Goal: Task Accomplishment & Management: Manage account settings

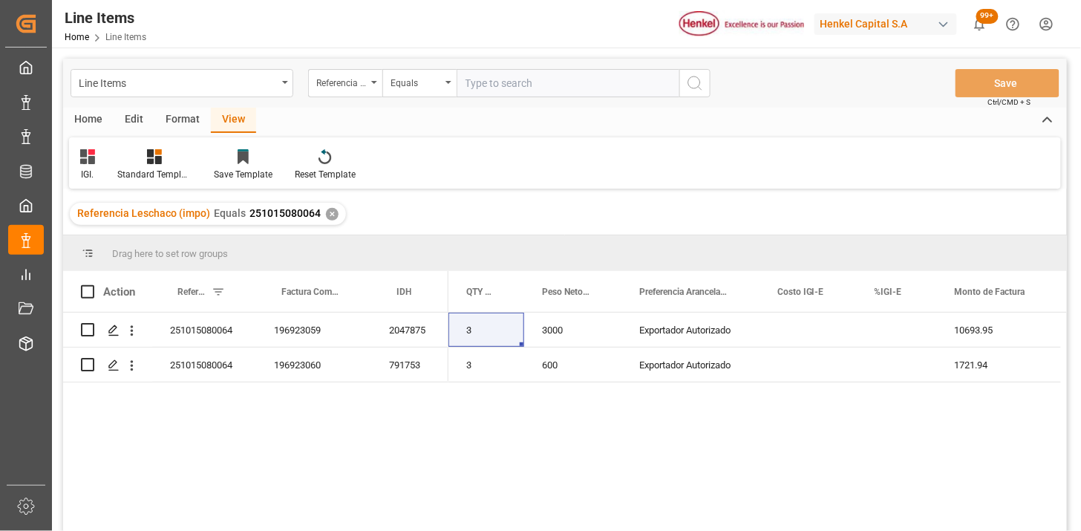
click at [516, 87] on input "text" at bounding box center [568, 83] width 223 height 28
paste input "251006900078"
type input "251006900078"
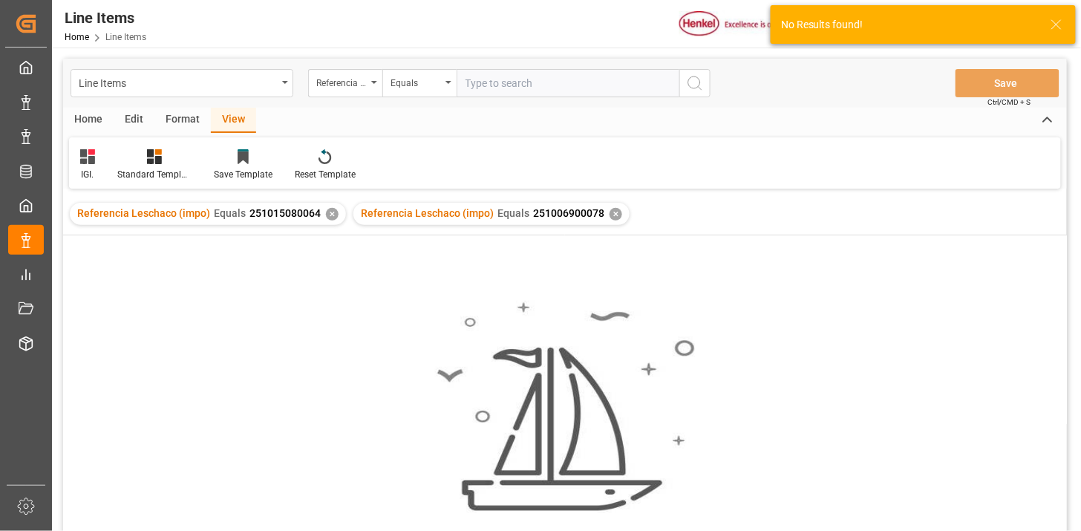
click at [328, 214] on div "✕" at bounding box center [332, 214] width 13 height 13
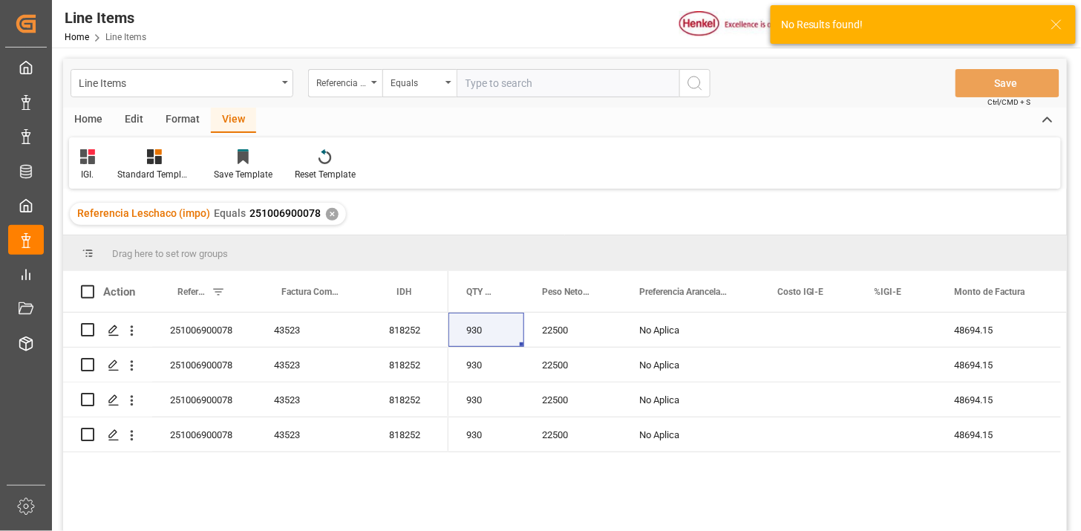
click at [89, 163] on icon at bounding box center [87, 156] width 15 height 15
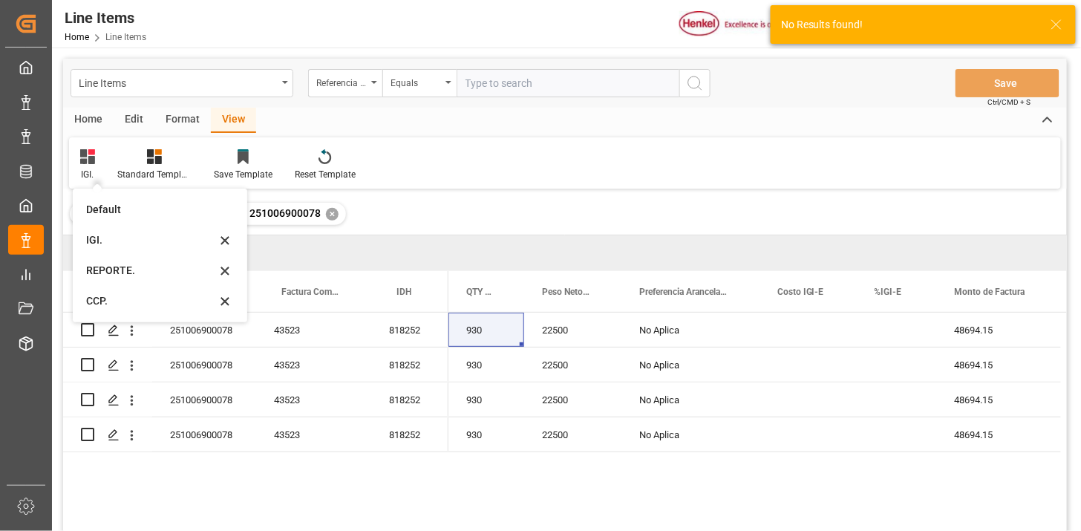
click at [737, 181] on div "IGI. Default IGI. REPORTE. CCP. Standard Templates Save Template Reset Template" at bounding box center [565, 162] width 992 height 51
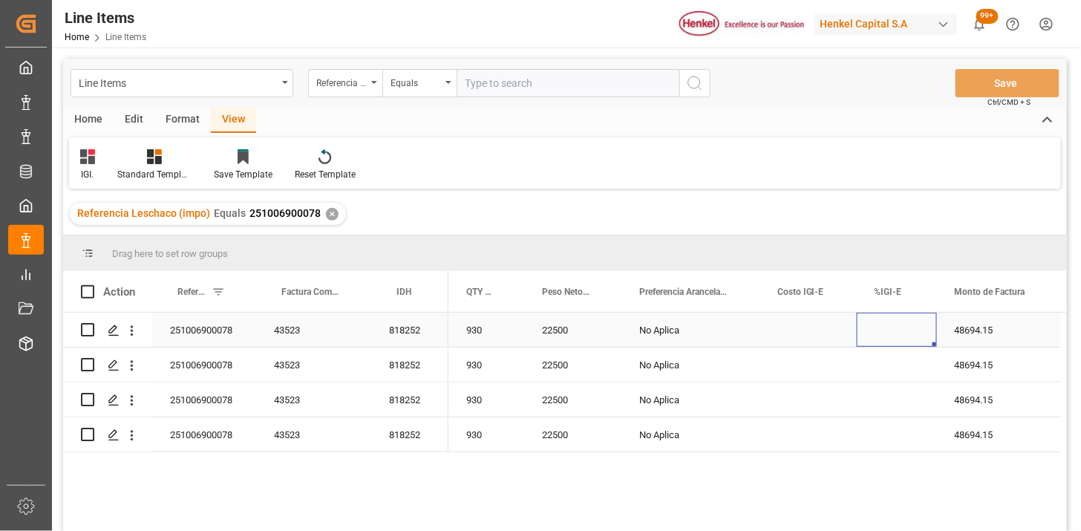
click at [882, 334] on div "Press SPACE to select this row." at bounding box center [897, 330] width 80 height 34
click at [882, 334] on input "Press SPACE to select this row." at bounding box center [897, 339] width 56 height 28
type input "0"
click at [732, 392] on div "No Aplica" at bounding box center [691, 400] width 138 height 34
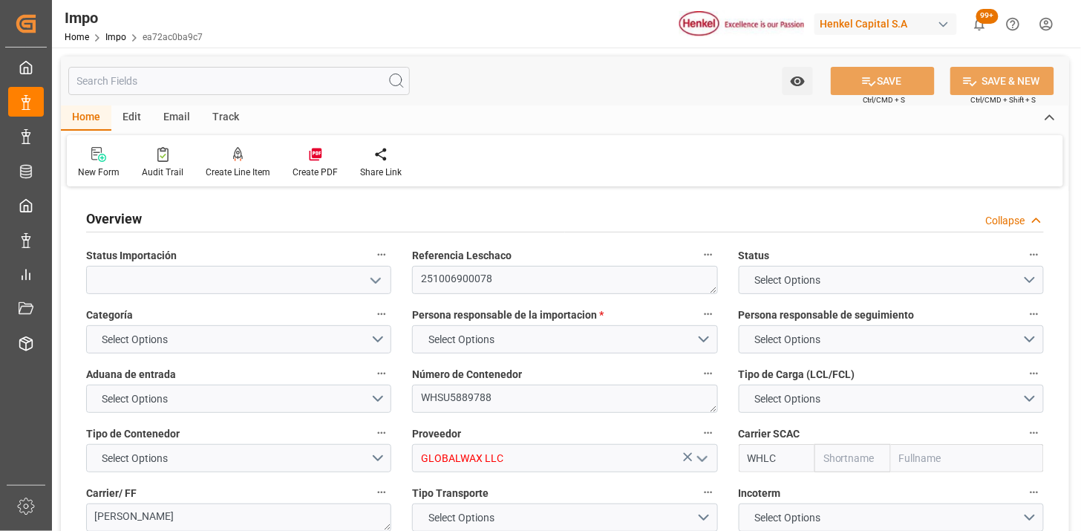
type input "Wan Hai"
type input "Wan Hai Lines Ltd."
type input "1"
type input "46.81"
type input "31"
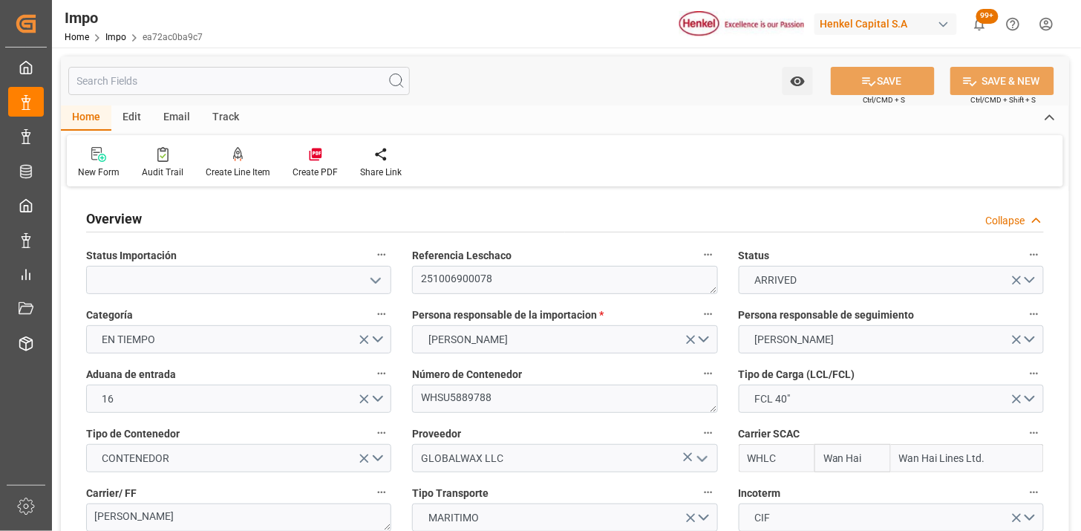
type input "[DATE]"
type input "03-09-2025"
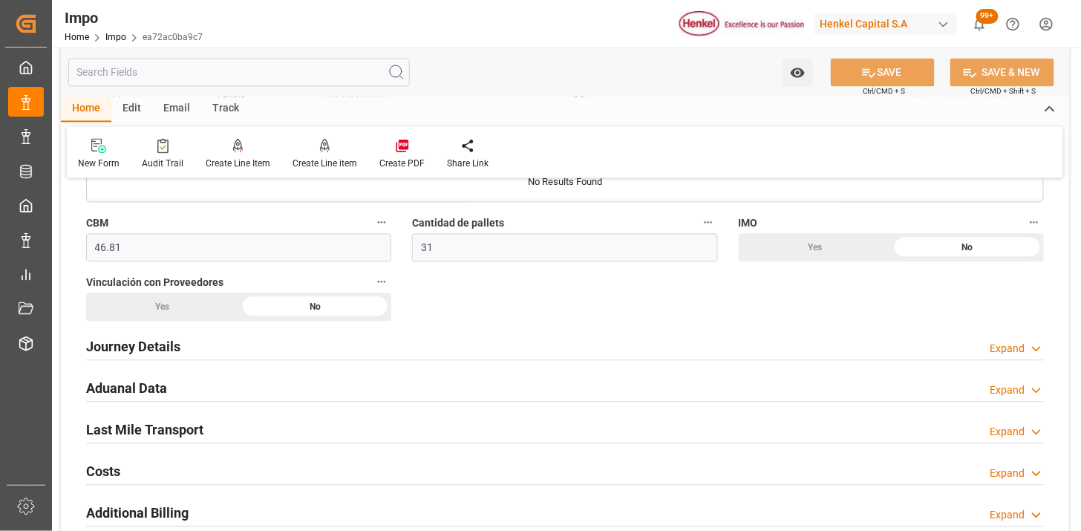
scroll to position [908, 0]
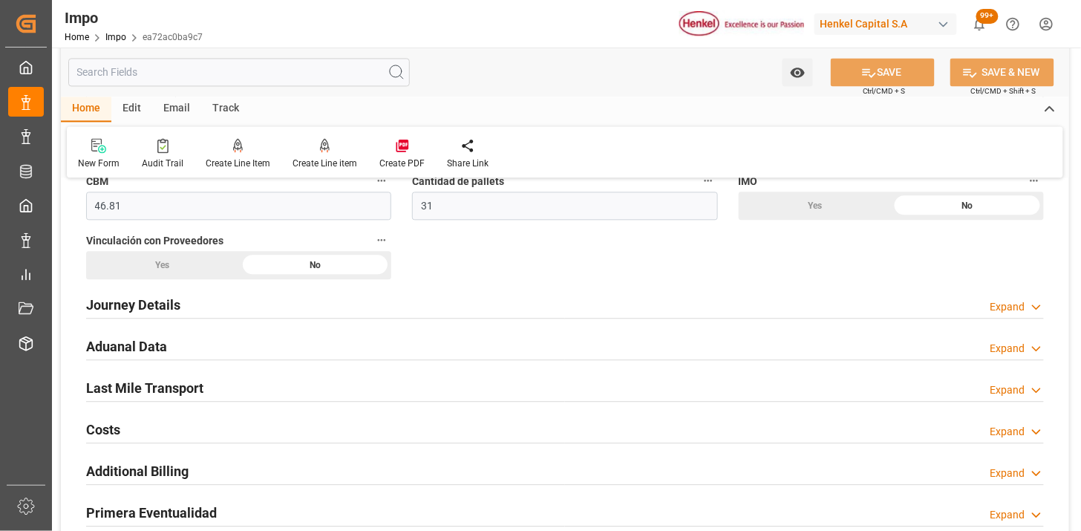
click at [305, 340] on div "Aduanal Data Expand" at bounding box center [565, 345] width 958 height 28
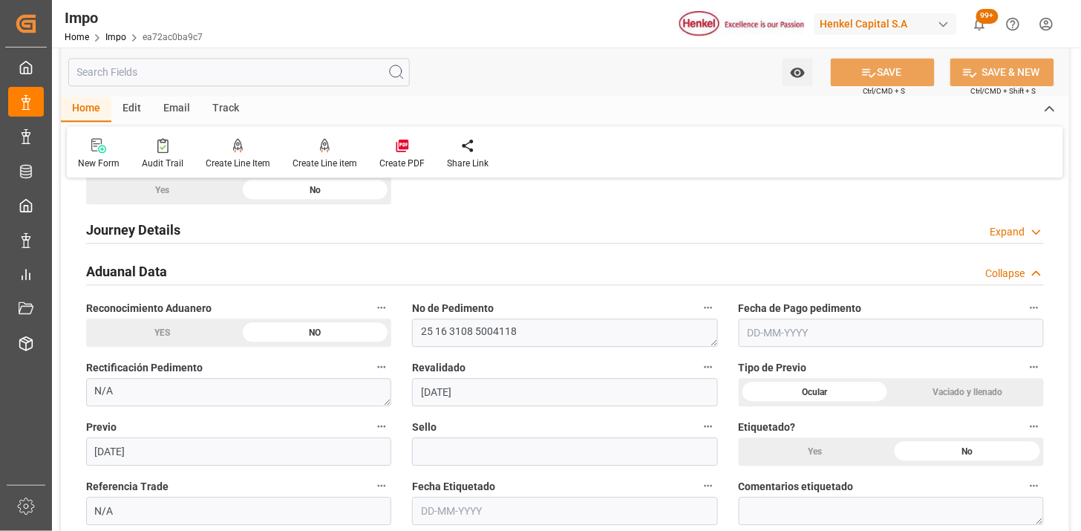
scroll to position [990, 0]
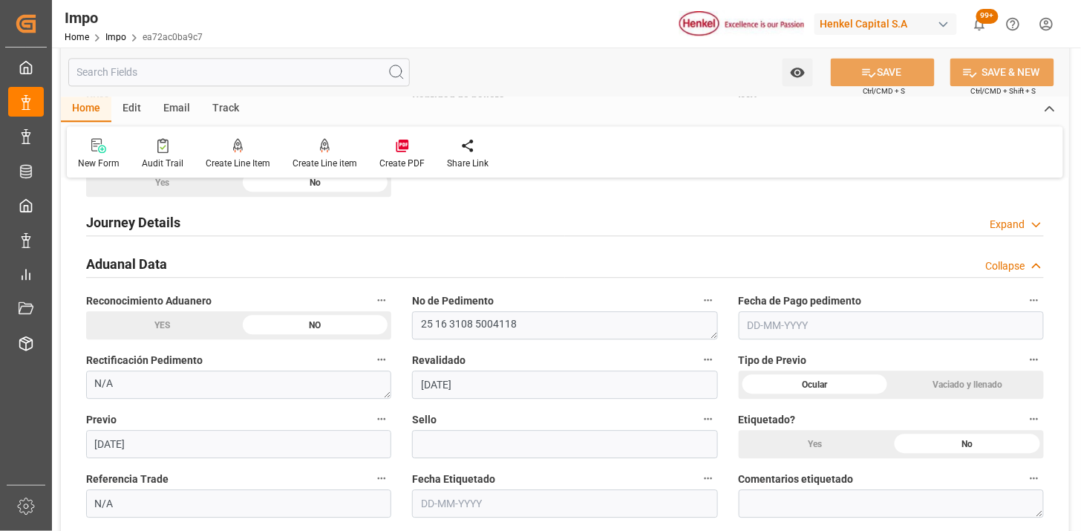
click at [761, 331] on input "text" at bounding box center [891, 325] width 305 height 28
type input "[DATE]"
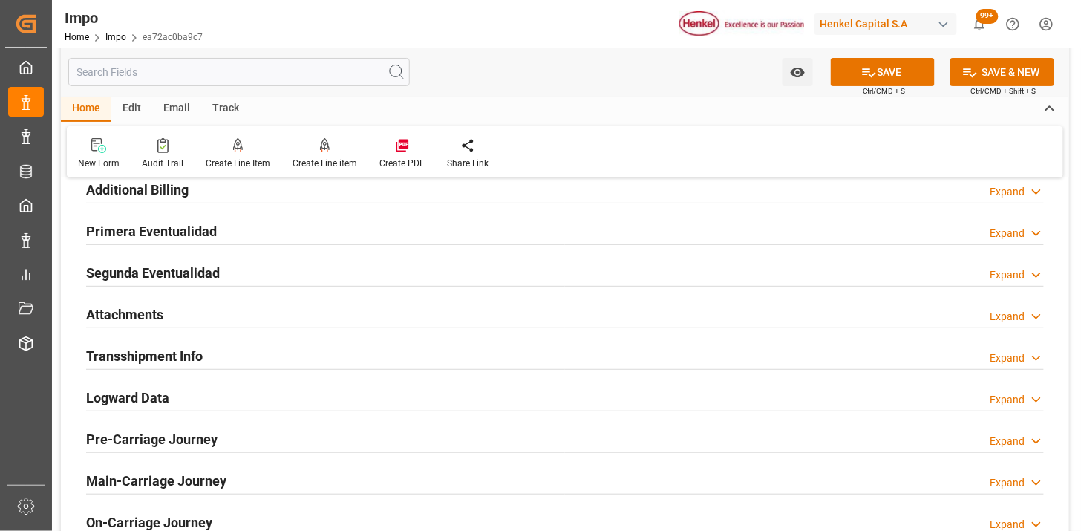
scroll to position [1733, 0]
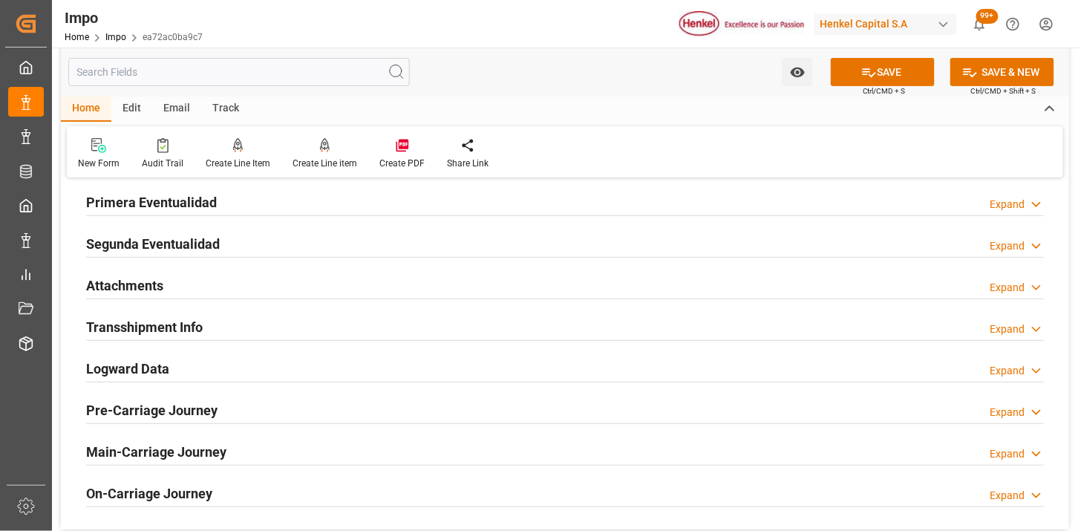
click at [302, 284] on div "Attachments Expand" at bounding box center [565, 284] width 958 height 28
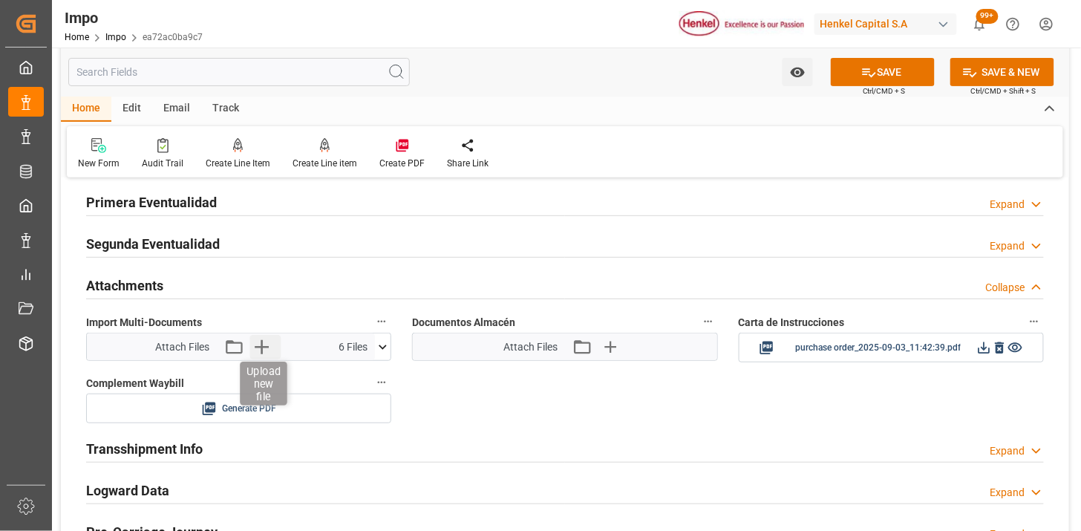
click at [257, 355] on icon "button" at bounding box center [262, 347] width 24 height 24
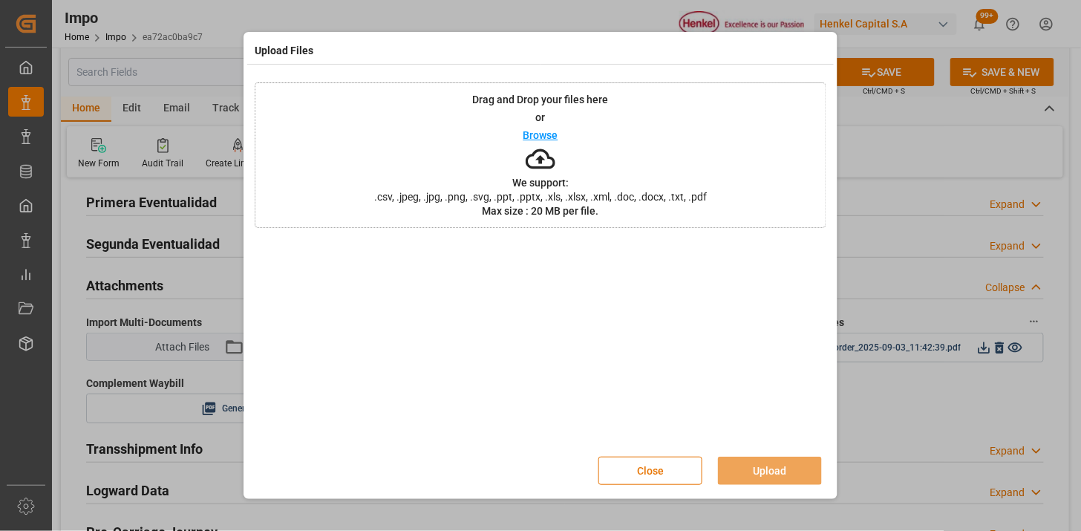
drag, startPoint x: 637, startPoint y: 477, endPoint x: 453, endPoint y: 437, distance: 188.5
click at [637, 478] on button "Close" at bounding box center [651, 471] width 104 height 28
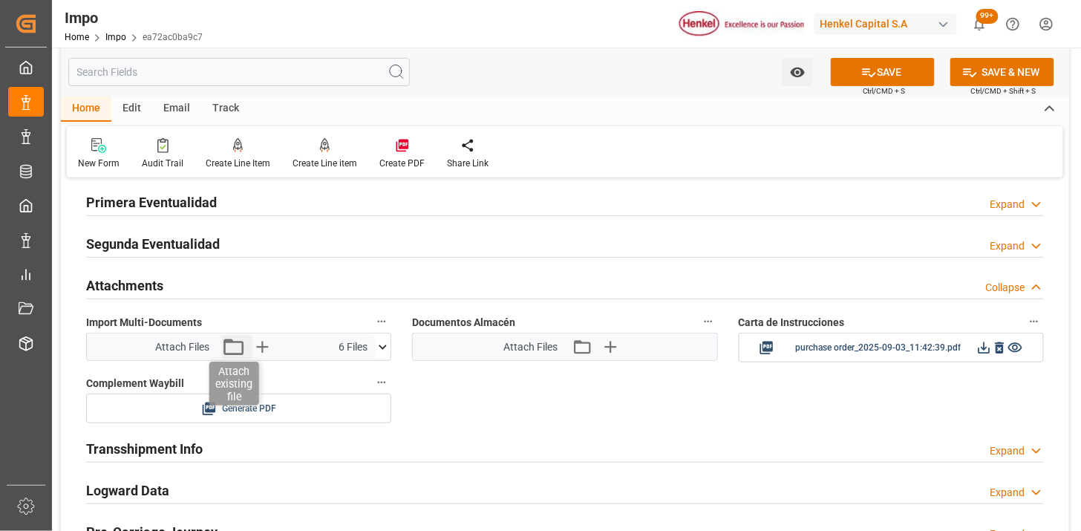
click at [231, 351] on icon "button" at bounding box center [233, 347] width 24 height 24
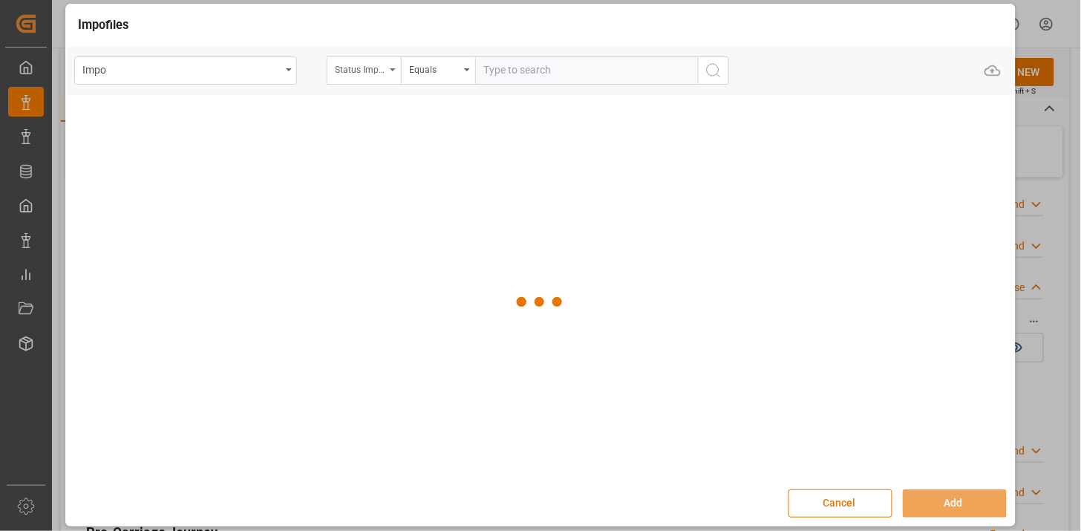
click at [357, 71] on div "Status Importación" at bounding box center [360, 67] width 51 height 17
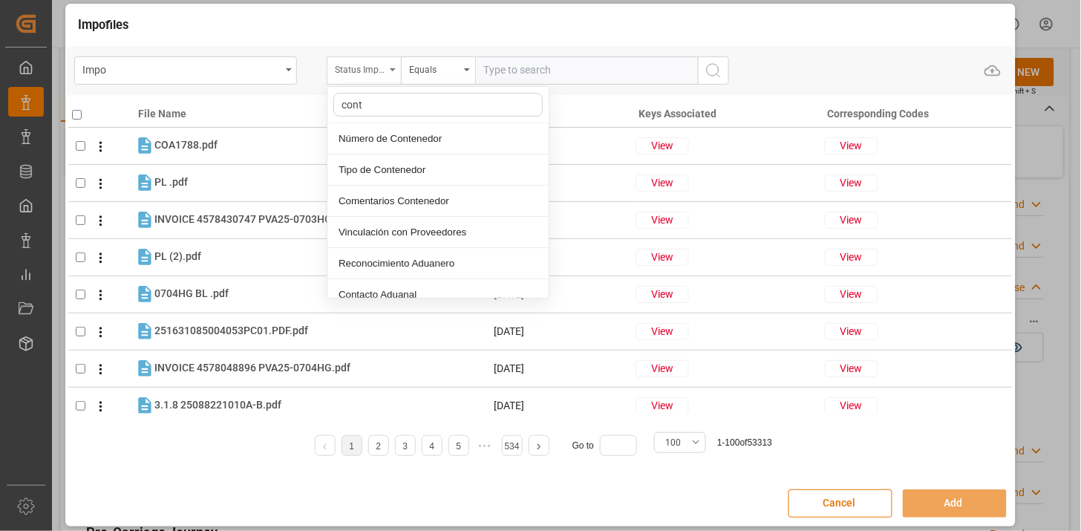
type input "conte"
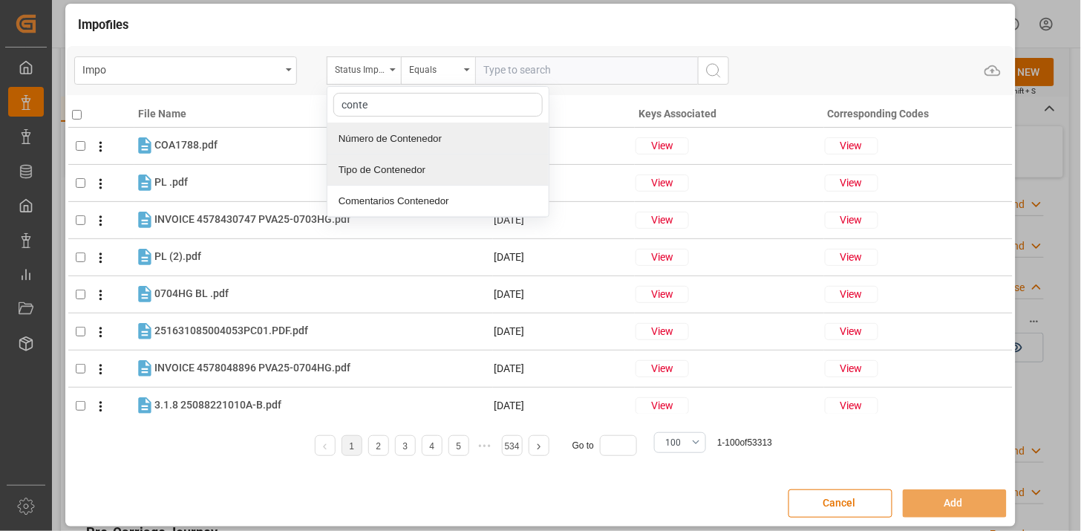
click at [432, 154] on div "Tipo de Contenedor" at bounding box center [438, 169] width 221 height 31
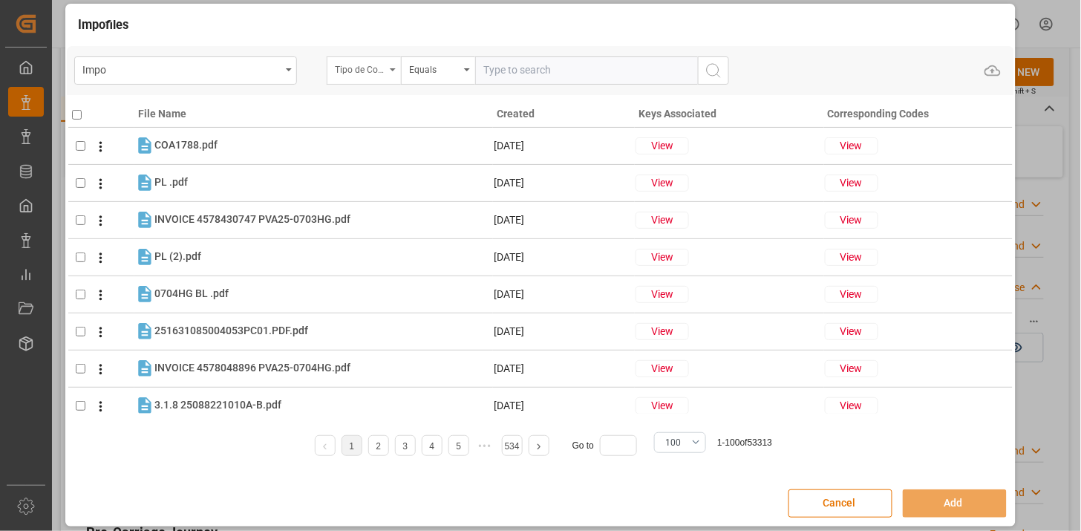
click at [370, 71] on div "Tipo de Contenedor" at bounding box center [360, 67] width 51 height 17
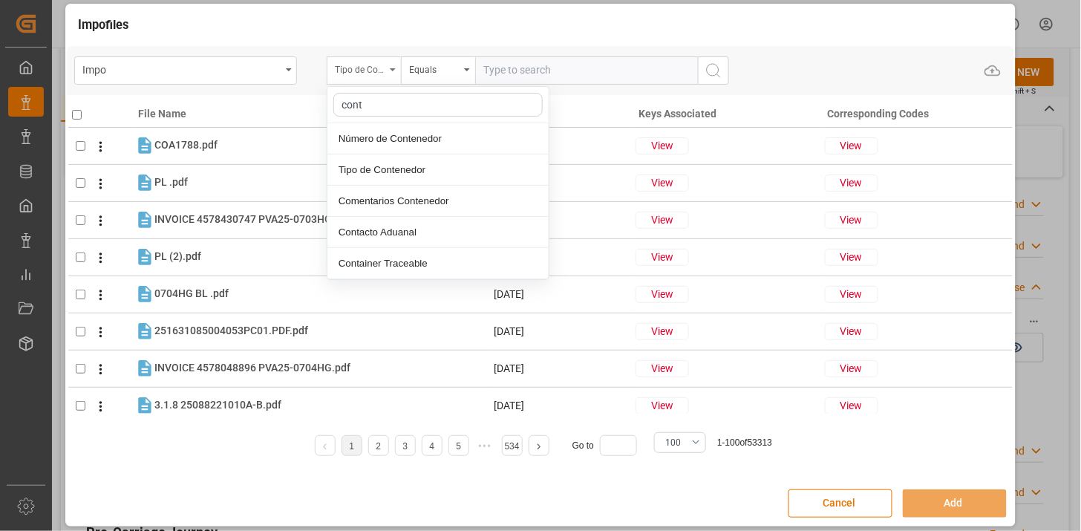
type input "conte"
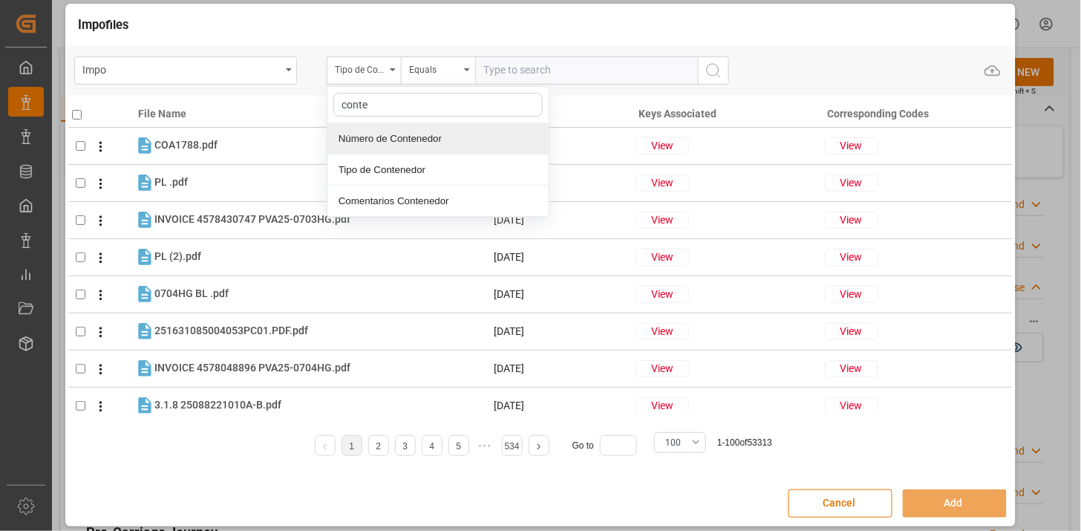
drag, startPoint x: 443, startPoint y: 134, endPoint x: 518, endPoint y: 79, distance: 93.4
click at [450, 130] on div "Número de Contenedor" at bounding box center [438, 138] width 221 height 31
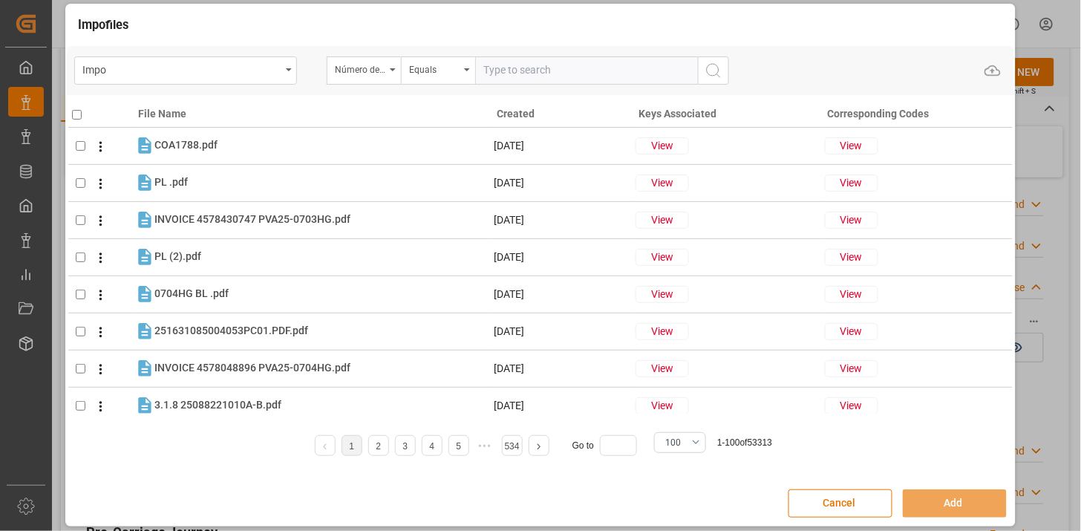
click at [524, 71] on input "text" at bounding box center [586, 70] width 223 height 28
paste input "WHSU5818779"
type input "WHSU5818779"
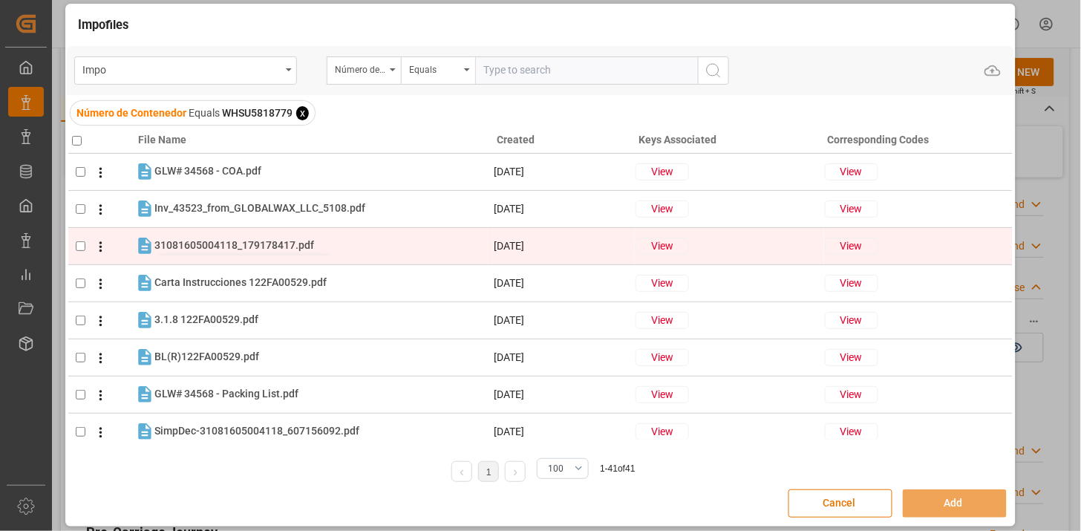
click at [219, 245] on span "31081605004118_179178417.pdf" at bounding box center [234, 245] width 160 height 12
checkbox input "true"
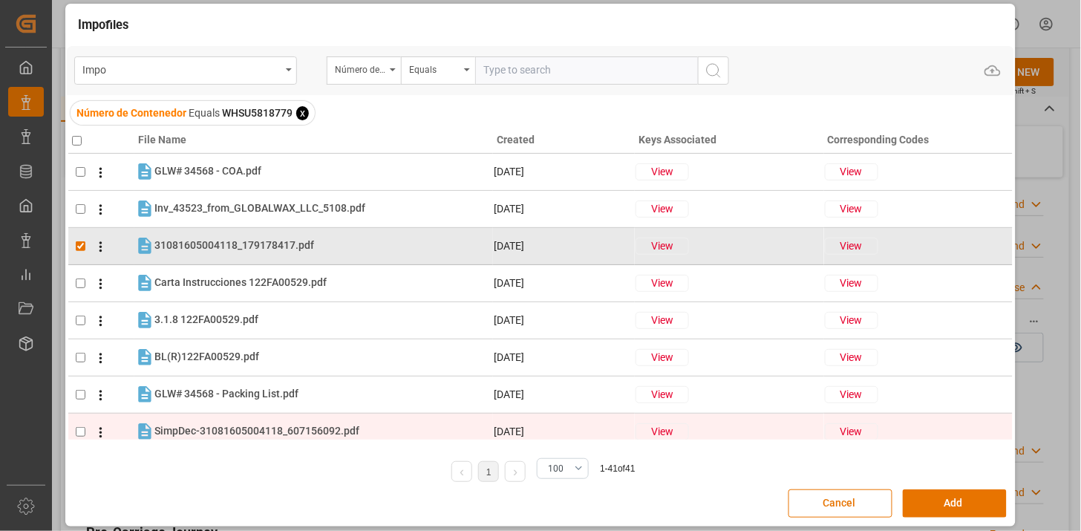
click at [264, 427] on span "SimpDec-31081605004118_607156092.pdf" at bounding box center [256, 431] width 205 height 12
checkbox input "true"
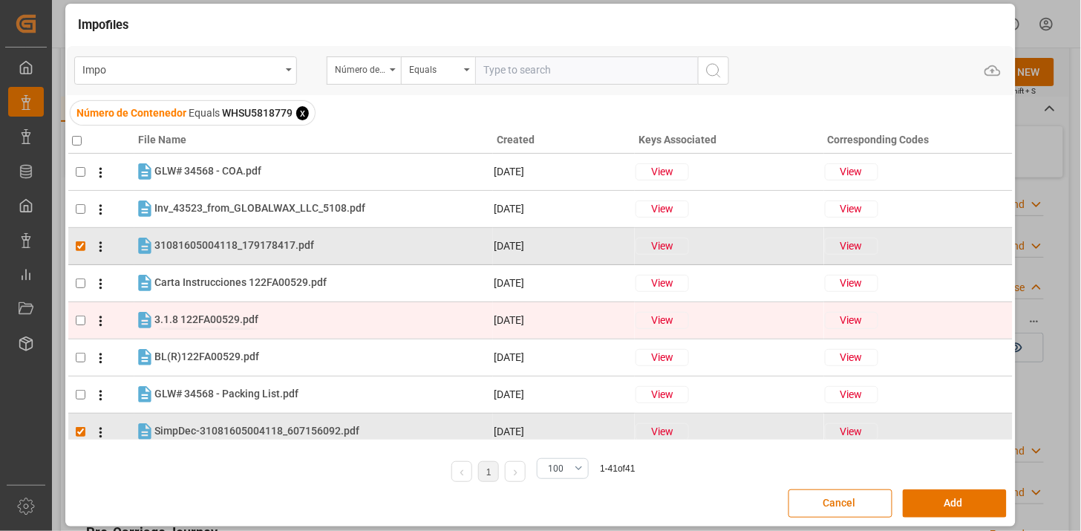
click at [206, 318] on span "3.1.8 122FA00529.pdf" at bounding box center [206, 319] width 104 height 12
checkbox input "true"
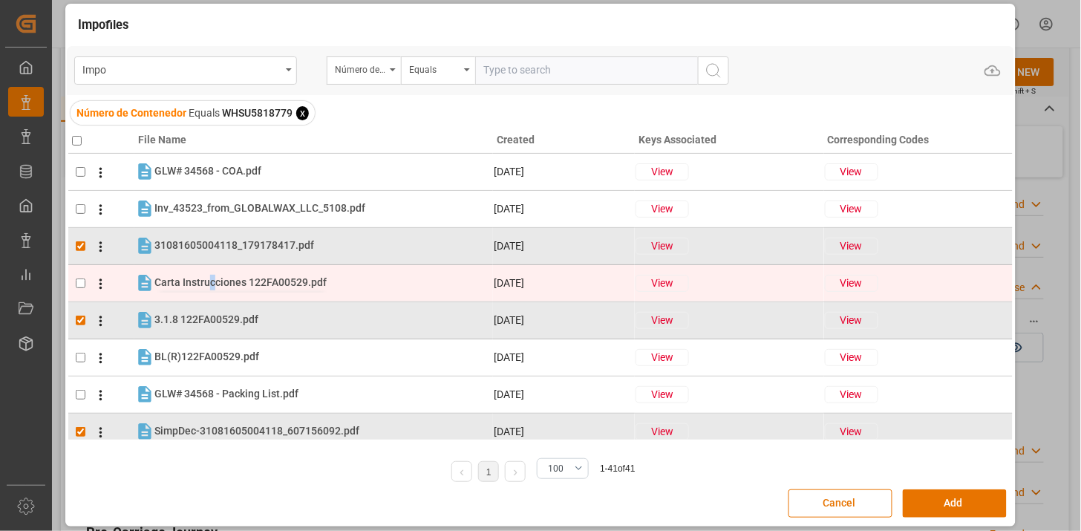
click at [211, 286] on span "Carta Instrucciones 122FA00529.pdf" at bounding box center [240, 282] width 172 height 12
checkbox input "true"
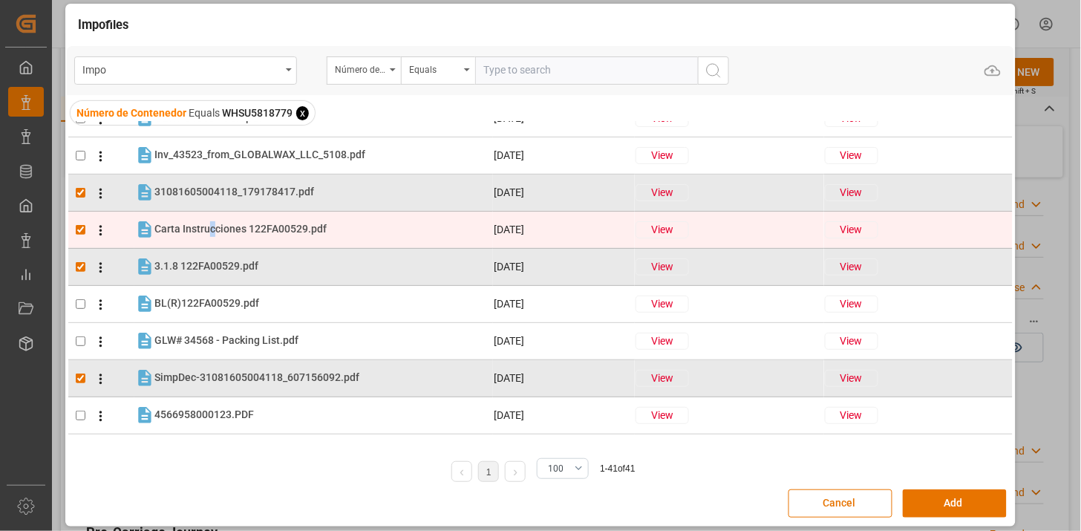
scroll to position [82, 0]
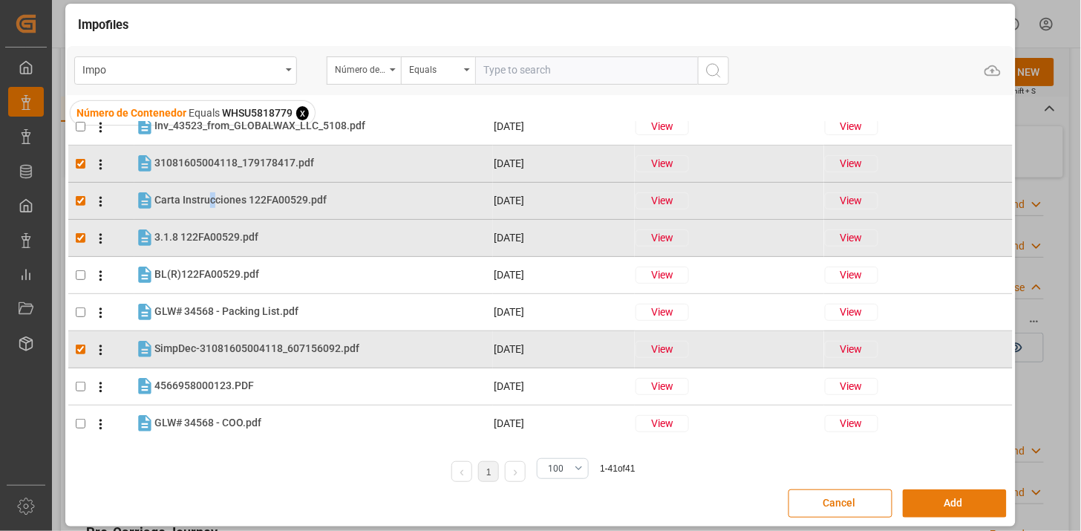
click at [951, 513] on button "Add" at bounding box center [955, 503] width 104 height 28
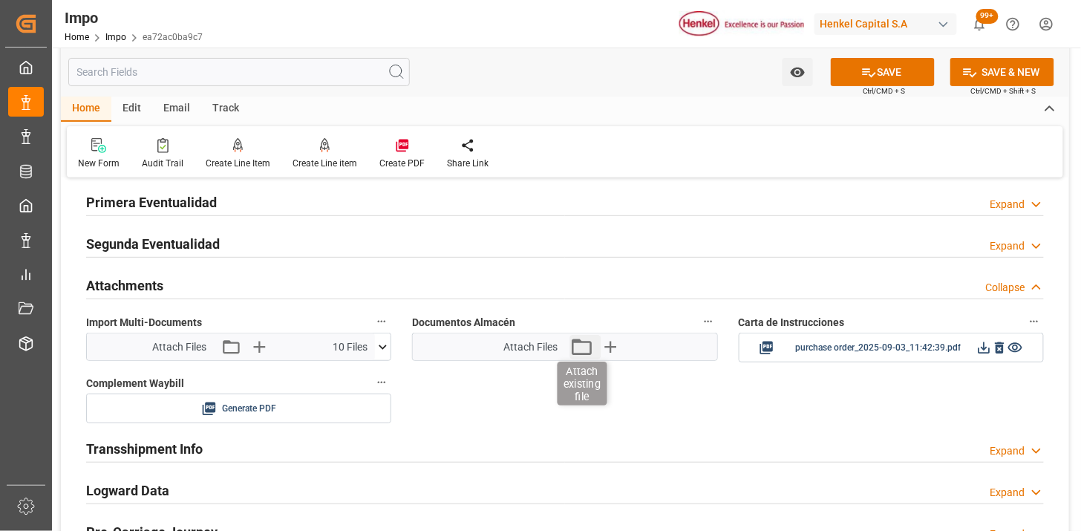
click at [577, 352] on icon "button" at bounding box center [582, 347] width 24 height 24
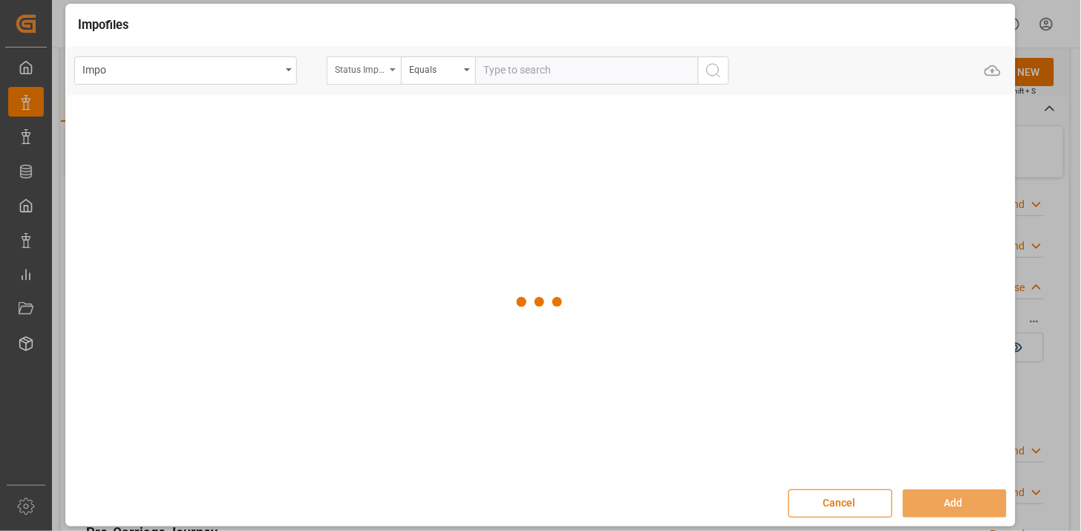
click at [347, 72] on div "Status Importación" at bounding box center [360, 67] width 51 height 17
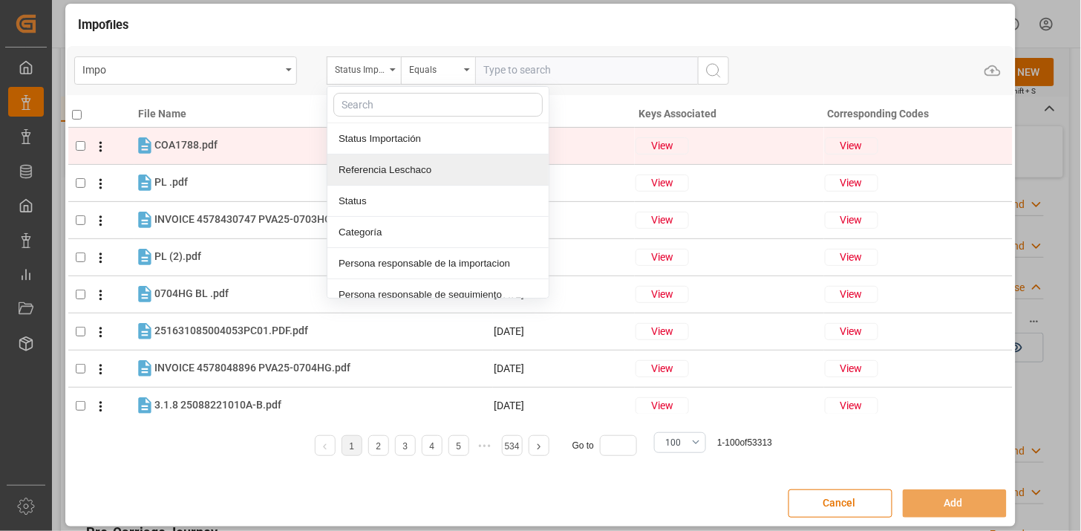
drag, startPoint x: 379, startPoint y: 172, endPoint x: 426, endPoint y: 152, distance: 51.6
click at [391, 166] on div "Referencia Leschaco" at bounding box center [438, 169] width 221 height 31
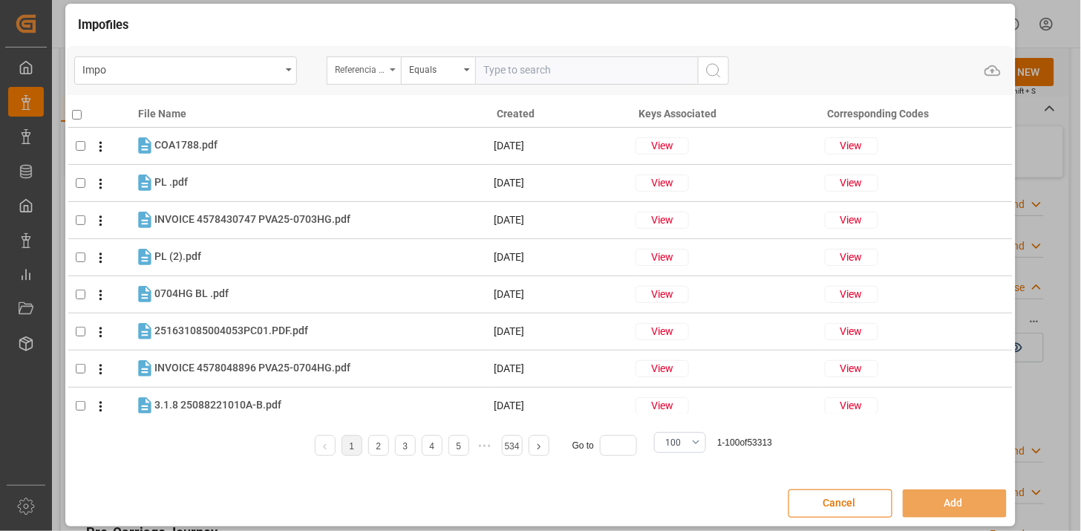
click at [333, 67] on div "Referencia Leschaco" at bounding box center [364, 70] width 74 height 28
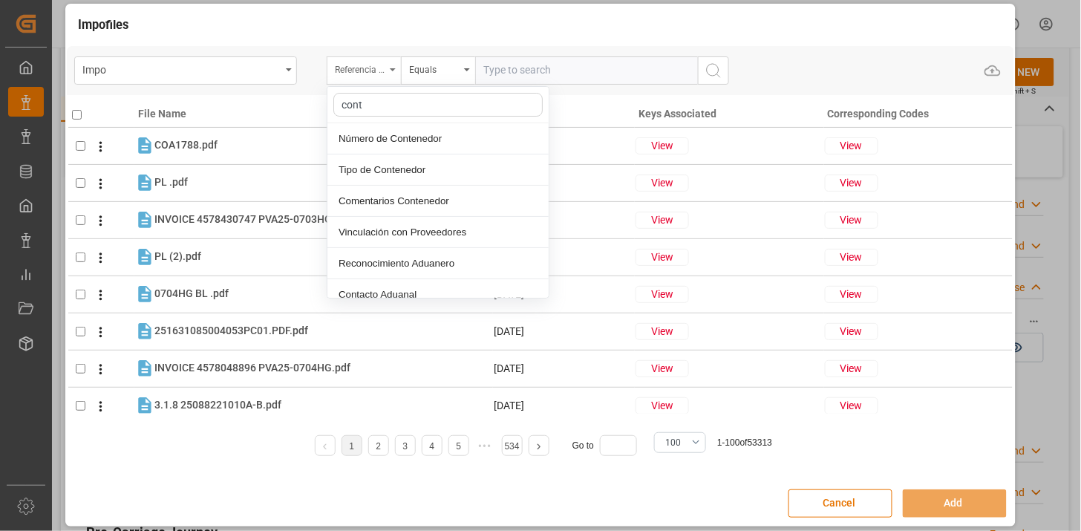
type input "conte"
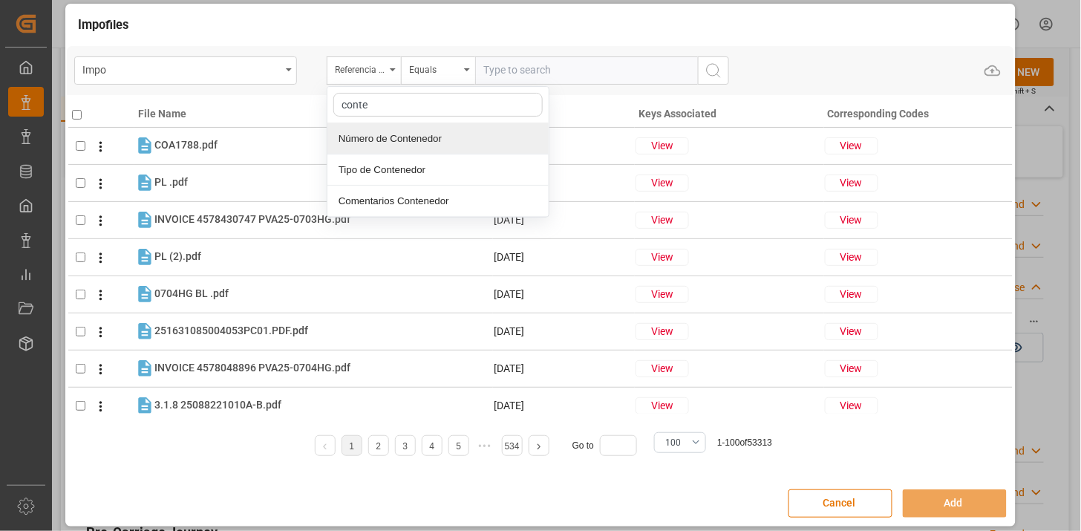
drag, startPoint x: 446, startPoint y: 141, endPoint x: 514, endPoint y: 85, distance: 88.2
click at [447, 140] on div "Número de Contenedor" at bounding box center [438, 138] width 221 height 31
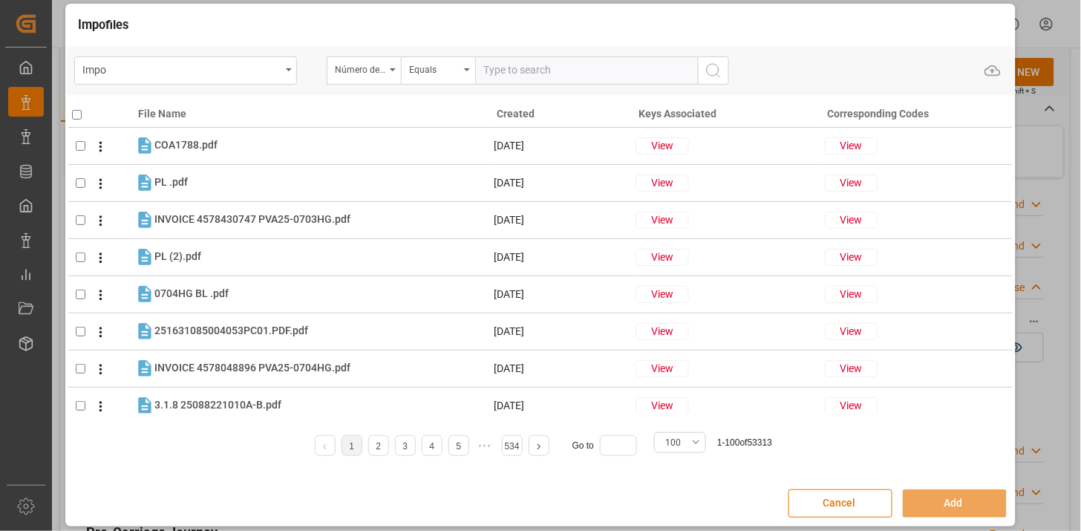
click at [518, 69] on input "text" at bounding box center [586, 70] width 223 height 28
paste input "WHSU5818779"
type input "WHSU5818779"
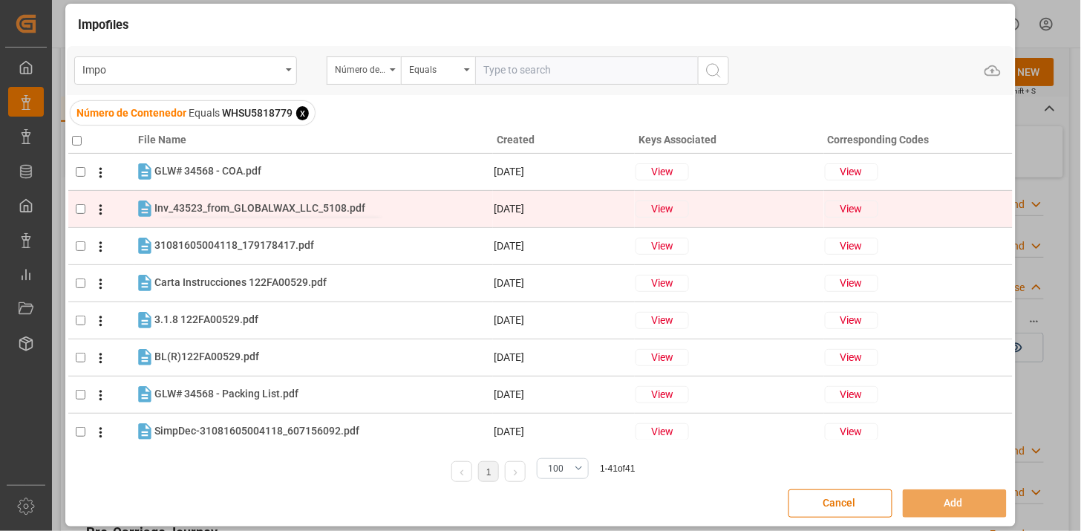
click at [284, 208] on span "Inv_43523_from_GLOBALWAX_LLC_5108.pdf" at bounding box center [259, 208] width 211 height 12
checkbox input "true"
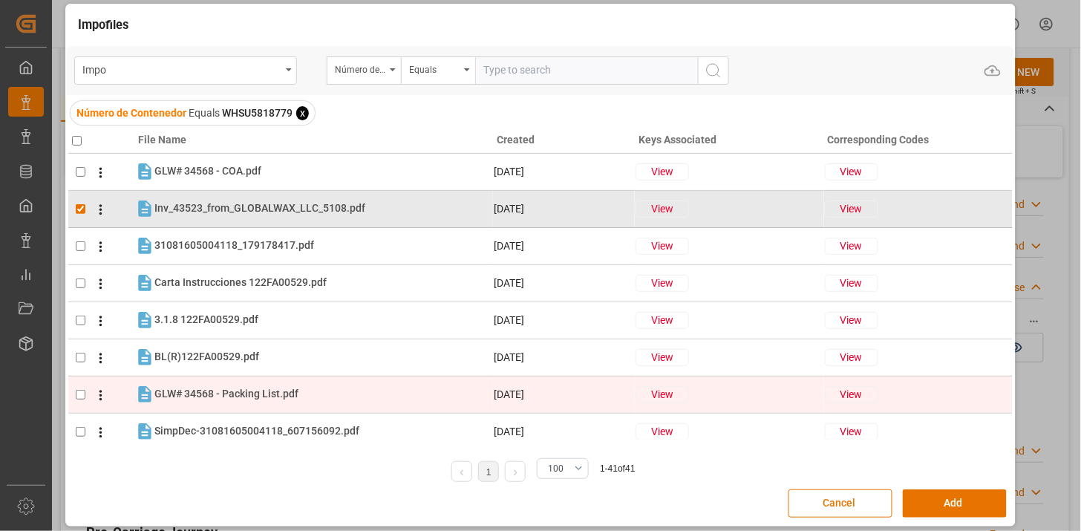
click at [301, 400] on div "GLW# 34568 - Packing List.pdf GLW# 34568 - Packing List.pdf" at bounding box center [323, 394] width 338 height 19
checkbox input "true"
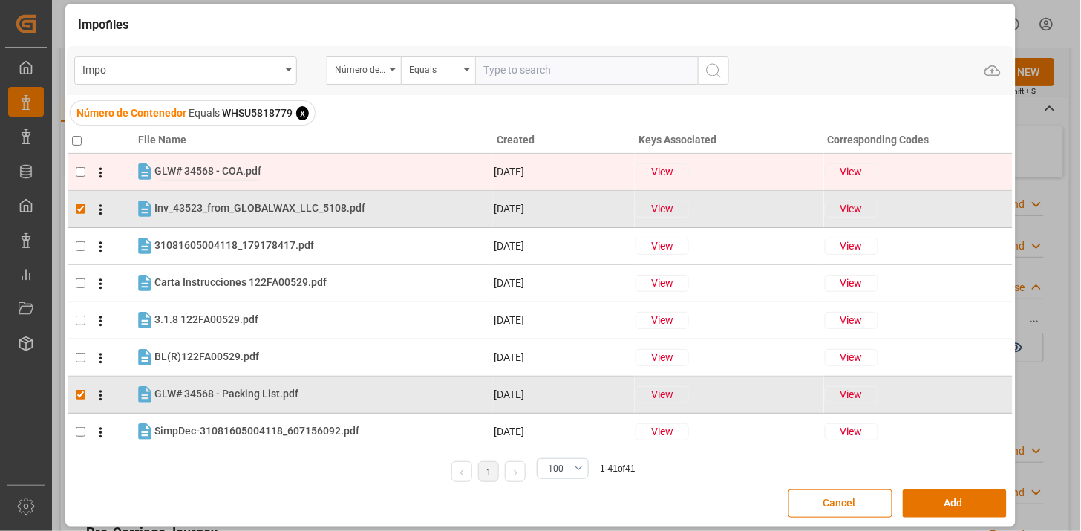
click at [233, 169] on span "GLW# 34568 - COA.pdf" at bounding box center [207, 171] width 107 height 12
checkbox input "true"
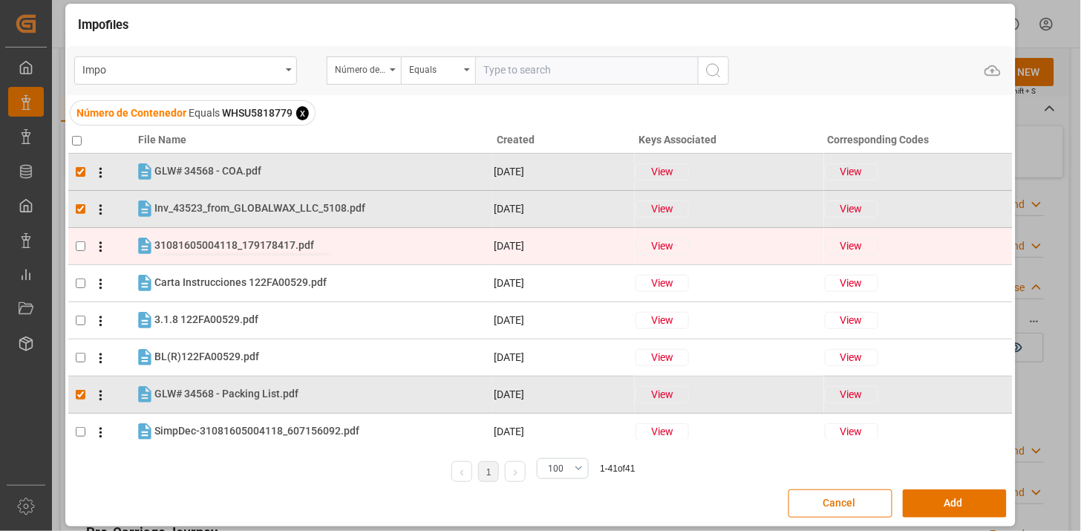
click at [230, 247] on span "31081605004118_179178417.pdf" at bounding box center [234, 245] width 160 height 12
checkbox input "true"
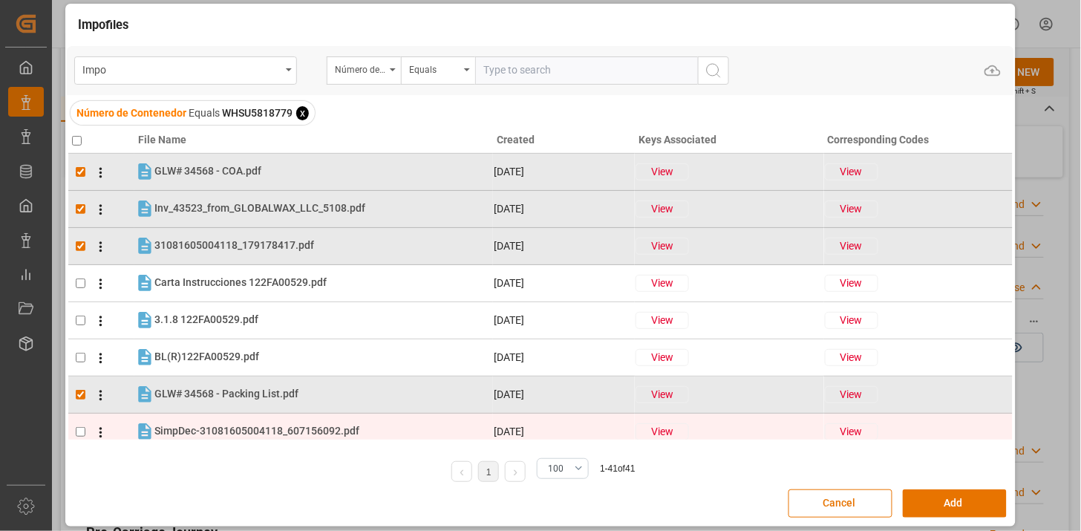
click at [238, 432] on span "SimpDec-31081605004118_607156092.pdf" at bounding box center [256, 431] width 205 height 12
checkbox input "true"
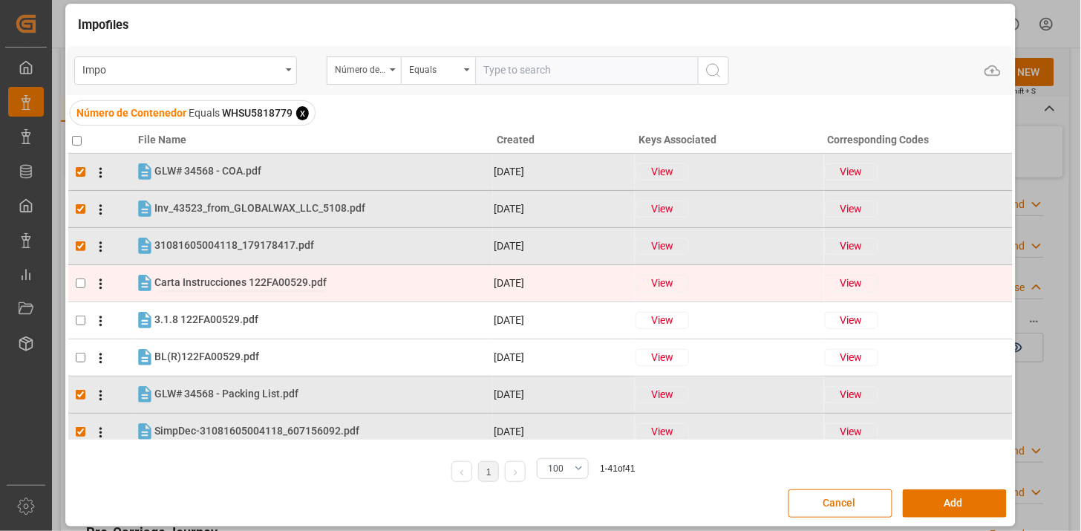
click at [186, 287] on span "Carta Instrucciones 122FA00529.pdf" at bounding box center [240, 282] width 172 height 12
checkbox input "true"
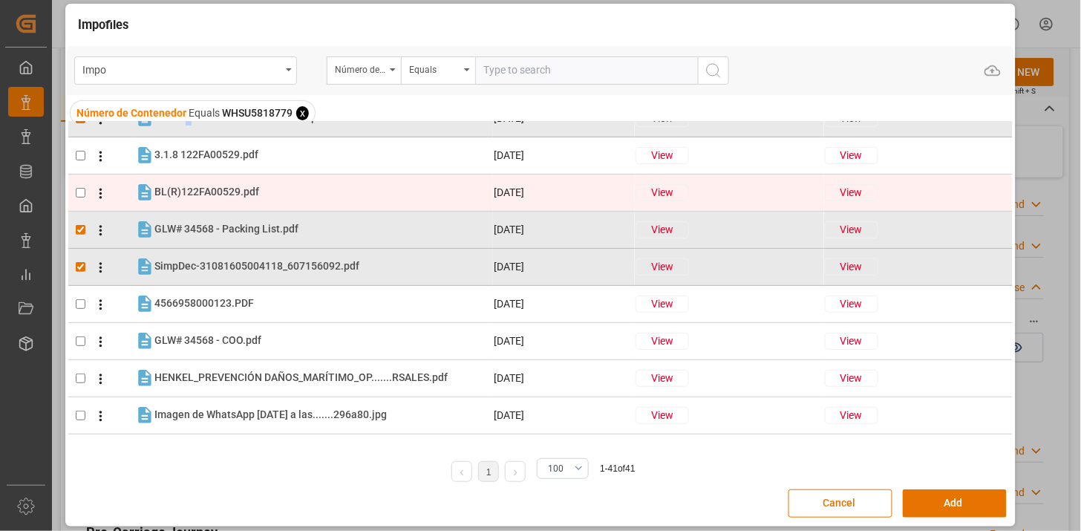
scroll to position [247, 0]
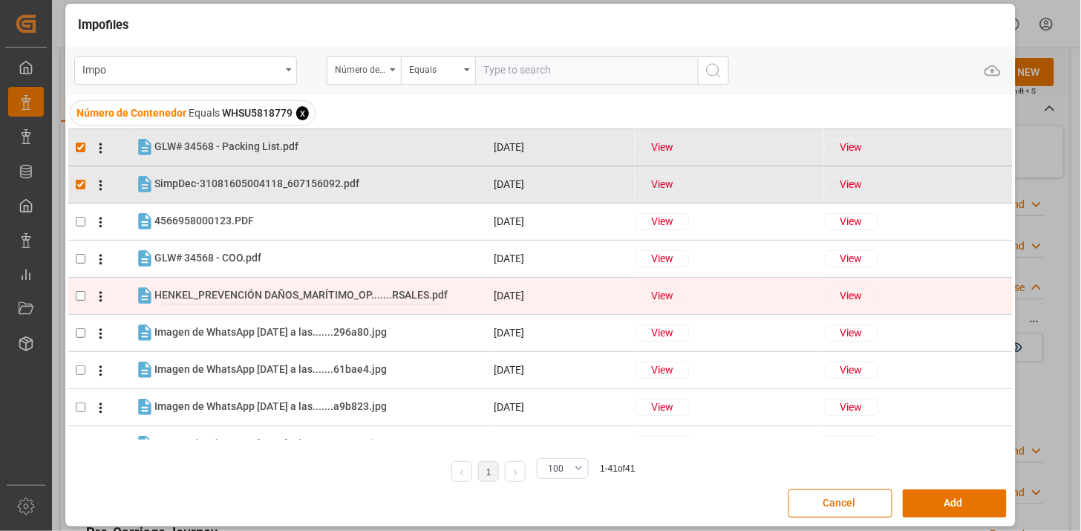
click at [336, 296] on span "HENKEL_PREVENCIÓN DAÑOS_MARÍTIMO_OP.......RSALES.pdf" at bounding box center [300, 295] width 293 height 12
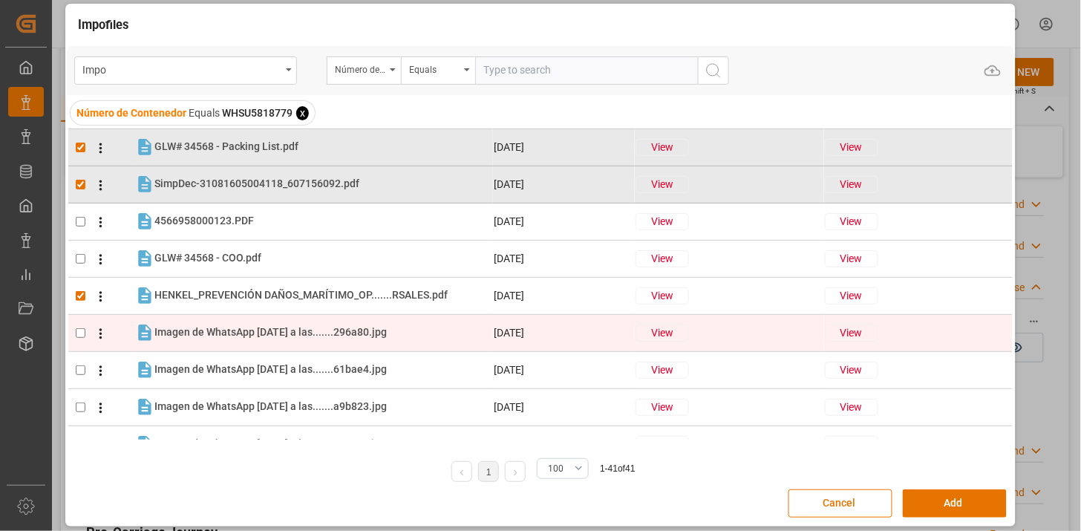
checkbox input "true"
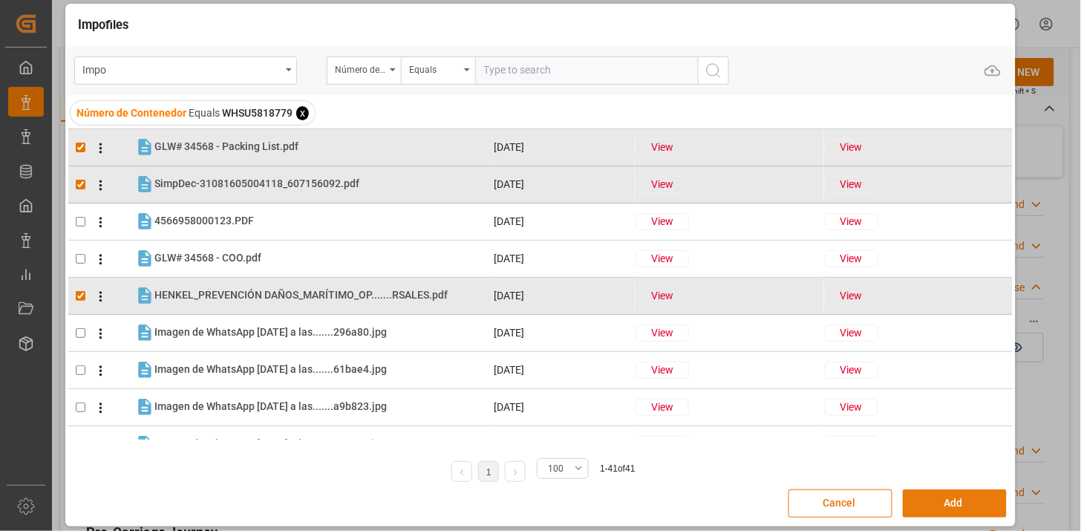
click at [928, 508] on button "Add" at bounding box center [955, 503] width 104 height 28
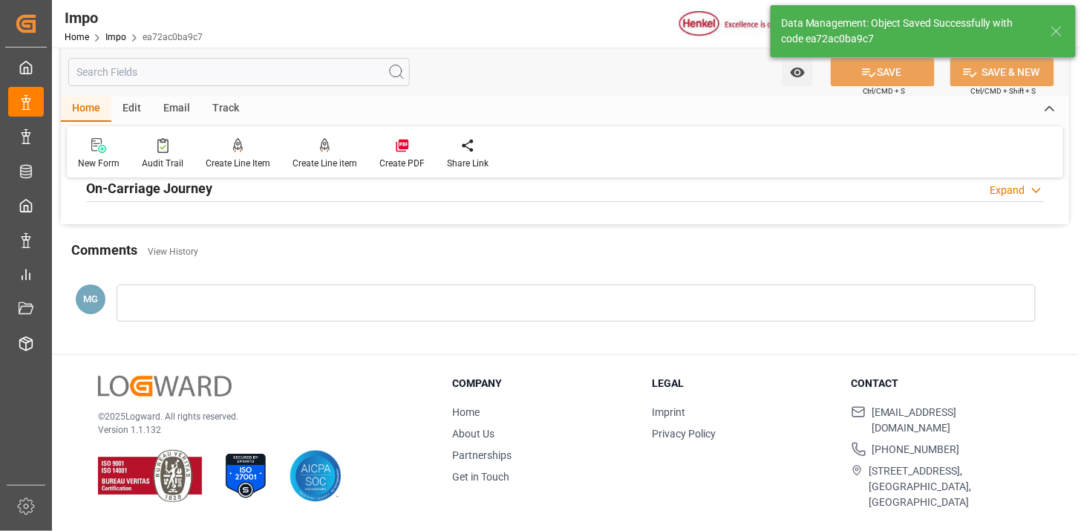
scroll to position [1218, 0]
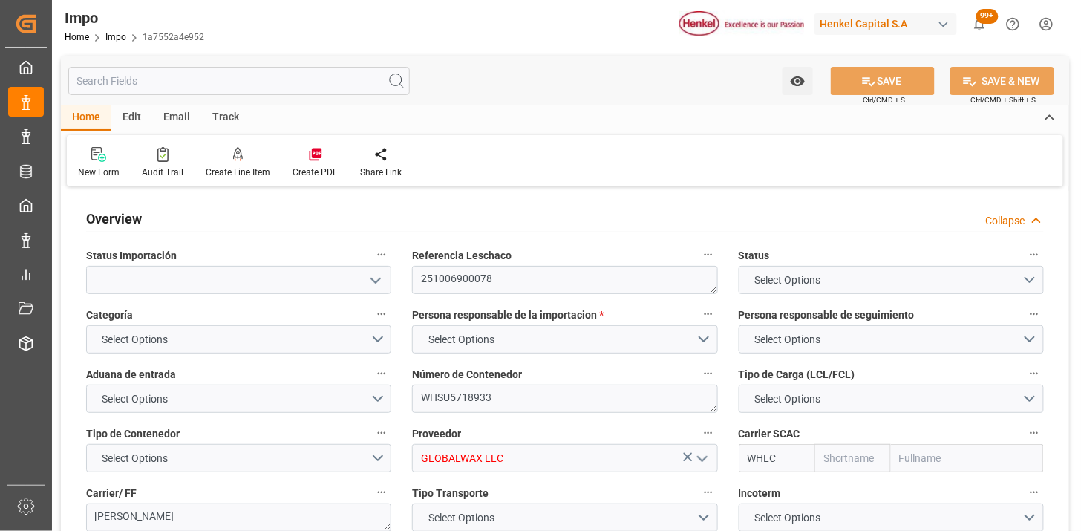
type input "Wan Hai"
type input "Wan Hai Lines Ltd."
type input "1"
type input "46.81"
type input "31"
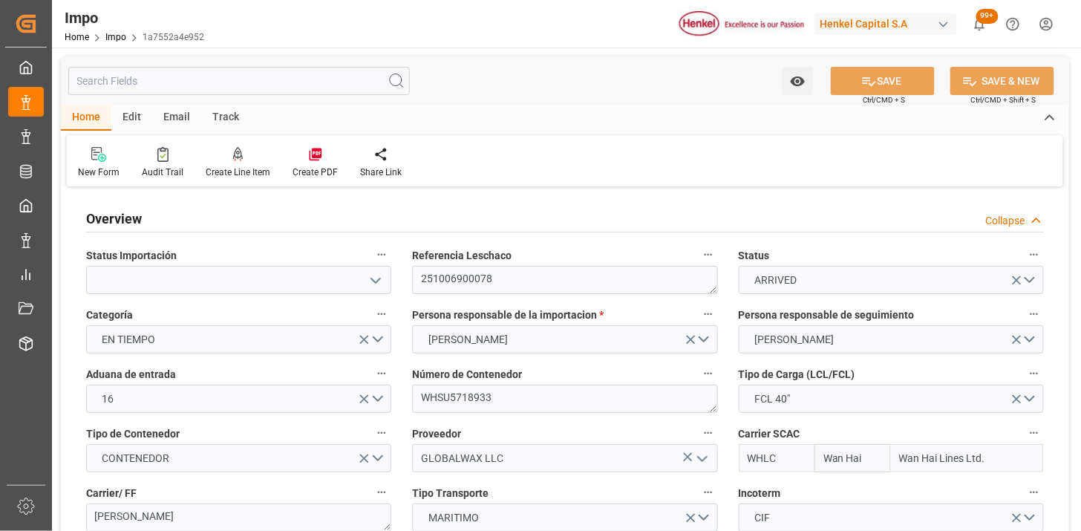
type input "[DATE]"
type input "03-09-2025"
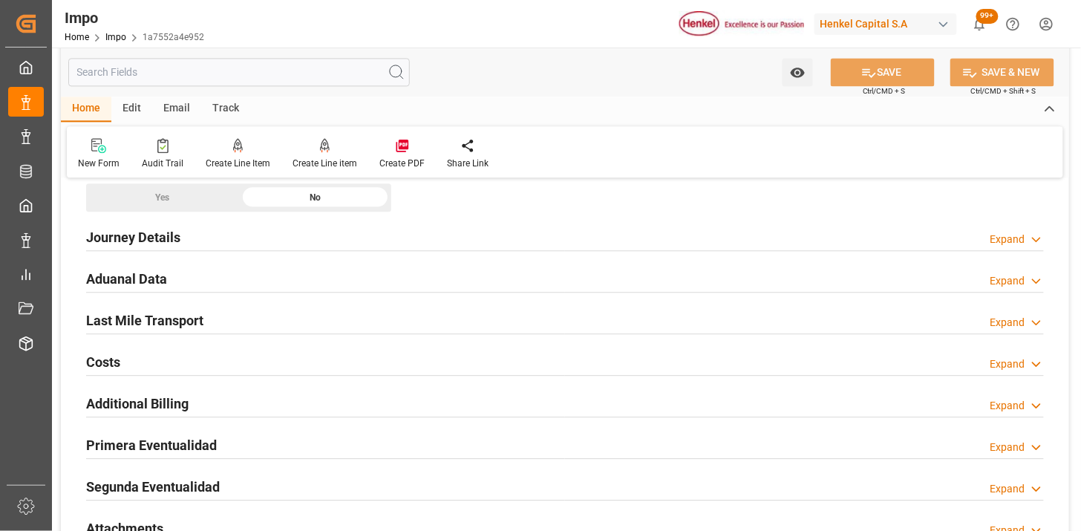
scroll to position [990, 0]
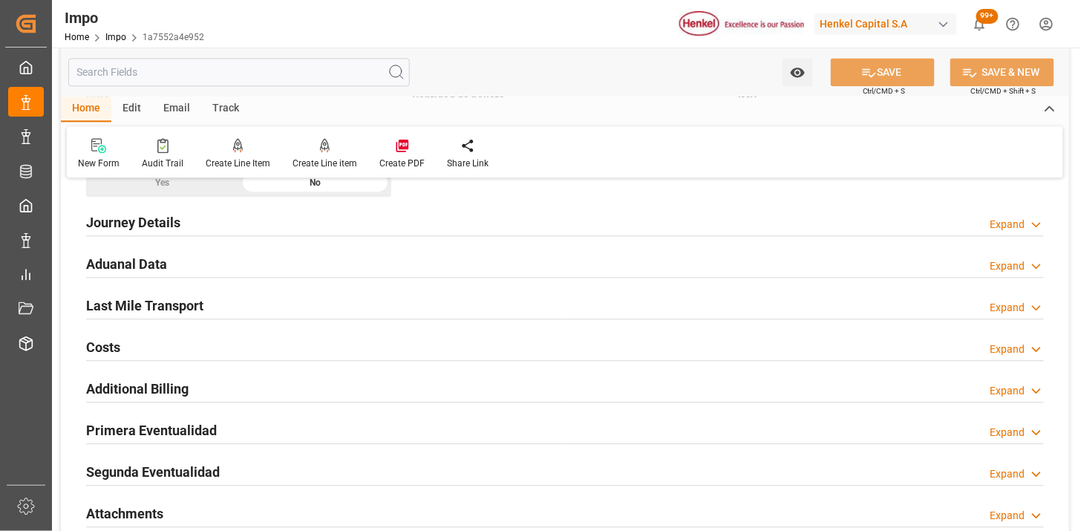
drag, startPoint x: 324, startPoint y: 265, endPoint x: 385, endPoint y: 285, distance: 64.1
click at [324, 266] on div "Aduanal Data Expand" at bounding box center [565, 263] width 958 height 28
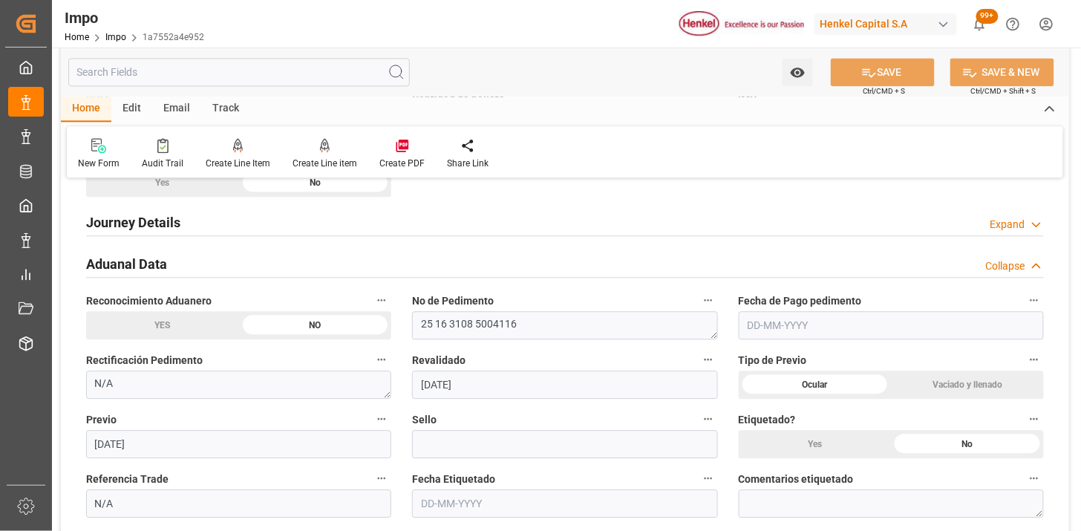
click at [822, 335] on input "text" at bounding box center [891, 325] width 305 height 28
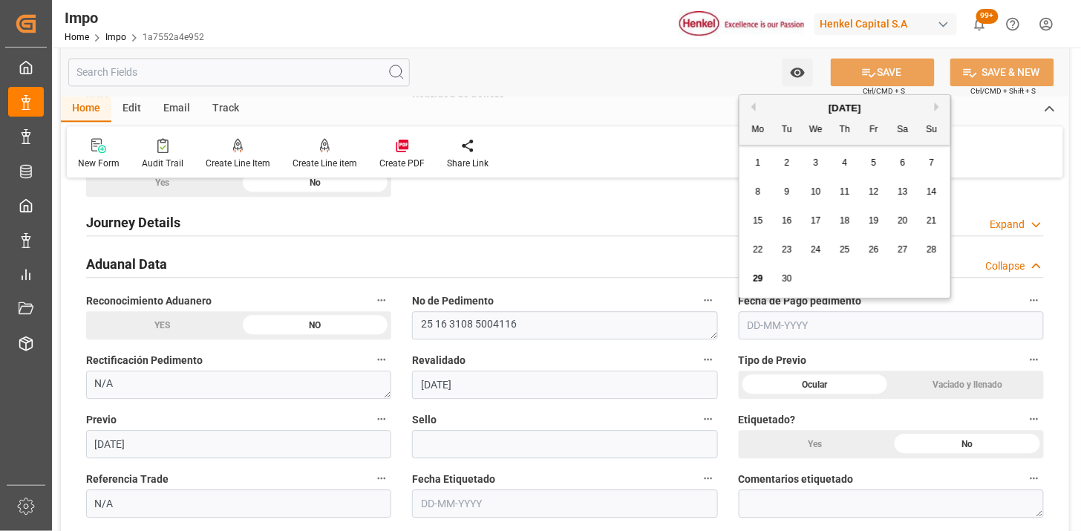
click at [817, 323] on input "text" at bounding box center [891, 325] width 305 height 28
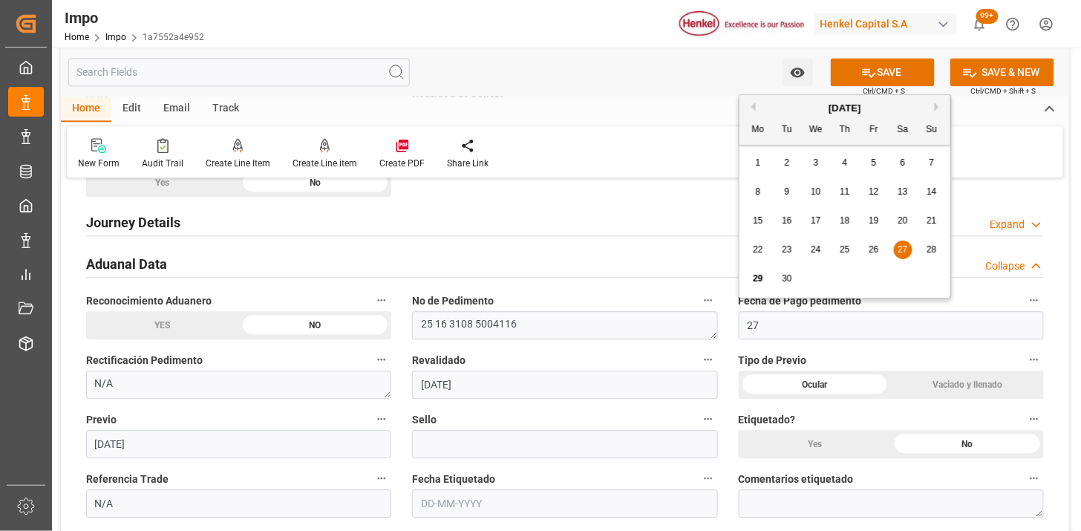
type input "27-09-2025"
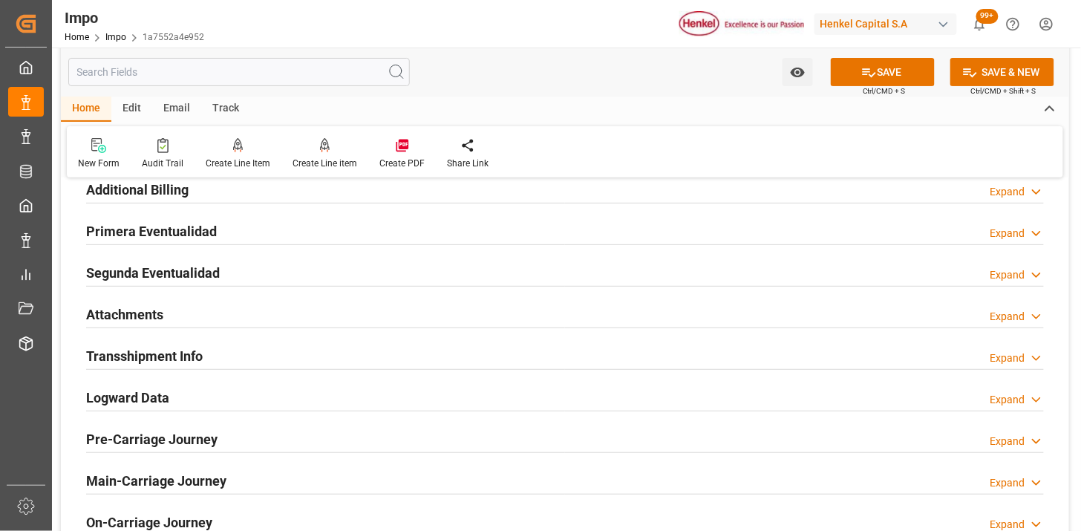
scroll to position [1733, 0]
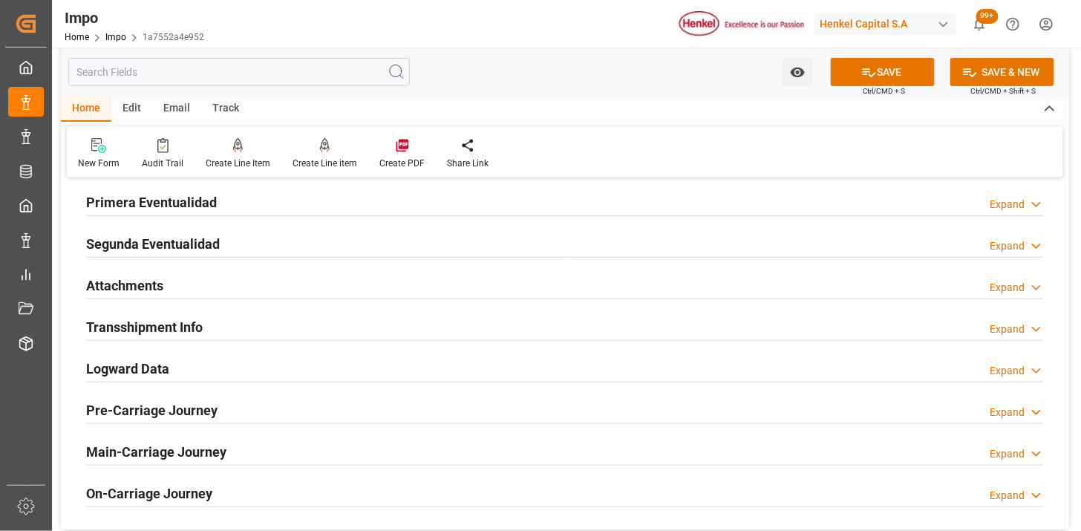
click at [264, 284] on div "Attachments Expand" at bounding box center [565, 284] width 958 height 28
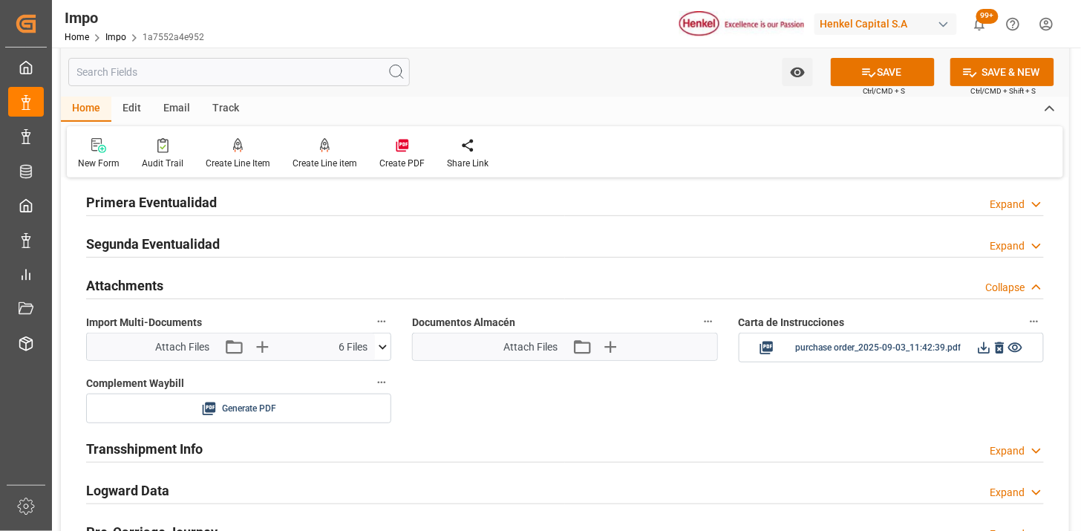
scroll to position [1815, 0]
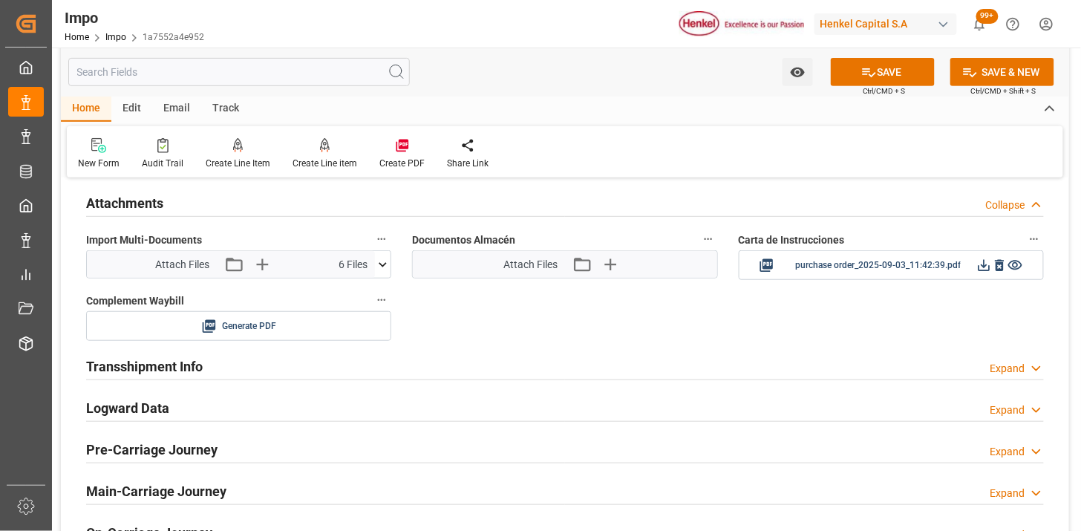
click at [380, 265] on icon at bounding box center [383, 265] width 16 height 16
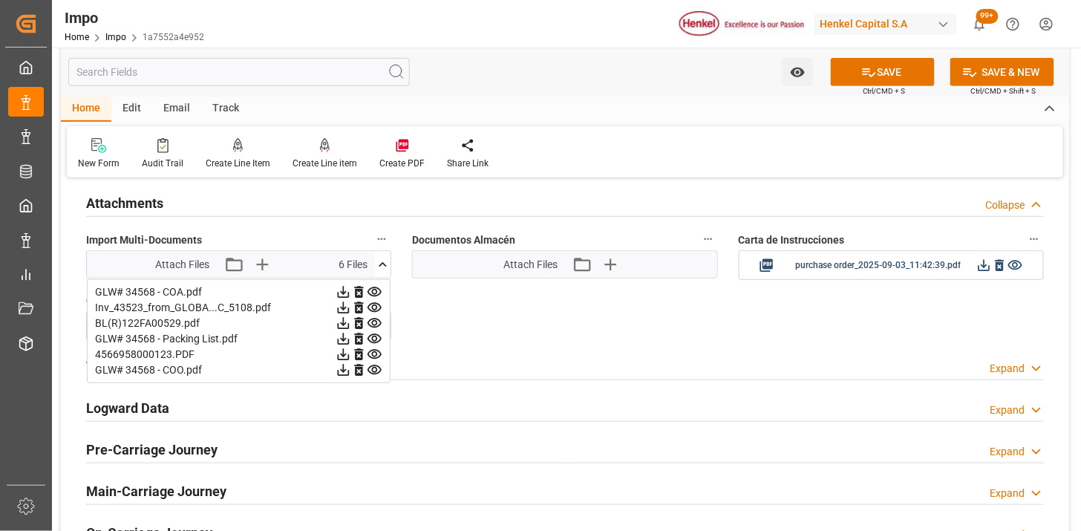
click at [384, 263] on icon at bounding box center [383, 265] width 16 height 16
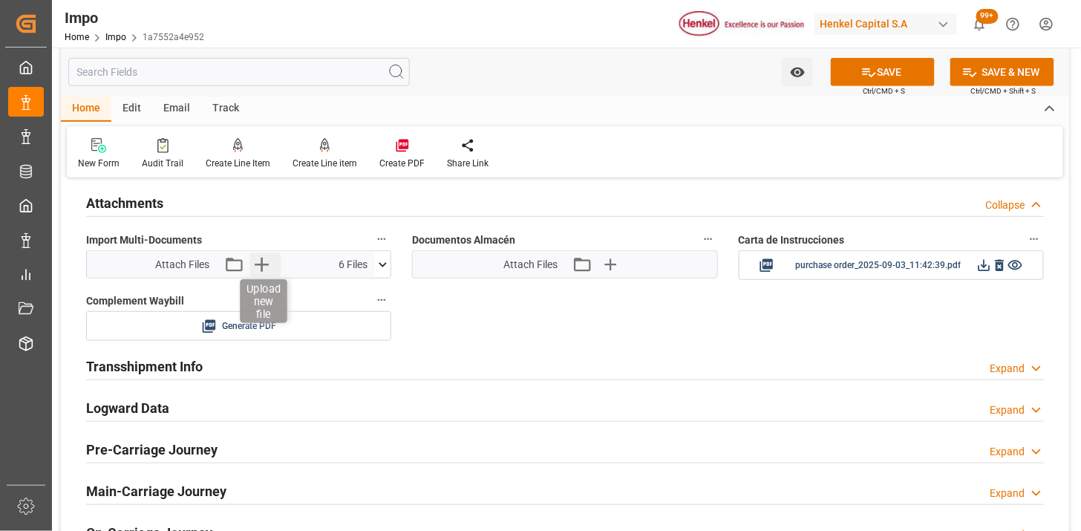
click at [270, 262] on icon "button" at bounding box center [262, 265] width 24 height 24
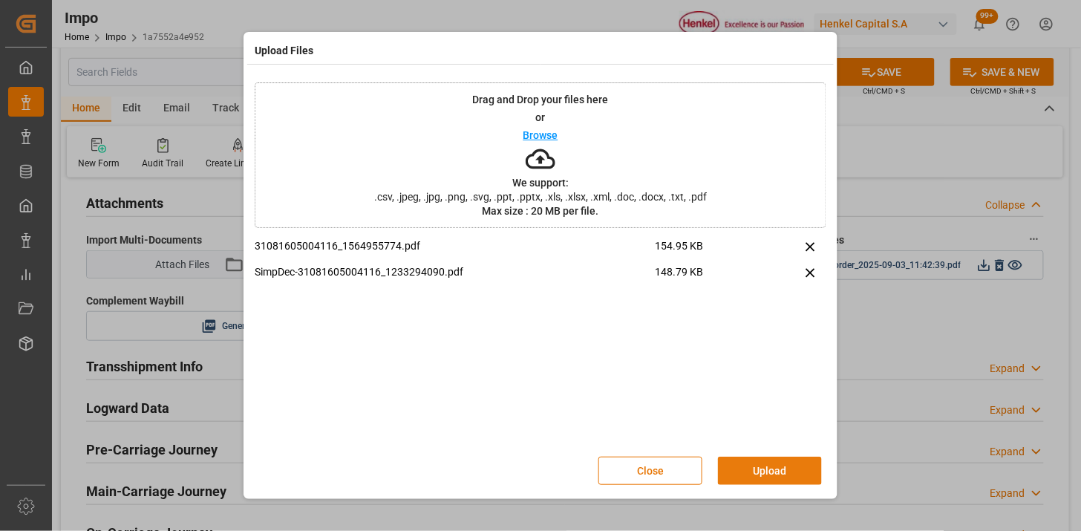
click at [764, 468] on button "Upload" at bounding box center [770, 471] width 104 height 28
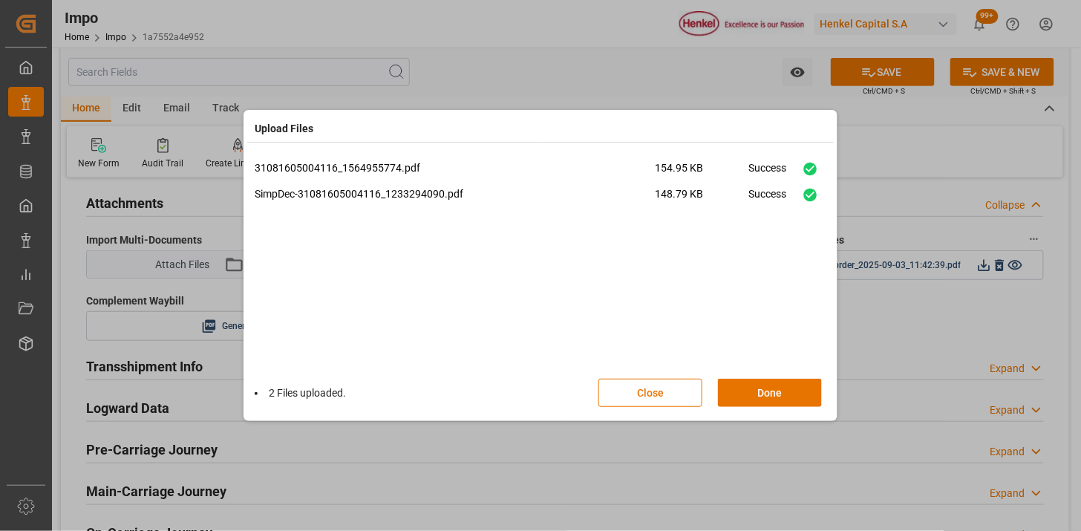
drag, startPoint x: 804, startPoint y: 392, endPoint x: 538, endPoint y: 380, distance: 266.9
click at [804, 394] on button "Done" at bounding box center [770, 393] width 104 height 28
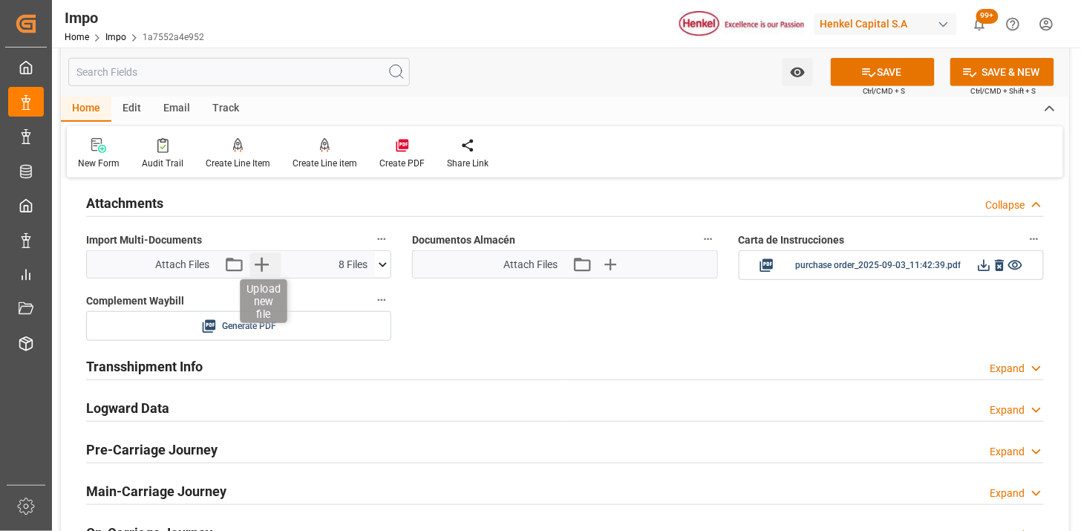
click at [262, 275] on icon "button" at bounding box center [262, 265] width 24 height 24
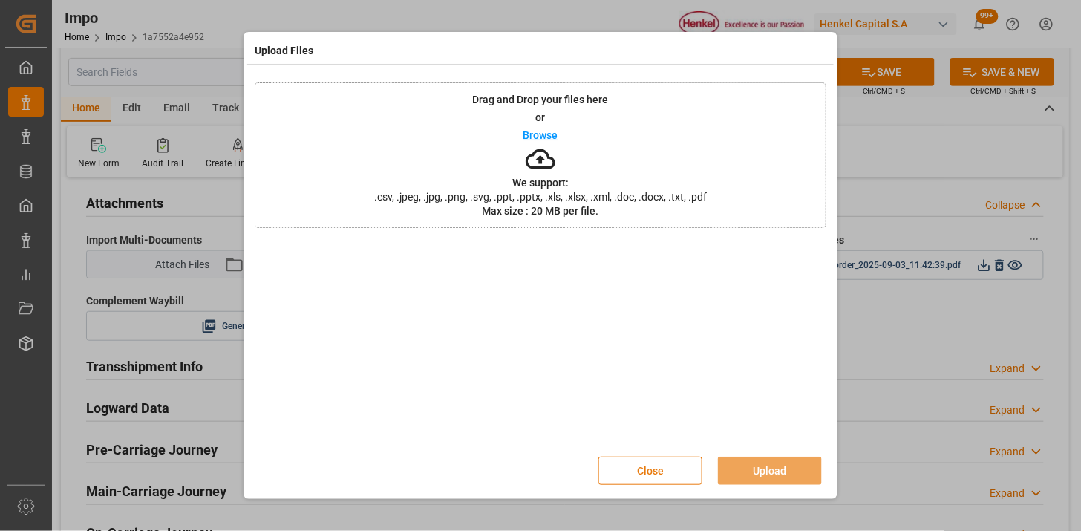
click at [657, 457] on div "Close Upload" at bounding box center [541, 470] width 572 height 49
click at [630, 479] on button "Close" at bounding box center [651, 471] width 104 height 28
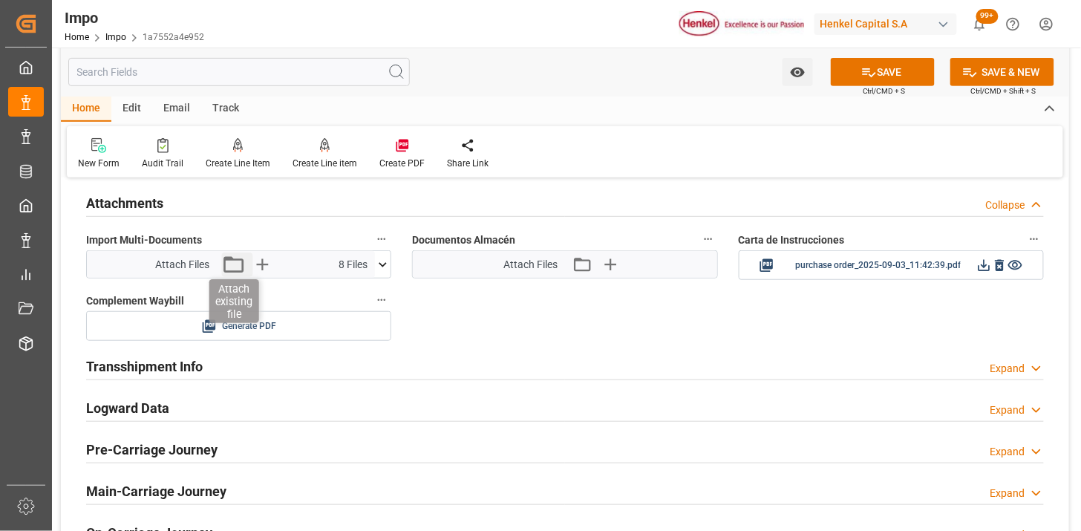
click at [235, 268] on icon "button" at bounding box center [233, 265] width 24 height 24
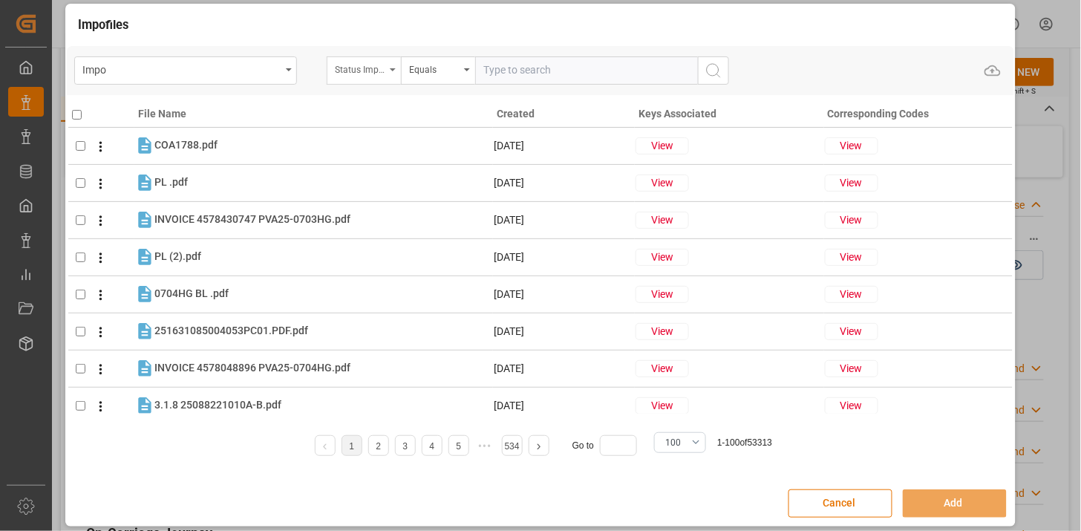
click at [373, 72] on div "Status Importación" at bounding box center [360, 67] width 51 height 17
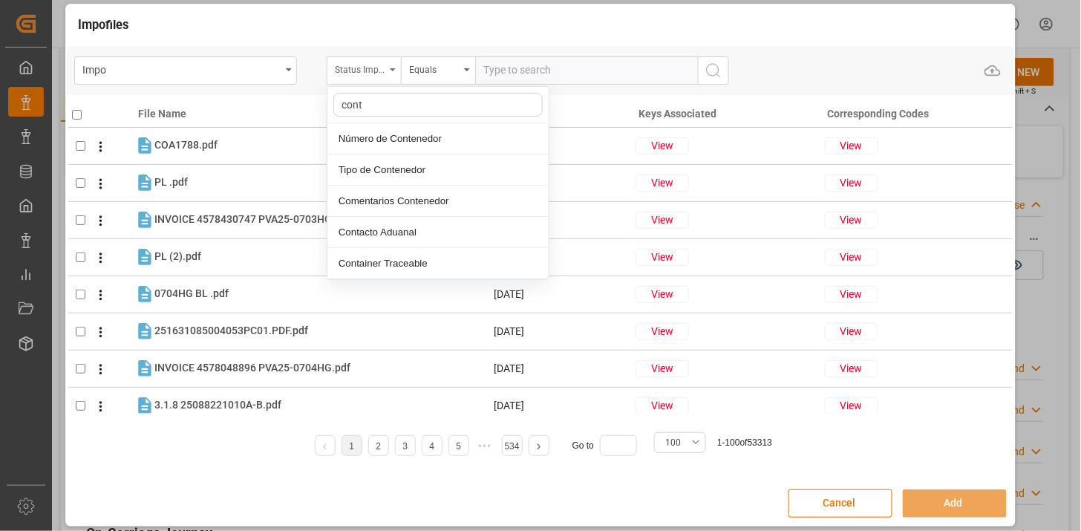
type input "conte"
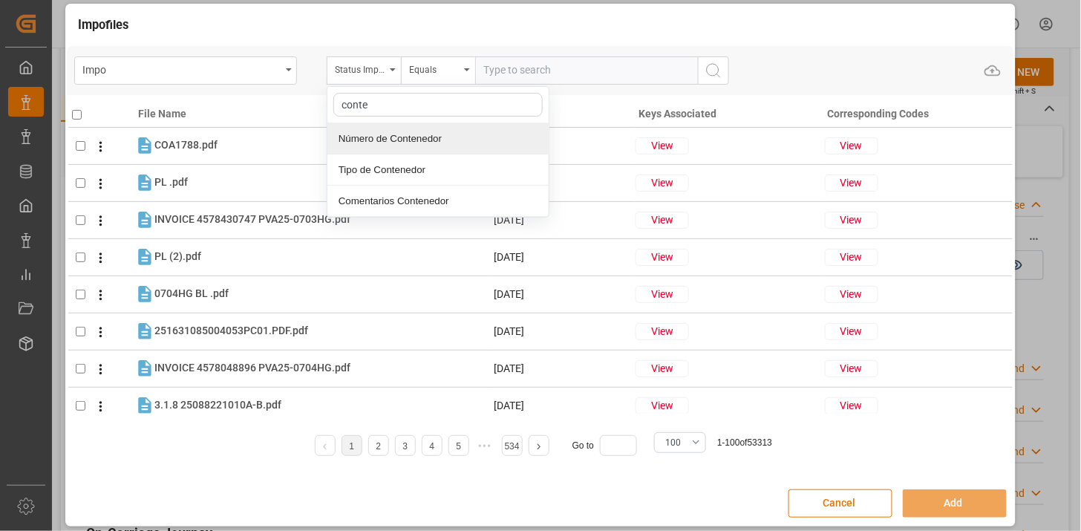
drag, startPoint x: 432, startPoint y: 138, endPoint x: 458, endPoint y: 121, distance: 30.5
click at [450, 125] on div "Número de Contenedor" at bounding box center [438, 138] width 221 height 31
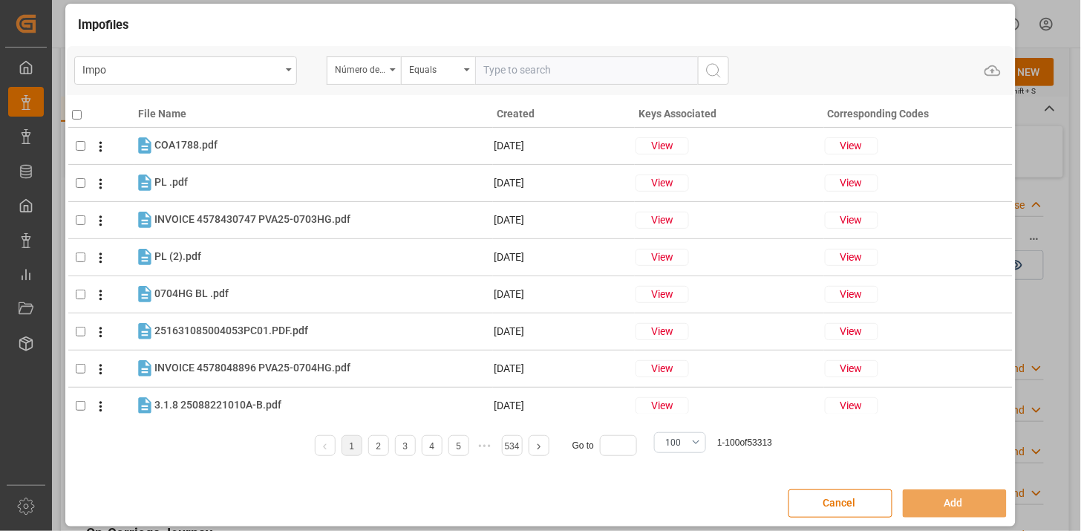
click at [516, 72] on input "text" at bounding box center [586, 70] width 223 height 28
paste input "WHSU5818779"
type input "WHSU5818779"
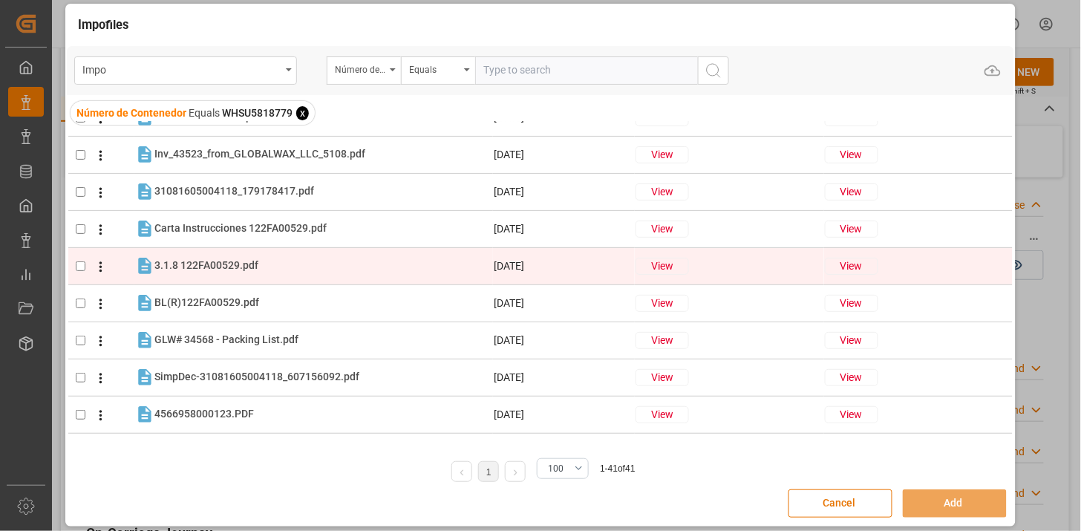
scroll to position [82, 0]
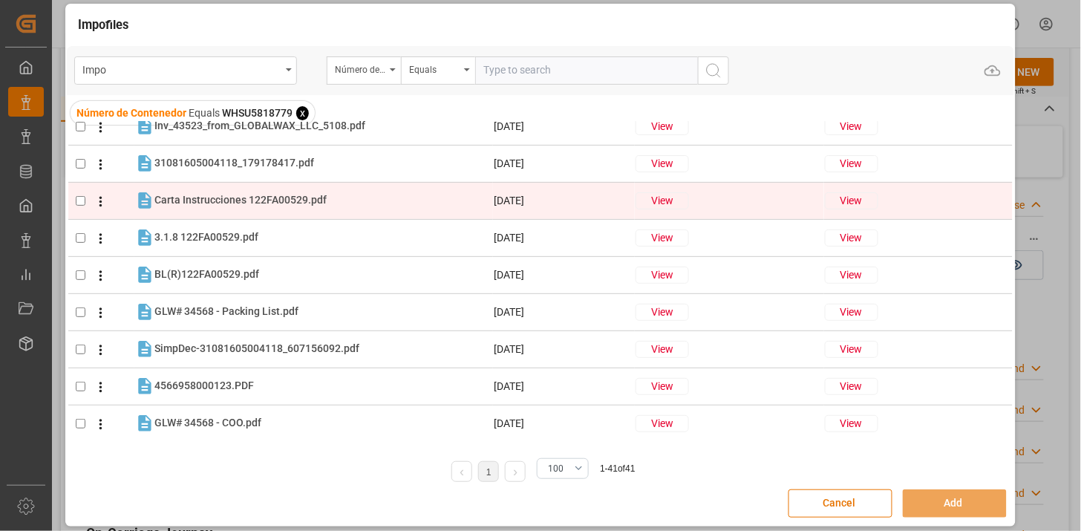
drag, startPoint x: 241, startPoint y: 201, endPoint x: 241, endPoint y: 214, distance: 12.6
click at [241, 203] on span "Carta Instrucciones 122FA00529.pdf" at bounding box center [240, 200] width 172 height 12
checkbox input "true"
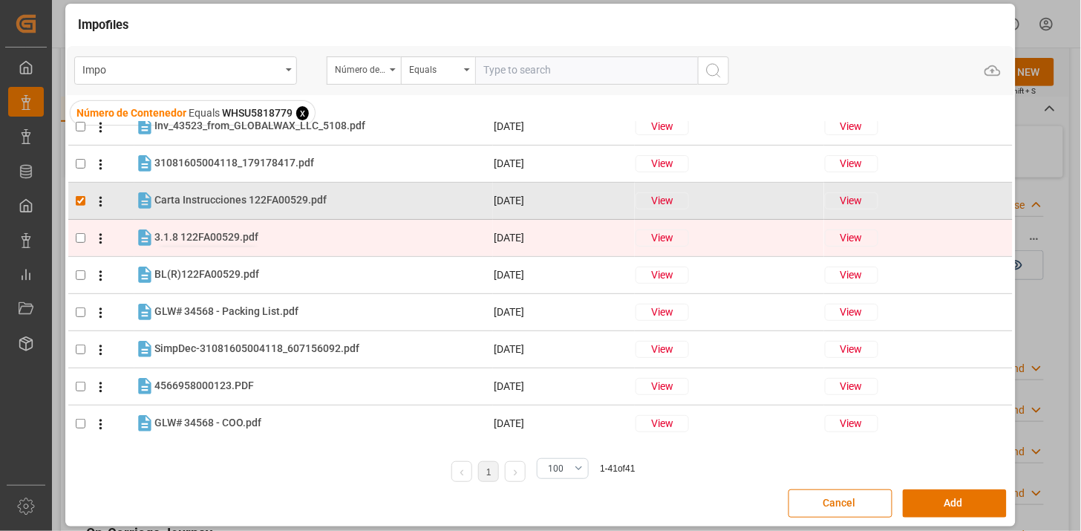
click at [233, 238] on span "3.1.8 122FA00529.pdf" at bounding box center [206, 237] width 104 height 12
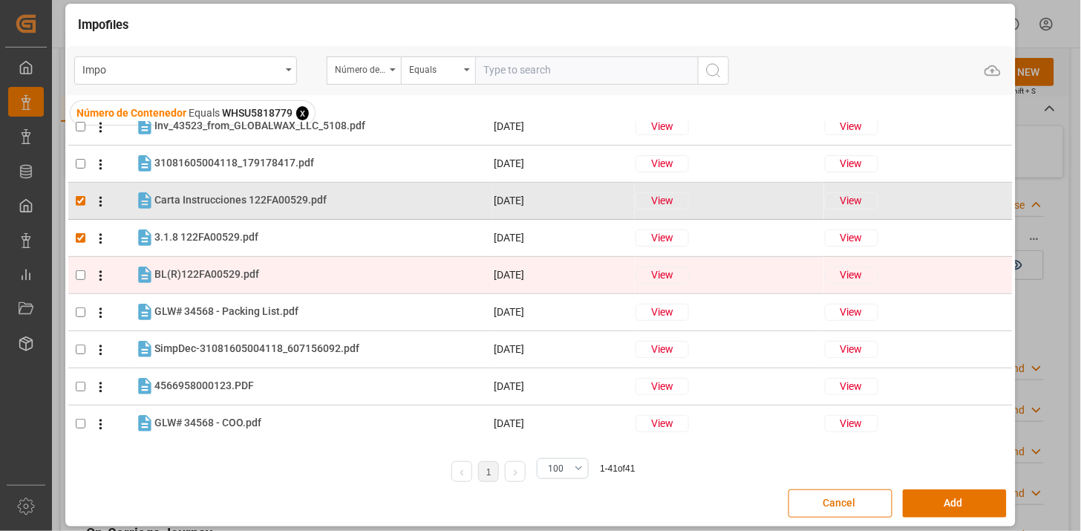
checkbox input "true"
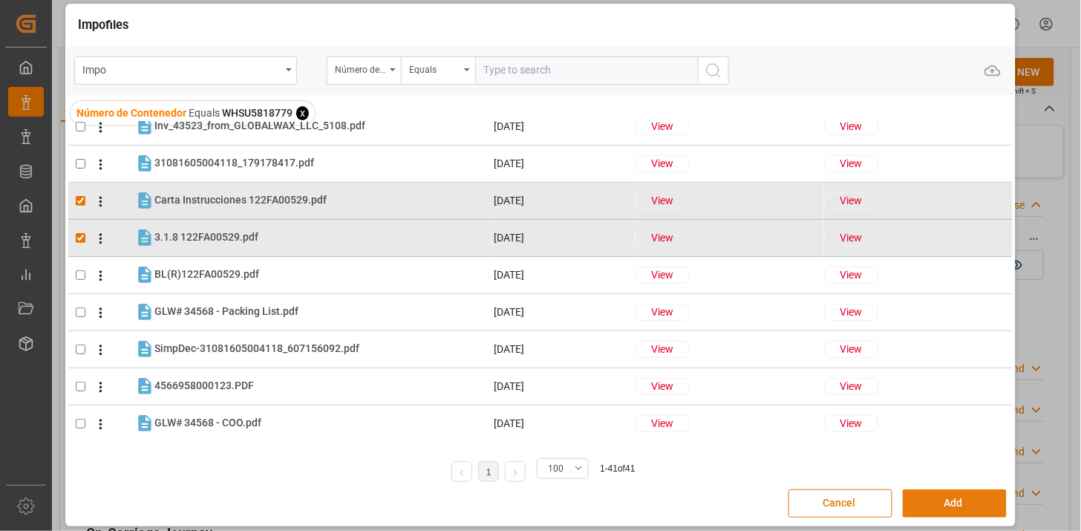
click at [927, 499] on button "Add" at bounding box center [955, 503] width 104 height 28
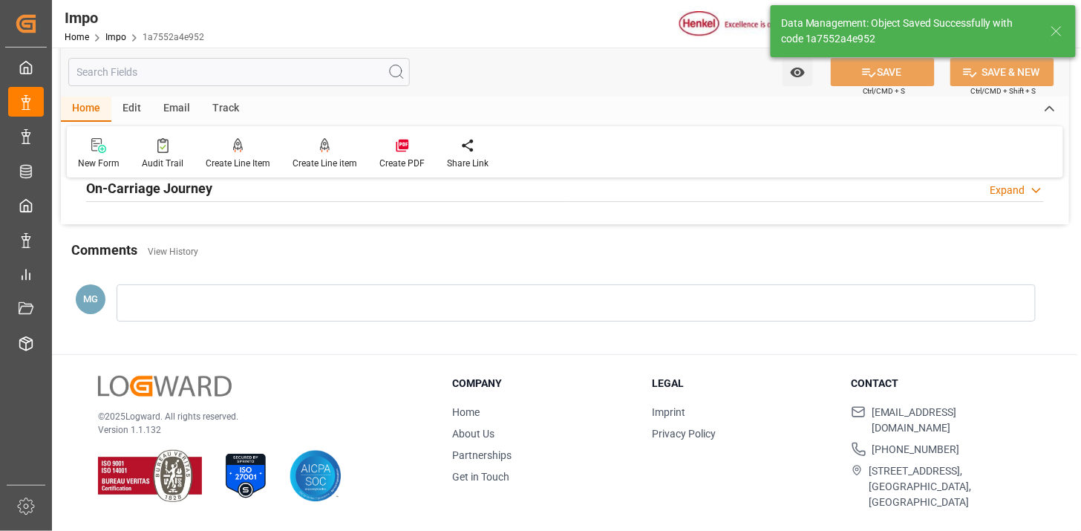
scroll to position [1301, 0]
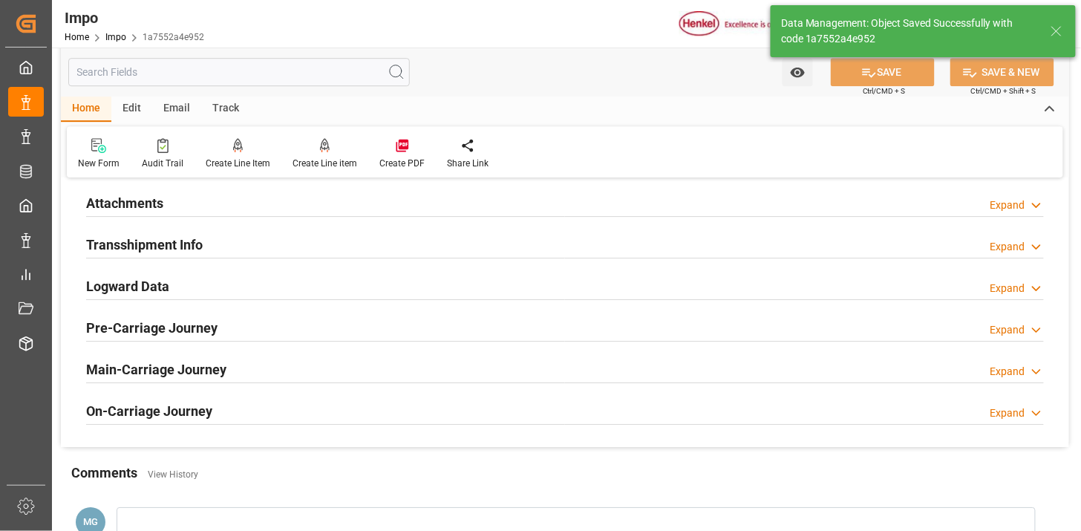
drag, startPoint x: 232, startPoint y: 203, endPoint x: 579, endPoint y: 282, distance: 356.6
click at [231, 203] on div "Attachments Expand" at bounding box center [565, 202] width 958 height 28
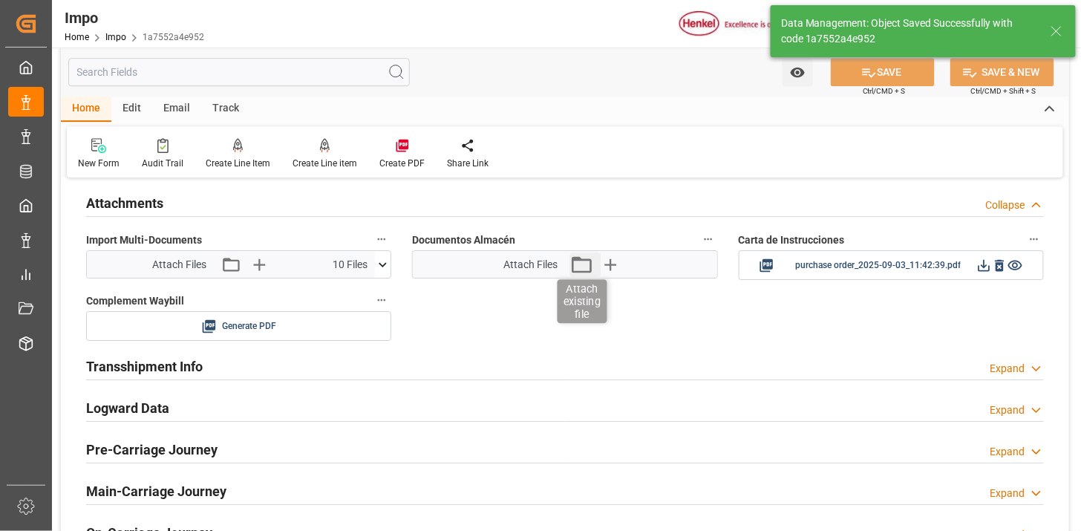
click at [585, 257] on icon "button" at bounding box center [582, 265] width 24 height 24
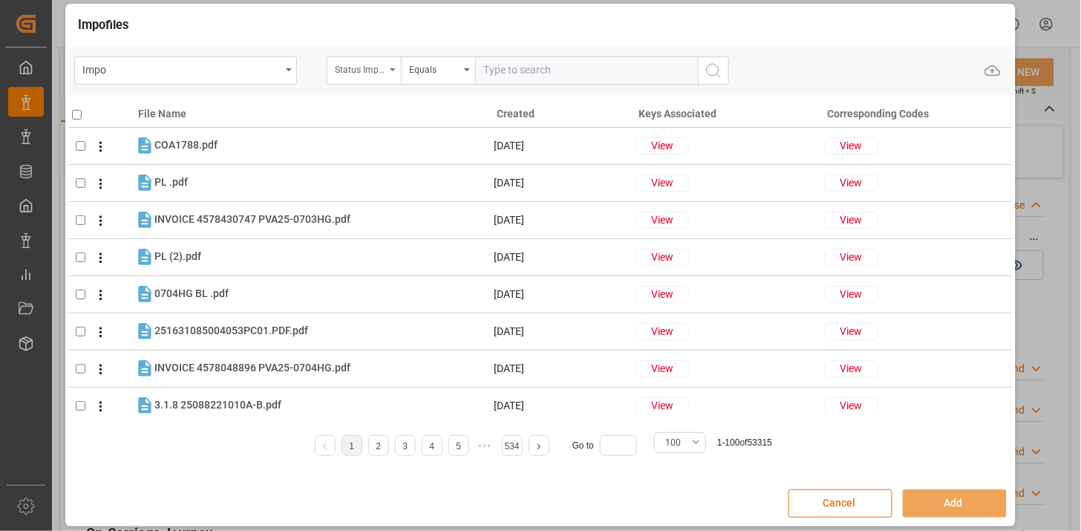
click at [365, 69] on div "Status Importación" at bounding box center [360, 67] width 51 height 17
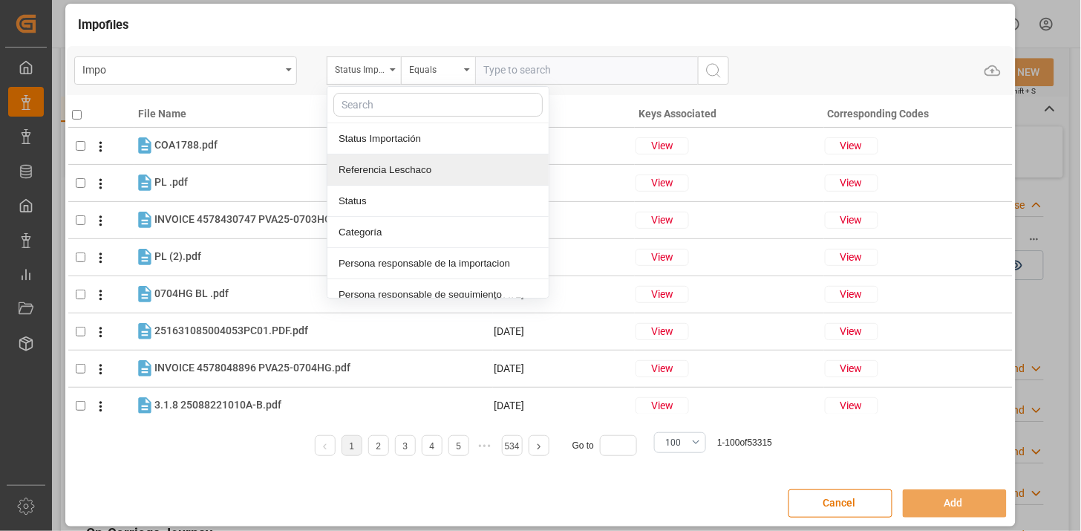
click at [395, 165] on div "Referencia Leschaco" at bounding box center [438, 169] width 221 height 31
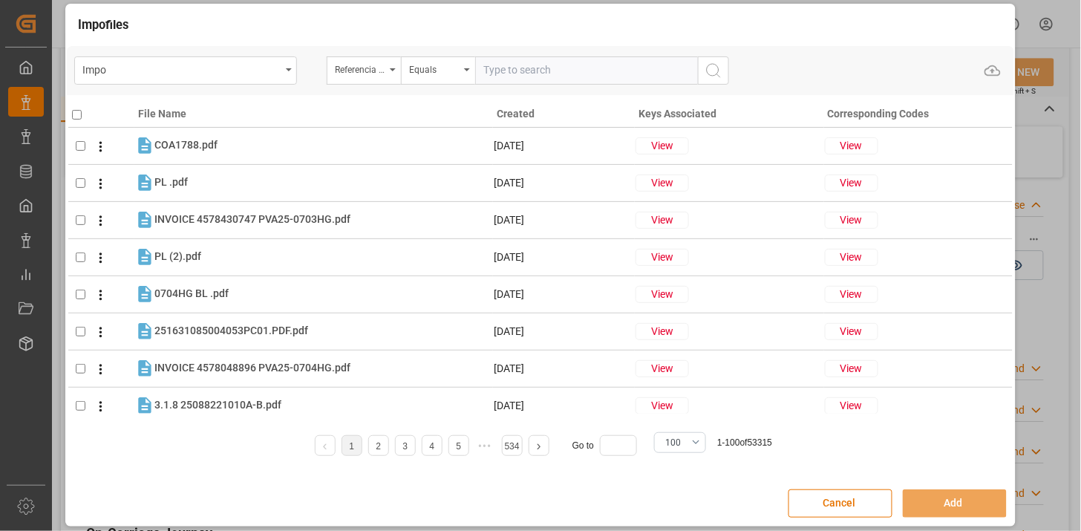
click at [532, 60] on div "Impo Referencia Leschaco Equals Upload" at bounding box center [541, 70] width 948 height 49
drag, startPoint x: 532, startPoint y: 68, endPoint x: 542, endPoint y: 75, distance: 12.4
click at [533, 68] on input "text" at bounding box center [586, 70] width 223 height 28
click at [576, 68] on input "text" at bounding box center [586, 70] width 223 height 28
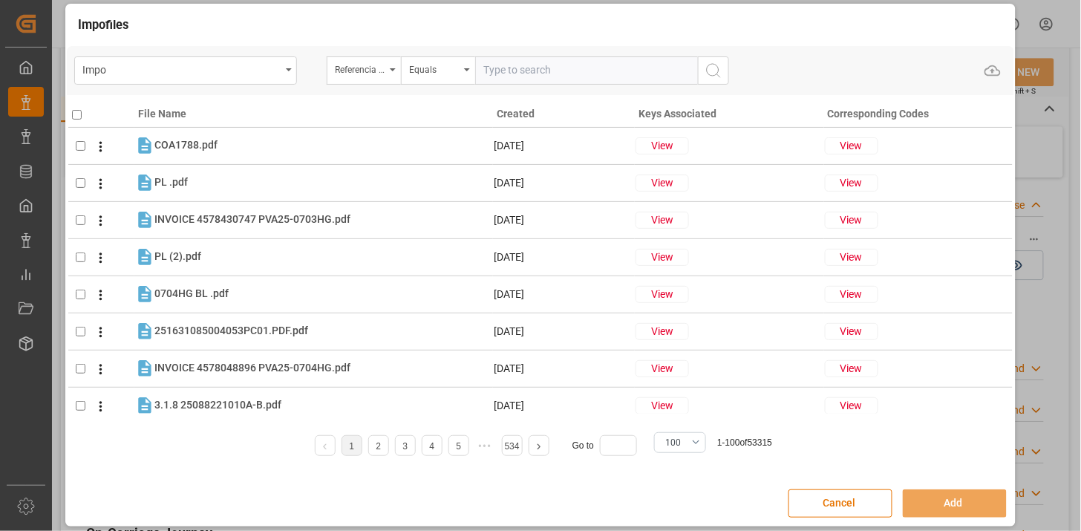
paste input "WHSU5718933"
type input "WHSU5718933"
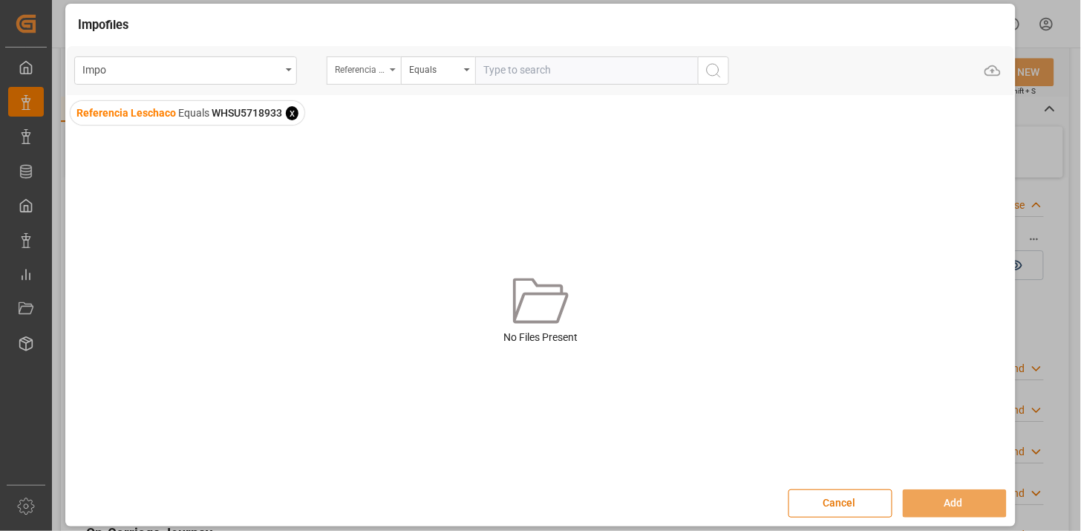
click at [359, 68] on div "Referencia Leschaco" at bounding box center [360, 67] width 51 height 17
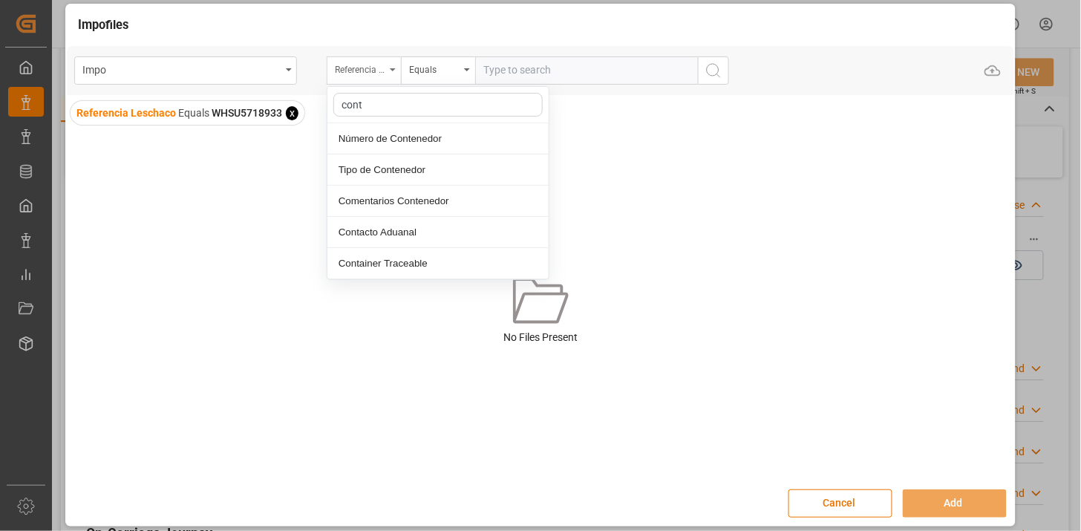
type input "conte"
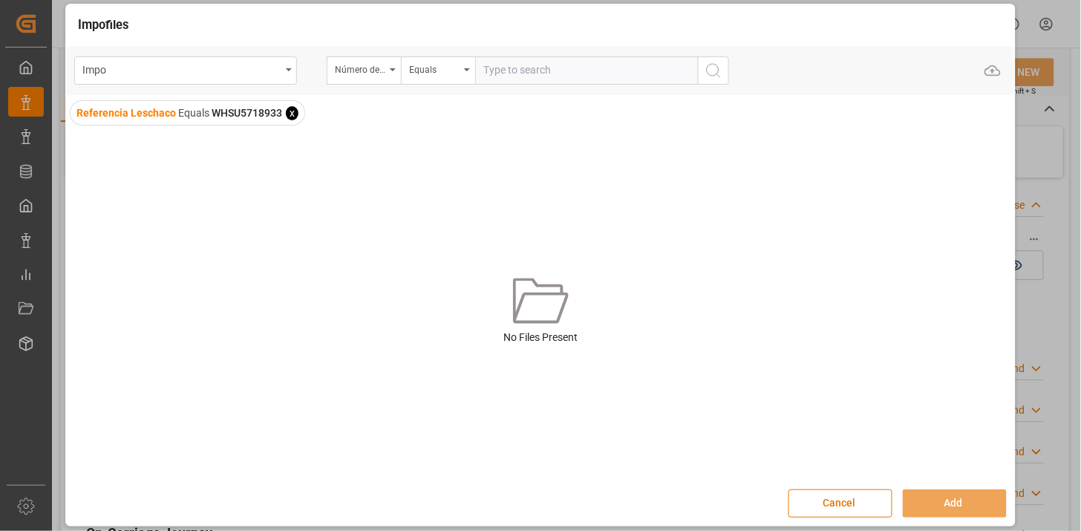
click at [528, 68] on input "text" at bounding box center [586, 70] width 223 height 28
paste input "WHSU5718933"
type input "WHSU5718933"
click at [291, 110] on span "x" at bounding box center [292, 113] width 13 height 14
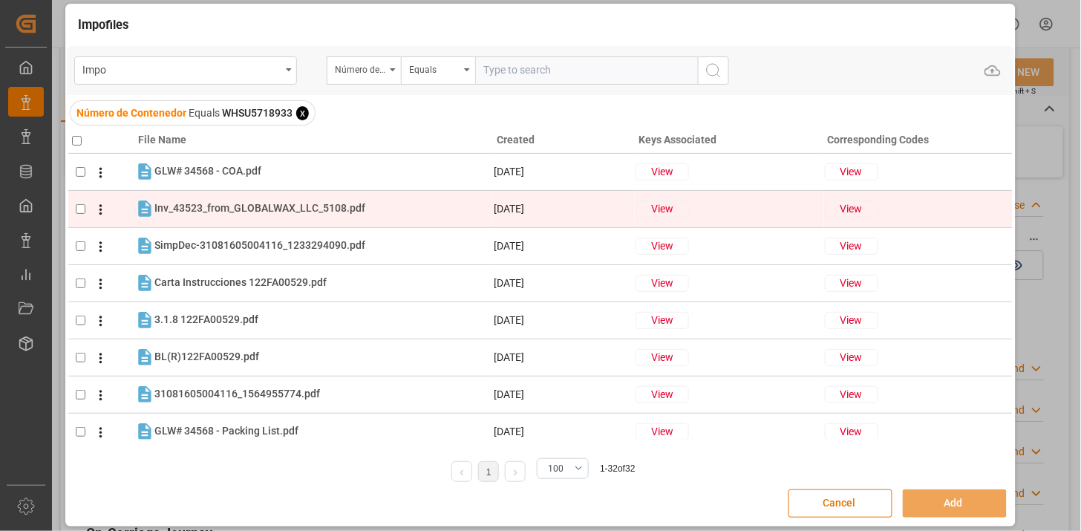
click at [273, 221] on tr "Inv_43523_from_GLOBALWAX_LLC_5108.pdf Inv_43523_from_GLOBALWAX_LLC_5108.pdf 03-…" at bounding box center [540, 208] width 945 height 37
checkbox input "true"
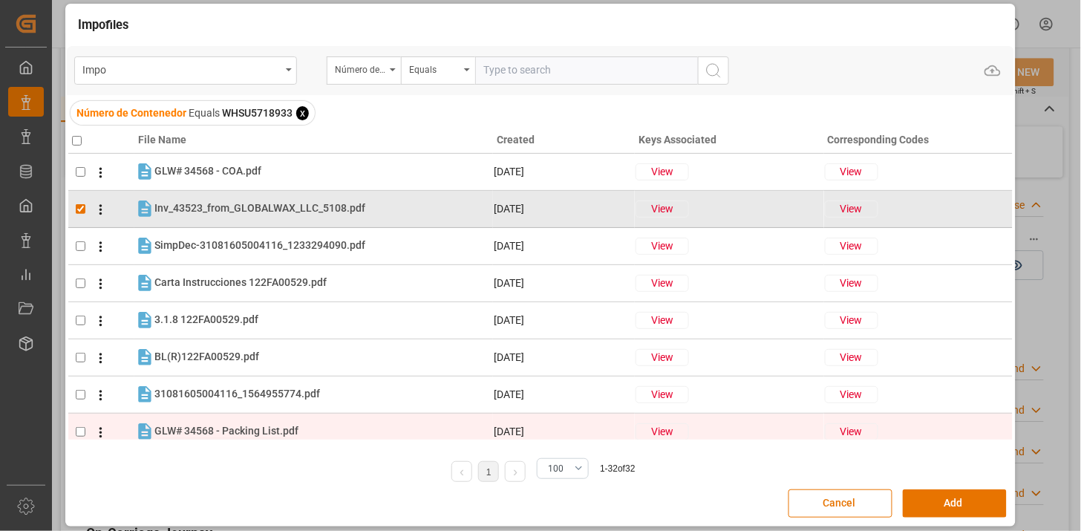
click at [234, 432] on span "GLW# 34568 - Packing List.pdf" at bounding box center [226, 431] width 144 height 12
checkbox input "true"
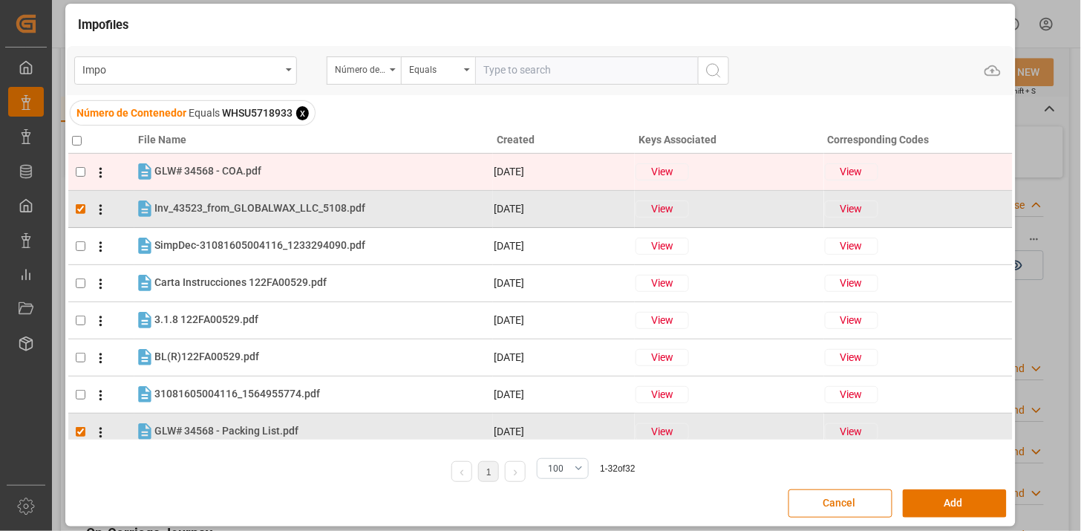
click at [232, 157] on tr "GLW# 34568 - COA.pdf GLW# 34568 - COA.pdf 03-09-2025 View View" at bounding box center [540, 171] width 945 height 37
checkbox input "true"
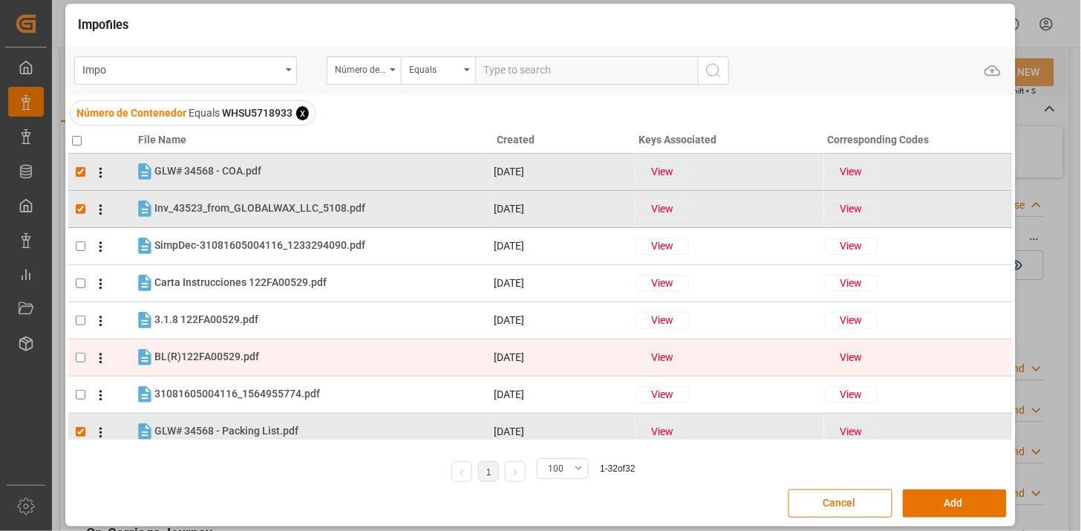
drag, startPoint x: 220, startPoint y: 394, endPoint x: 231, endPoint y: 368, distance: 27.6
click at [219, 394] on span "31081605004116_1564955774.pdf" at bounding box center [237, 394] width 166 height 12
checkbox input "true"
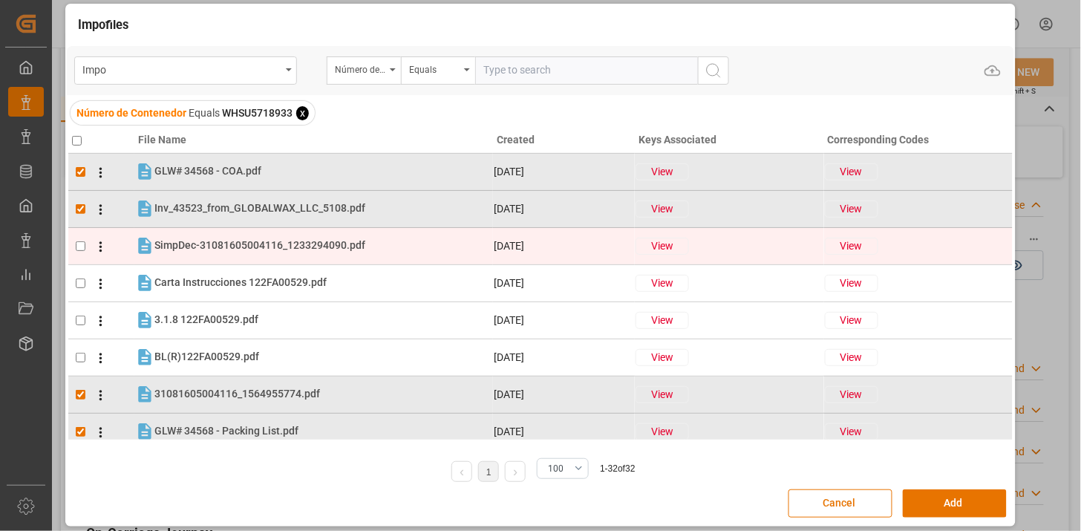
drag, startPoint x: 235, startPoint y: 244, endPoint x: 238, endPoint y: 251, distance: 8.0
click at [235, 245] on span "SimpDec-31081605004116_1233294090.pdf" at bounding box center [259, 245] width 211 height 12
checkbox input "true"
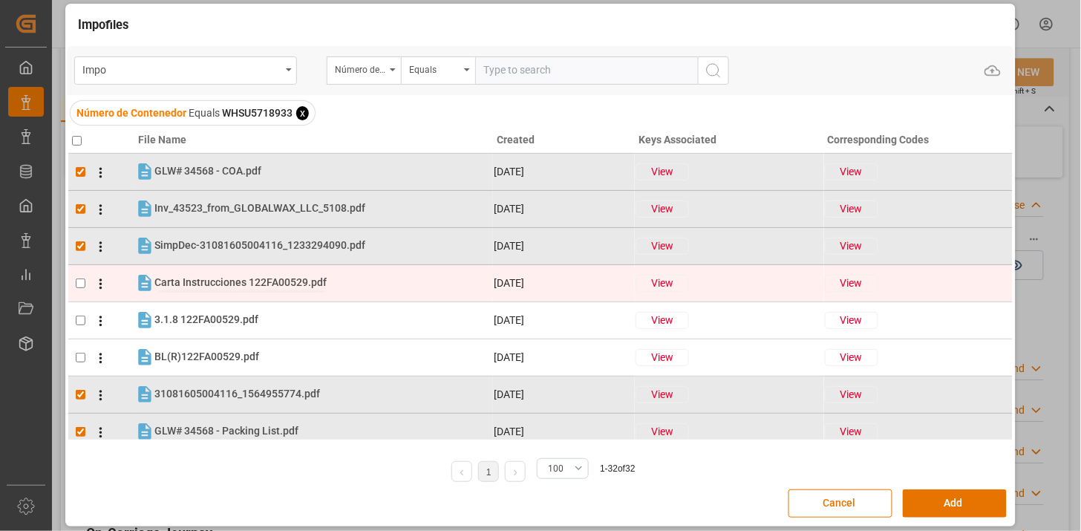
click at [238, 286] on span "Carta Instrucciones 122FA00529.pdf" at bounding box center [240, 282] width 172 height 12
checkbox input "true"
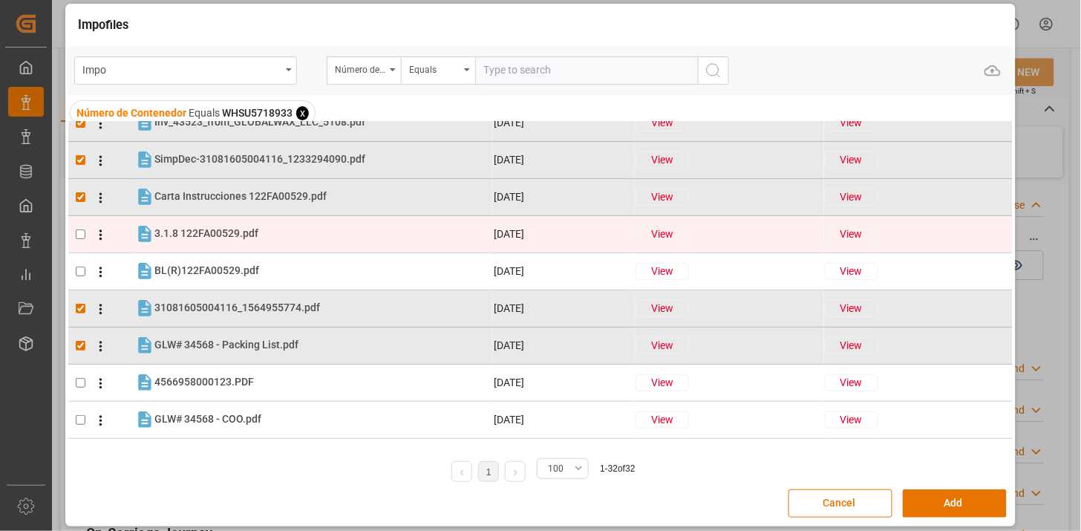
scroll to position [165, 0]
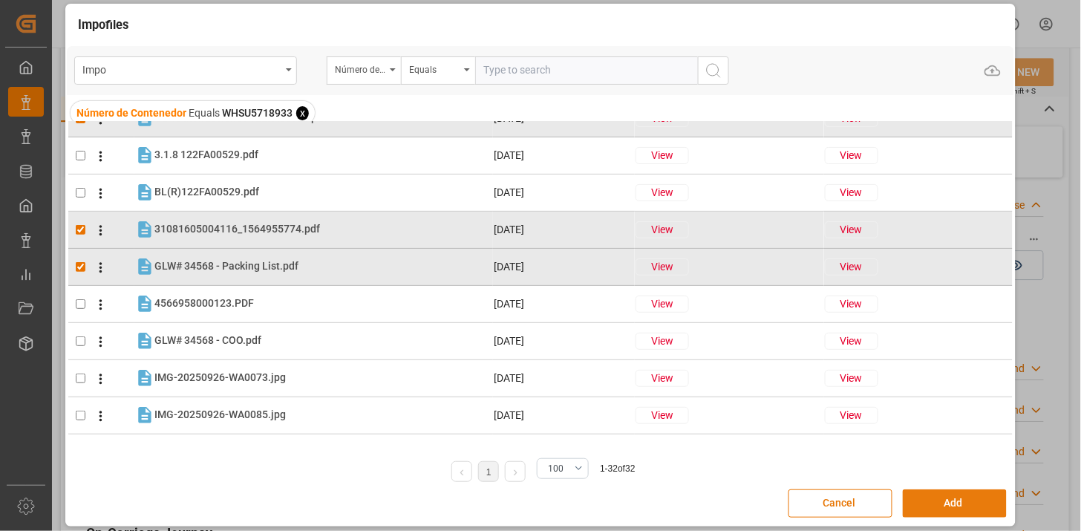
click at [912, 509] on button "Add" at bounding box center [955, 503] width 104 height 28
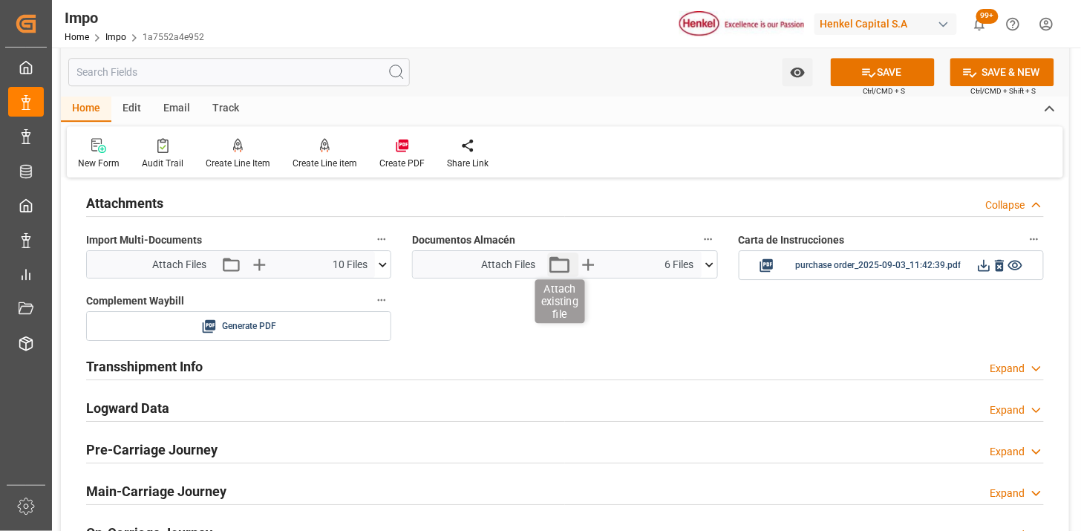
click at [570, 270] on icon "button" at bounding box center [559, 265] width 24 height 24
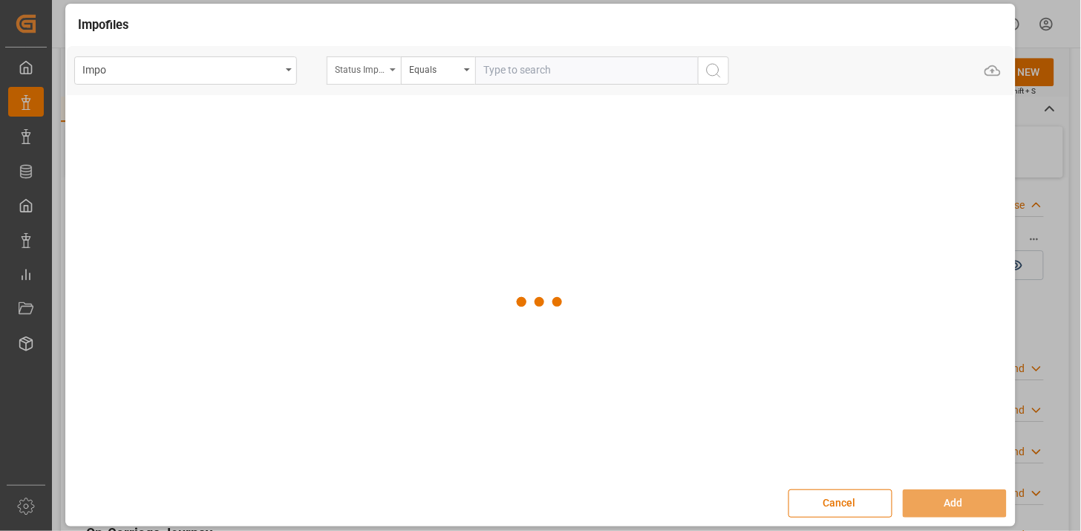
click at [353, 79] on div "Status Importación" at bounding box center [364, 70] width 74 height 28
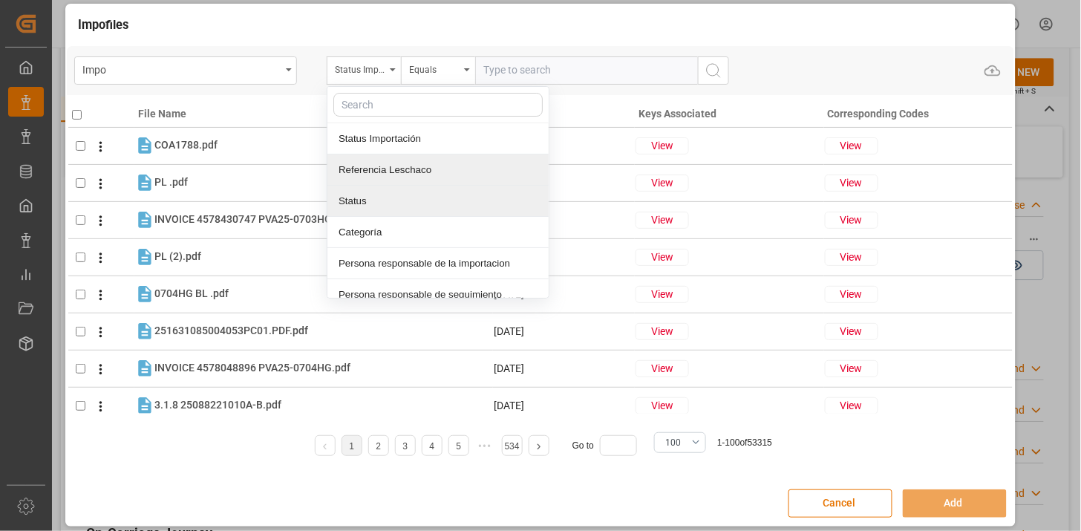
click at [406, 182] on div "Status Importación Referencia Leschaco Status Categoría Persona responsable de …" at bounding box center [438, 192] width 223 height 212
click at [411, 176] on div "Referencia Leschaco" at bounding box center [438, 169] width 221 height 31
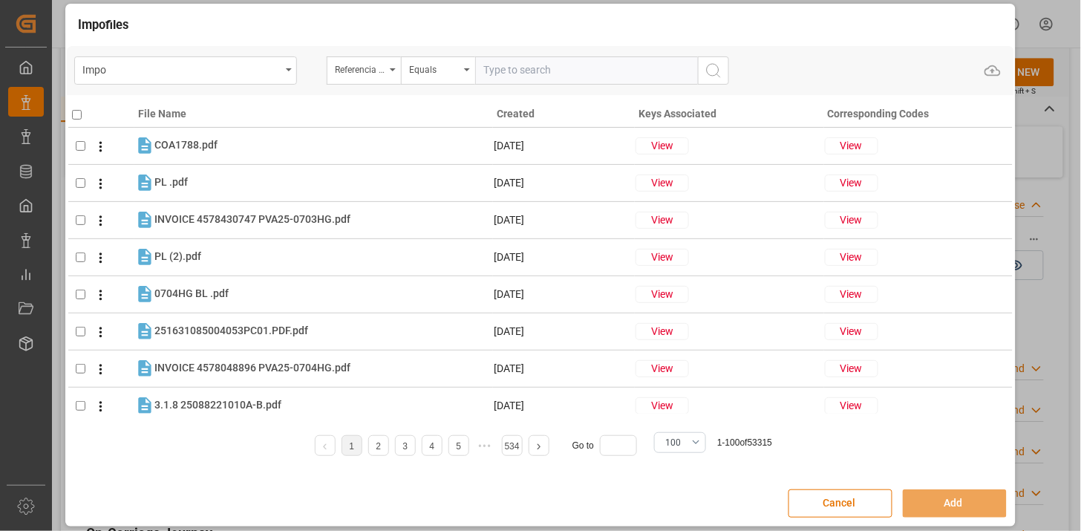
click at [503, 77] on input "text" at bounding box center [586, 70] width 223 height 28
paste input "251006900078"
type input "251006900078"
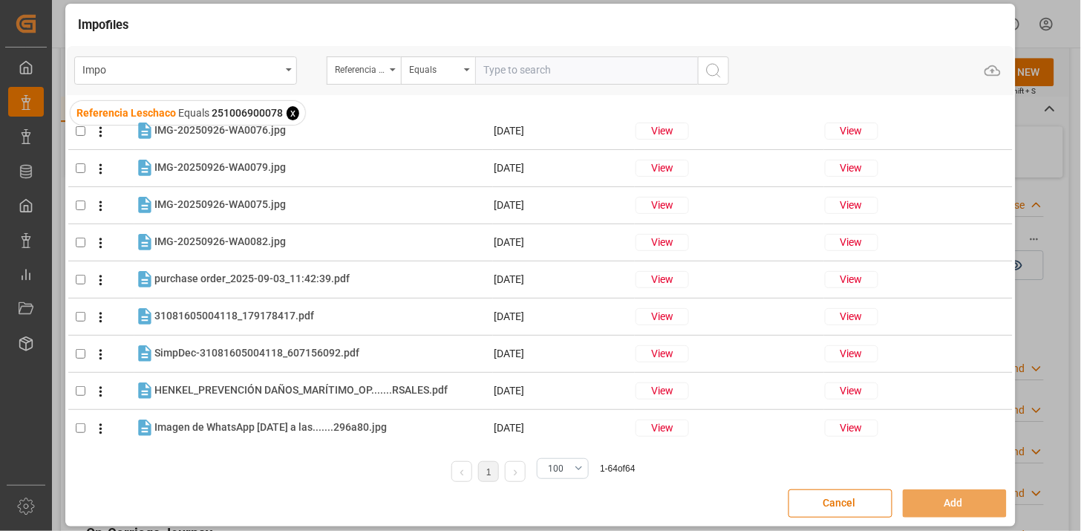
scroll to position [1073, 0]
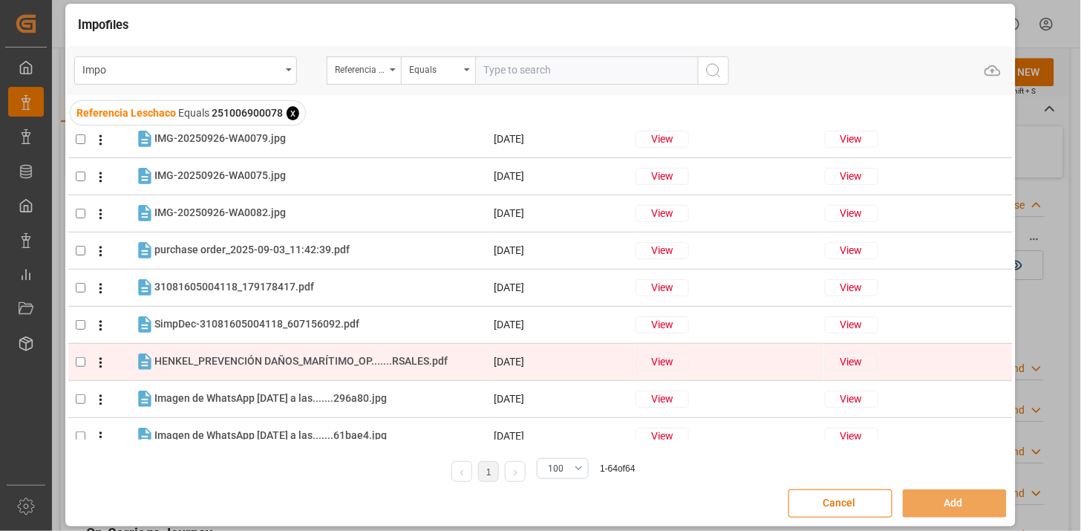
click at [362, 350] on tr "HENKEL_PREVENCIÓN DAÑOS_MARÍTIMO_OP.......RSALES.pdf HENKEL_PREVENCIÓN DAÑOS_MA…" at bounding box center [540, 361] width 945 height 37
checkbox input "true"
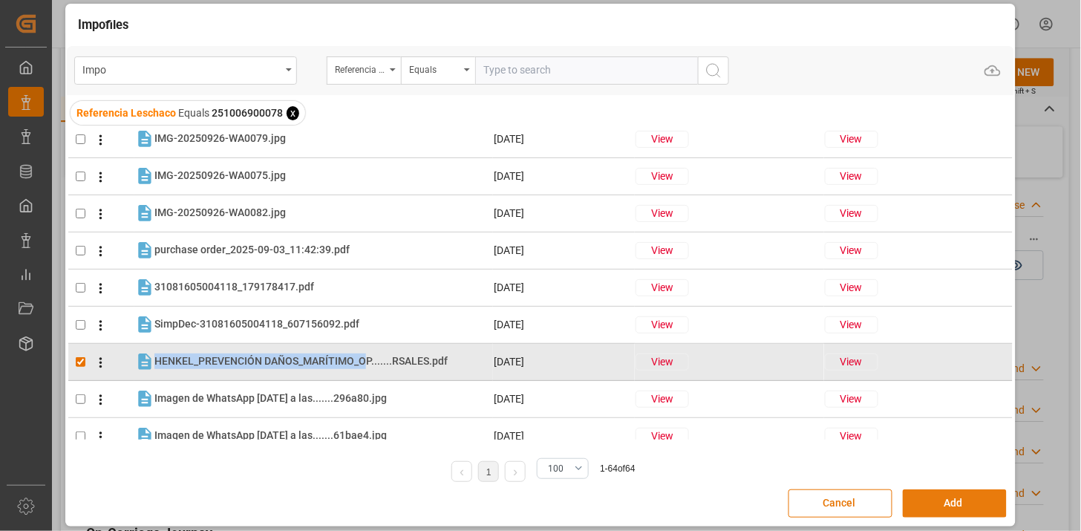
click at [921, 499] on button "Add" at bounding box center [955, 503] width 104 height 28
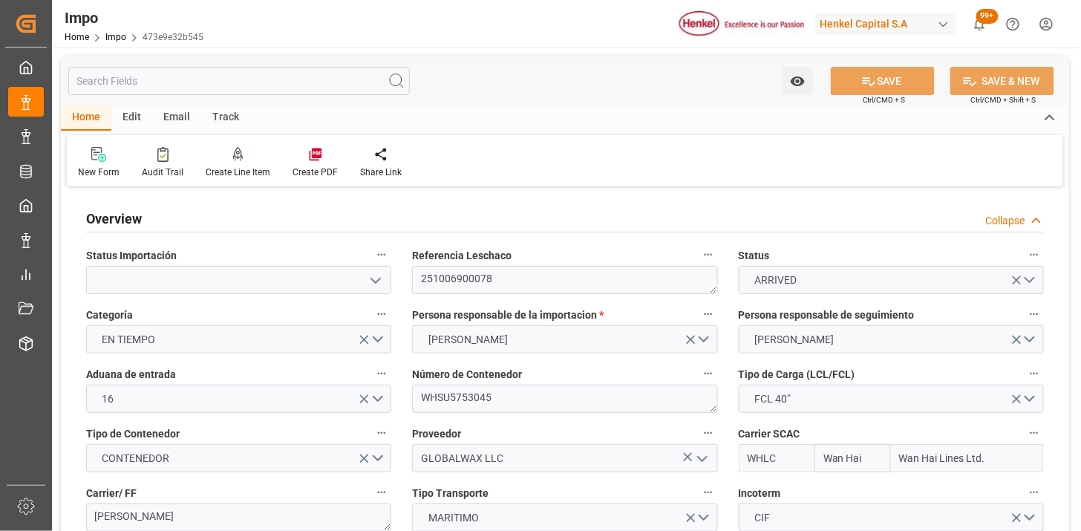
type input "Wan Hai"
type input "Wan Hai Lines Ltd."
type input "1"
type input "46.81"
type input "31"
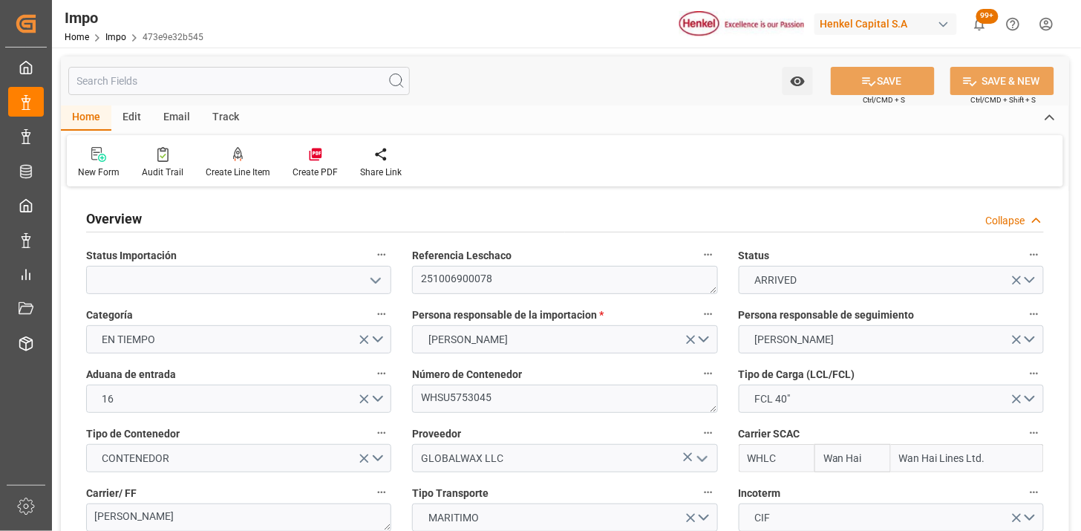
type input "[DATE]"
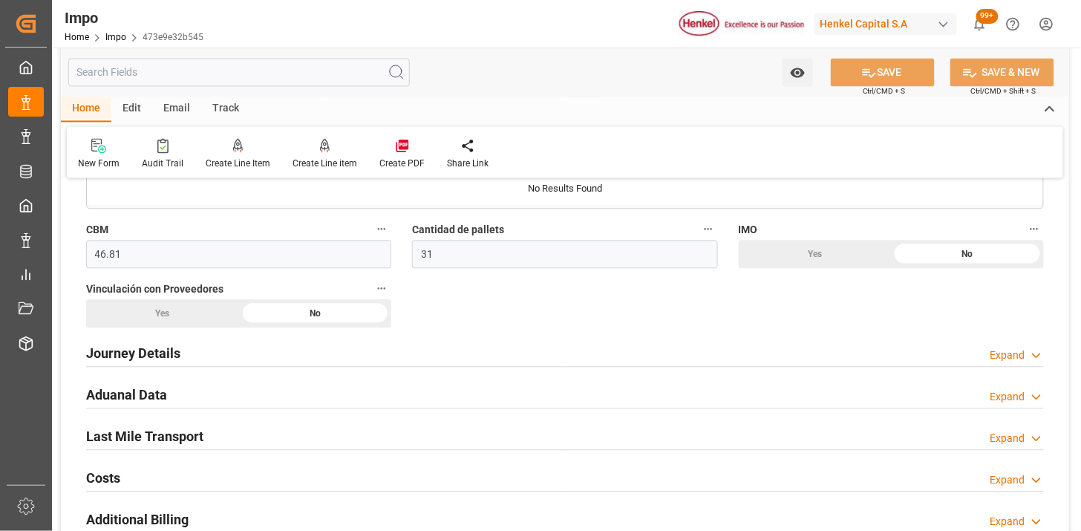
scroll to position [990, 0]
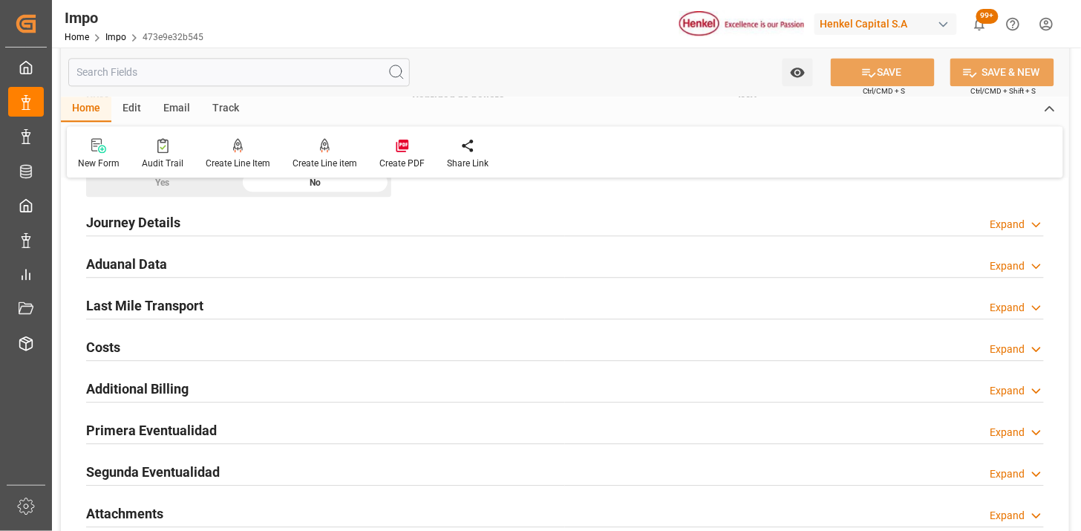
click at [388, 271] on div "Aduanal Data Expand" at bounding box center [565, 263] width 958 height 28
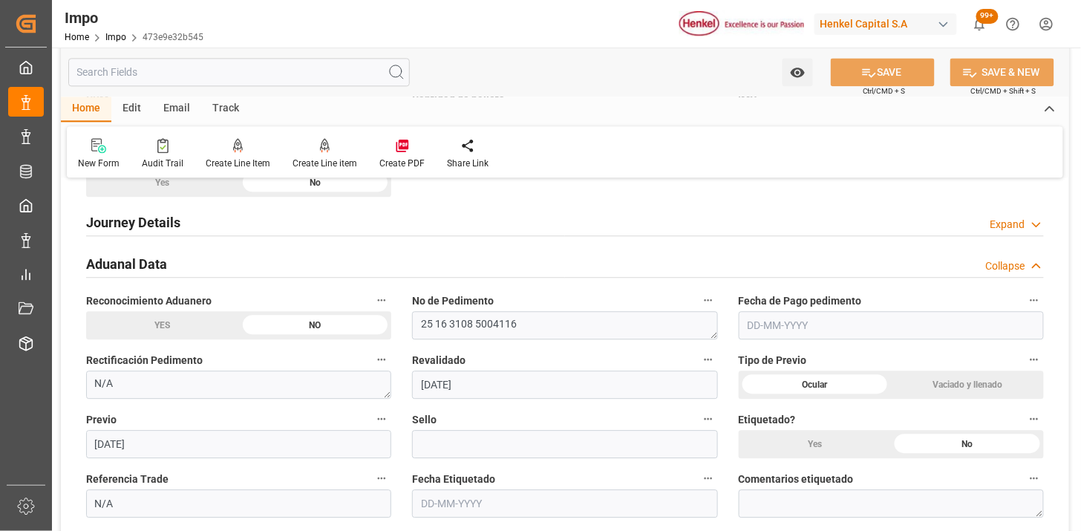
click at [834, 327] on input "text" at bounding box center [891, 325] width 305 height 28
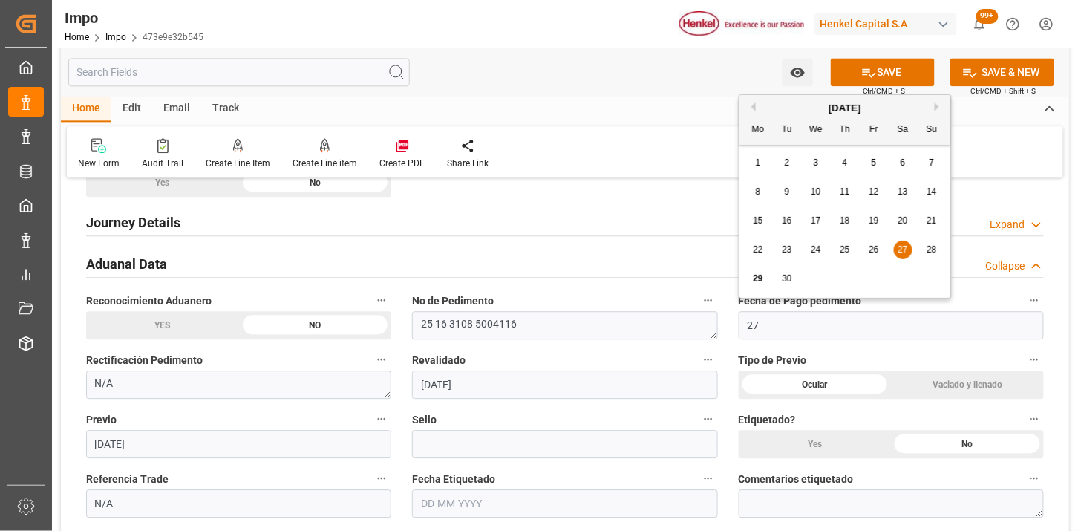
type input "27-09-2025"
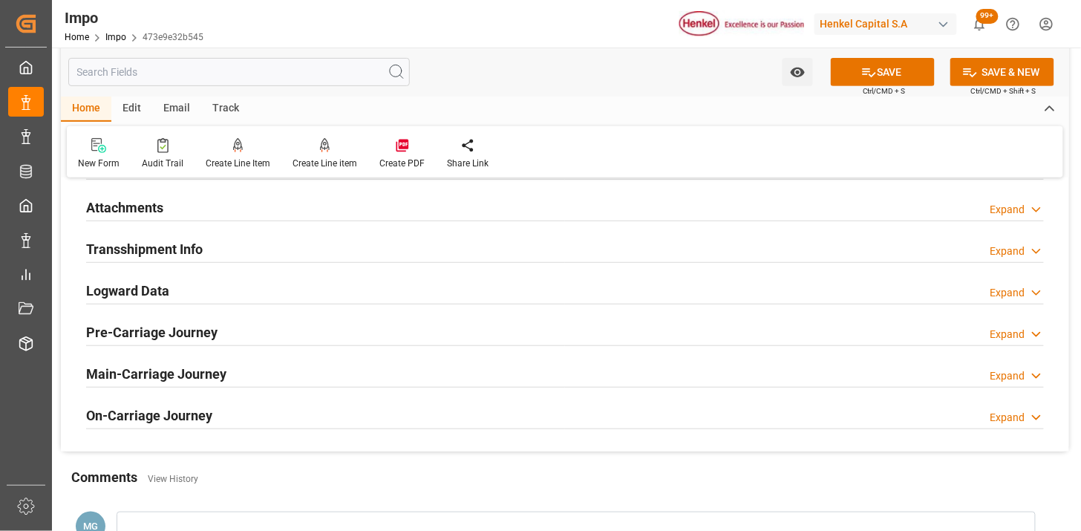
scroll to position [1815, 0]
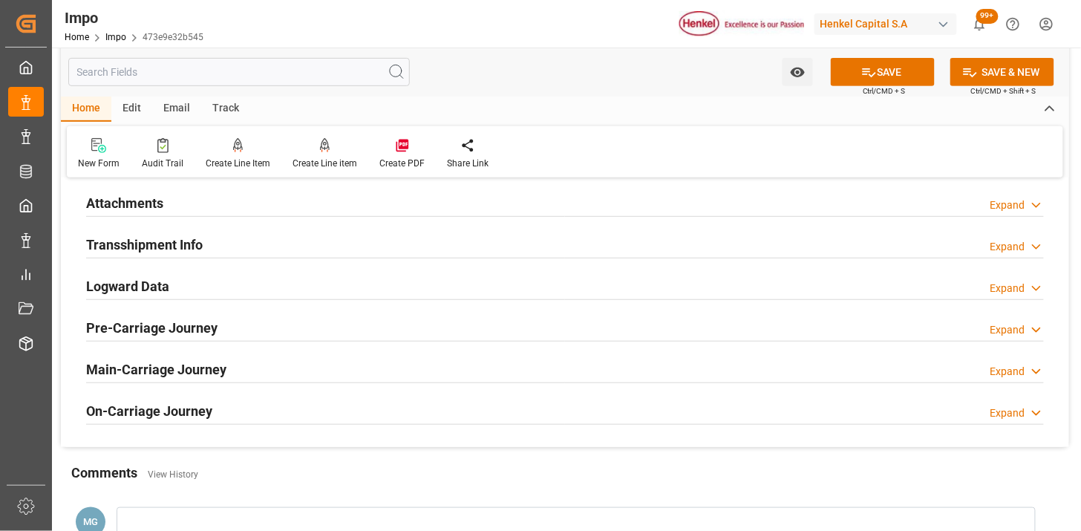
click at [249, 214] on div "Attachments Expand" at bounding box center [565, 202] width 958 height 28
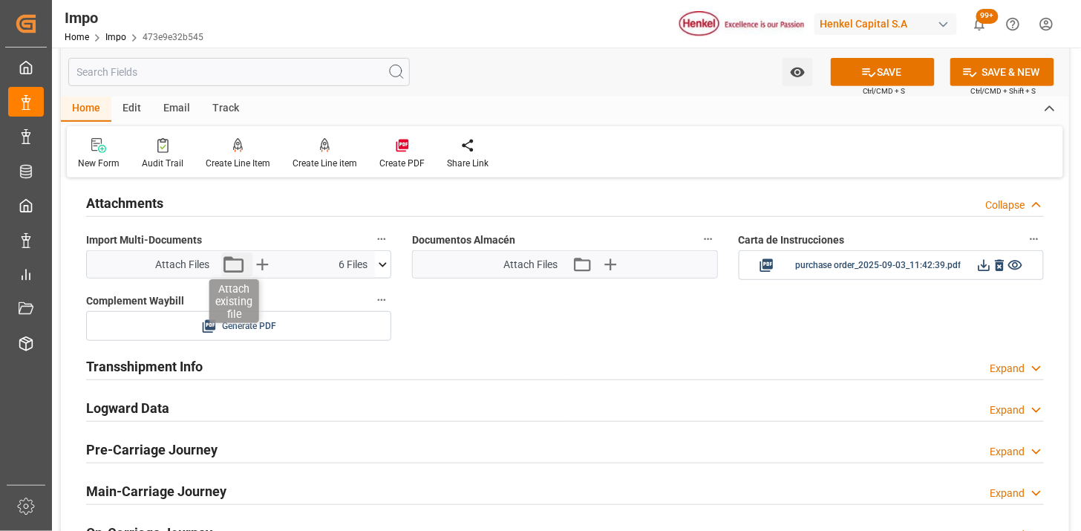
click at [244, 266] on icon "button" at bounding box center [233, 265] width 24 height 24
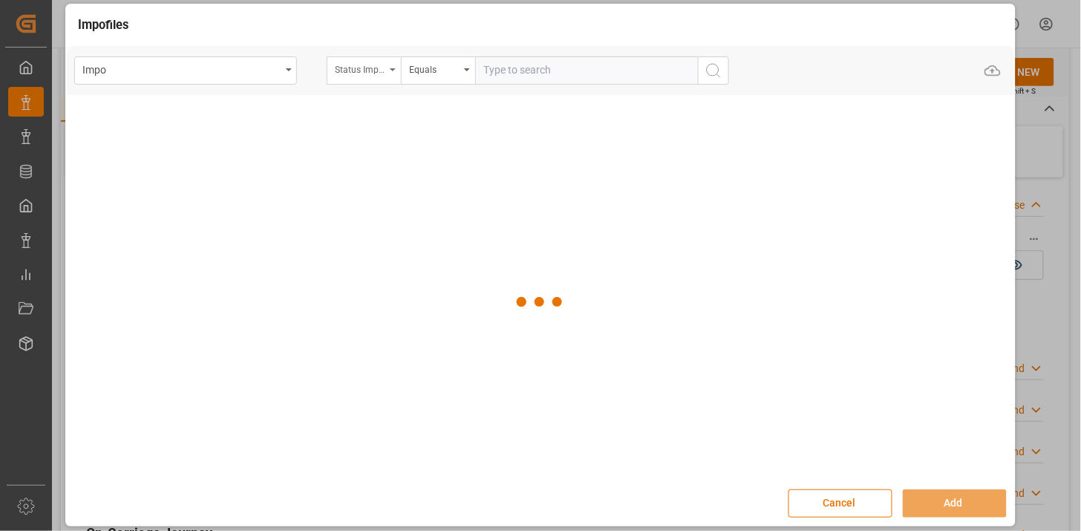
click at [368, 70] on div "Status Importación" at bounding box center [360, 67] width 51 height 17
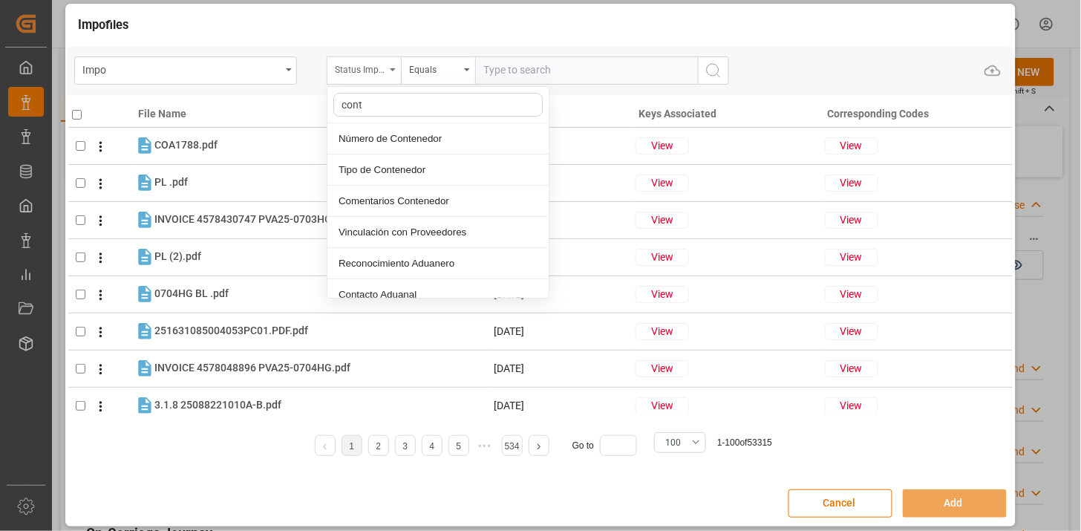
type input "conte"
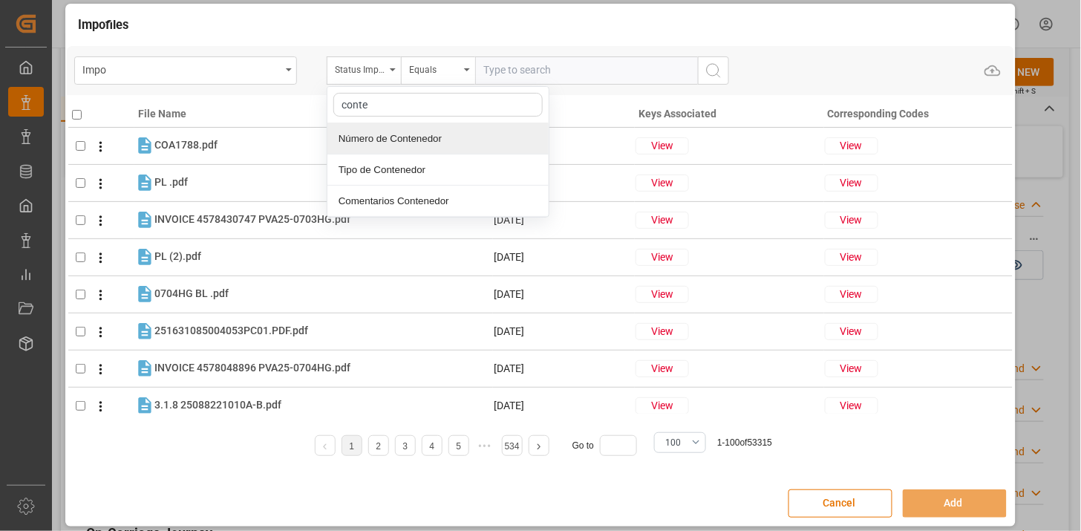
click at [419, 138] on div "Número de Contenedor" at bounding box center [438, 138] width 221 height 31
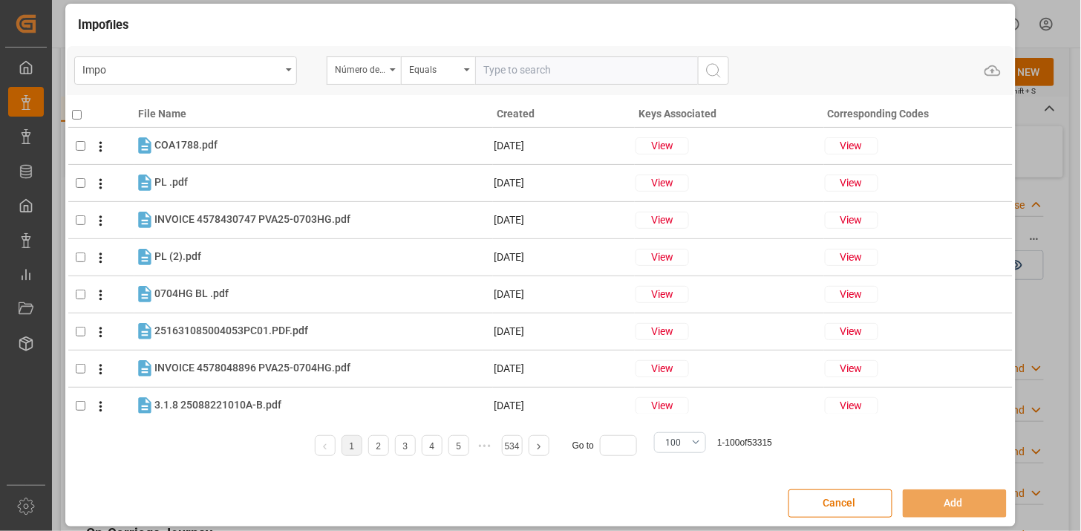
click at [485, 82] on input "text" at bounding box center [586, 70] width 223 height 28
paste input "WHSU5718933"
type input "WHSU5718933"
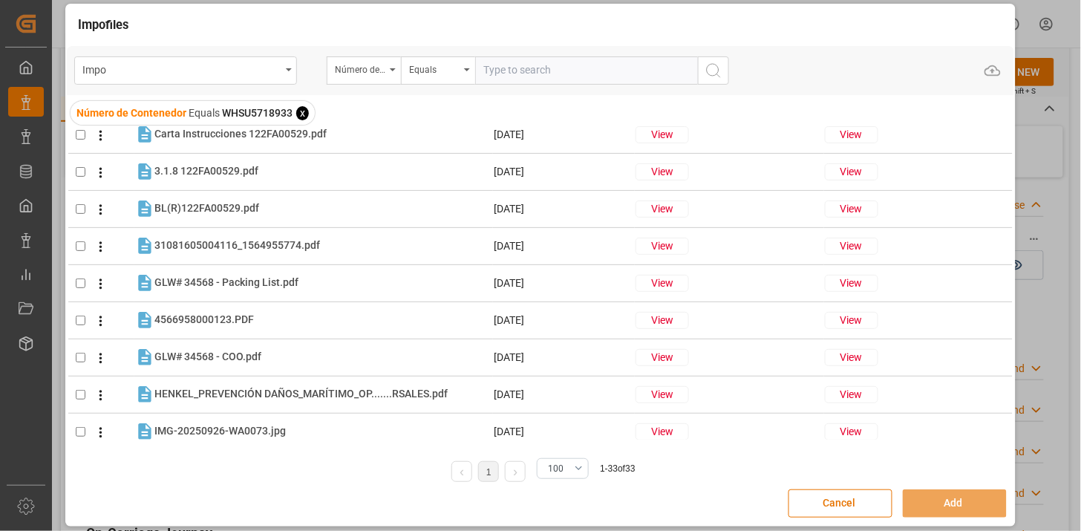
scroll to position [0, 0]
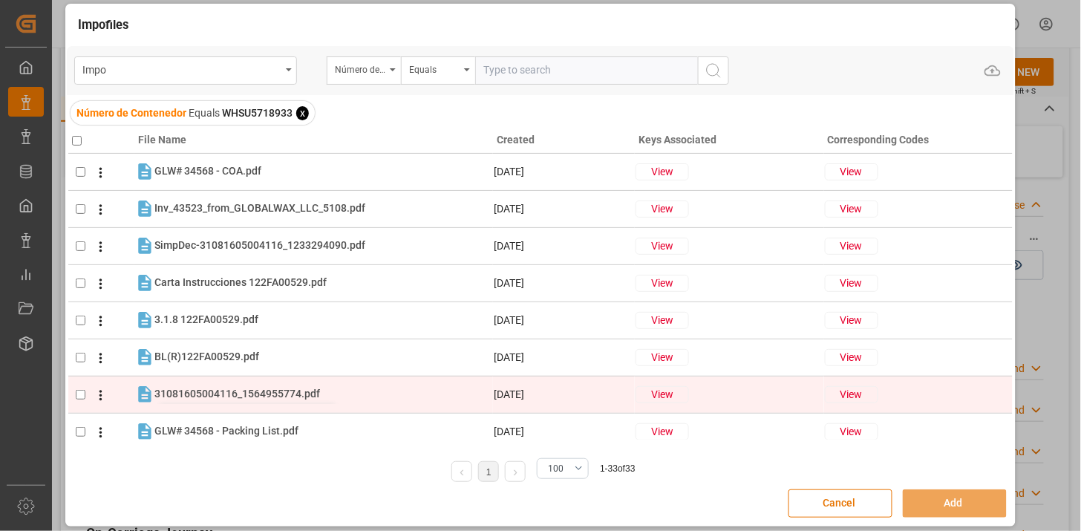
click at [297, 391] on span "31081605004116_1564955774.pdf" at bounding box center [237, 394] width 166 height 12
checkbox input "true"
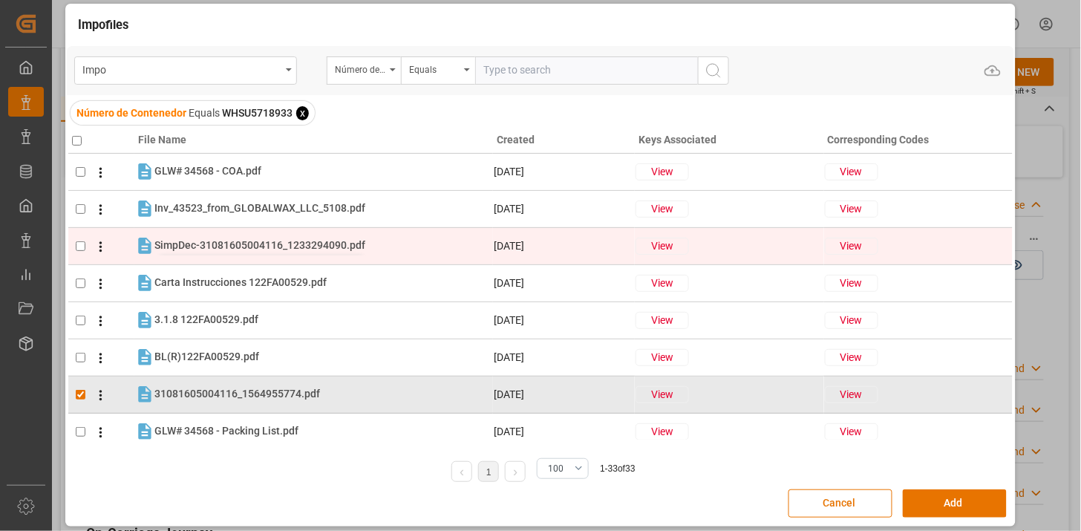
click at [250, 241] on span "SimpDec-31081605004116_1233294090.pdf" at bounding box center [259, 245] width 211 height 12
checkbox input "true"
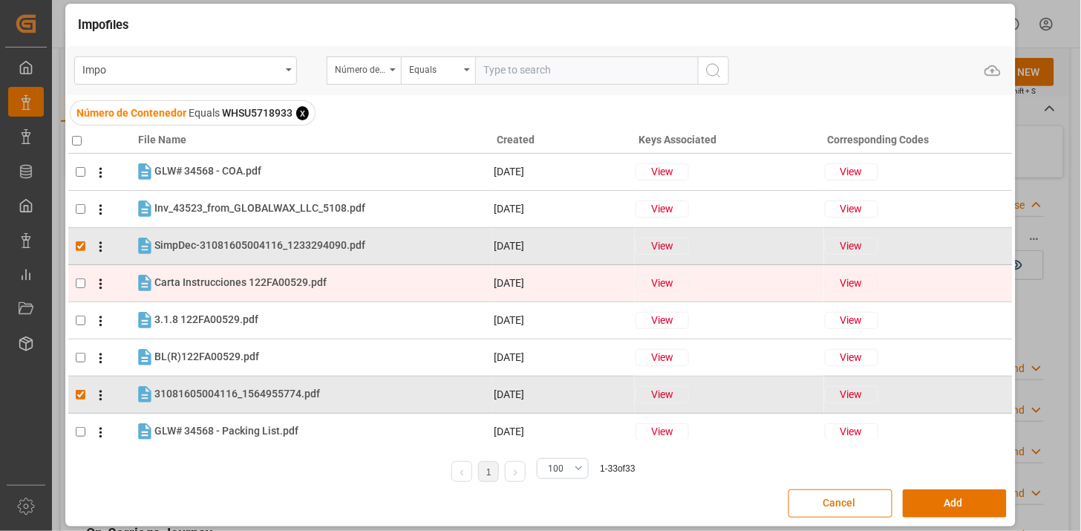
click at [270, 275] on div "Carta Instrucciones 122FA00529.pdf Carta Instrucciones 122FA00529.pdf" at bounding box center [240, 283] width 172 height 16
checkbox input "true"
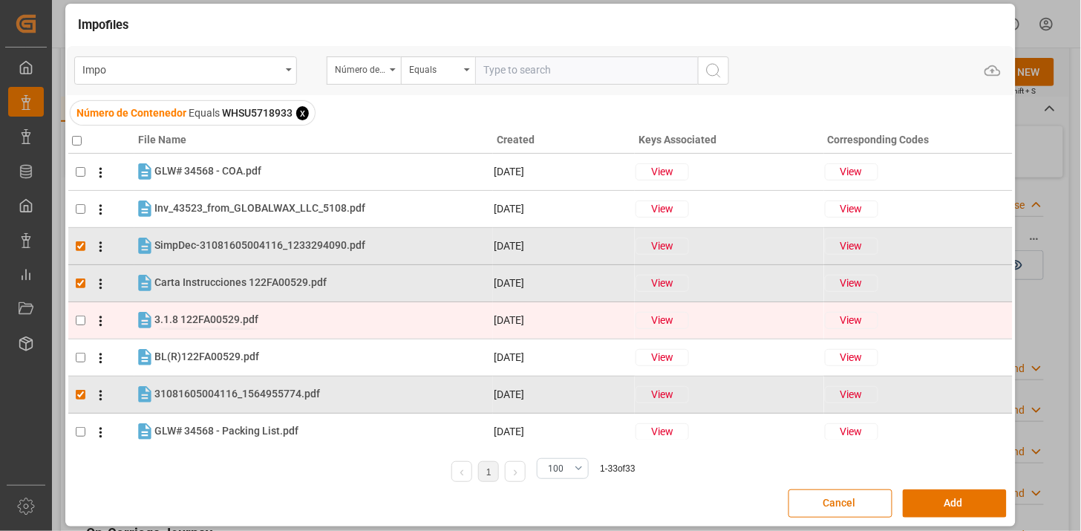
click at [232, 322] on span "3.1.8 122FA00529.pdf" at bounding box center [206, 319] width 104 height 12
checkbox input "true"
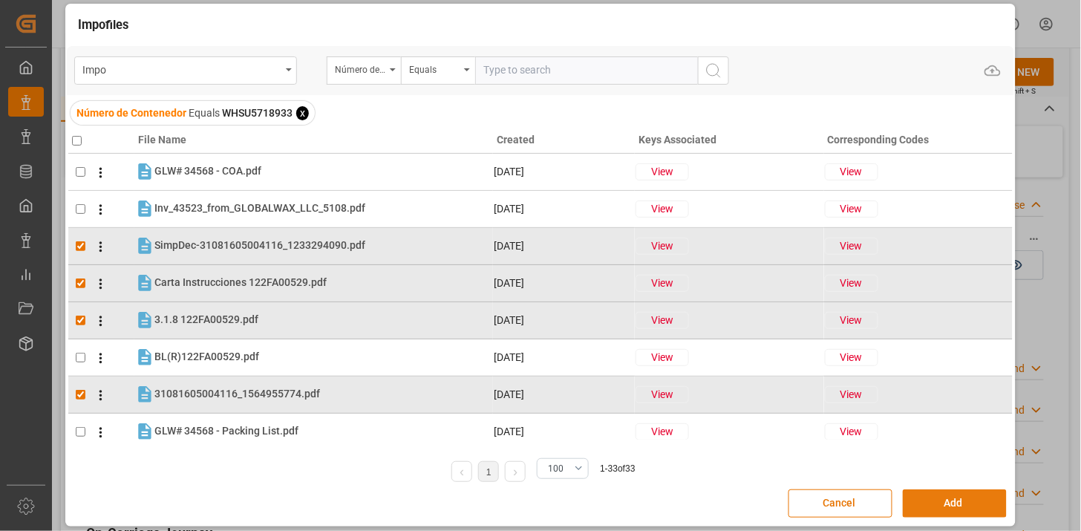
click at [929, 496] on button "Add" at bounding box center [955, 503] width 104 height 28
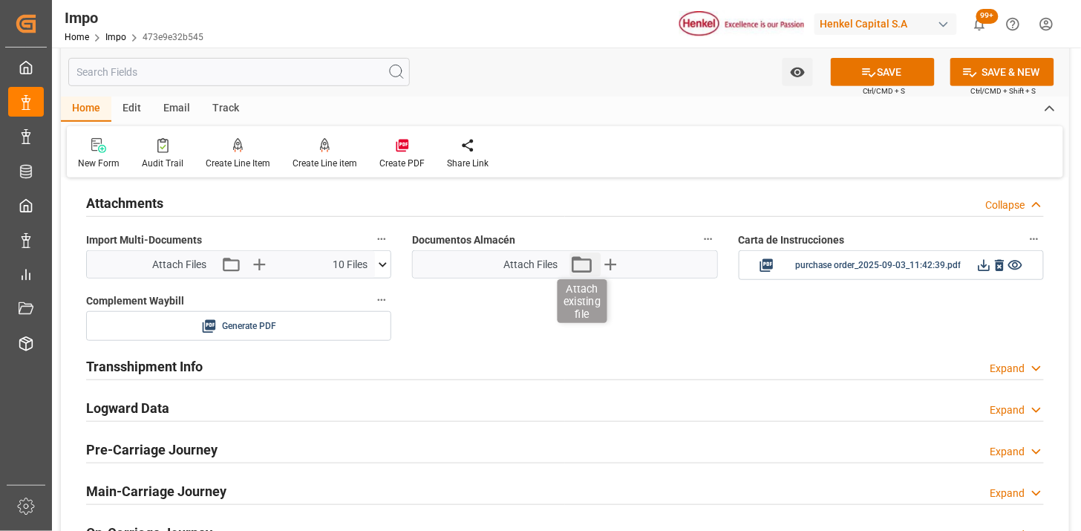
click at [577, 272] on icon "button" at bounding box center [582, 264] width 20 height 16
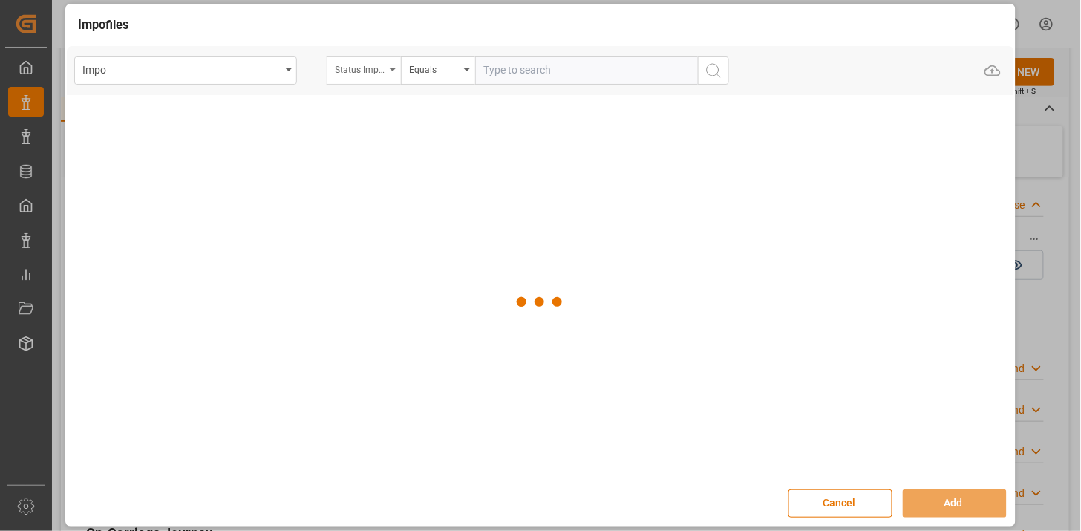
click at [384, 77] on div "Status Importación" at bounding box center [364, 70] width 74 height 28
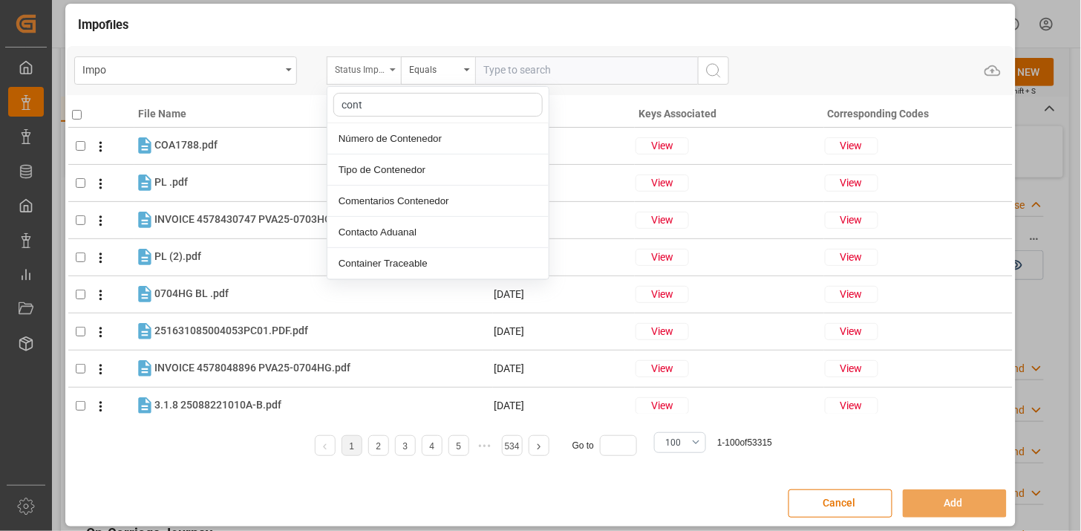
type input "conte"
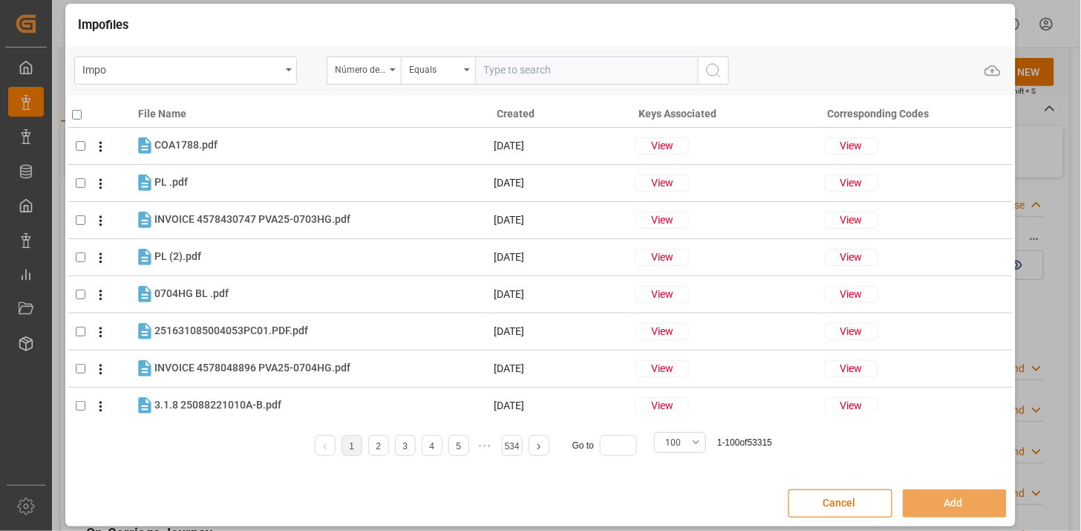
click at [542, 71] on input "text" at bounding box center [586, 70] width 223 height 28
paste input "WHSU5718933"
type input "WHSU5718933"
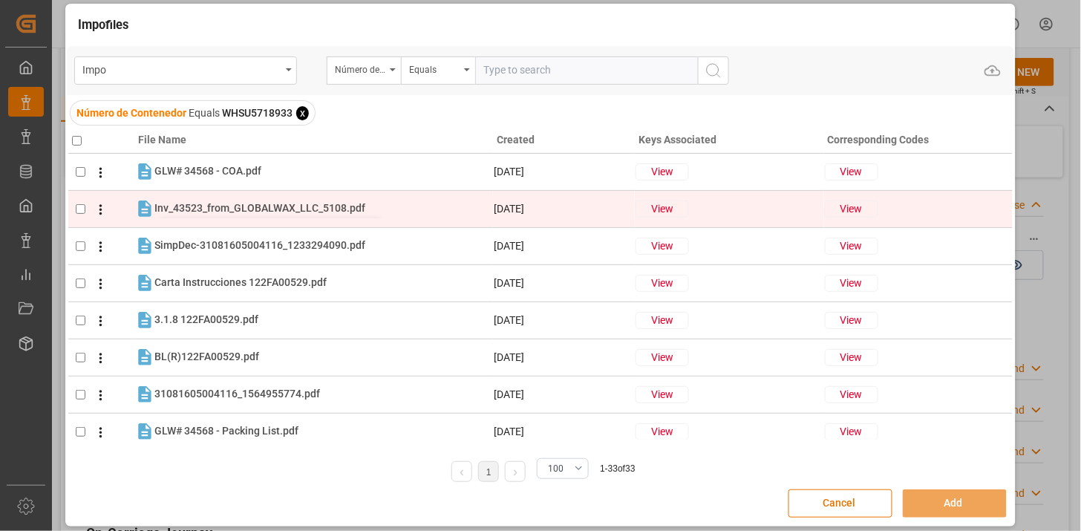
click at [183, 209] on span "Inv_43523_from_GLOBALWAX_LLC_5108.pdf" at bounding box center [259, 208] width 211 height 12
checkbox input "true"
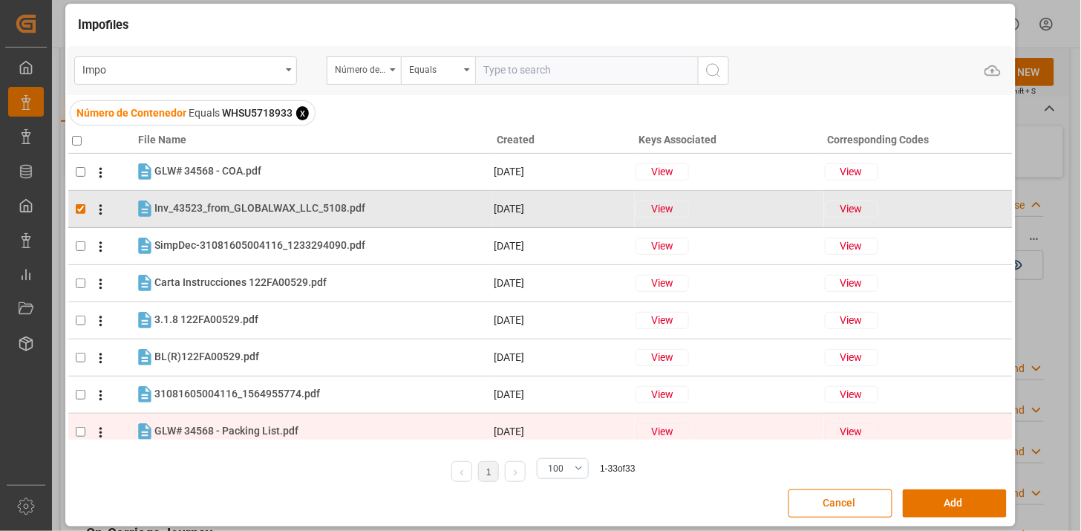
click at [260, 428] on span "GLW# 34568 - Packing List.pdf" at bounding box center [226, 431] width 144 height 12
checkbox input "true"
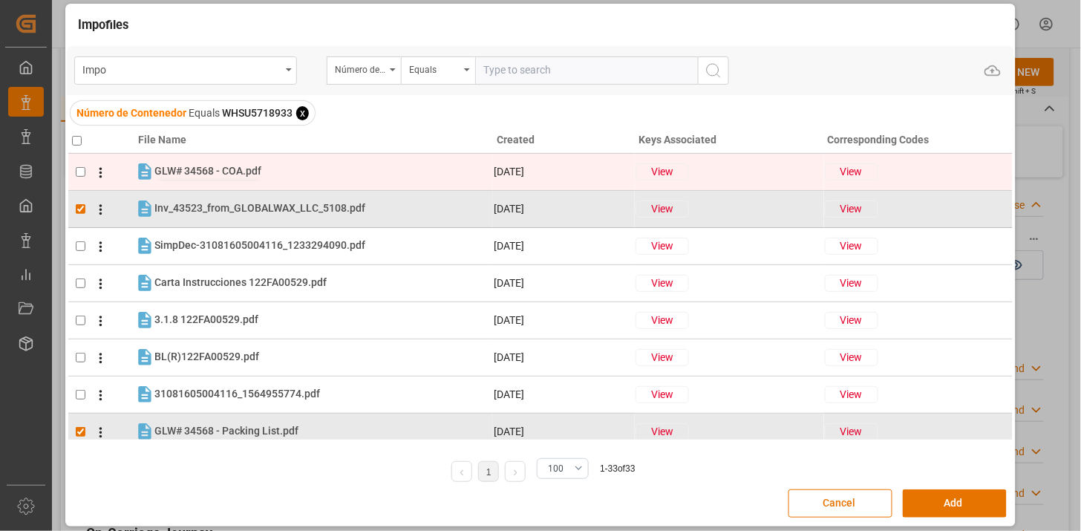
click at [195, 165] on span "GLW# 34568 - COA.pdf" at bounding box center [207, 171] width 107 height 12
checkbox input "true"
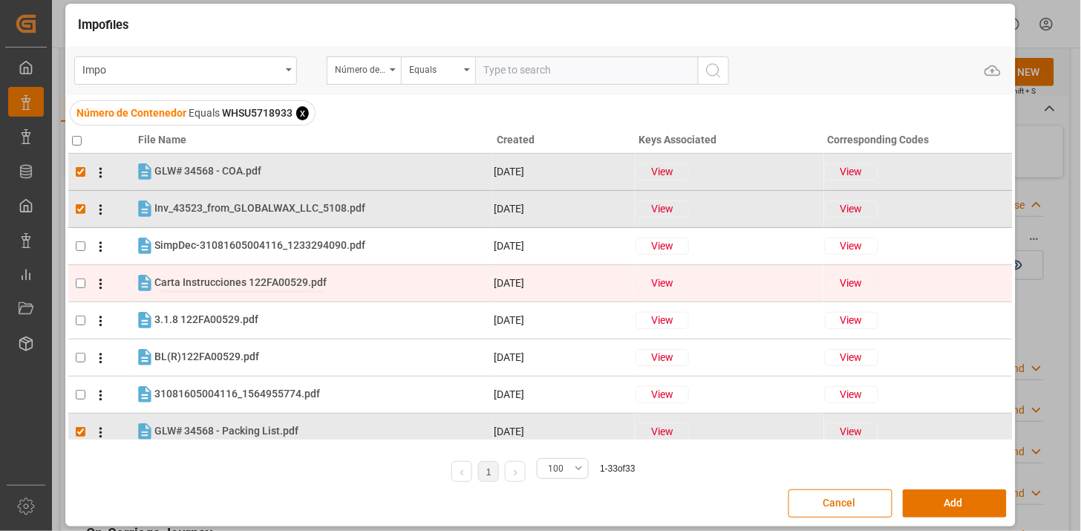
click at [226, 287] on span "Carta Instrucciones 122FA00529.pdf" at bounding box center [240, 282] width 172 height 12
checkbox input "true"
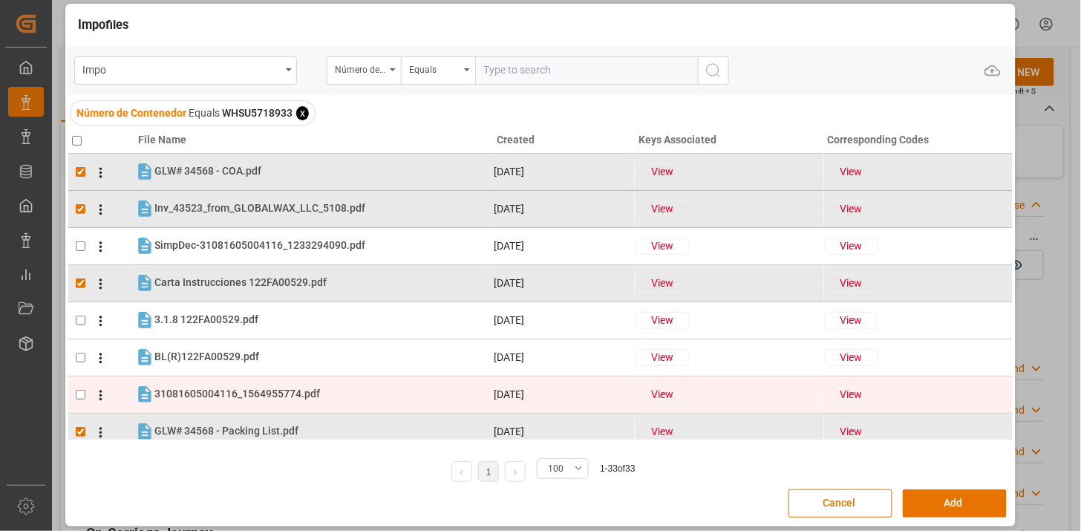
drag, startPoint x: 218, startPoint y: 397, endPoint x: 221, endPoint y: 381, distance: 15.8
click at [218, 394] on span "31081605004116_1564955774.pdf" at bounding box center [237, 394] width 166 height 12
checkbox input "true"
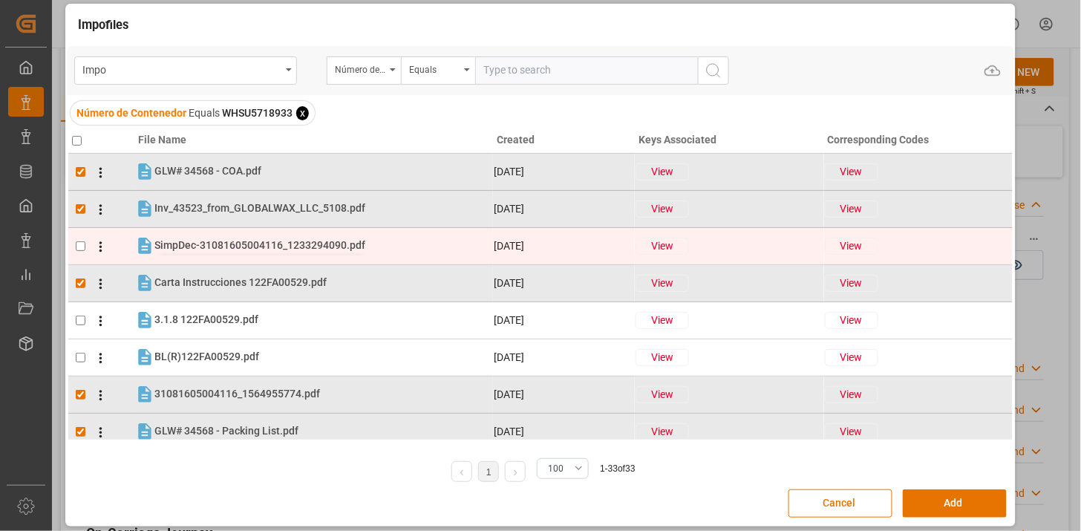
click at [216, 245] on span "SimpDec-31081605004116_1233294090.pdf" at bounding box center [259, 245] width 211 height 12
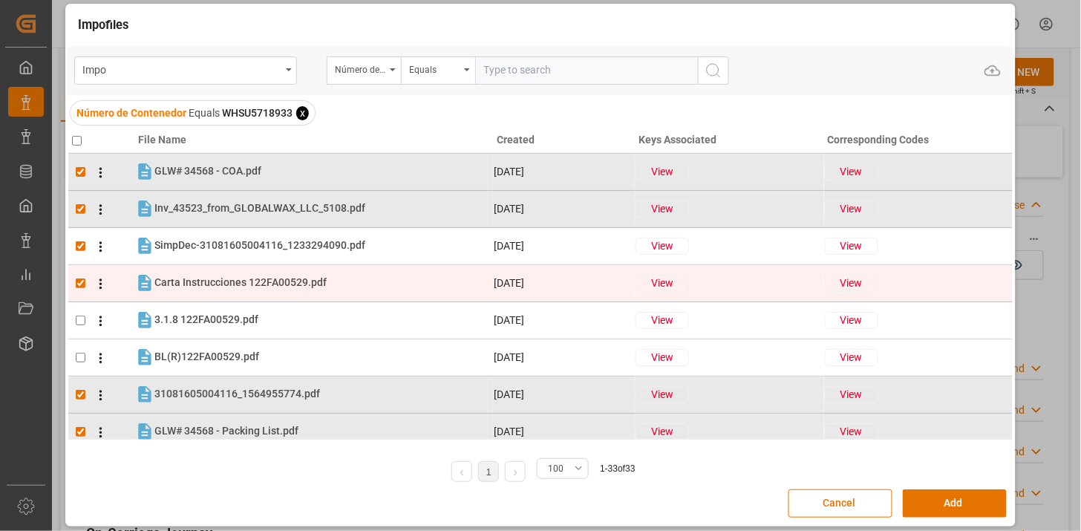
checkbox input "true"
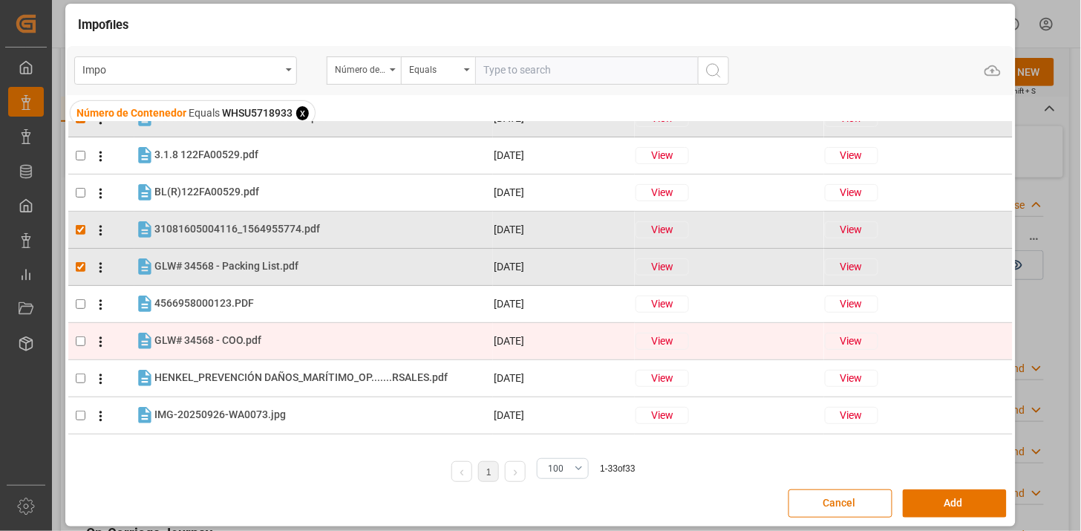
scroll to position [247, 0]
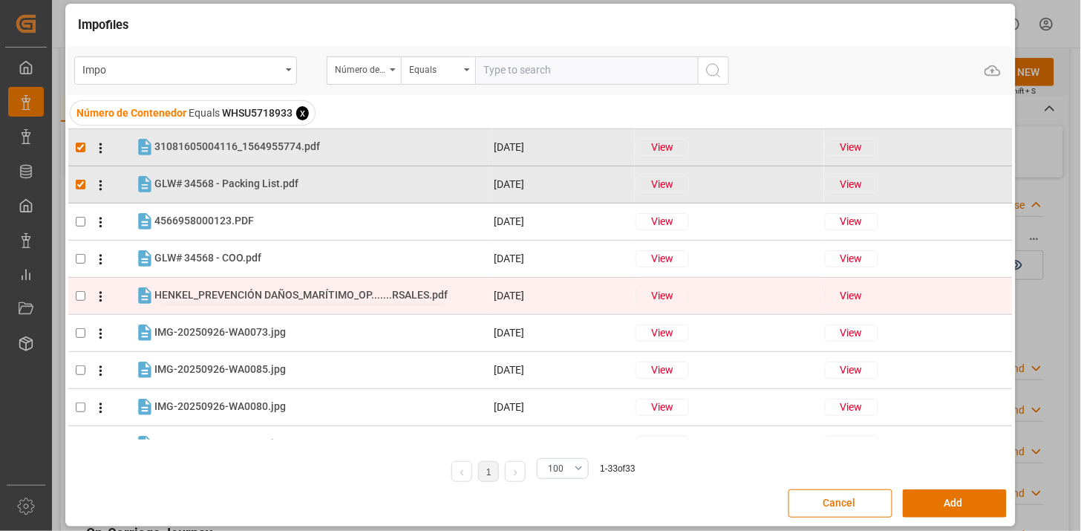
click at [340, 297] on span "HENKEL_PREVENCIÓN DAÑOS_MARÍTIMO_OP.......RSALES.pdf" at bounding box center [300, 295] width 293 height 12
checkbox input "true"
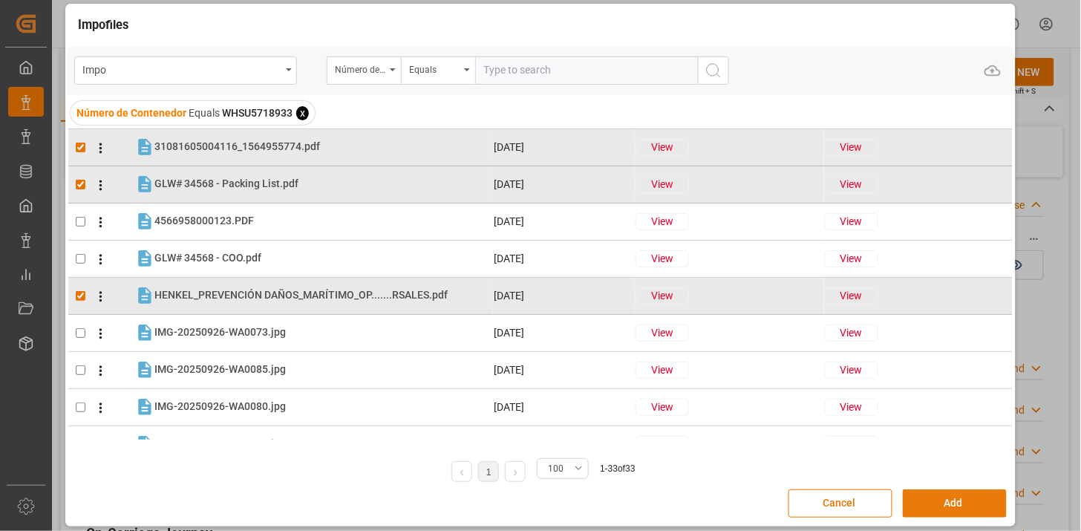
click at [973, 503] on button "Add" at bounding box center [955, 503] width 104 height 28
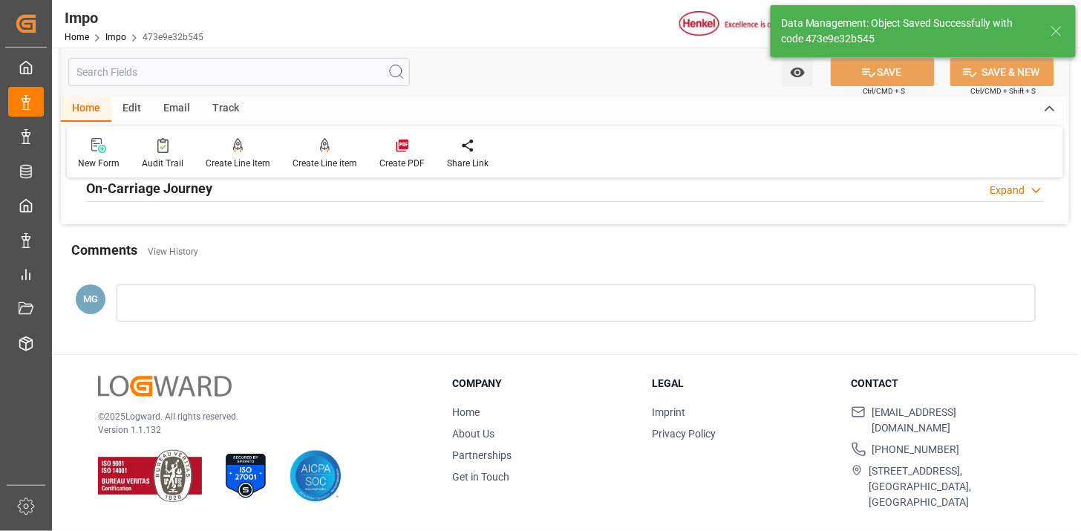
scroll to position [1301, 0]
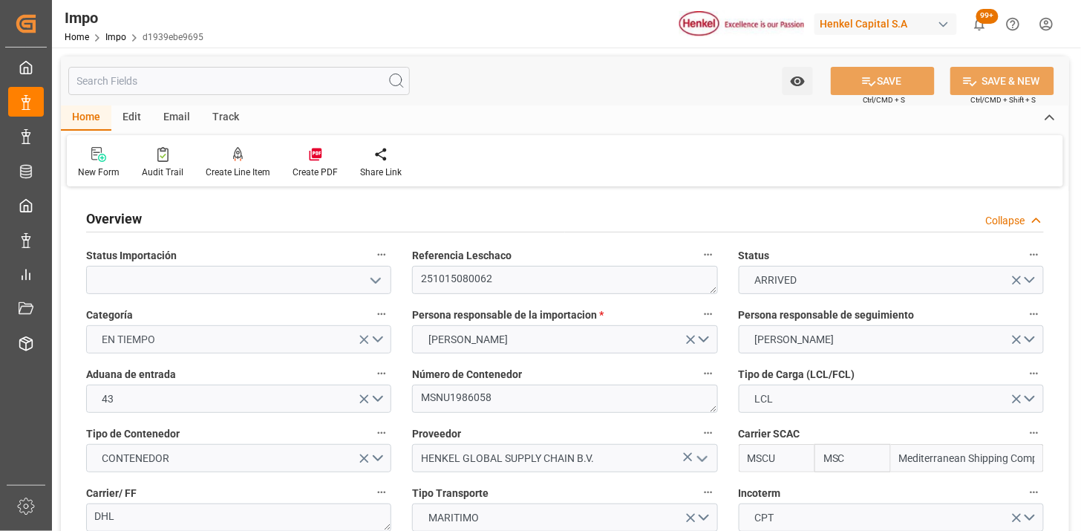
type input "MSC"
type input "Mediterranean Shipping Company"
type input "1"
type input "1.162"
type input "1"
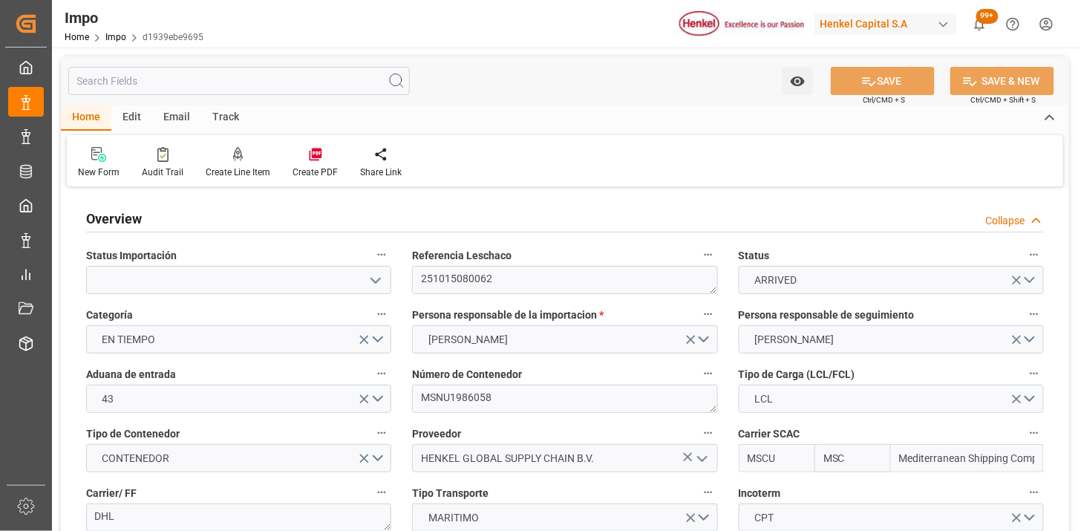
type input "[DATE]"
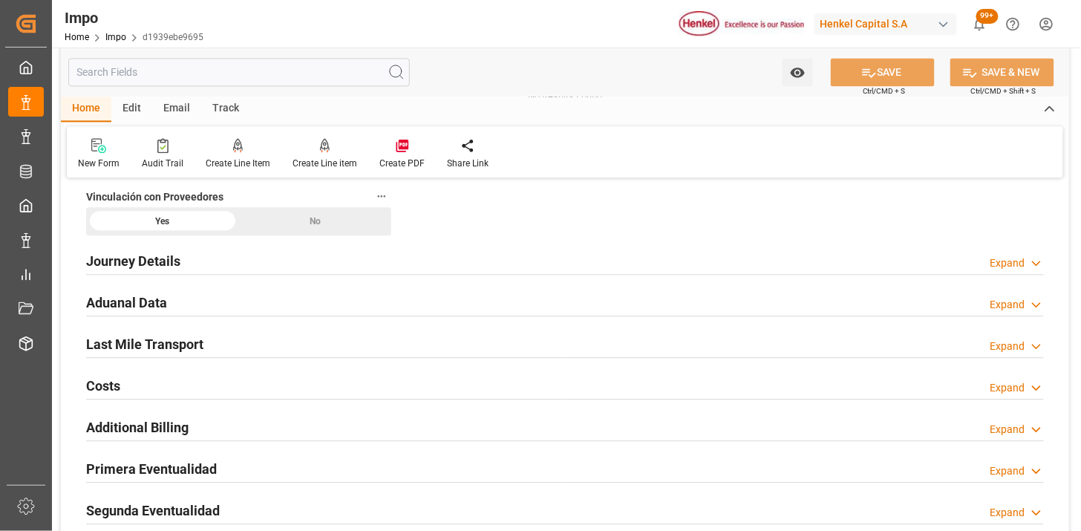
scroll to position [990, 0]
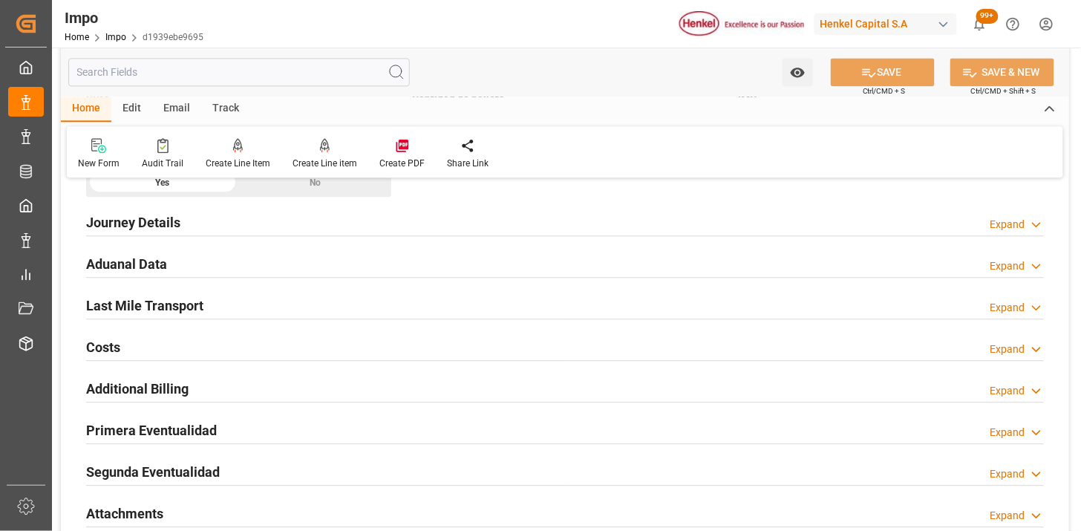
click at [334, 264] on div "Aduanal Data Expand" at bounding box center [565, 263] width 958 height 28
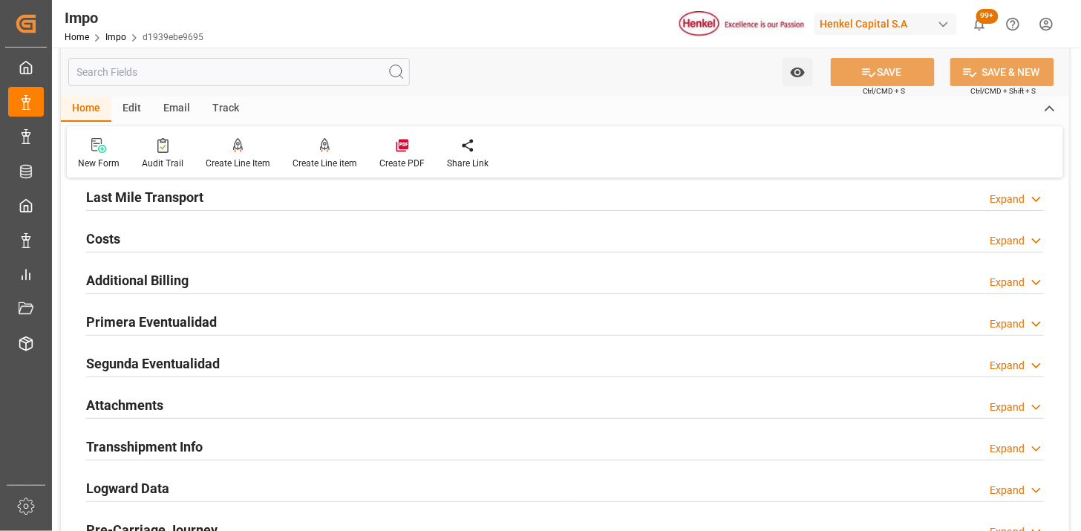
scroll to position [1650, 0]
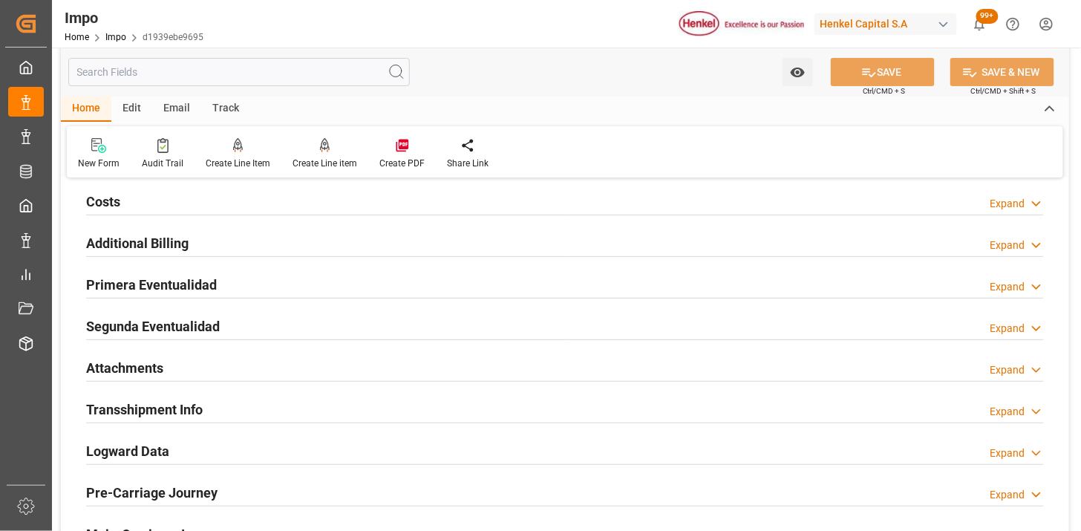
click at [317, 287] on div "Primera Eventualidad Expand" at bounding box center [565, 284] width 958 height 28
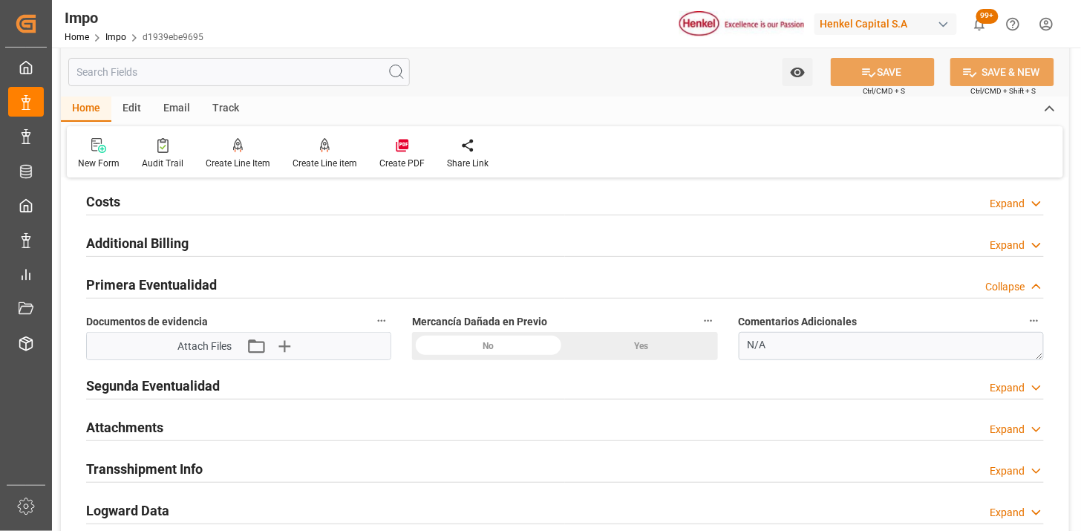
click at [648, 352] on div "Yes" at bounding box center [641, 346] width 153 height 28
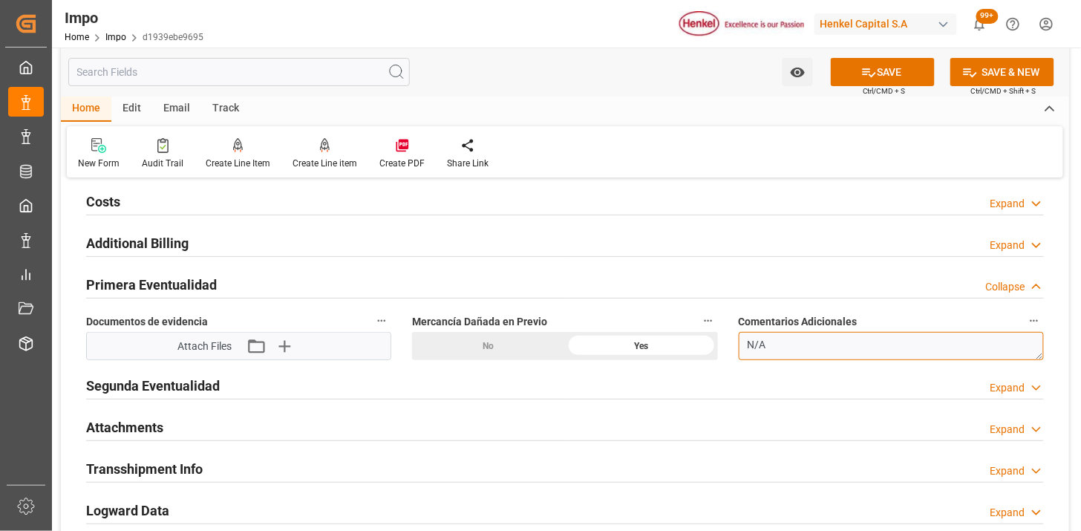
click at [850, 359] on textarea "N/A" at bounding box center [891, 346] width 305 height 28
click at [847, 357] on textarea "N/A" at bounding box center [891, 346] width 305 height 28
paste textarea "EMPLAYE DEFICIENTE, CAJAS LIGERAMENTE APLASTADAS"
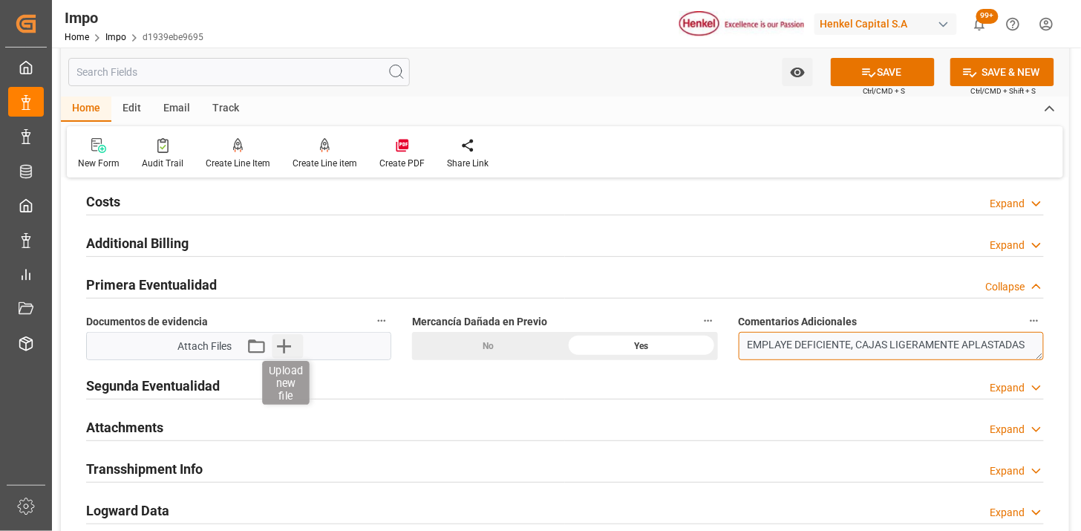
type textarea "EMPLAYE DEFICIENTE, CAJAS LIGERAMENTE APLASTADAS"
click at [283, 347] on icon "button" at bounding box center [284, 346] width 14 height 14
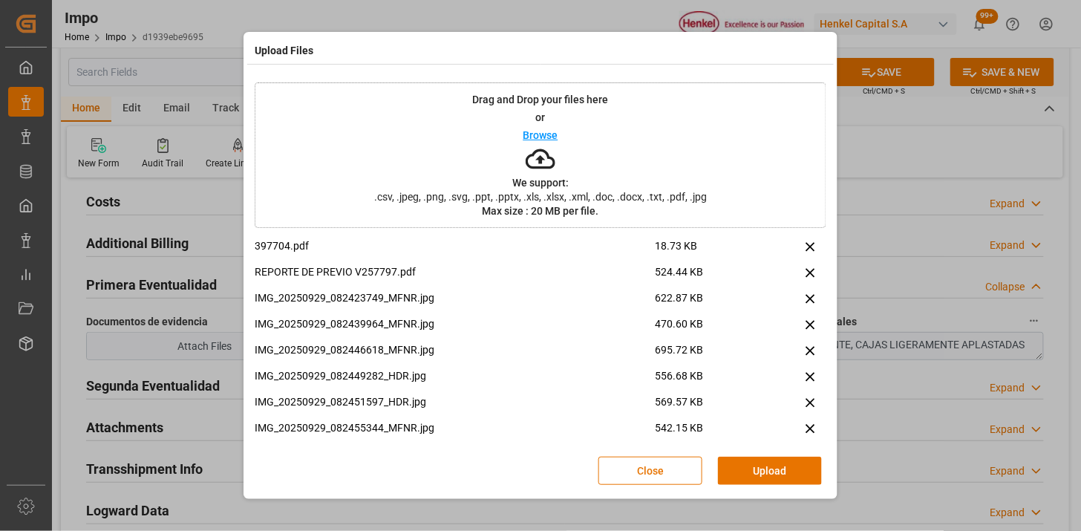
click at [804, 475] on button "Upload" at bounding box center [770, 471] width 104 height 28
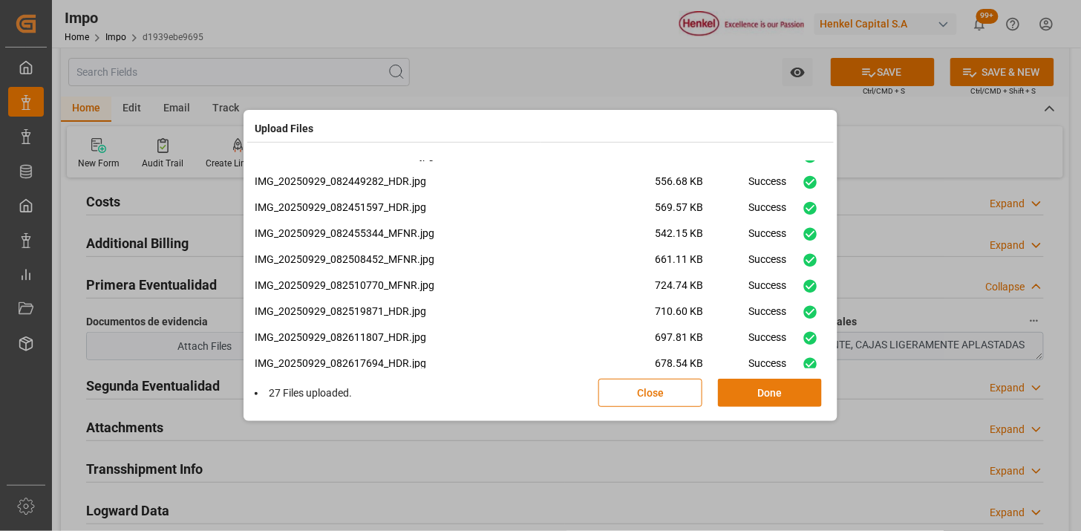
scroll to position [495, 0]
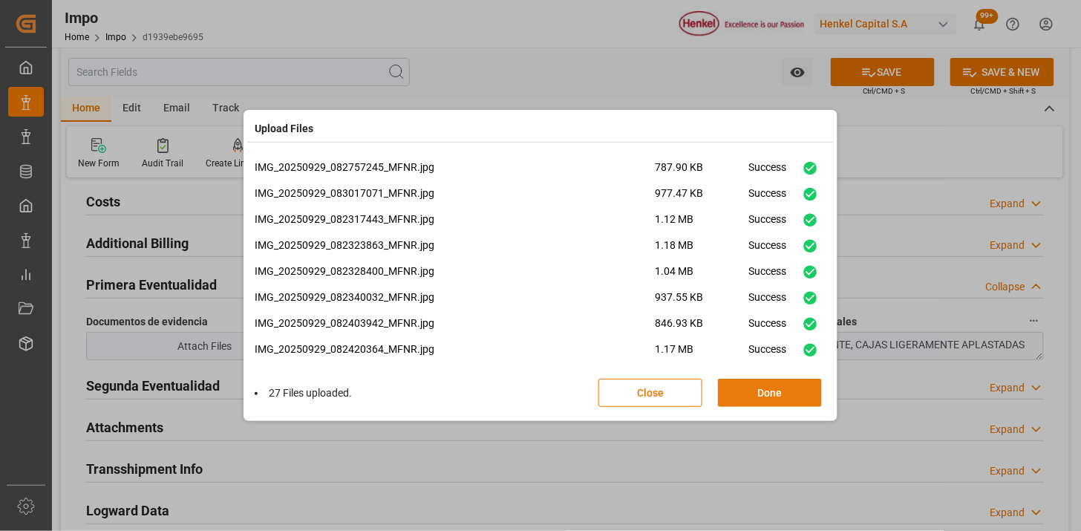
click at [732, 388] on button "Done" at bounding box center [770, 393] width 104 height 28
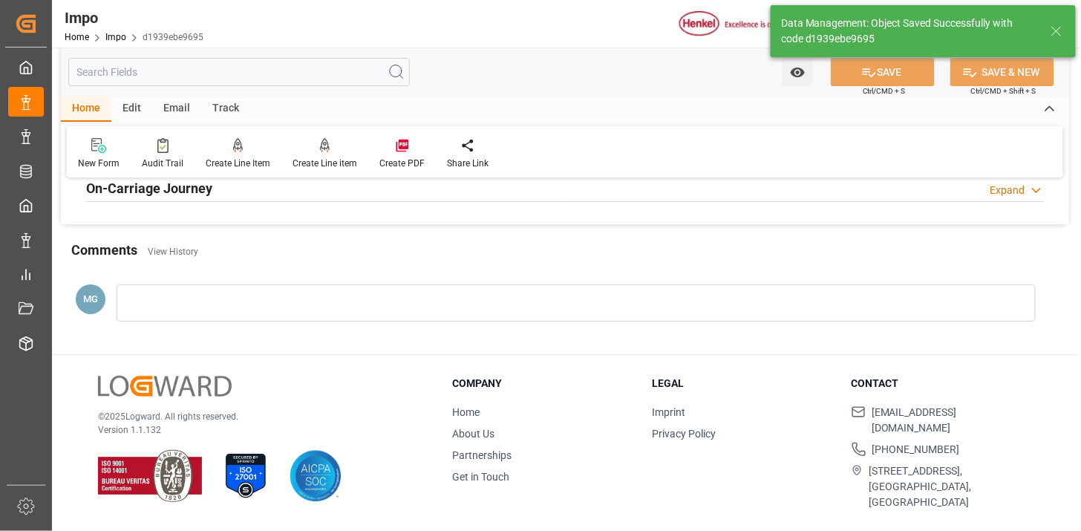
scroll to position [1135, 0]
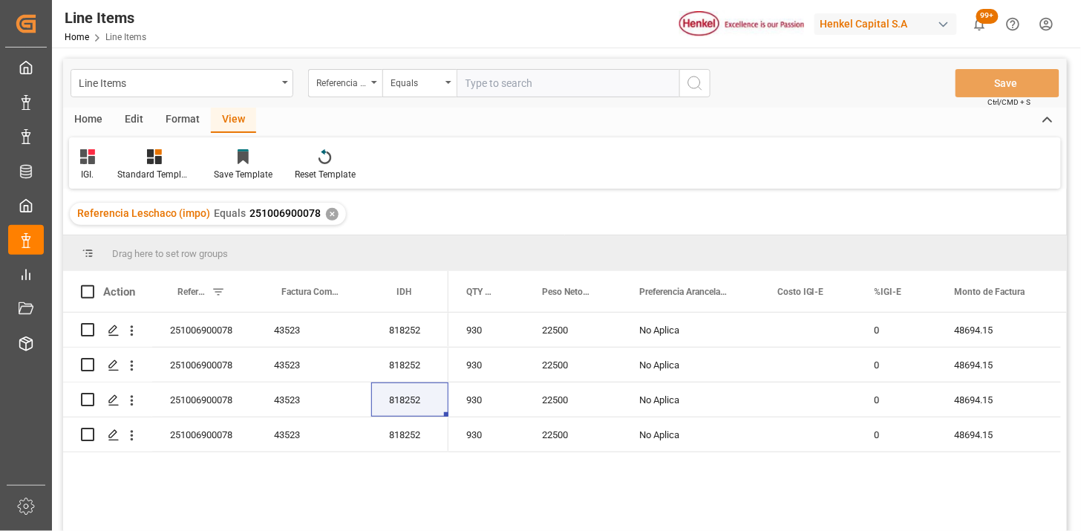
click at [483, 84] on input "text" at bounding box center [568, 83] width 223 height 28
paste input "251015080064"
type input "251015080064"
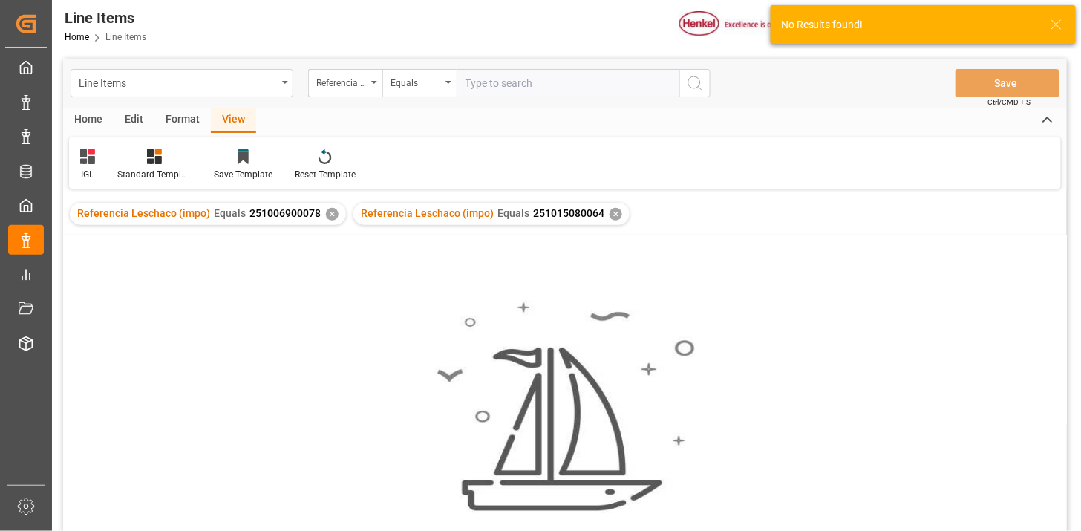
click at [332, 213] on div "✕" at bounding box center [332, 214] width 13 height 13
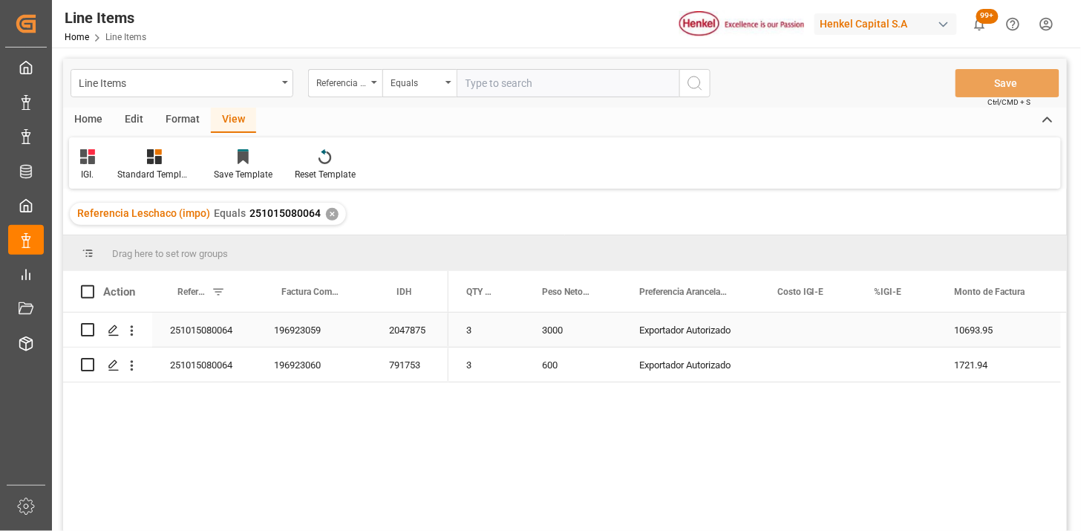
click at [890, 328] on div "Press SPACE to select this row." at bounding box center [897, 330] width 80 height 34
type input "0"
click at [370, 85] on div "Referencia Leschaco (impo)" at bounding box center [345, 83] width 74 height 28
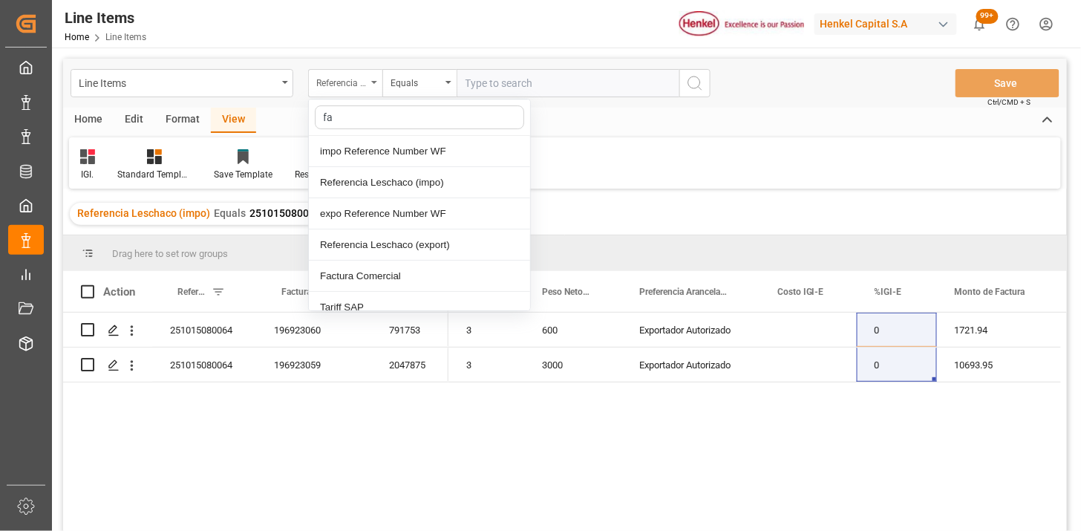
type input "fac"
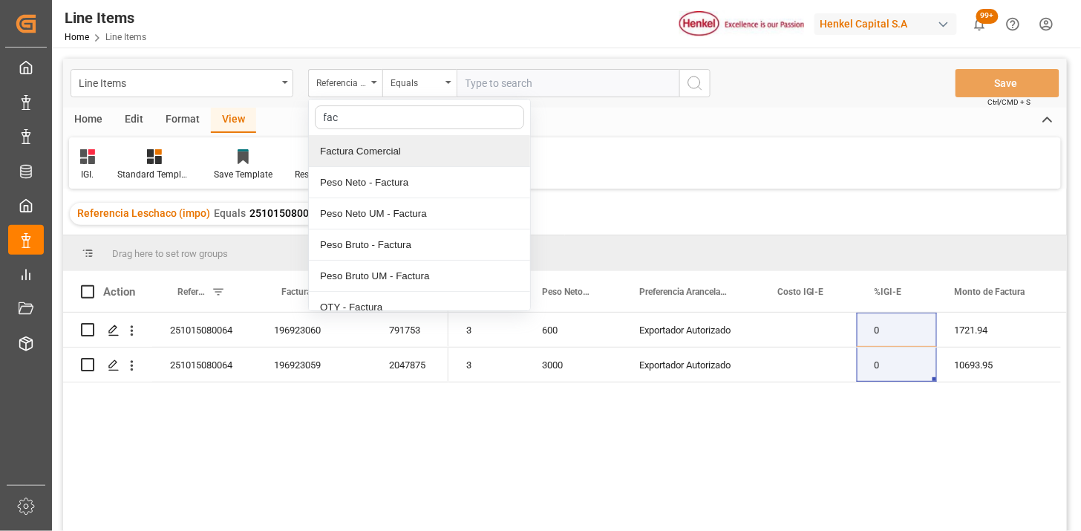
click at [387, 149] on div "Factura Comercial" at bounding box center [419, 151] width 221 height 31
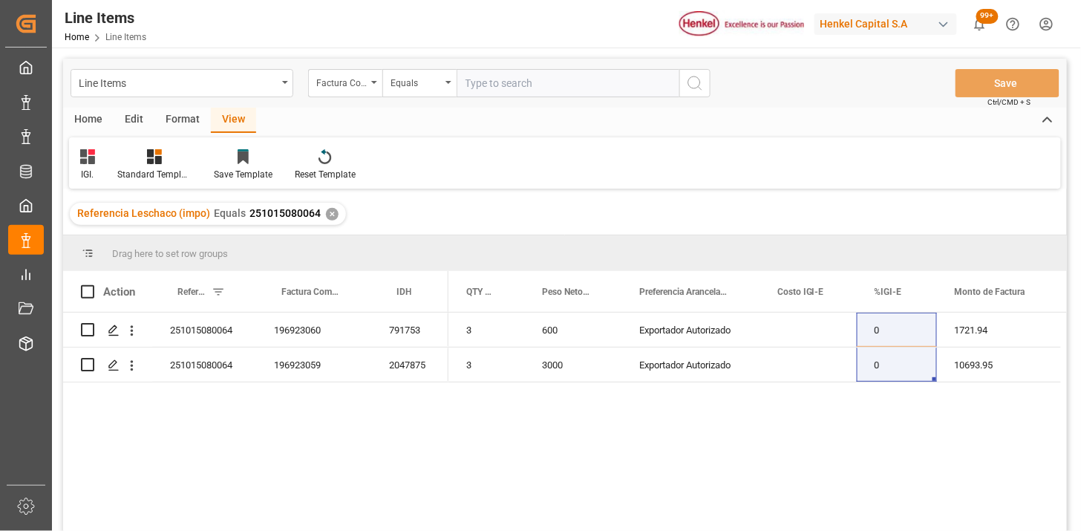
click at [481, 100] on div "Line Items Factura Comercial Equals Save Ctrl/CMD + S" at bounding box center [565, 83] width 1004 height 49
click at [486, 85] on input "text" at bounding box center [568, 83] width 223 height 28
paste input "HHX251776"
type input "HHX251776"
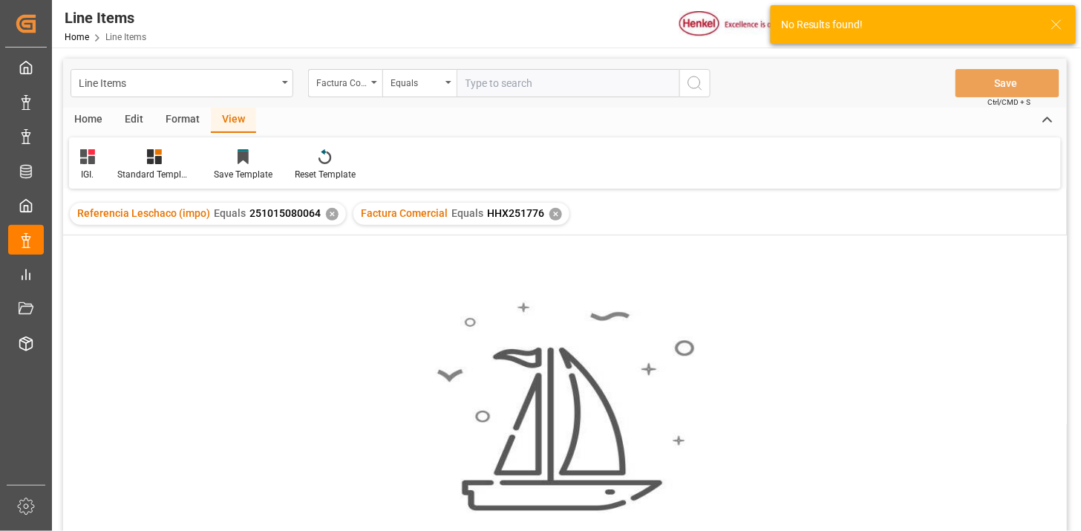
click at [328, 217] on div "✕" at bounding box center [332, 214] width 13 height 13
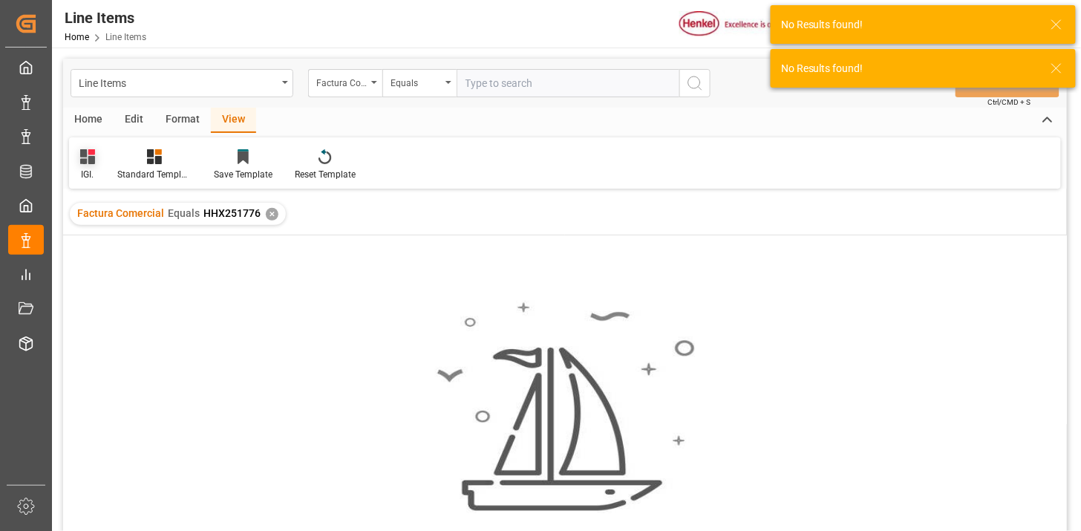
click at [89, 161] on icon at bounding box center [87, 156] width 15 height 15
click at [114, 276] on div "REPORTE." at bounding box center [151, 271] width 130 height 16
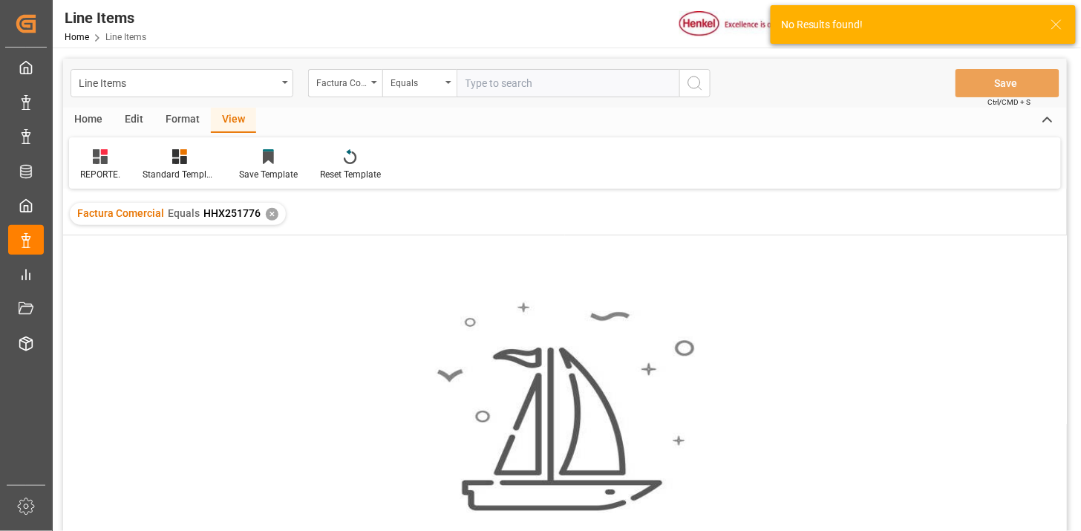
drag, startPoint x: 422, startPoint y: 86, endPoint x: 429, endPoint y: 97, distance: 13.0
click at [423, 86] on div "Equals" at bounding box center [416, 81] width 51 height 17
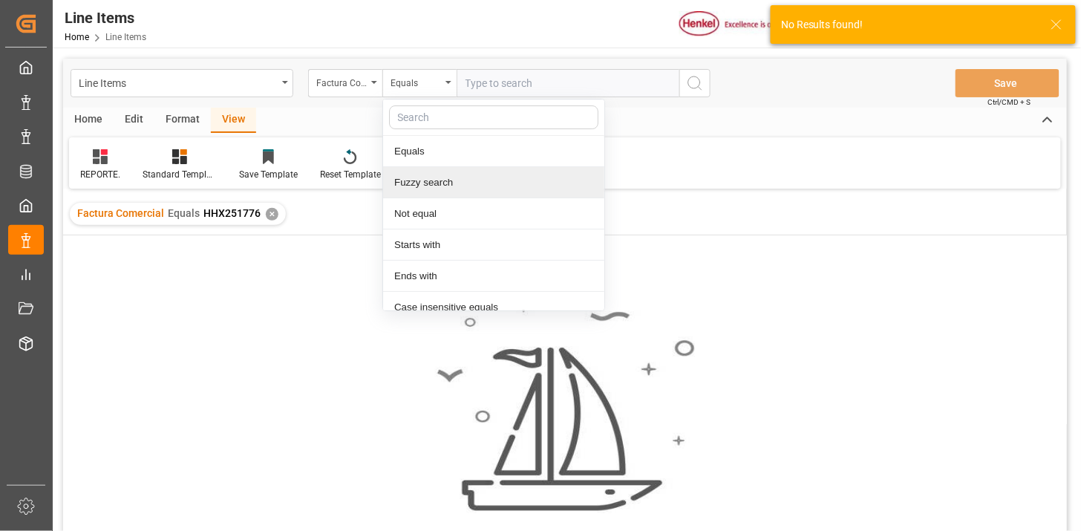
drag, startPoint x: 431, startPoint y: 188, endPoint x: 486, endPoint y: 104, distance: 100.7
click at [436, 179] on div "Fuzzy search" at bounding box center [493, 182] width 221 height 31
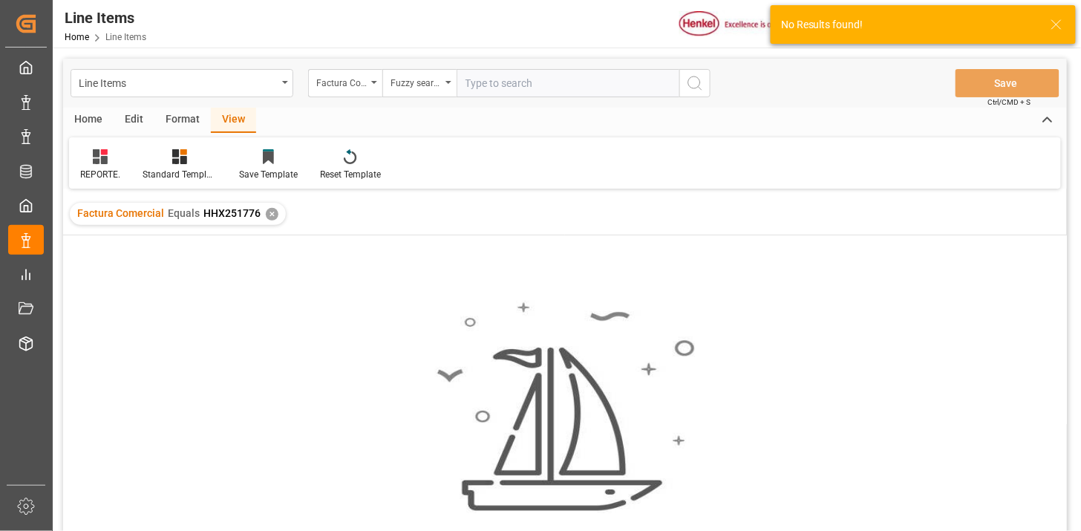
click at [502, 78] on input "text" at bounding box center [568, 83] width 223 height 28
paste input "HHX251776"
type input "HHX251776"
click at [267, 214] on div "✕" at bounding box center [272, 214] width 13 height 13
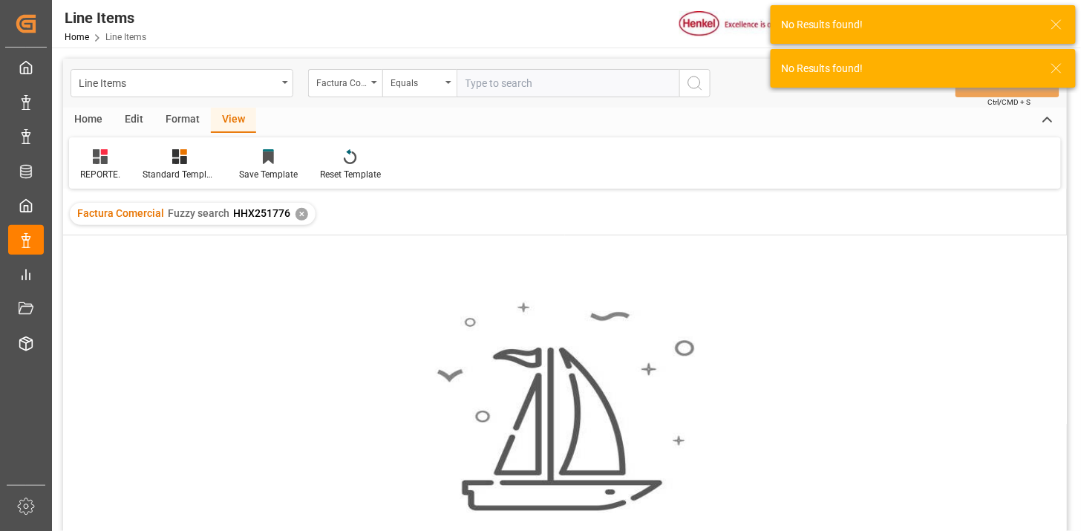
click at [296, 213] on div "✕" at bounding box center [302, 214] width 13 height 13
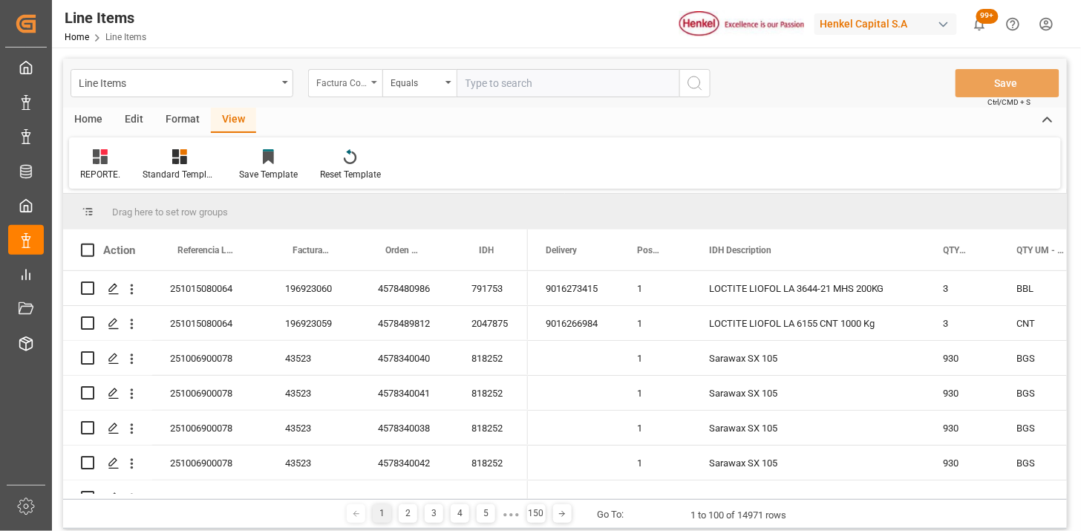
click at [322, 87] on div "Factura Comercial" at bounding box center [341, 81] width 51 height 17
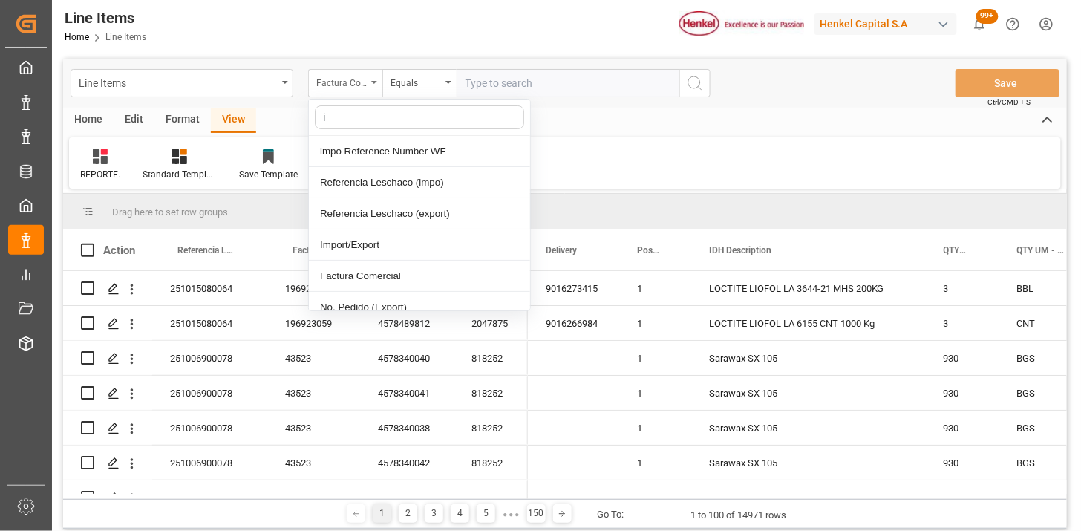
type input "id"
click at [383, 192] on div "IDH" at bounding box center [419, 182] width 221 height 31
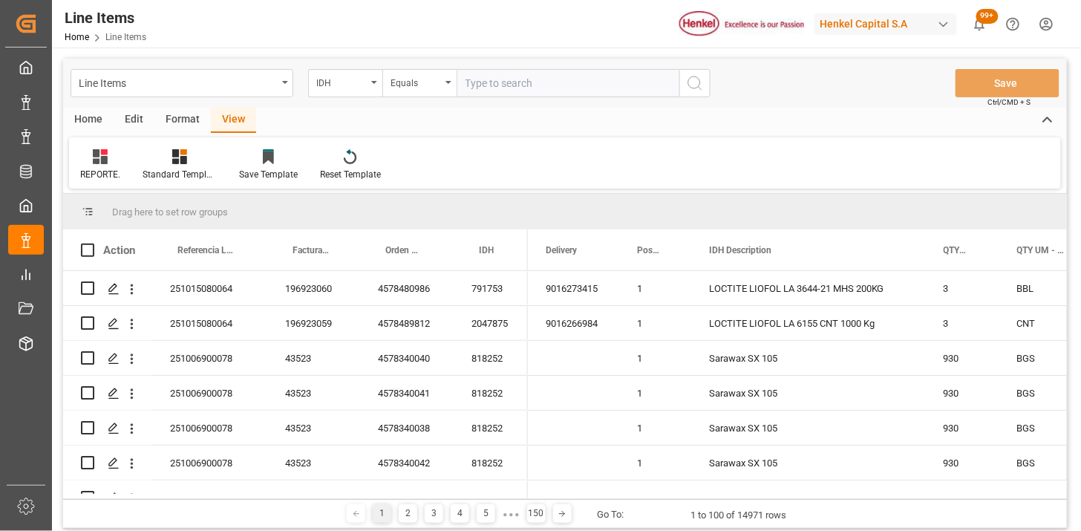
click at [495, 94] on input "text" at bounding box center [568, 83] width 223 height 28
paste input "2443020"
type input "2443020"
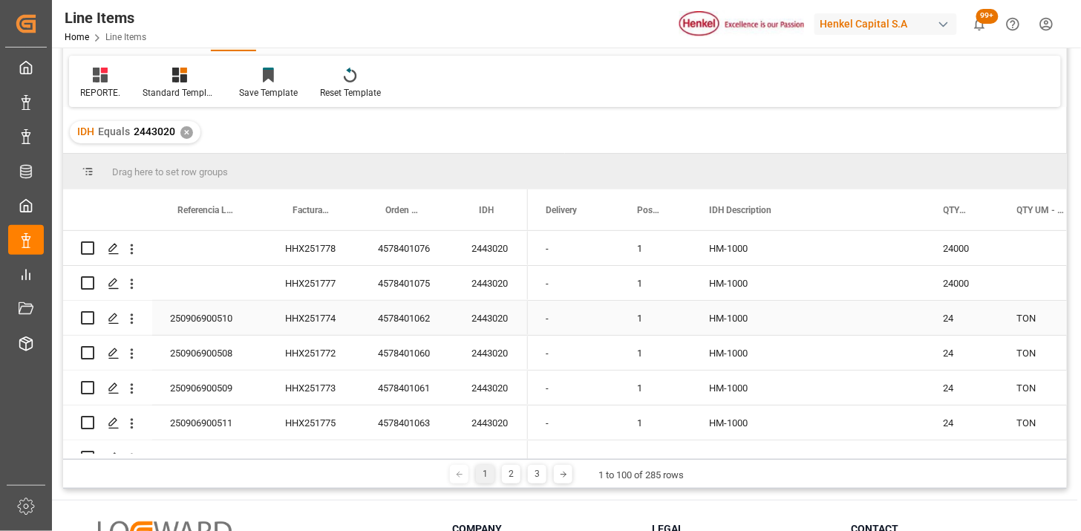
scroll to position [82, 0]
click at [396, 284] on div "4578401075" at bounding box center [407, 282] width 94 height 34
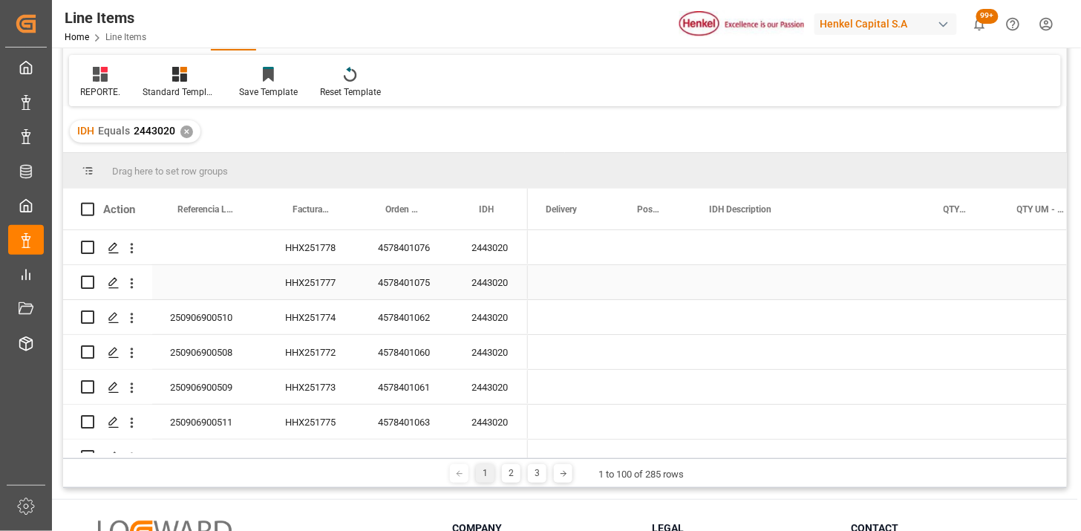
scroll to position [0, 0]
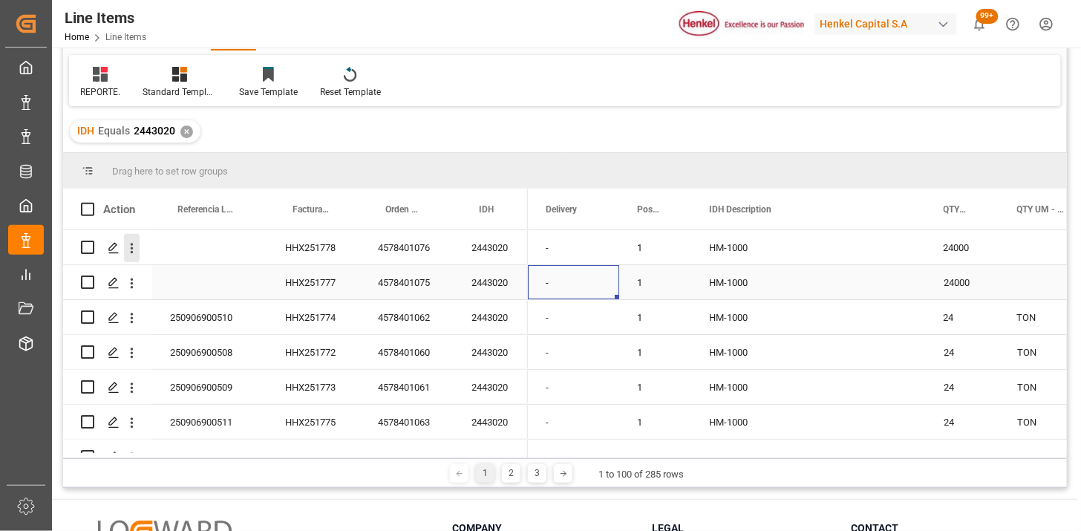
click at [131, 256] on button "open menu" at bounding box center [132, 248] width 16 height 28
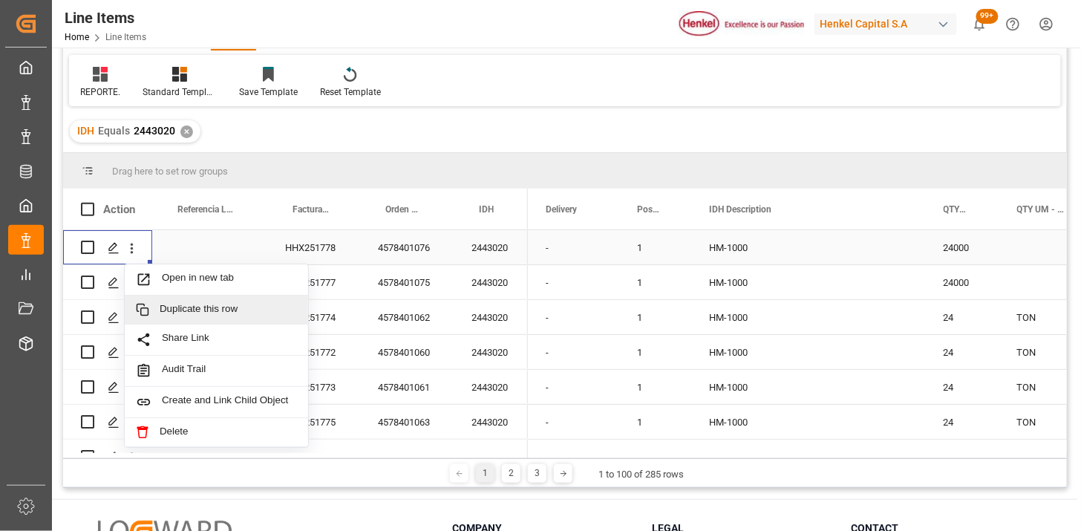
click at [232, 314] on span "Duplicate this row" at bounding box center [228, 309] width 137 height 13
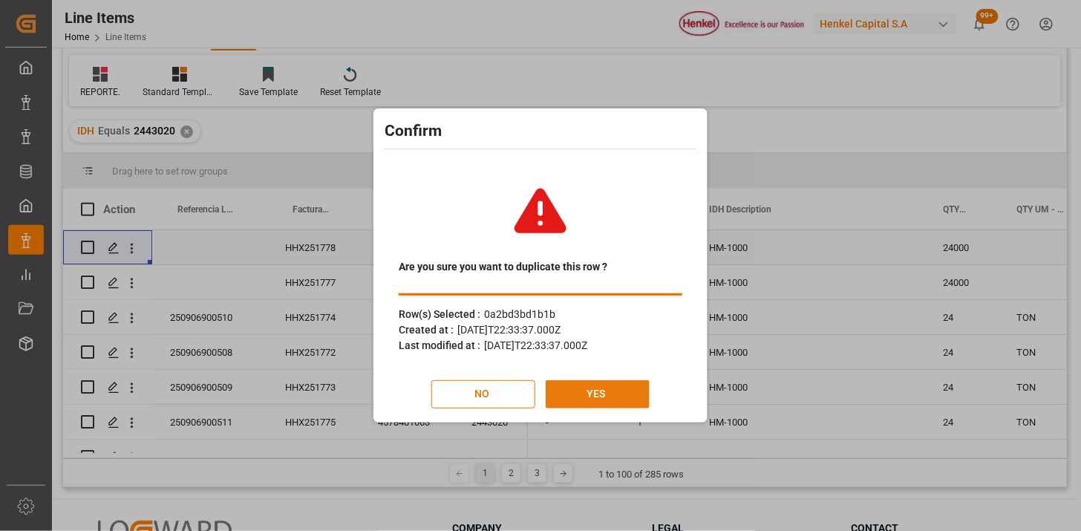
click at [581, 399] on button "YES" at bounding box center [598, 394] width 104 height 28
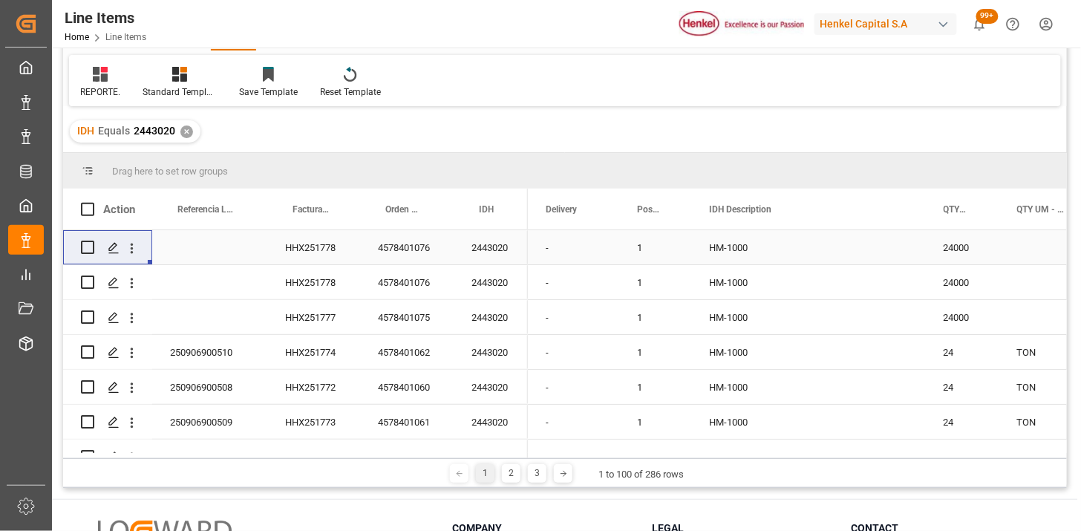
click at [328, 253] on div "HHX251778" at bounding box center [313, 247] width 93 height 34
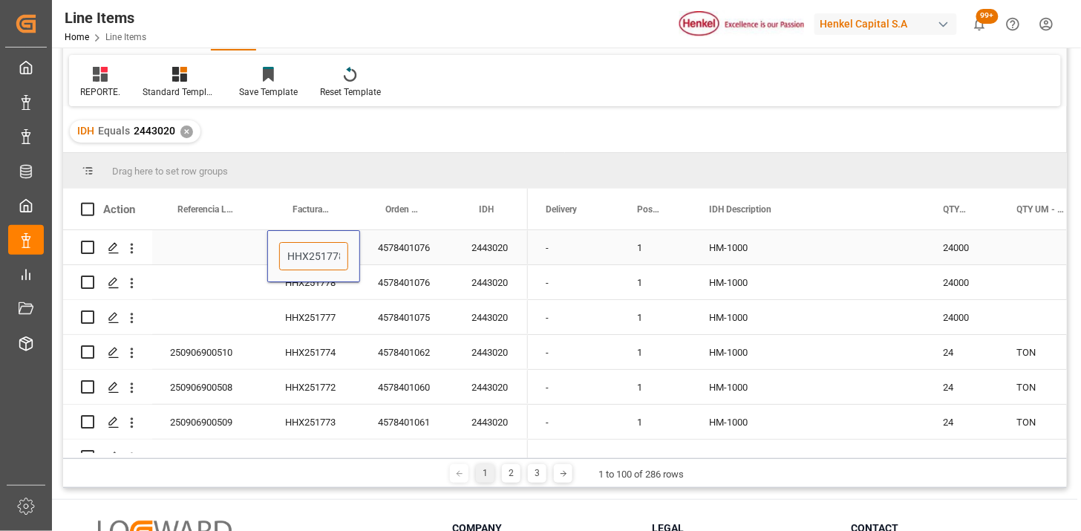
click at [328, 253] on input "HHX251778" at bounding box center [313, 256] width 69 height 28
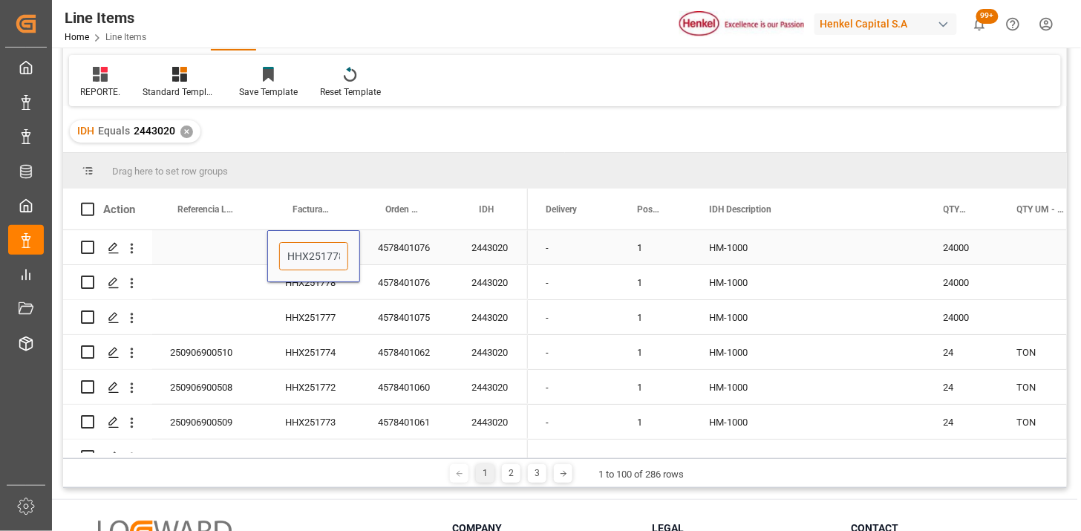
click at [328, 253] on input "HHX251778" at bounding box center [313, 256] width 69 height 28
paste input "6"
type input "HHX251776"
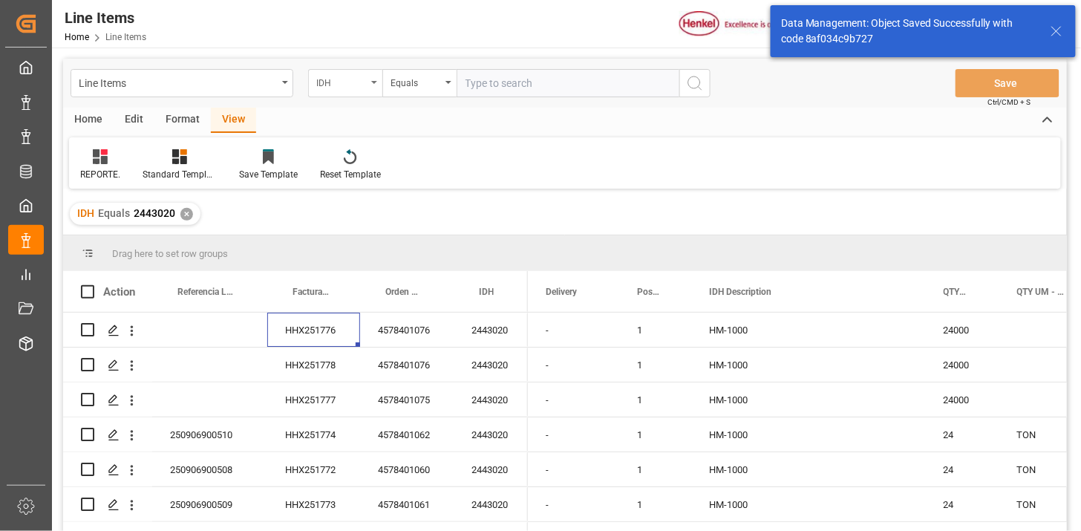
click at [359, 83] on div "IDH" at bounding box center [341, 81] width 51 height 17
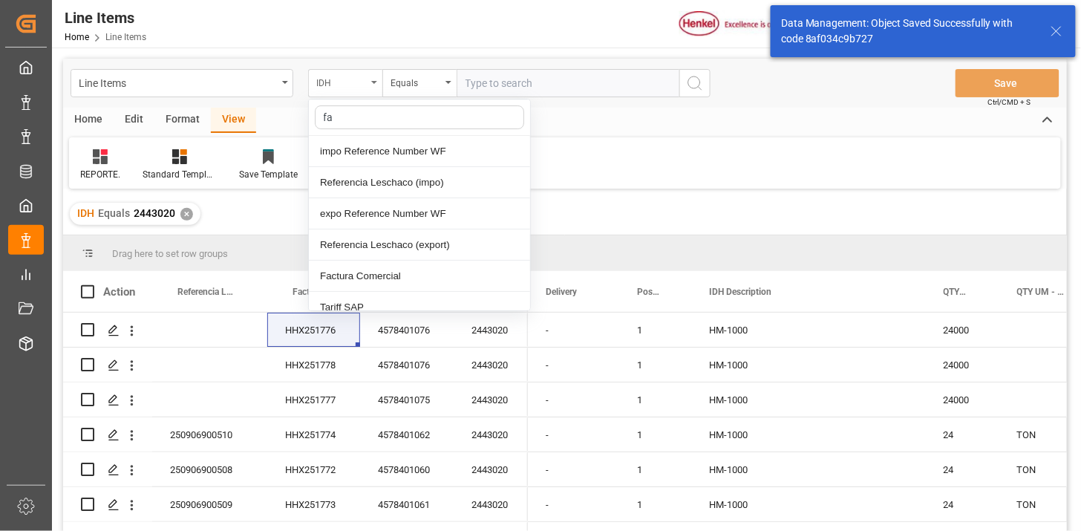
type input "fac"
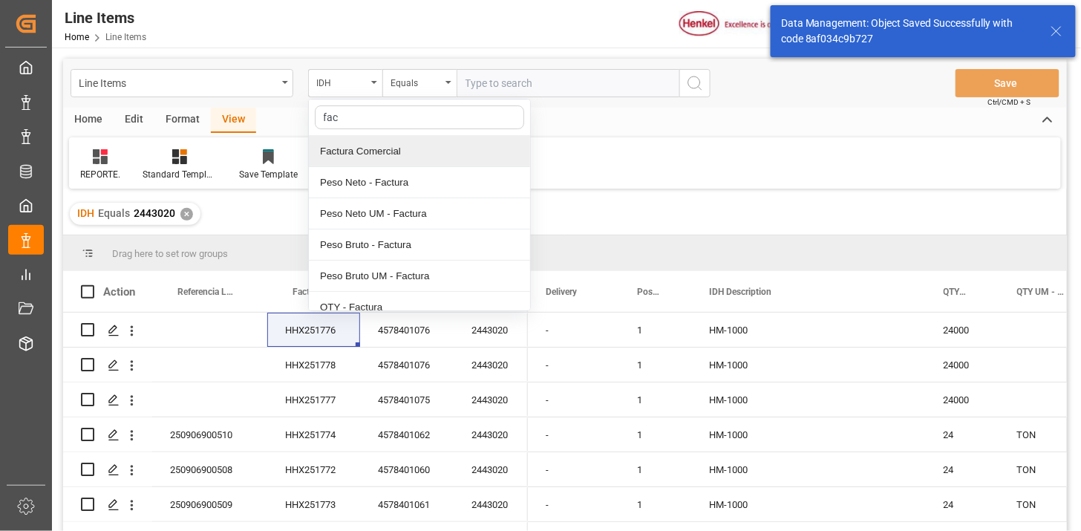
drag, startPoint x: 395, startPoint y: 153, endPoint x: 406, endPoint y: 146, distance: 12.8
click at [401, 151] on div "Factura Comercial" at bounding box center [419, 151] width 221 height 31
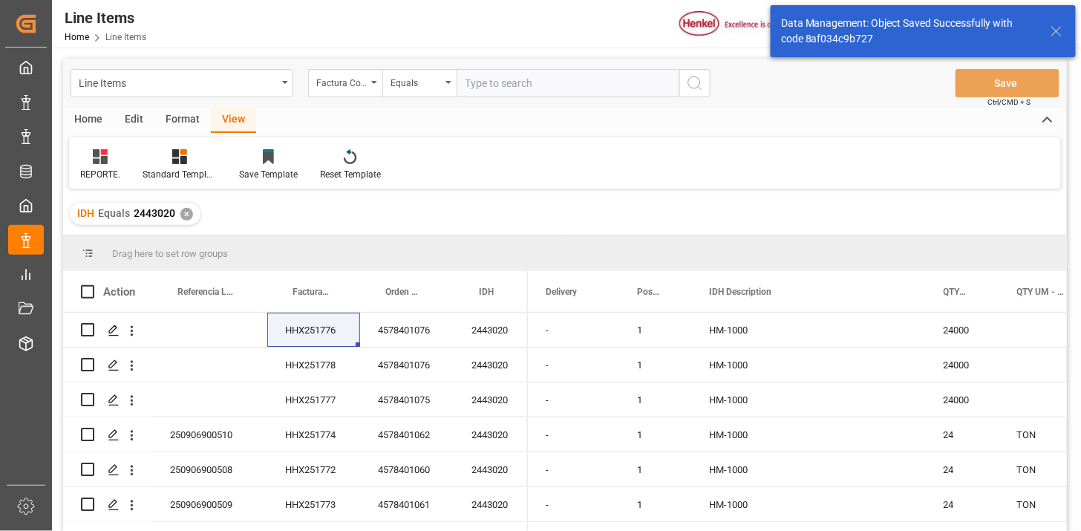
click at [504, 77] on input "text" at bounding box center [568, 83] width 223 height 28
paste input "HHX251776"
type input "HHX251776"
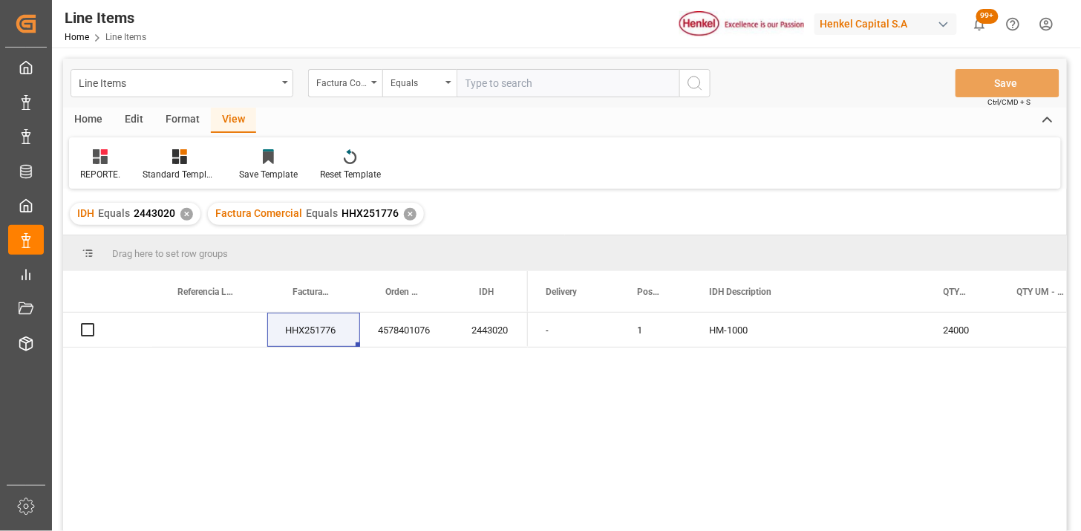
scroll to position [82, 0]
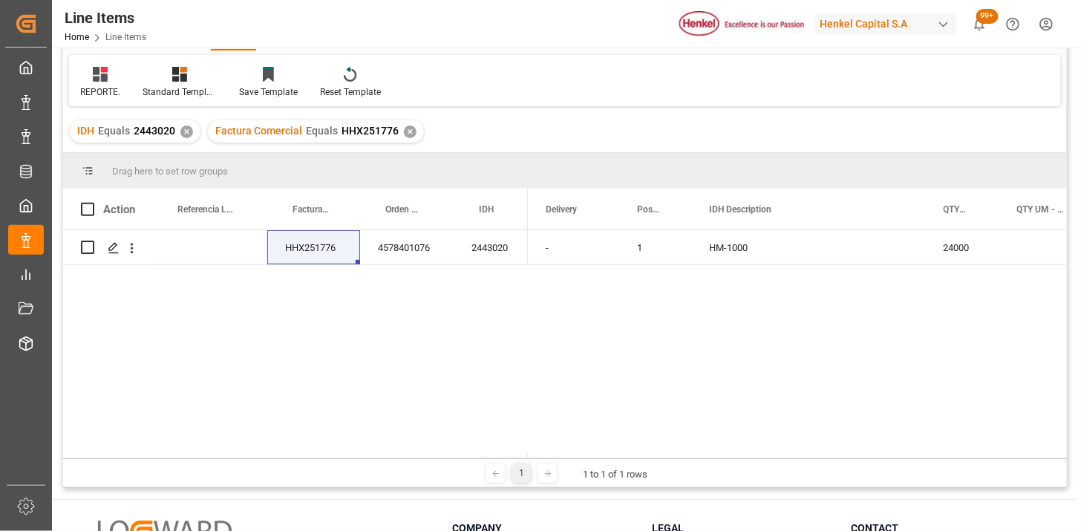
click at [189, 130] on div "✕" at bounding box center [186, 132] width 13 height 13
click at [507, 211] on span at bounding box center [503, 209] width 13 height 13
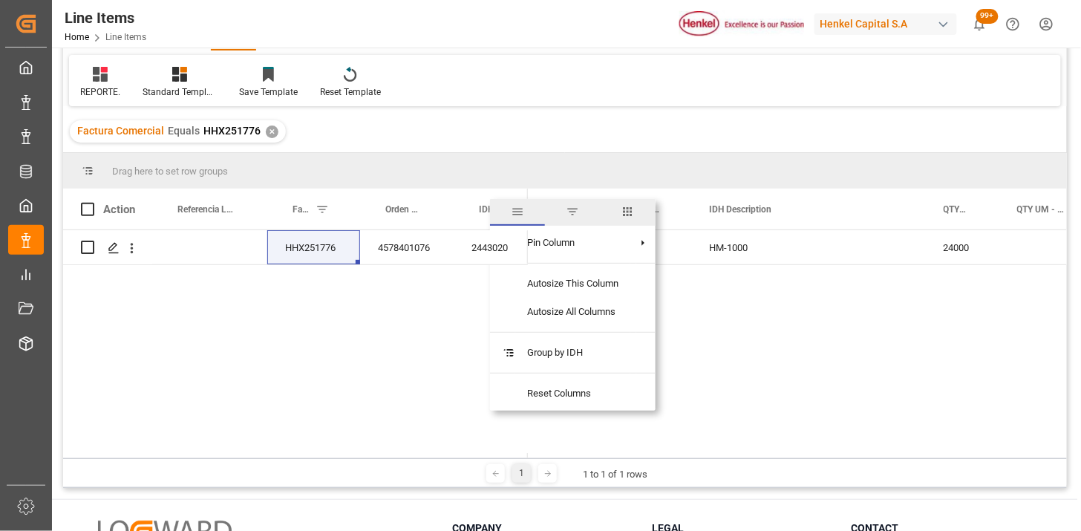
click at [628, 212] on span "columns" at bounding box center [628, 211] width 13 height 13
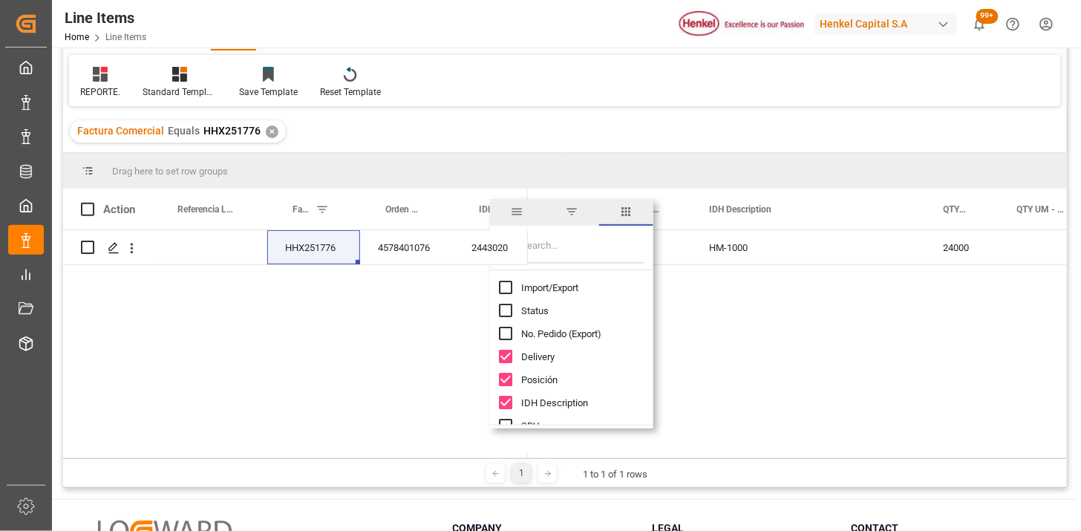
click at [547, 287] on span "Import/Export" at bounding box center [549, 287] width 57 height 11
checkbox input "true"
click at [561, 254] on input "Filter Columns Input" at bounding box center [582, 249] width 123 height 30
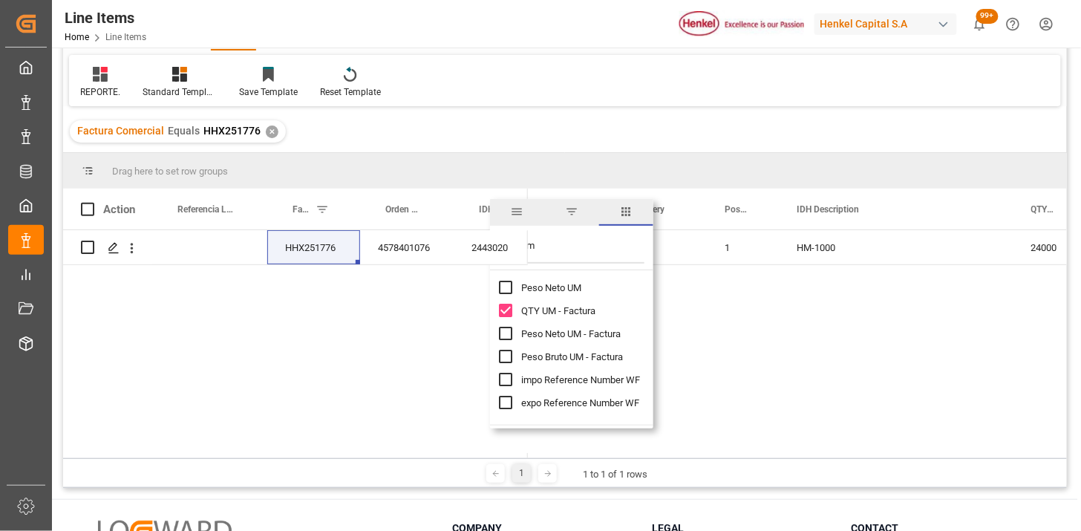
type input "um"
click at [583, 330] on span "Peso Neto UM - Factura" at bounding box center [571, 333] width 100 height 11
checkbox input "true"
click at [580, 359] on span "Peso Bruto UM - Factura" at bounding box center [572, 356] width 102 height 11
checkbox input "true"
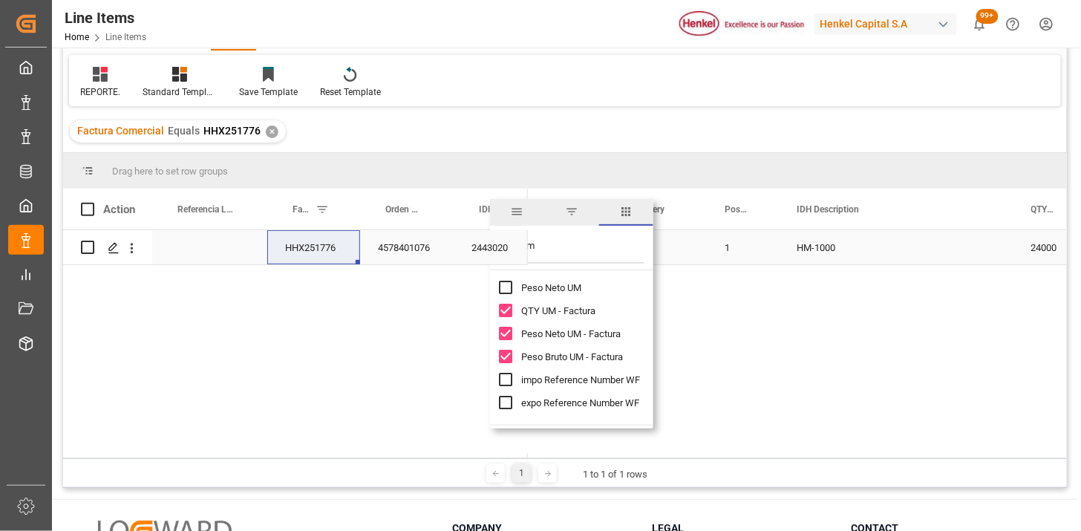
click at [310, 253] on div "HHX251776" at bounding box center [313, 247] width 93 height 34
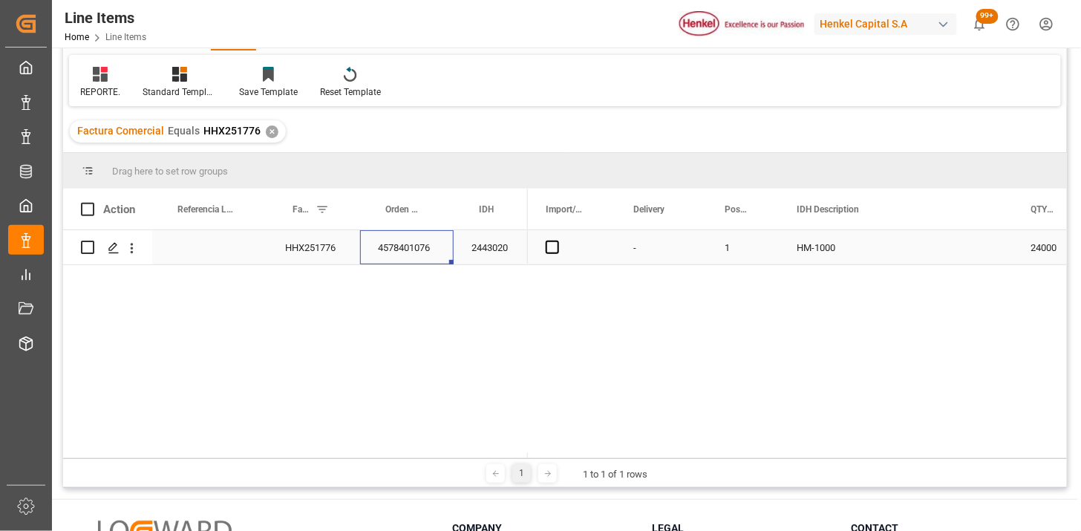
click at [411, 250] on div "4578401076" at bounding box center [407, 247] width 94 height 34
click at [411, 250] on input "4578401076" at bounding box center [407, 256] width 70 height 28
paste input "4"
type input "4578401074"
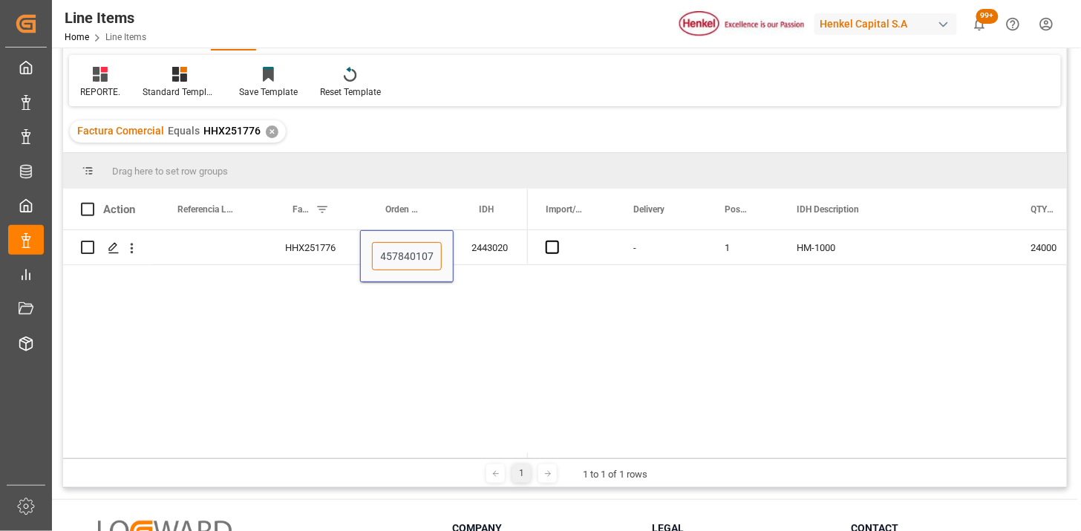
scroll to position [0, 5]
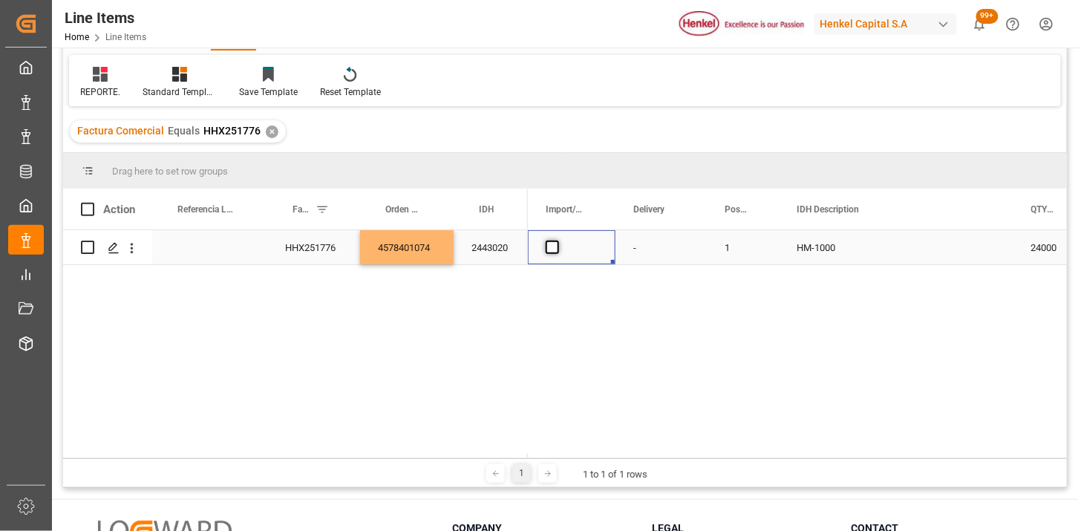
click at [551, 245] on span "Press SPACE to select this row." at bounding box center [552, 247] width 13 height 13
click at [557, 241] on input "Press SPACE to select this row." at bounding box center [557, 241] width 0 height 0
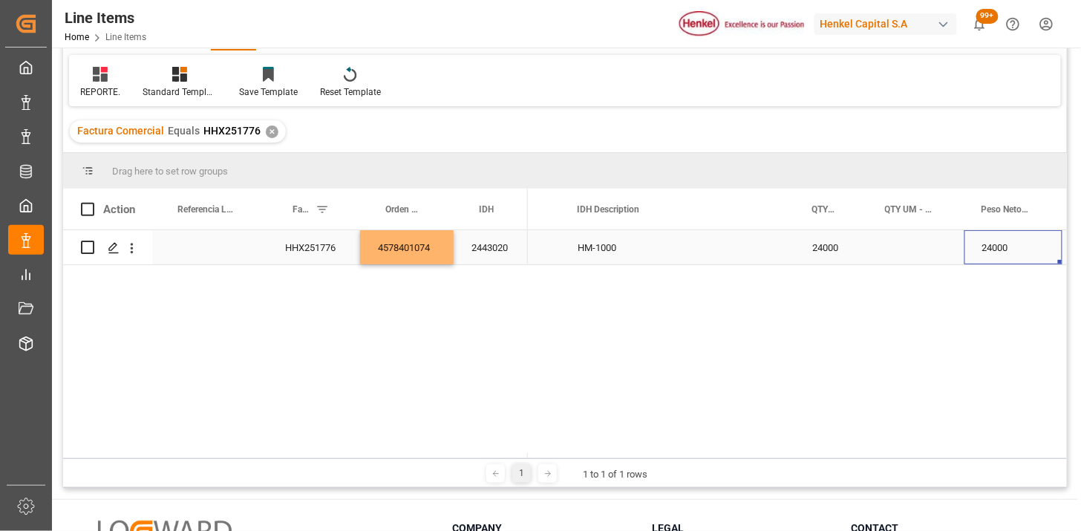
scroll to position [0, 321]
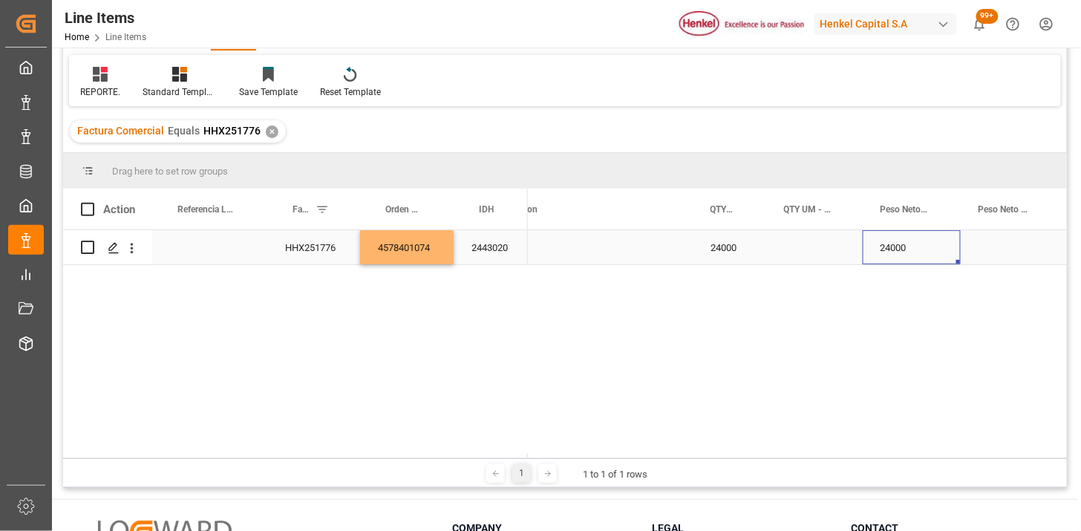
click at [736, 253] on div "24000" at bounding box center [730, 247] width 74 height 34
click at [736, 253] on input "24000" at bounding box center [730, 256] width 50 height 28
type input "24"
click at [815, 250] on div "Press SPACE to select this row." at bounding box center [815, 247] width 97 height 34
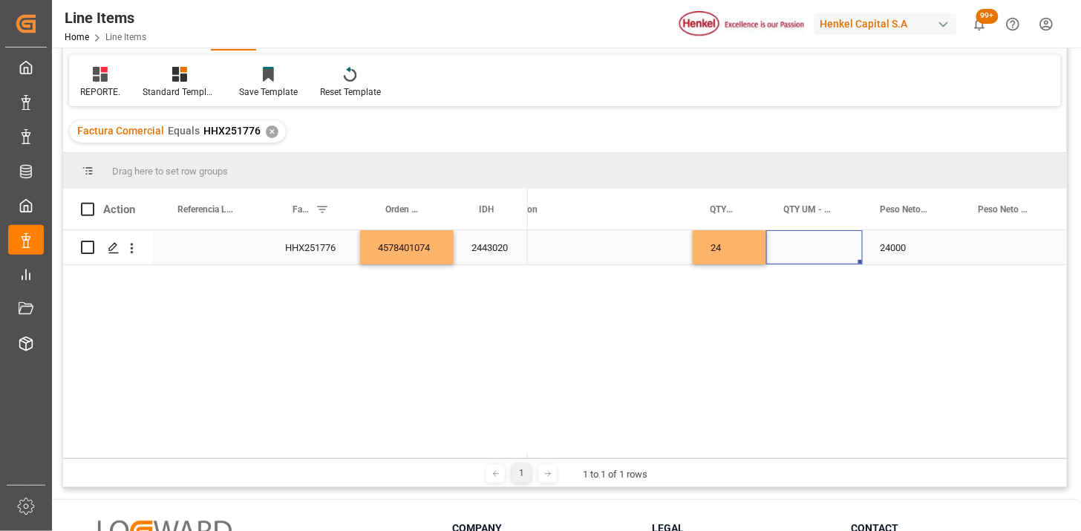
click at [815, 250] on div "Press SPACE to select this row." at bounding box center [815, 247] width 97 height 34
click at [815, 250] on input "Press SPACE to select this row." at bounding box center [814, 256] width 73 height 28
type input "MTS"
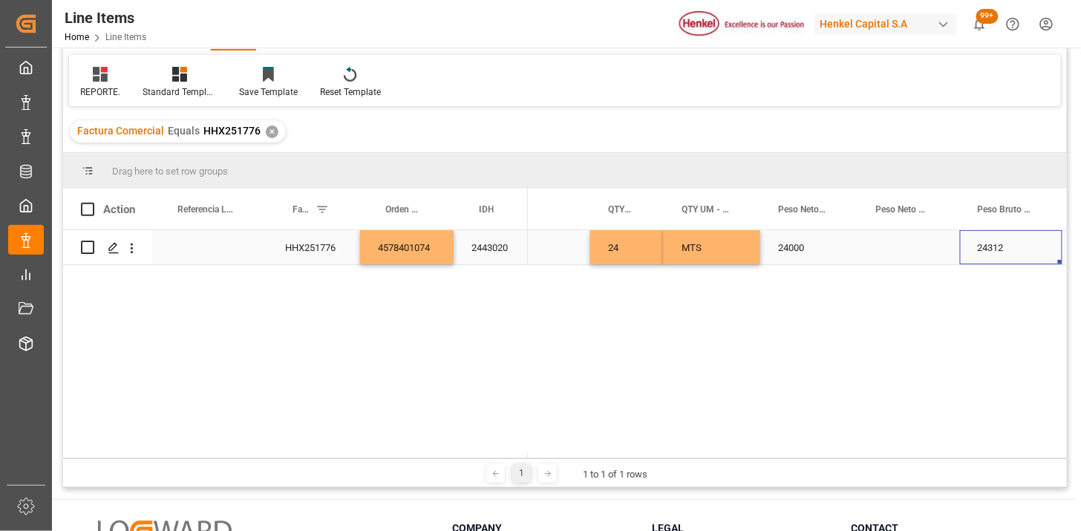
click at [893, 247] on div "Press SPACE to select this row." at bounding box center [910, 247] width 102 height 34
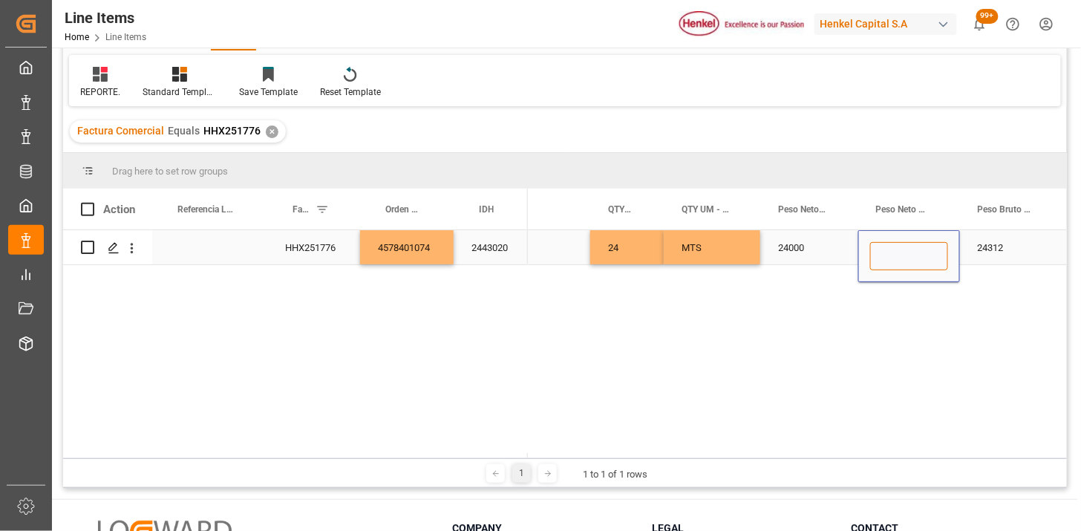
click at [893, 247] on input "Press SPACE to select this row." at bounding box center [909, 256] width 78 height 28
type input "KG"
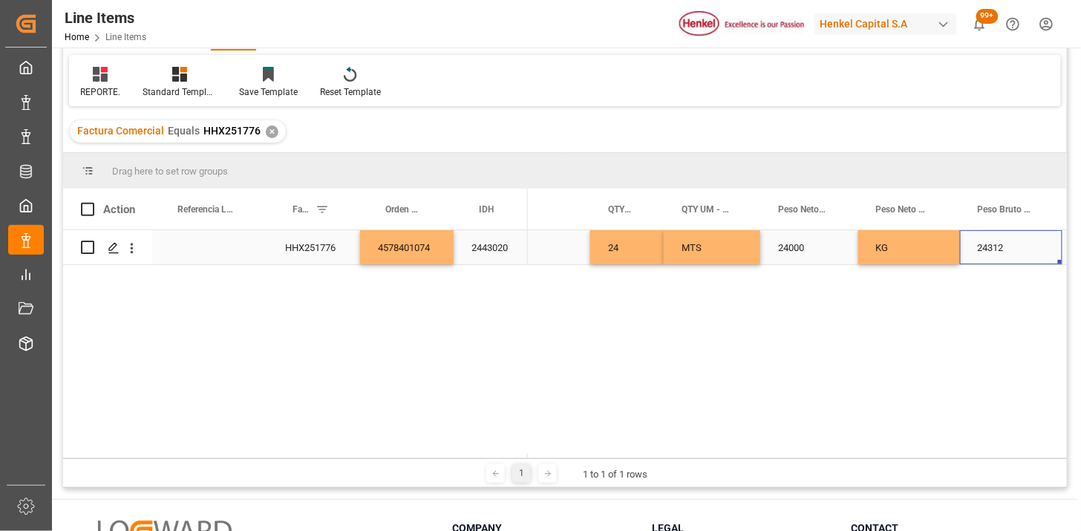
click at [994, 255] on div "24312" at bounding box center [1011, 247] width 102 height 34
click at [994, 255] on input "24312" at bounding box center [1011, 256] width 79 height 28
type input "25312"
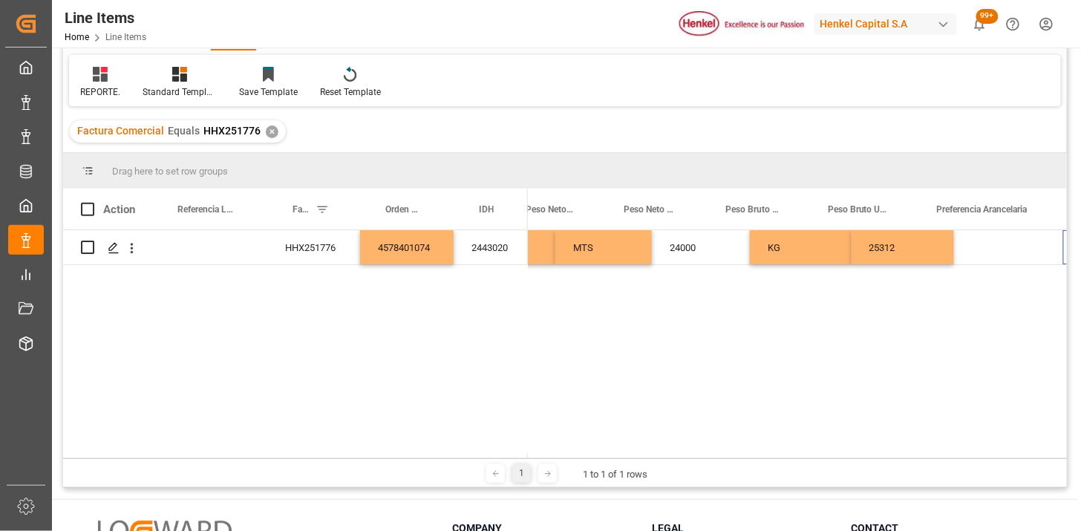
scroll to position [0, 676]
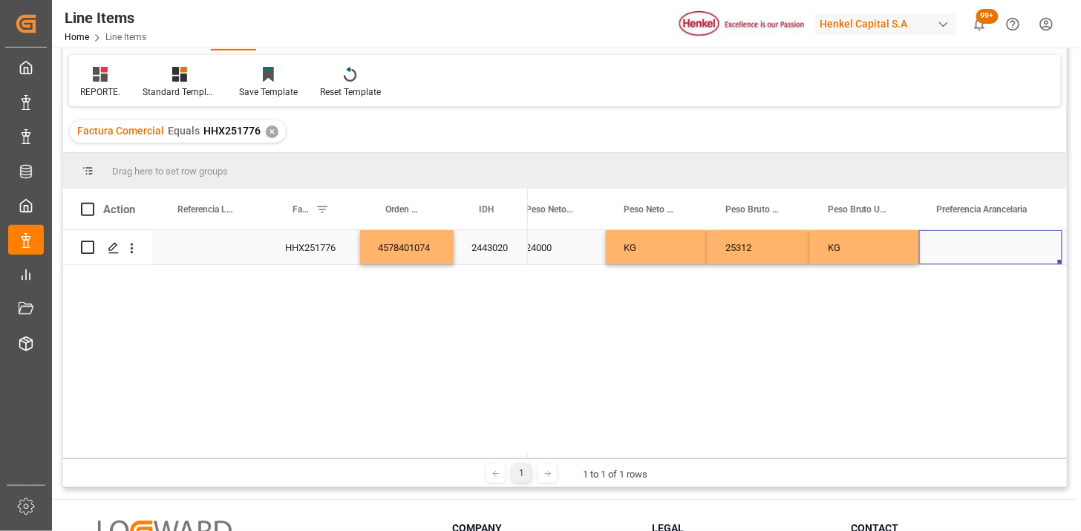
click at [997, 248] on div "Press SPACE to select this row." at bounding box center [991, 247] width 143 height 34
click at [1000, 257] on button "Select" at bounding box center [991, 256] width 120 height 28
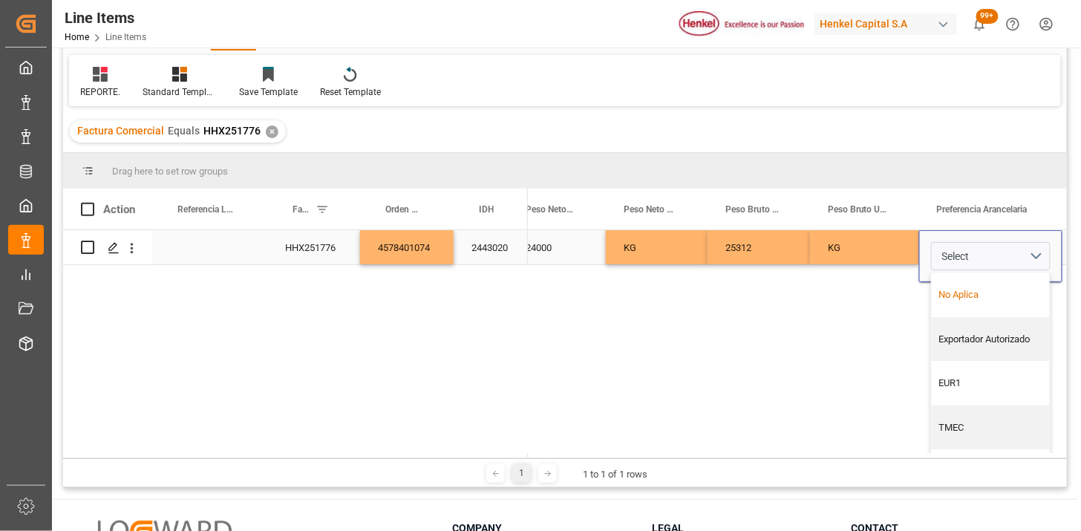
drag, startPoint x: 978, startPoint y: 293, endPoint x: 959, endPoint y: 287, distance: 20.2
click at [977, 293] on div "No Aplica" at bounding box center [991, 294] width 102 height 15
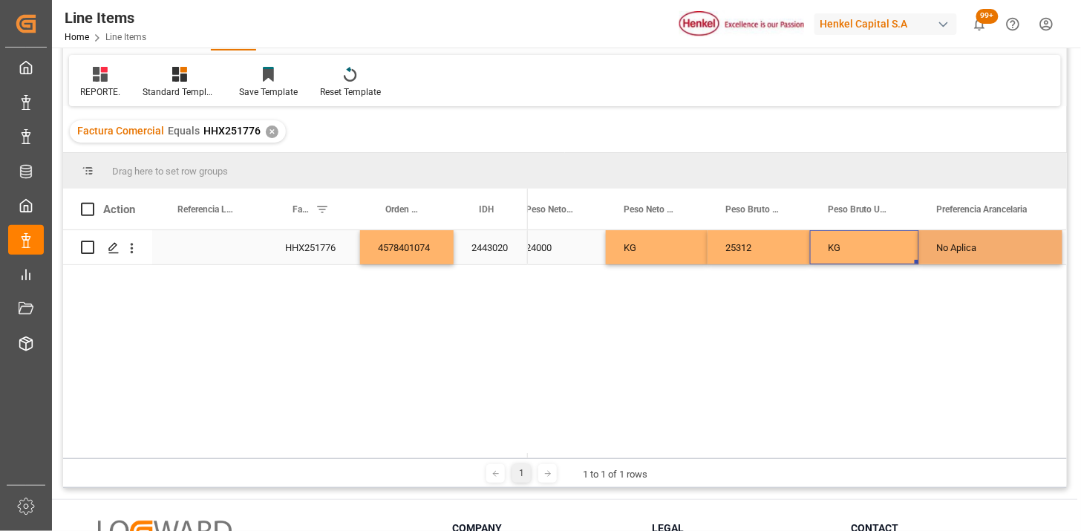
click at [862, 261] on div "KG" at bounding box center [864, 247] width 109 height 34
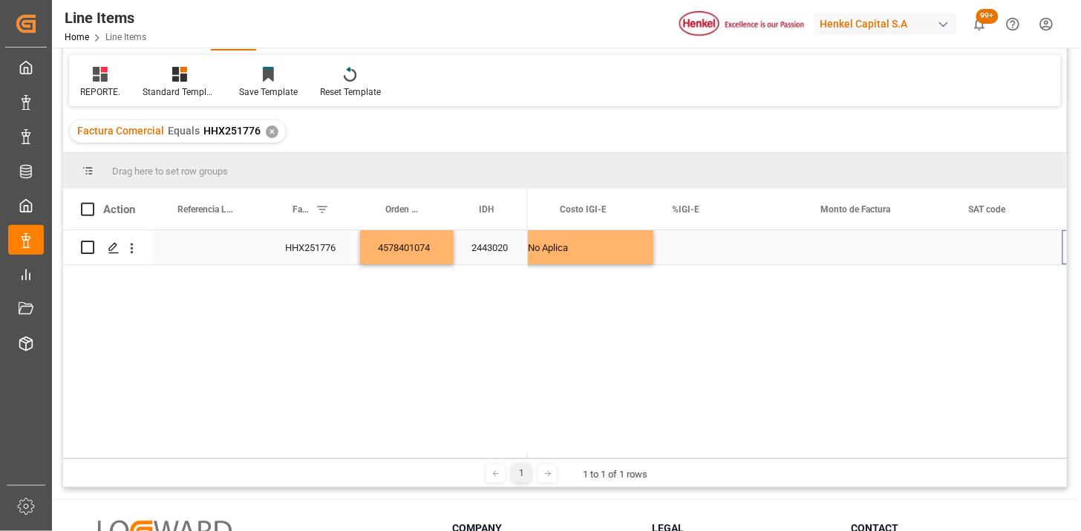
scroll to position [0, 1197]
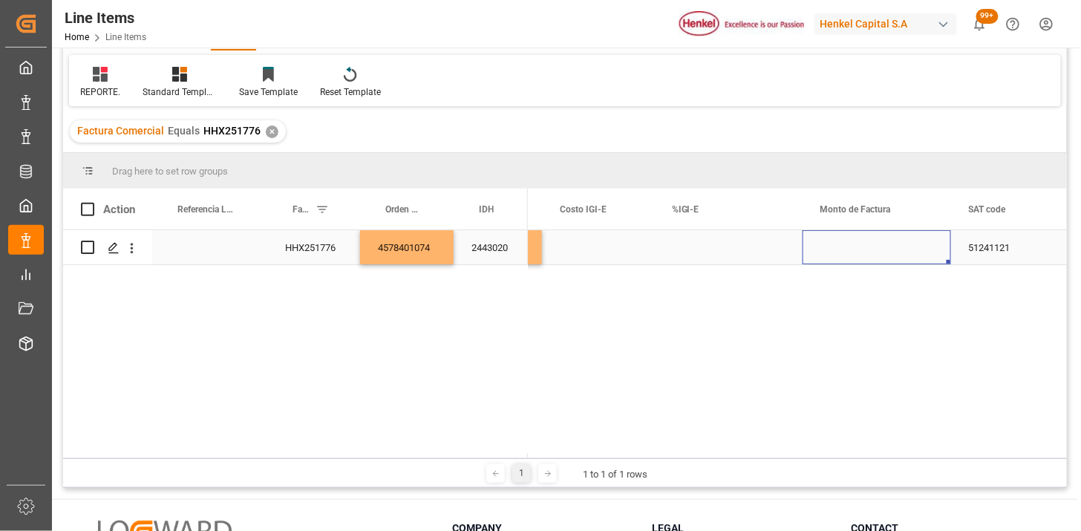
click at [843, 253] on div "Press SPACE to select this row." at bounding box center [877, 247] width 149 height 34
click at [843, 253] on input "Press SPACE to select this row." at bounding box center [877, 256] width 125 height 28
type input "30240"
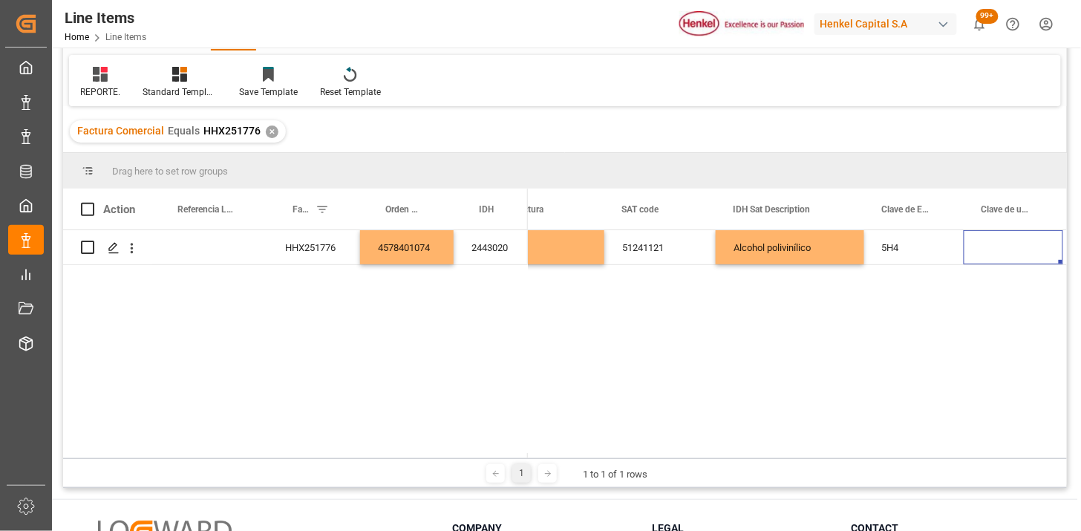
scroll to position [0, 1692]
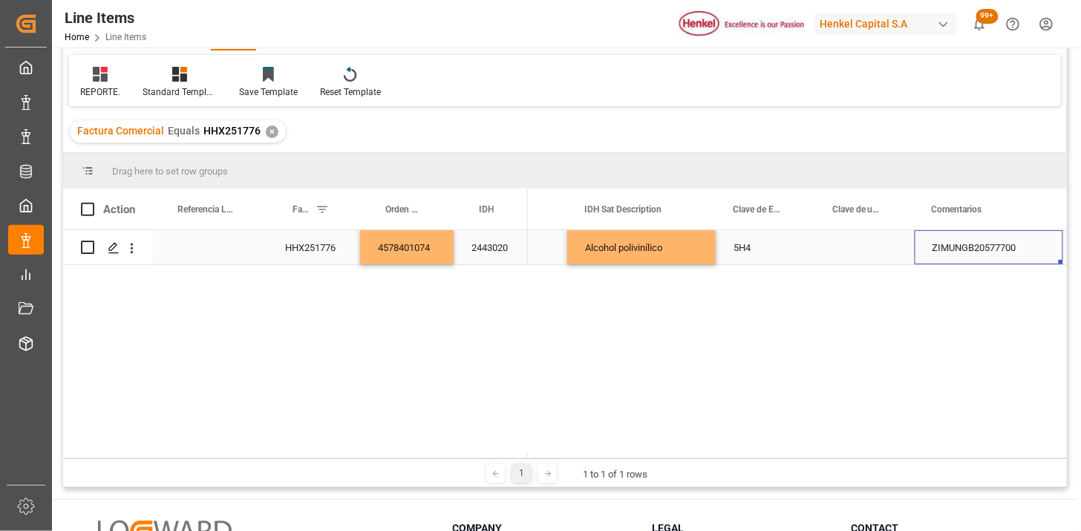
click at [844, 251] on div "Press SPACE to select this row." at bounding box center [866, 247] width 100 height 34
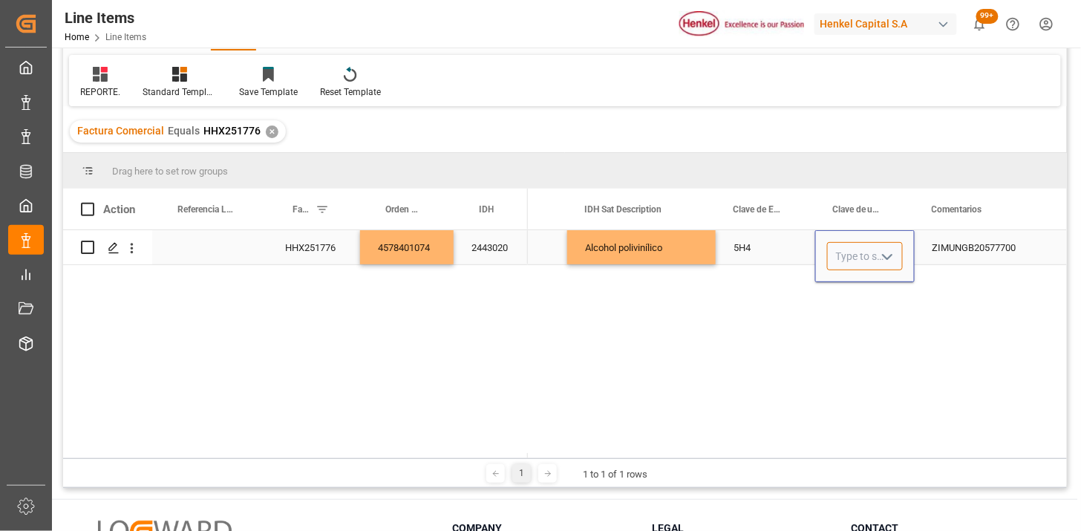
click at [844, 251] on input "Press SPACE to select this row." at bounding box center [865, 256] width 76 height 28
type input "KGM"
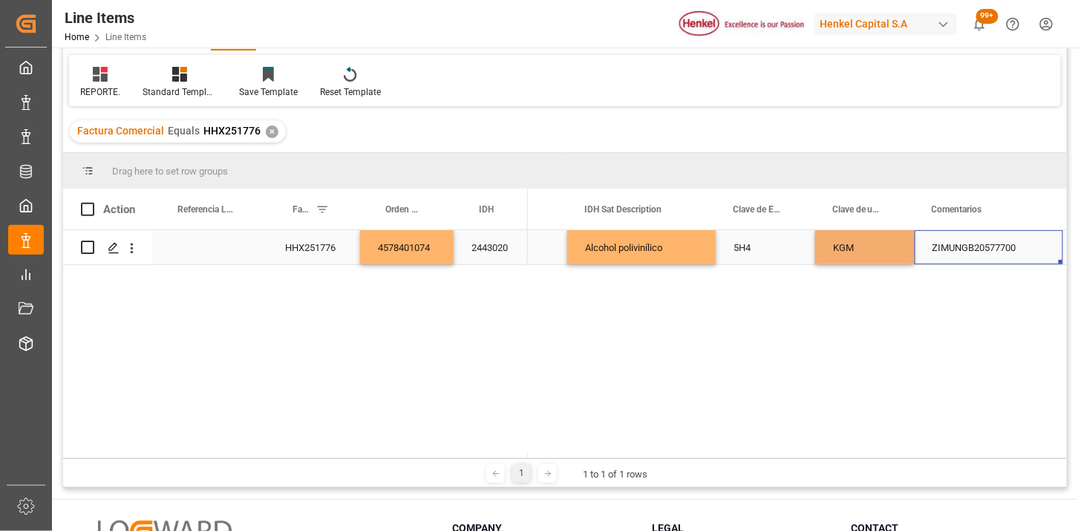
click at [986, 254] on div "ZIMUNGB20577700" at bounding box center [989, 247] width 149 height 34
click at [986, 254] on input "ZIMUNGB20577700" at bounding box center [989, 256] width 125 height 28
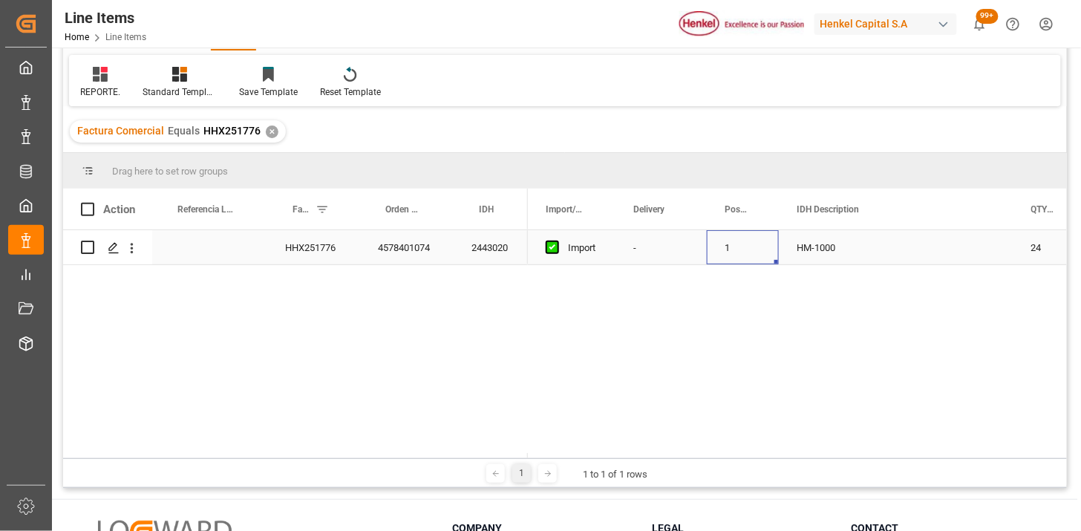
click at [501, 245] on div "2443020" at bounding box center [491, 247] width 74 height 34
click at [442, 247] on div "4578401074" at bounding box center [407, 247] width 94 height 34
click at [492, 248] on div "2443020" at bounding box center [491, 247] width 74 height 34
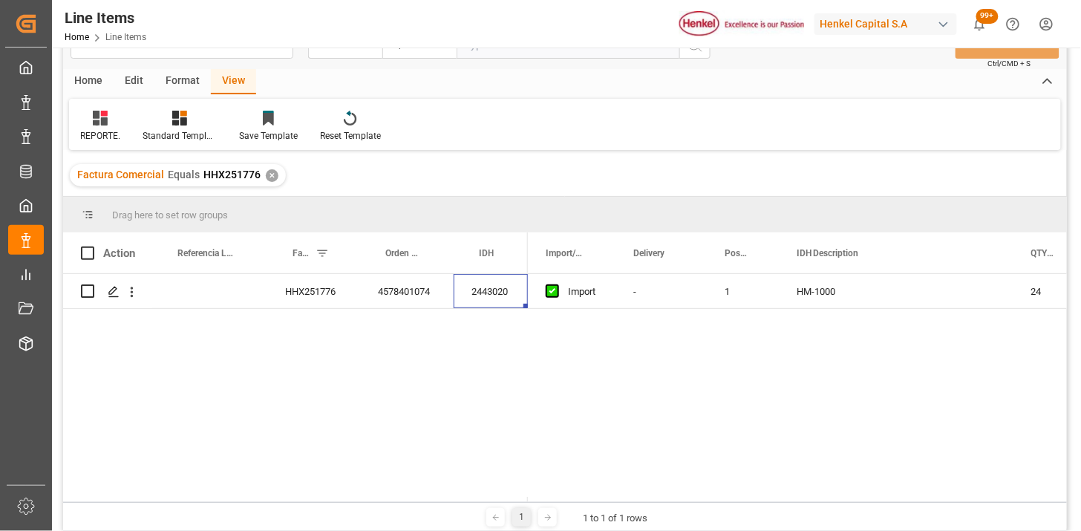
scroll to position [0, 0]
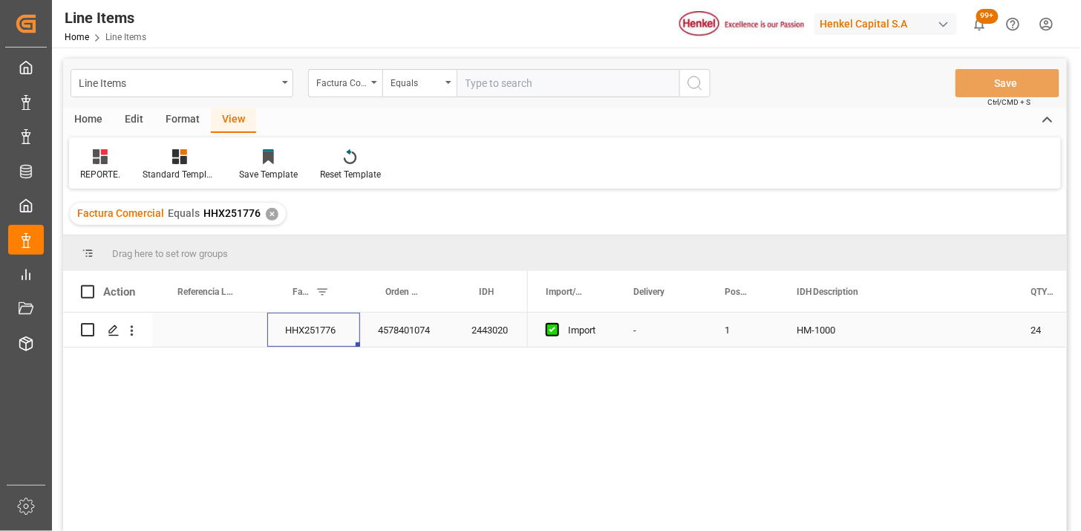
click at [322, 344] on div "HHX251776" at bounding box center [313, 330] width 93 height 34
click at [435, 91] on div "Equals" at bounding box center [420, 83] width 74 height 28
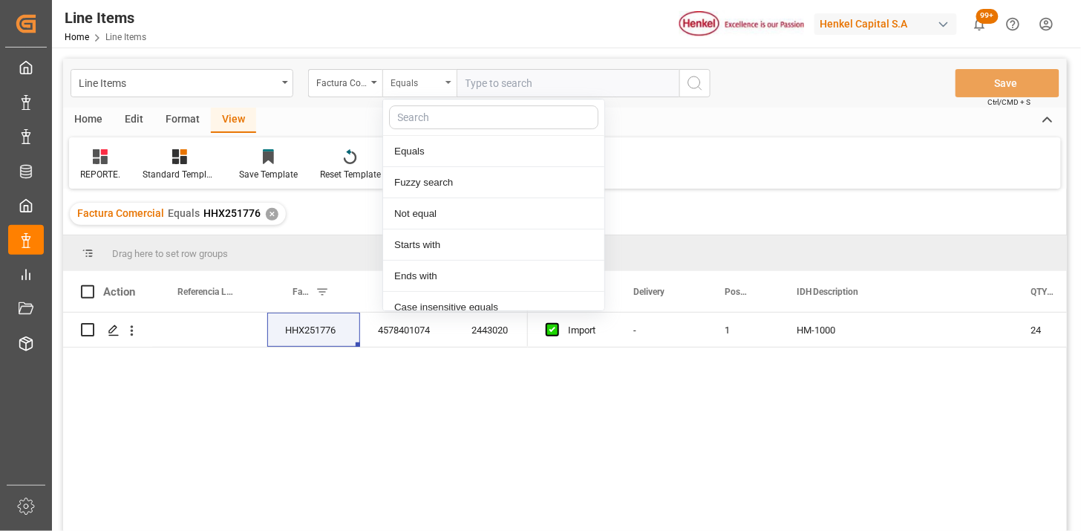
scroll to position [74, 0]
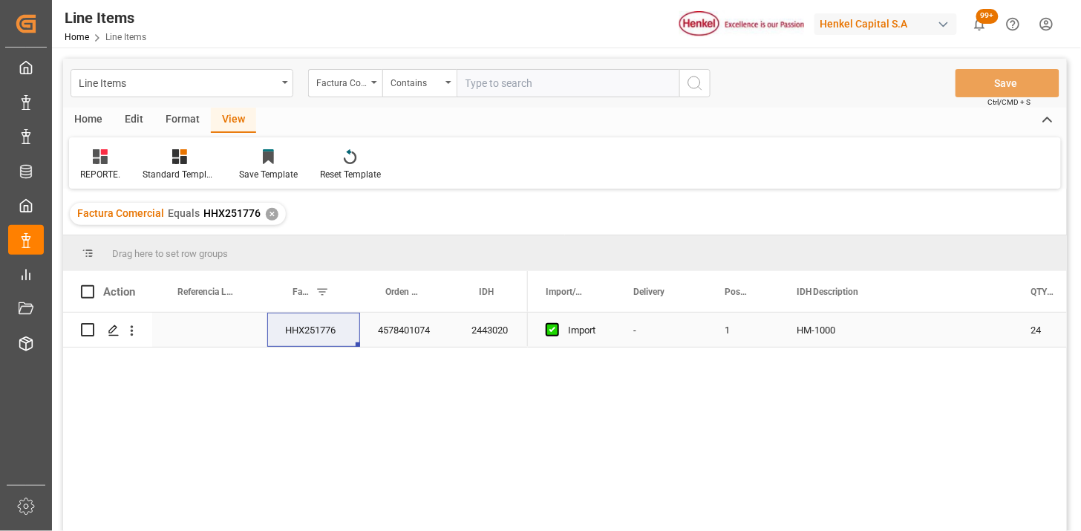
click at [328, 324] on div "HHX251776" at bounding box center [313, 330] width 93 height 34
click at [494, 74] on input "text" at bounding box center [568, 83] width 223 height 28
paste input "HHX251776"
paste input "HHX251777"
type input "HHX251776,HHX251777"
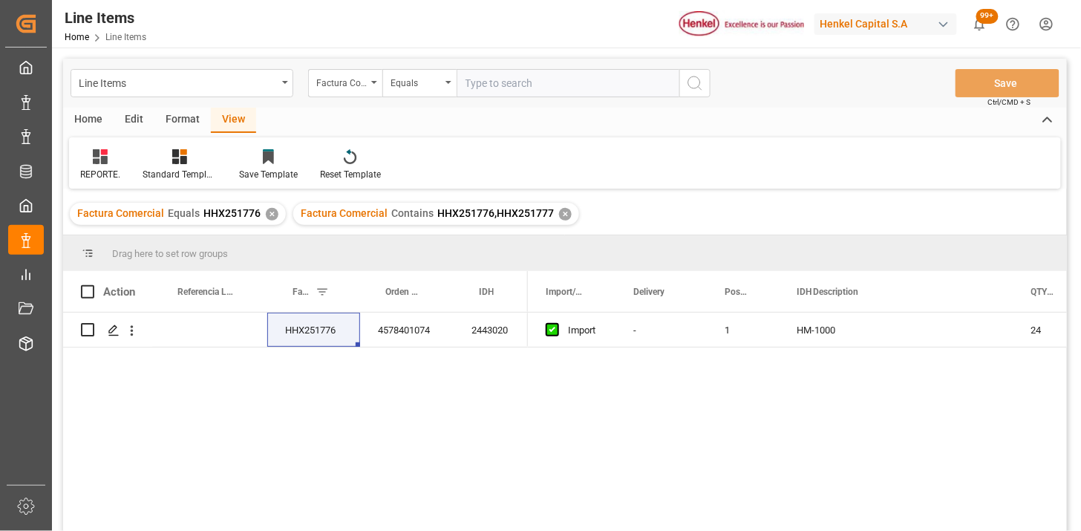
click at [270, 214] on div "✕" at bounding box center [272, 214] width 13 height 13
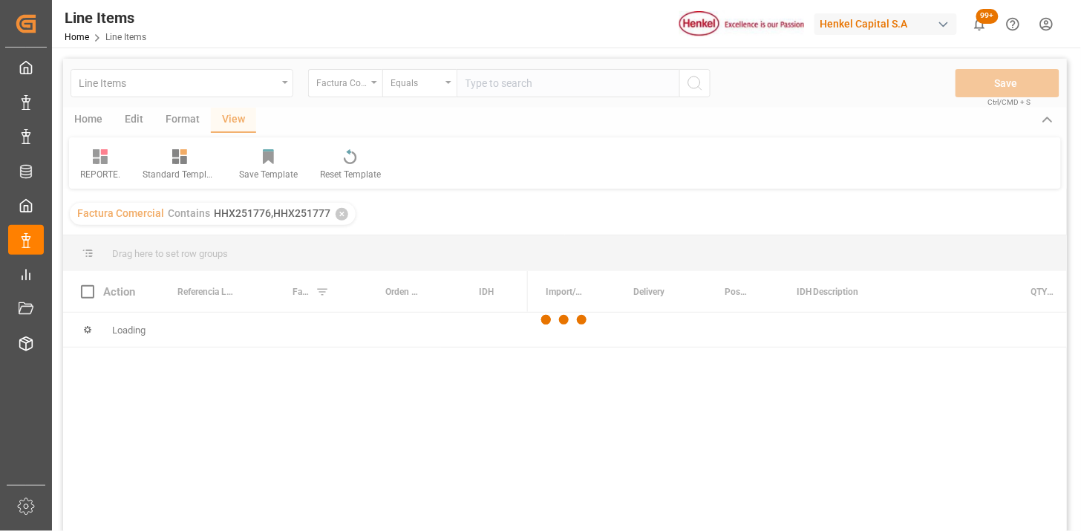
scroll to position [82, 0]
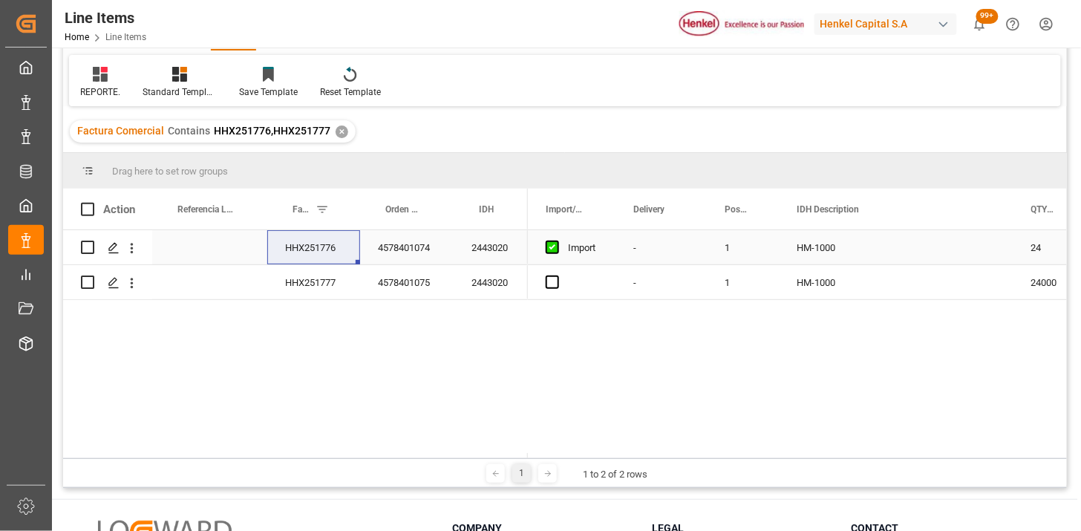
click at [301, 255] on div "HHX251776" at bounding box center [313, 247] width 93 height 34
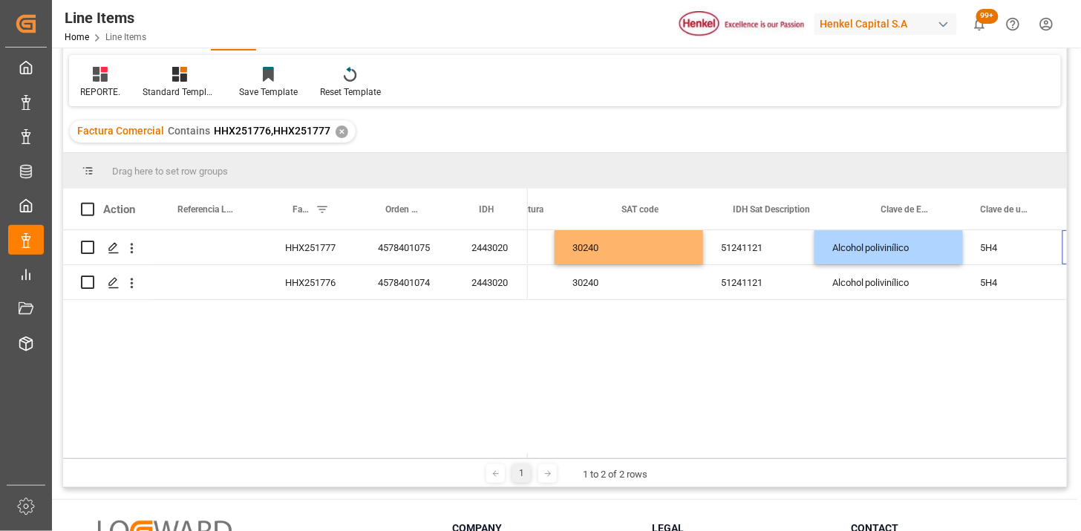
scroll to position [0, 1543]
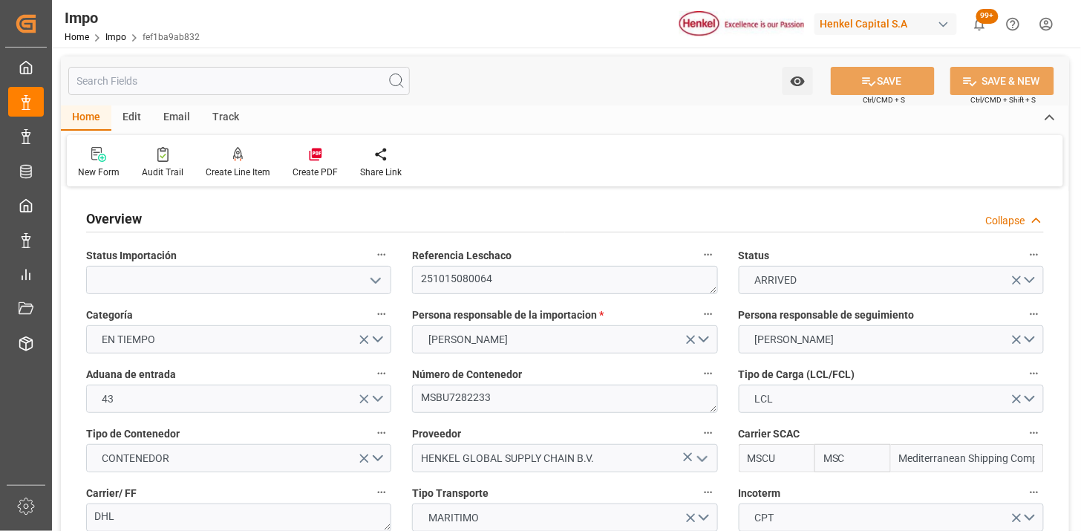
type input "MSC"
type input "Mediterranean Shipping Company"
type input "2"
type input "5.897"
type input "4"
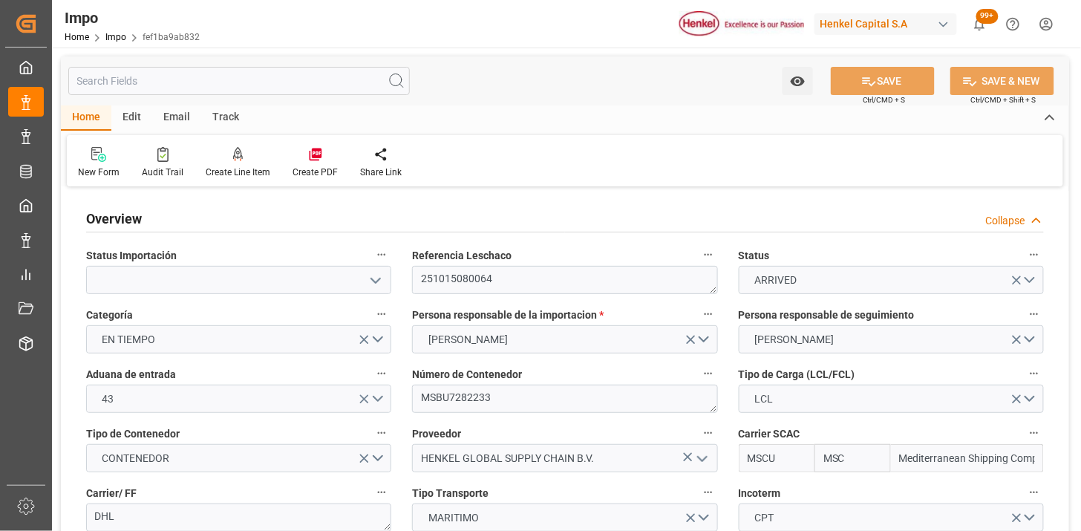
type input "[DATE]"
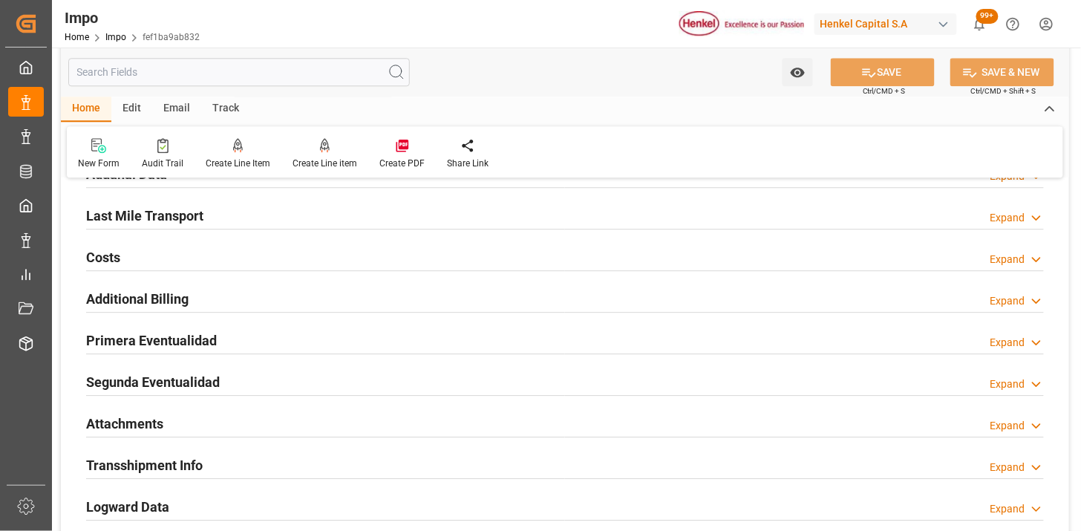
scroll to position [1073, 0]
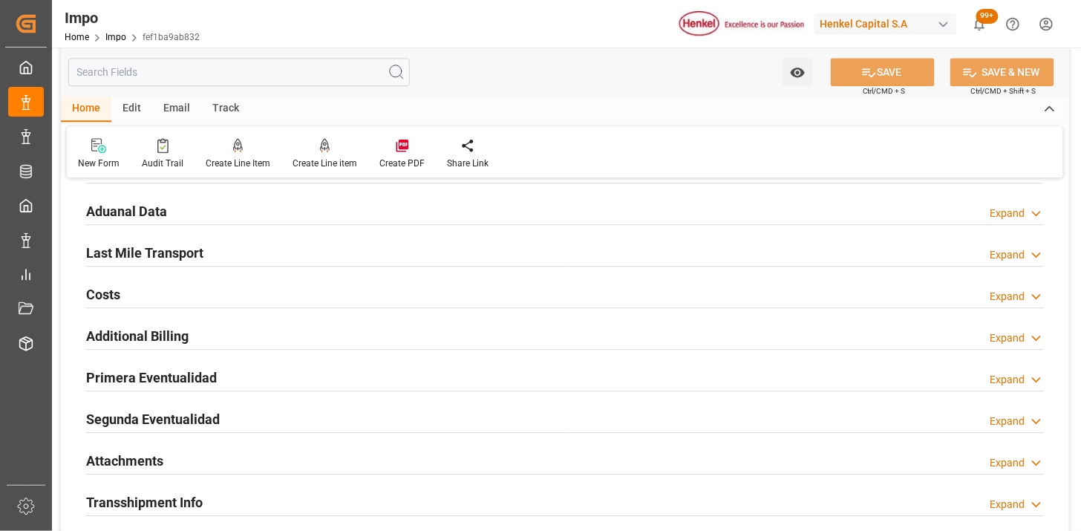
click at [260, 211] on div "Aduanal Data Expand" at bounding box center [565, 210] width 958 height 28
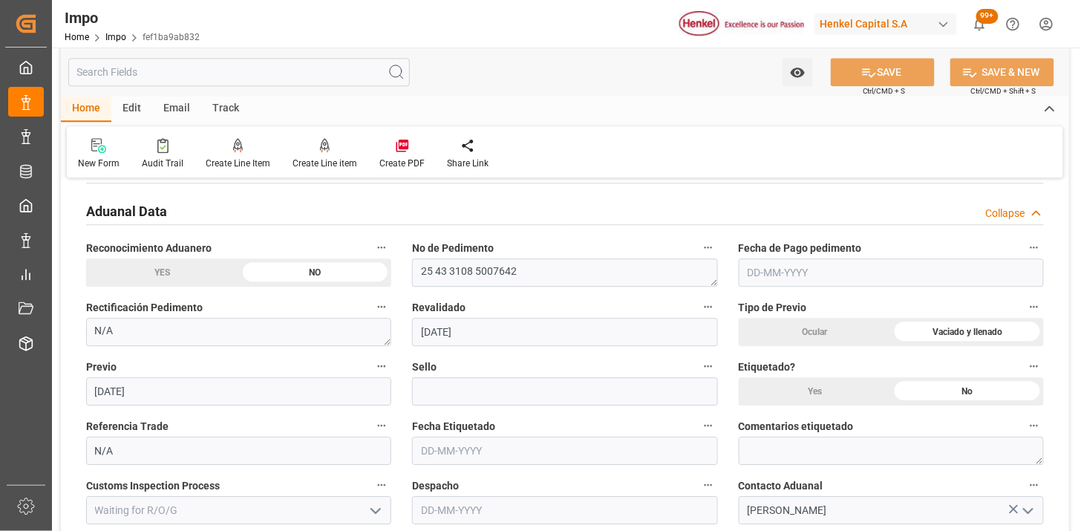
click at [781, 277] on input "text" at bounding box center [891, 272] width 305 height 28
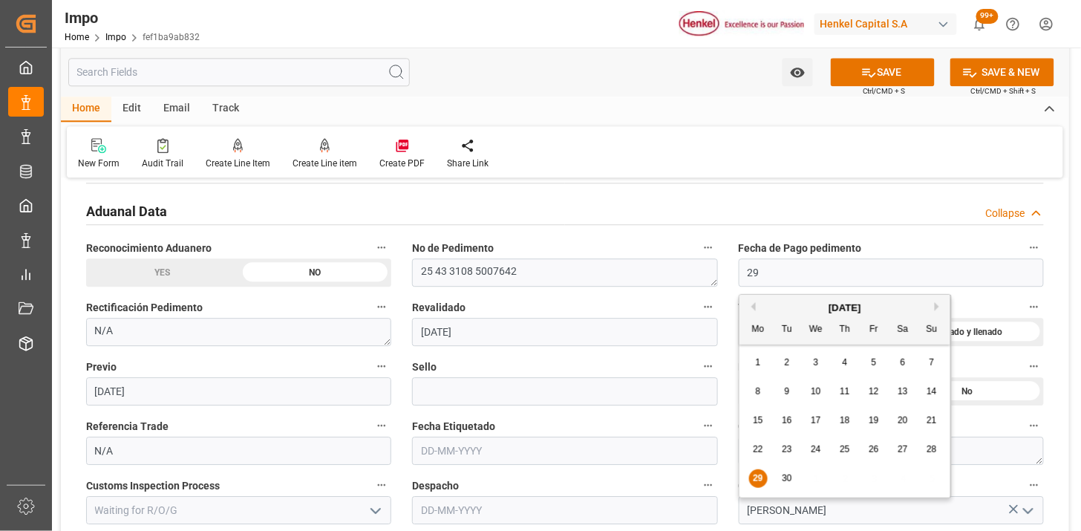
type input "[DATE]"
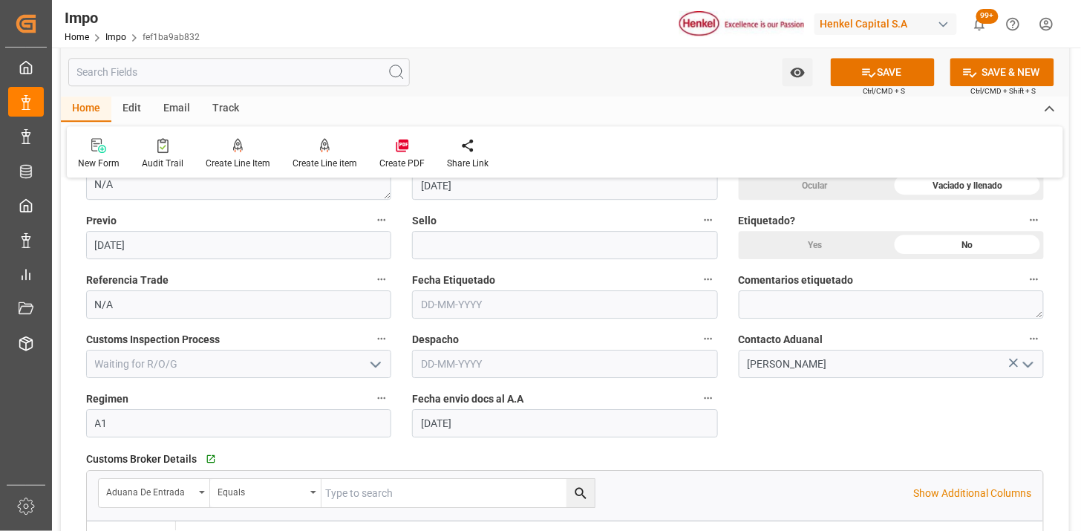
scroll to position [1237, 0]
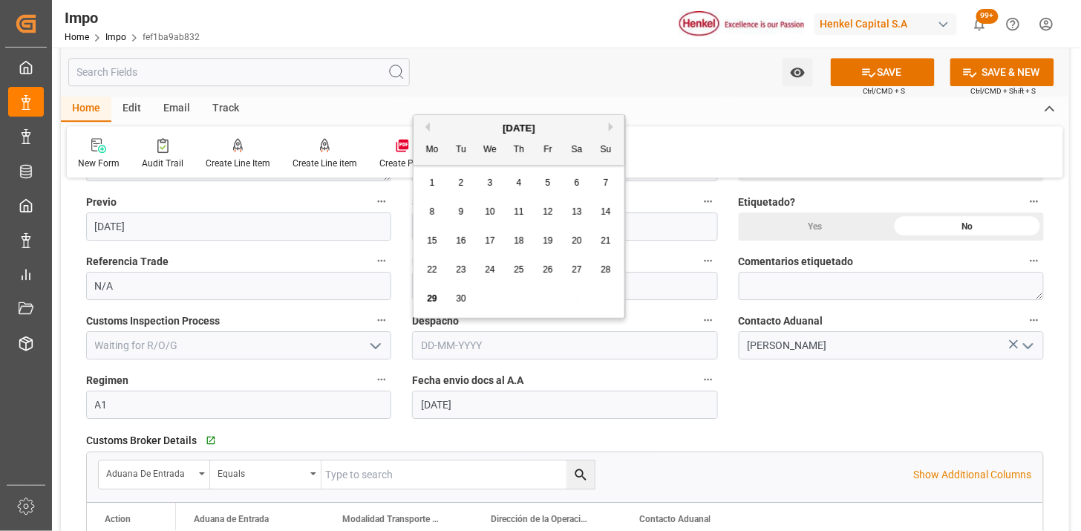
click at [517, 338] on input "text" at bounding box center [564, 345] width 305 height 28
type input "30-09-2025"
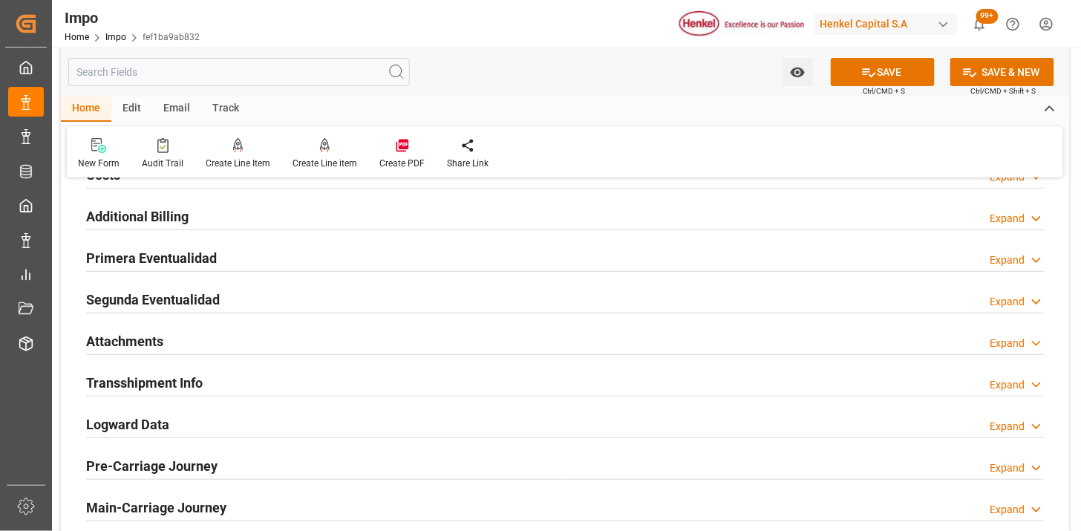
scroll to position [1733, 0]
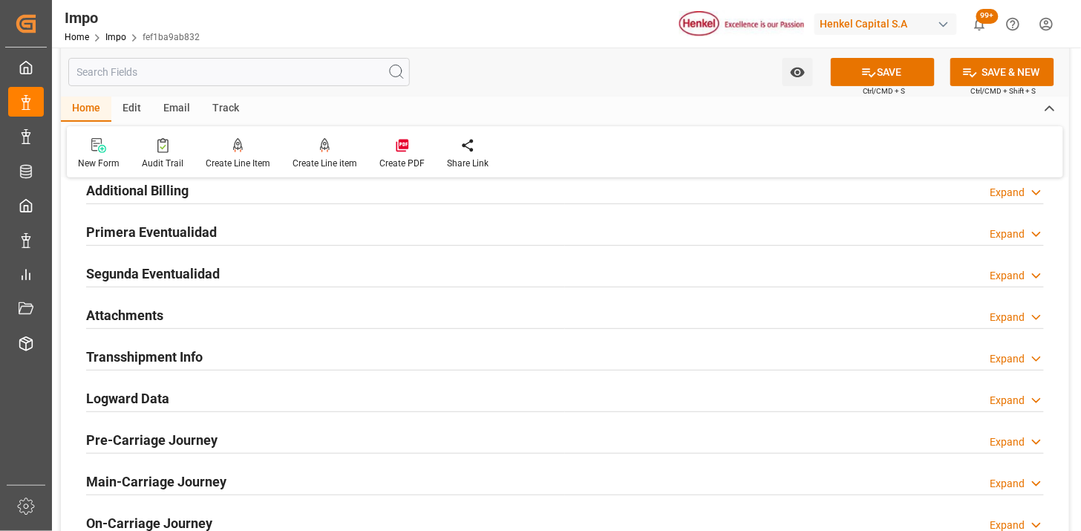
click at [279, 325] on div "Attachments Expand" at bounding box center [565, 314] width 958 height 28
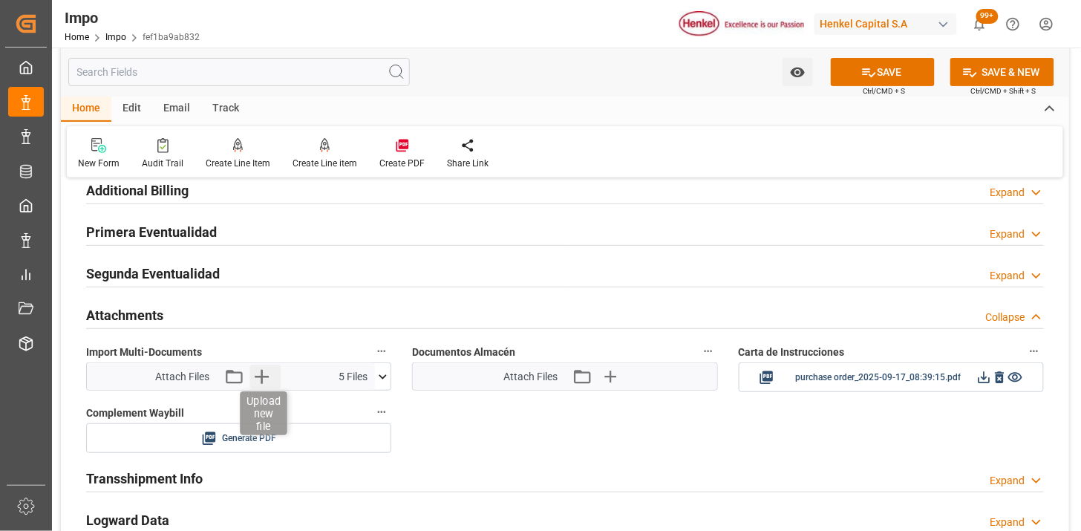
click at [267, 380] on icon "button" at bounding box center [262, 377] width 24 height 24
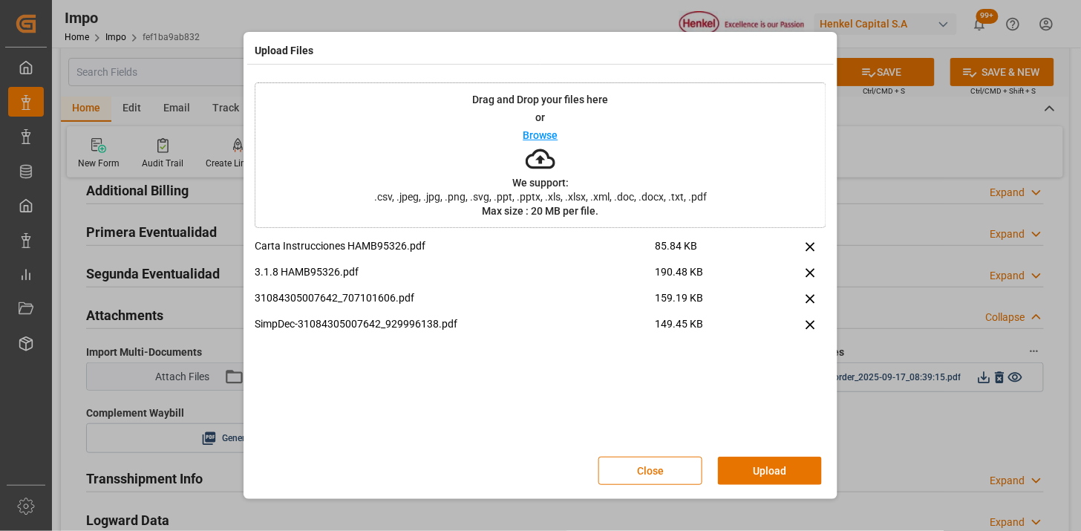
click at [762, 472] on button "Upload" at bounding box center [770, 471] width 104 height 28
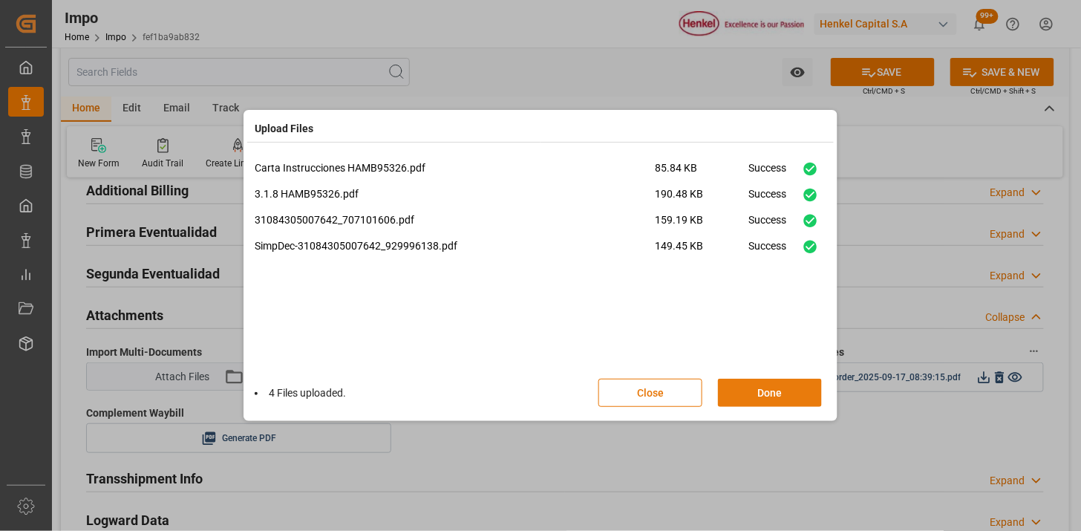
click at [763, 388] on button "Done" at bounding box center [770, 393] width 104 height 28
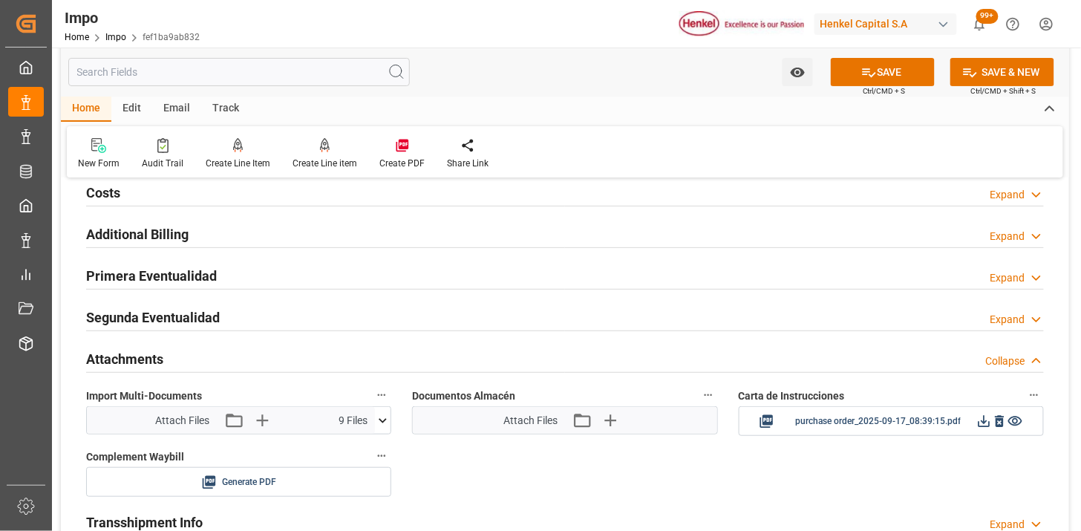
scroll to position [1650, 0]
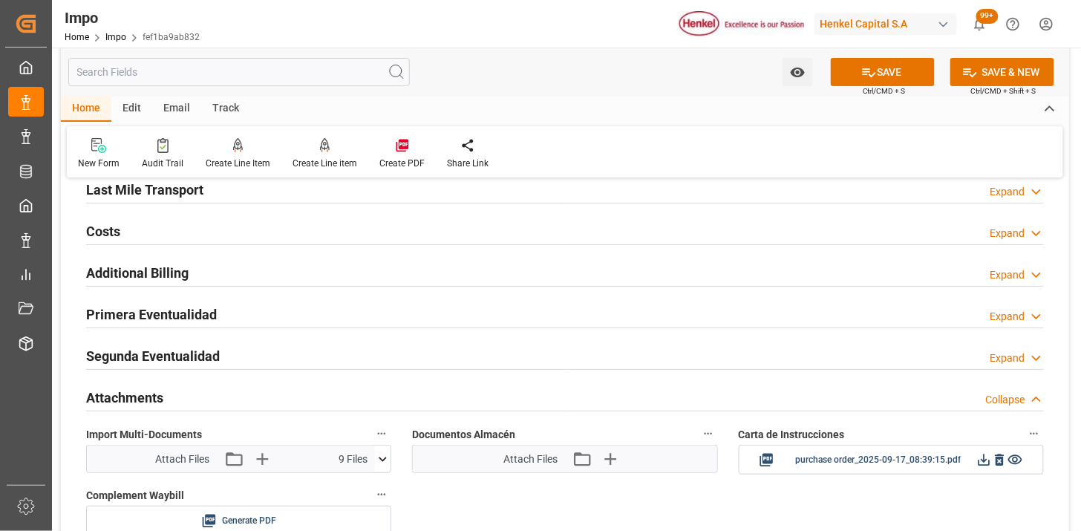
drag, startPoint x: 216, startPoint y: 309, endPoint x: 250, endPoint y: 360, distance: 61.2
click at [216, 310] on div "Primera Eventualidad Expand" at bounding box center [565, 313] width 958 height 28
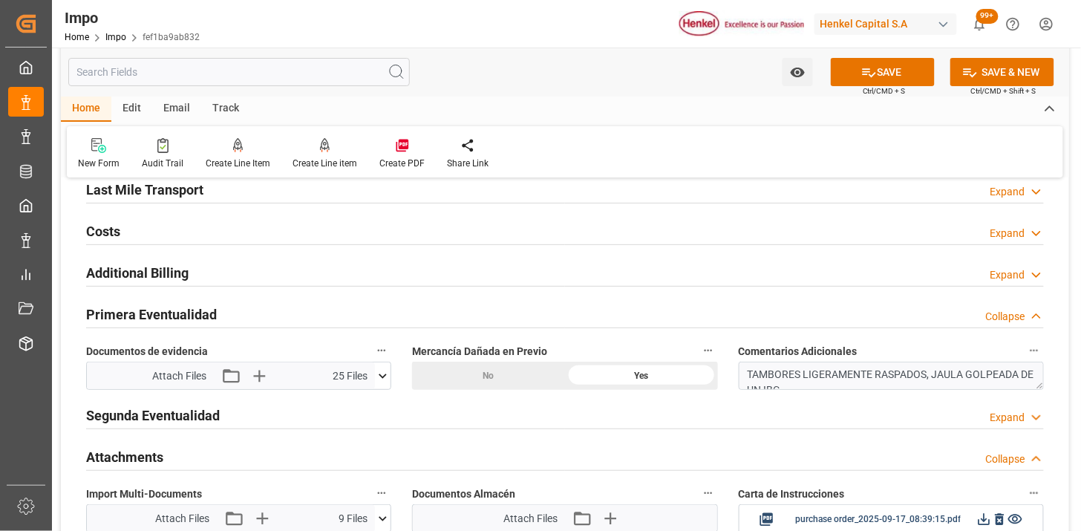
click at [383, 380] on icon at bounding box center [383, 376] width 16 height 16
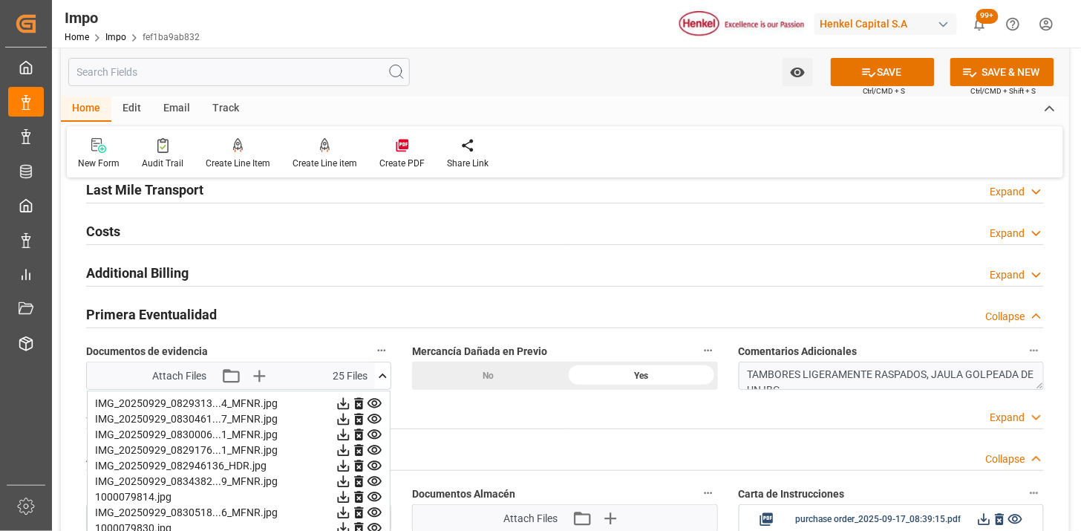
scroll to position [1733, 0]
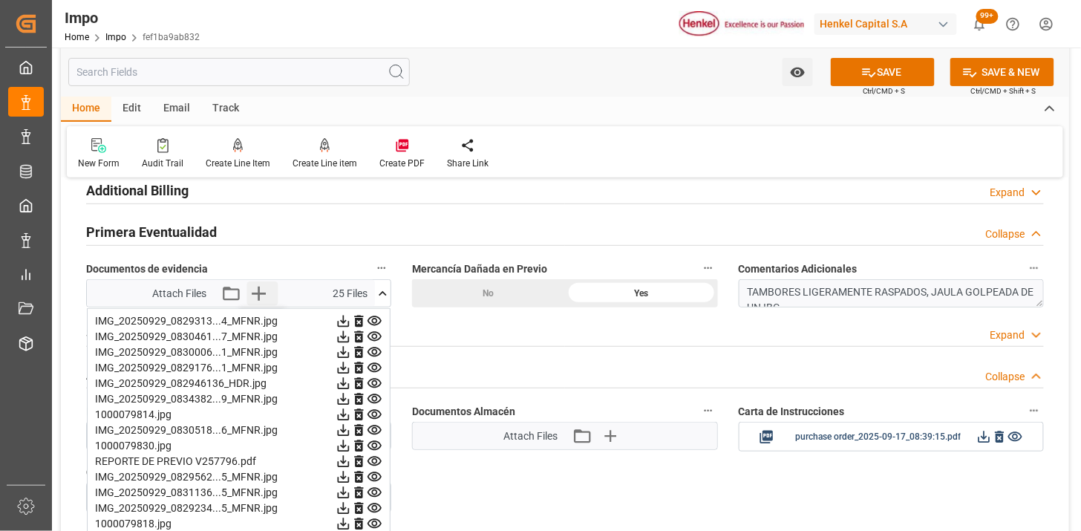
click at [257, 291] on icon "button" at bounding box center [259, 293] width 24 height 24
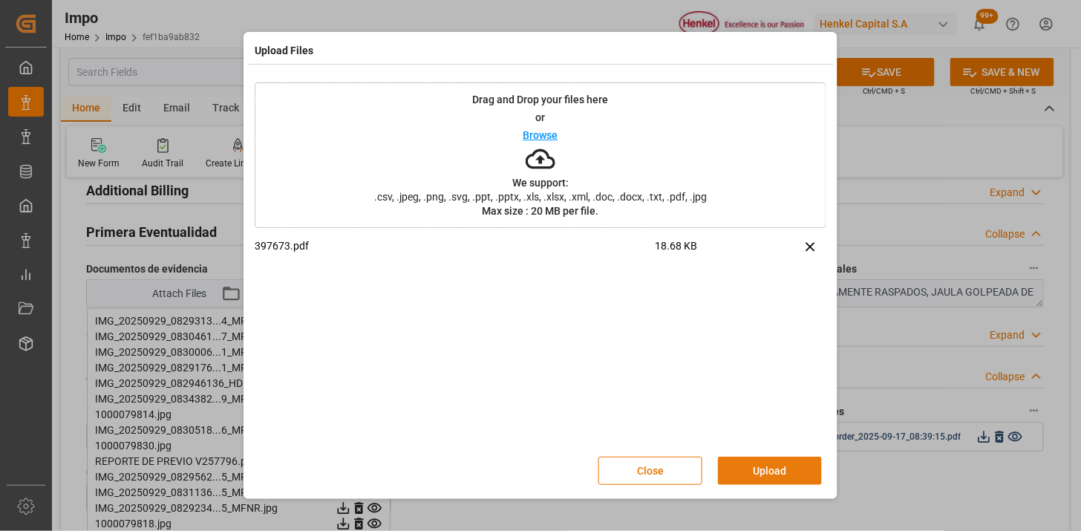
click at [798, 457] on button "Upload" at bounding box center [770, 471] width 104 height 28
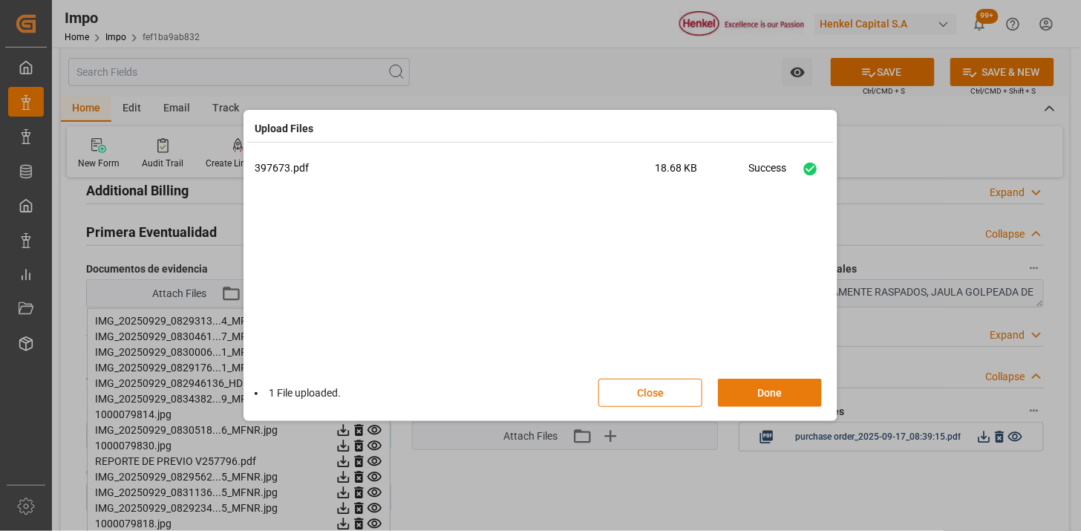
click at [785, 381] on button "Done" at bounding box center [770, 393] width 104 height 28
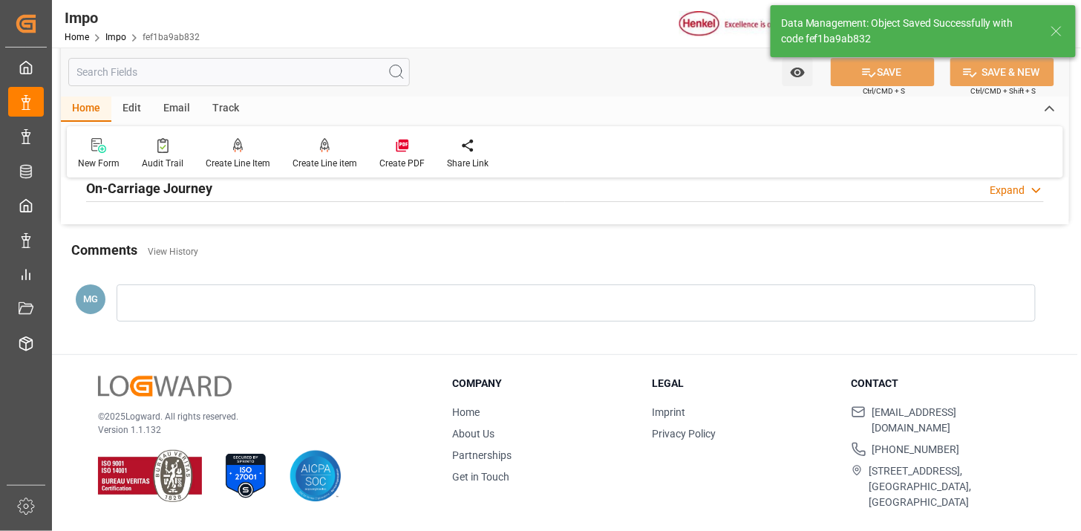
scroll to position [1218, 0]
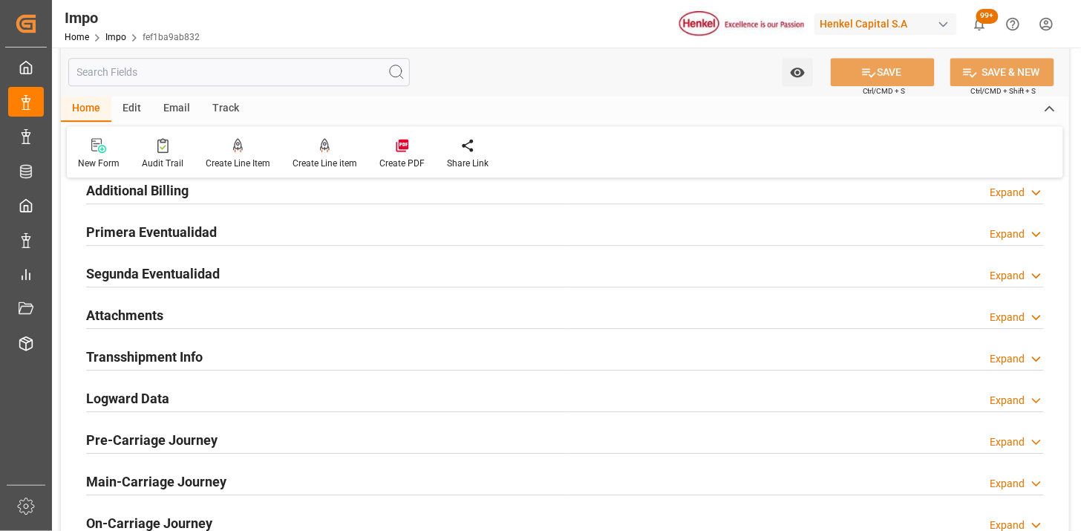
drag, startPoint x: 312, startPoint y: 316, endPoint x: 636, endPoint y: 389, distance: 332.1
click at [313, 315] on div "Attachments Expand" at bounding box center [565, 314] width 958 height 28
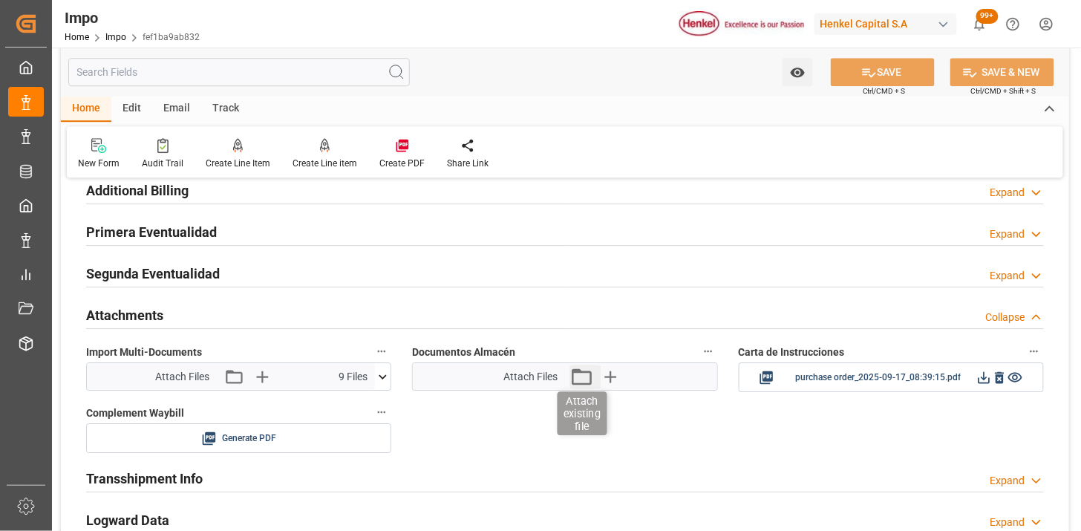
click at [579, 380] on icon "button" at bounding box center [582, 377] width 24 height 24
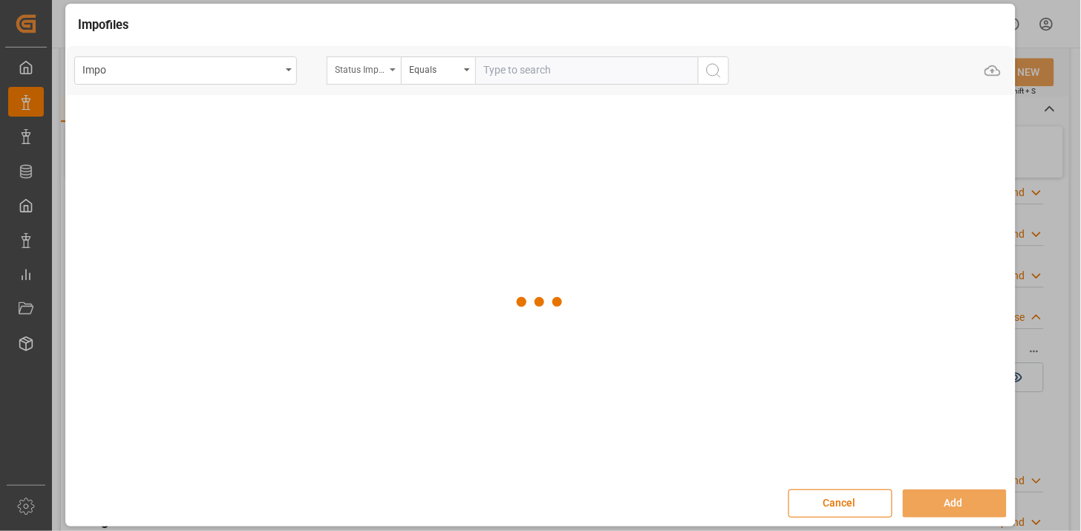
click at [368, 75] on div "Status Importación" at bounding box center [360, 67] width 51 height 17
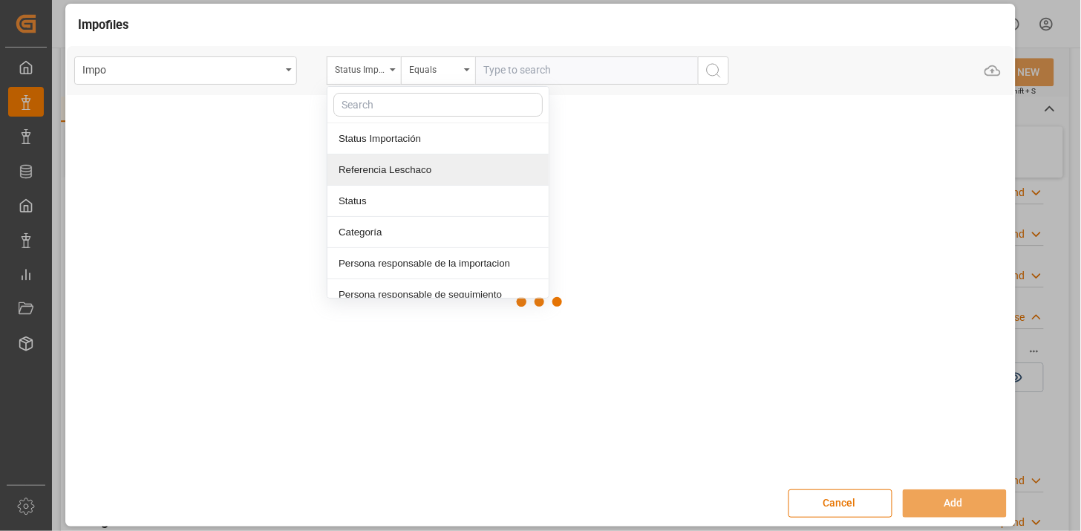
click at [401, 166] on div "Referencia Leschaco" at bounding box center [438, 169] width 221 height 31
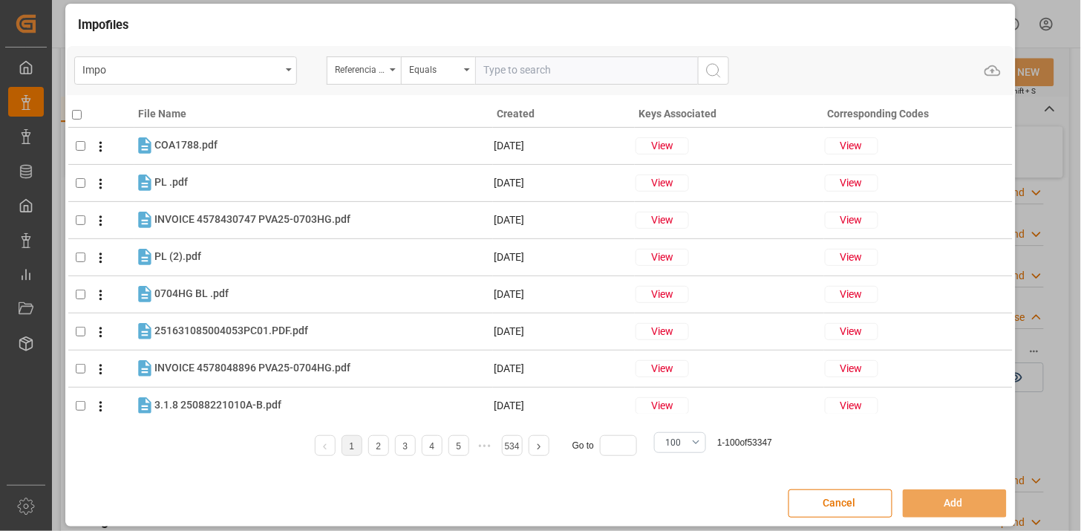
click at [520, 70] on input "text" at bounding box center [586, 70] width 223 height 28
paste input "251015080064"
type input "251015080064"
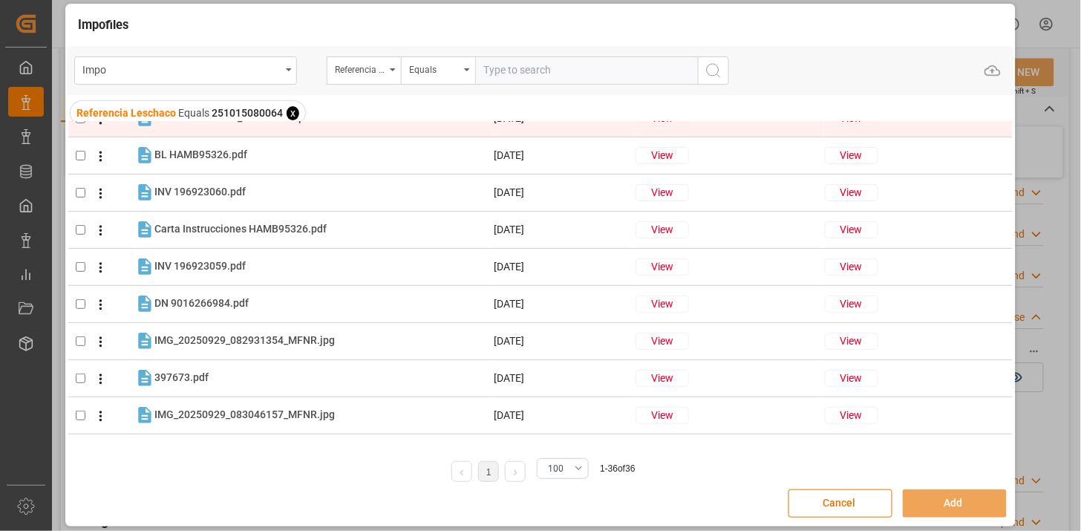
scroll to position [82, 0]
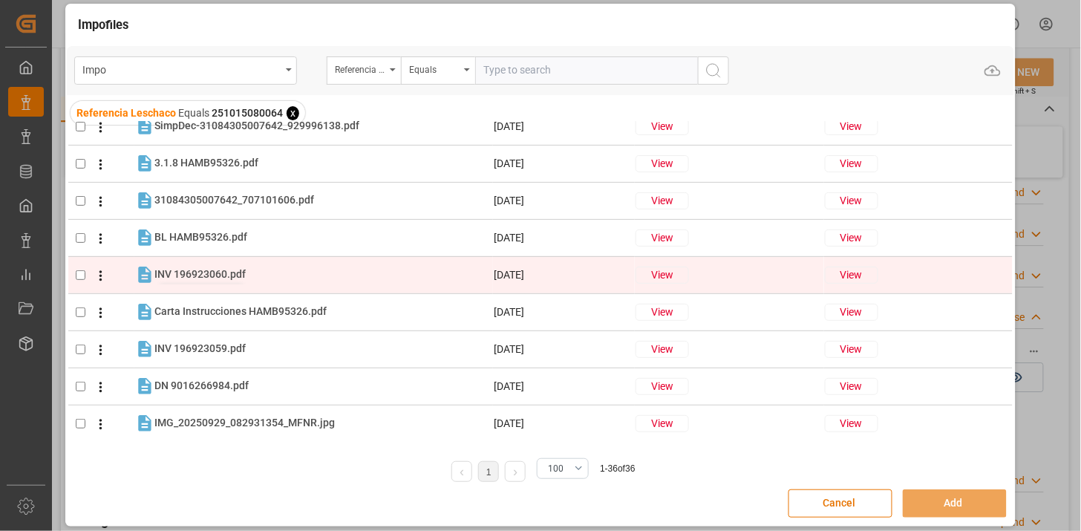
click at [212, 273] on span "INV 196923060.pdf" at bounding box center [199, 274] width 91 height 12
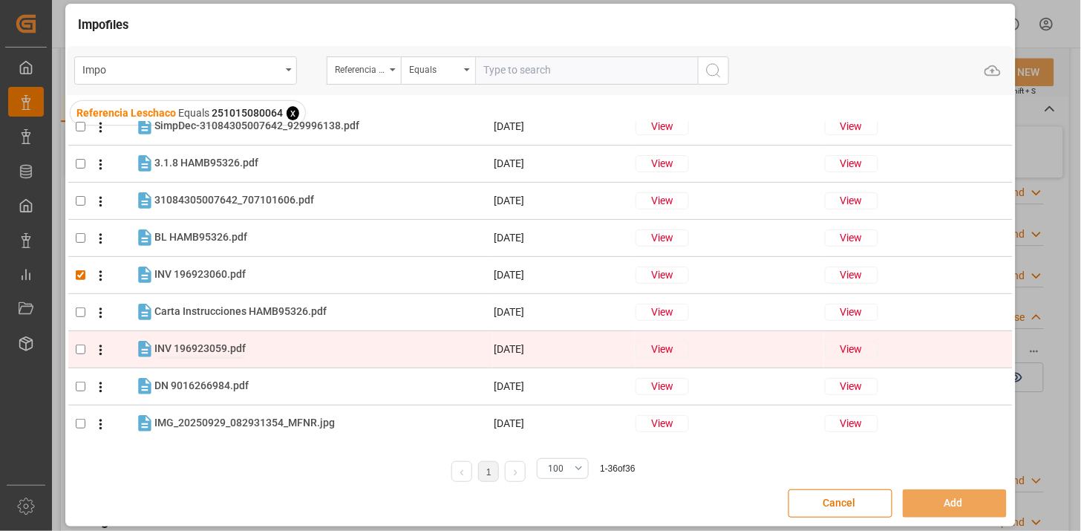
checkbox input "true"
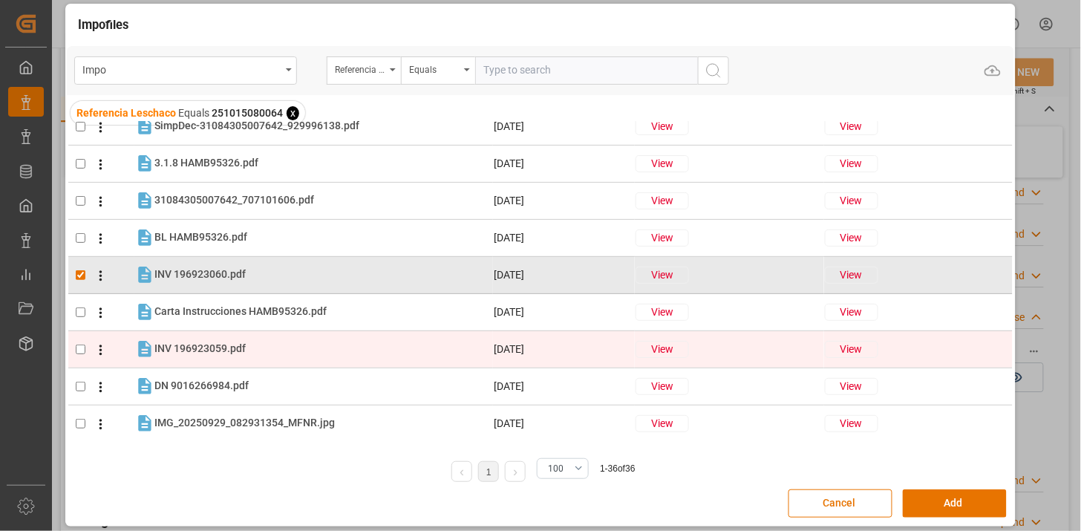
drag, startPoint x: 201, startPoint y: 351, endPoint x: 209, endPoint y: 364, distance: 15.3
click at [202, 351] on span "INV 196923059.pdf" at bounding box center [199, 348] width 91 height 12
checkbox input "true"
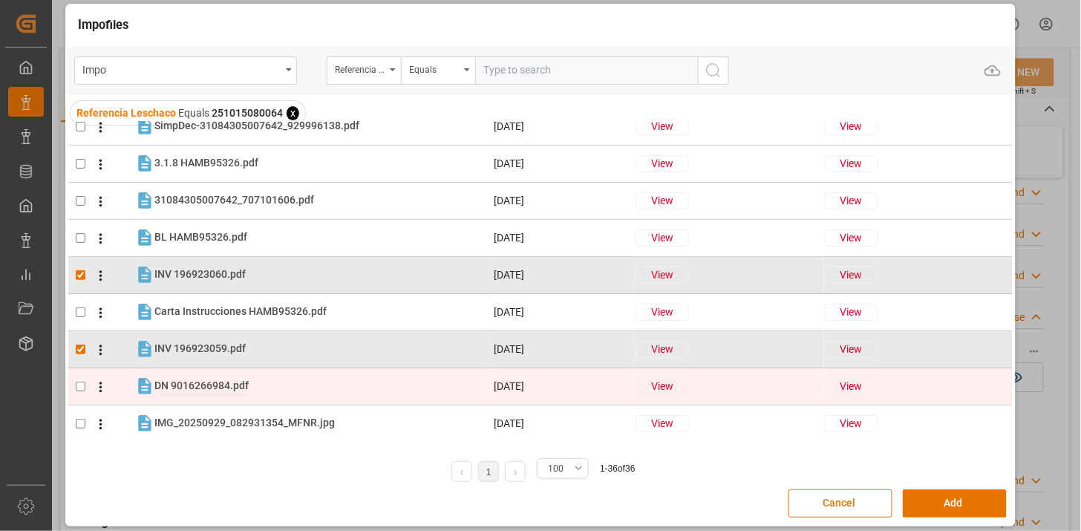
click at [210, 386] on span "DN 9016266984.pdf" at bounding box center [201, 386] width 94 height 12
checkbox input "true"
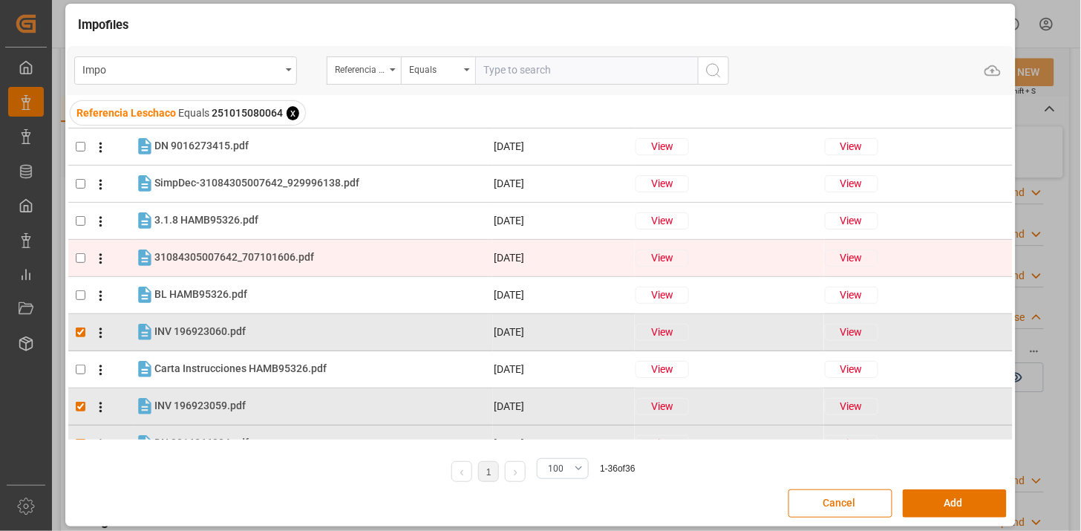
scroll to position [0, 0]
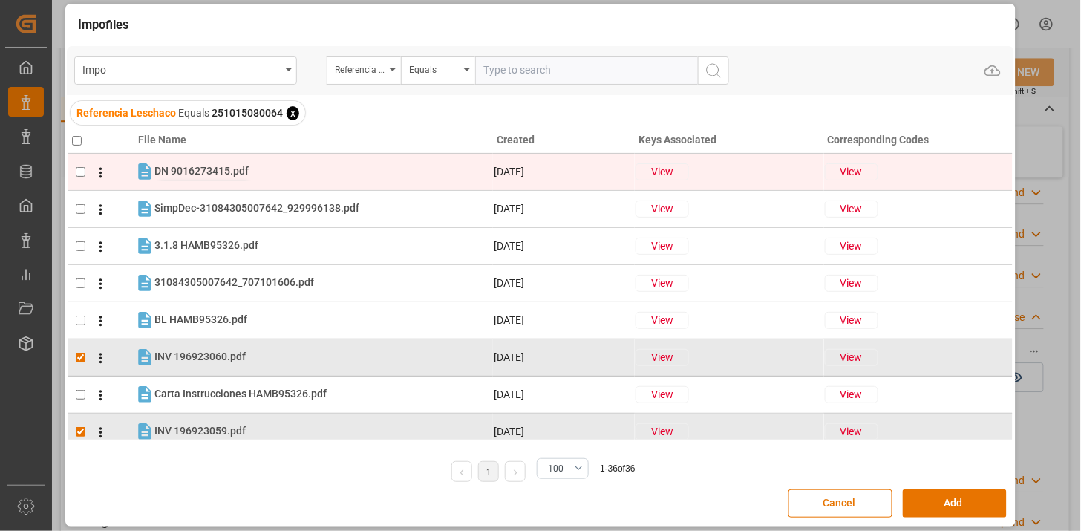
click at [218, 171] on span "DN 9016273415.pdf" at bounding box center [201, 171] width 94 height 12
checkbox input "true"
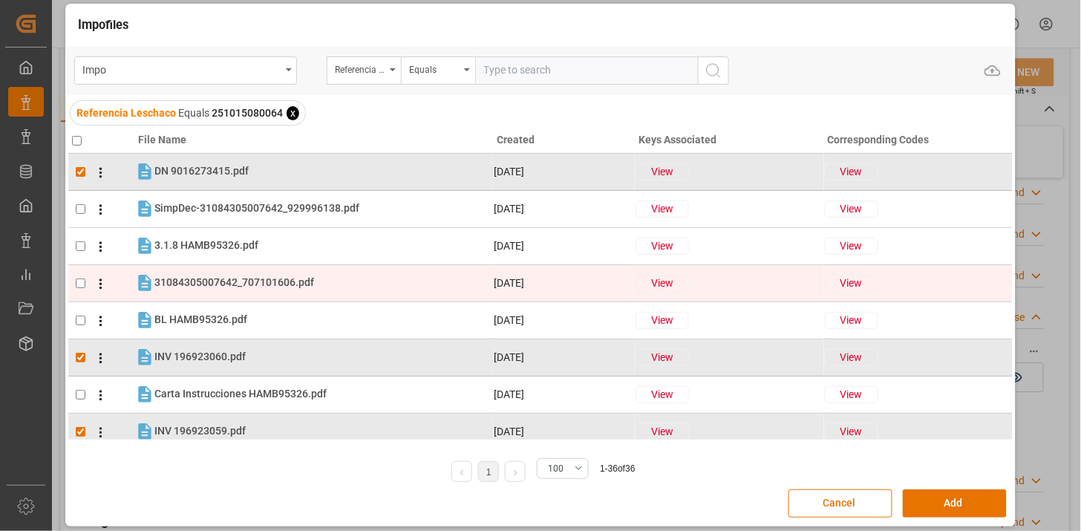
click at [283, 295] on tr "31084305007642_707101606.pdf 31084305007642_707101606.pdf 29-09-2025 View View" at bounding box center [540, 282] width 945 height 37
checkbox input "true"
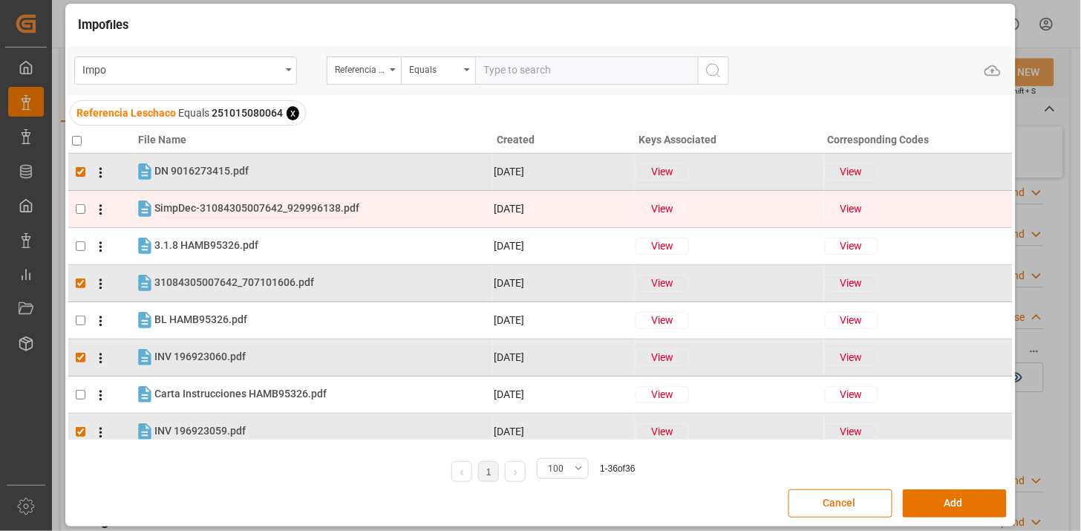
click at [297, 209] on span "SimpDec-31084305007642_929996138.pdf" at bounding box center [256, 208] width 205 height 12
checkbox input "true"
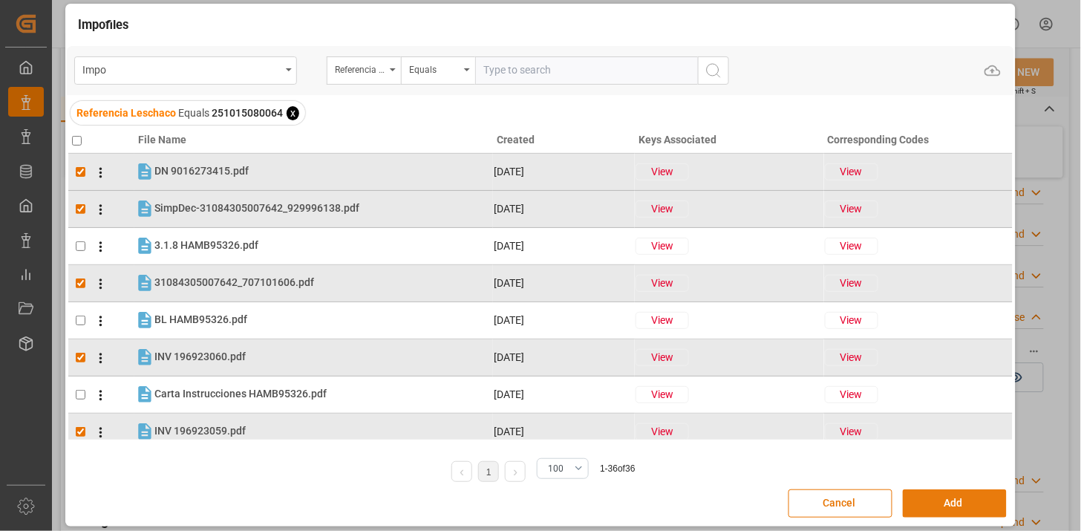
click at [931, 498] on button "Add" at bounding box center [955, 503] width 104 height 28
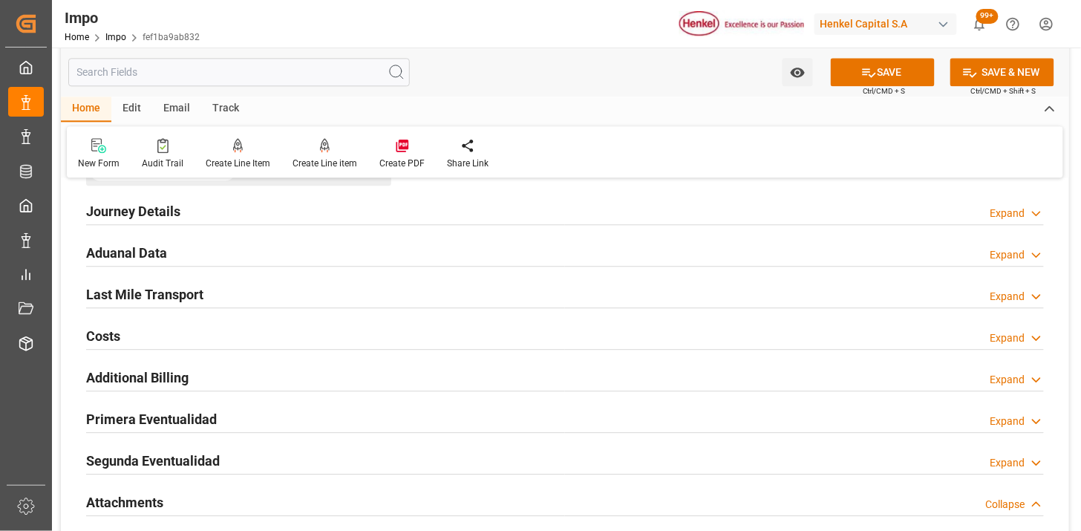
scroll to position [970, 0]
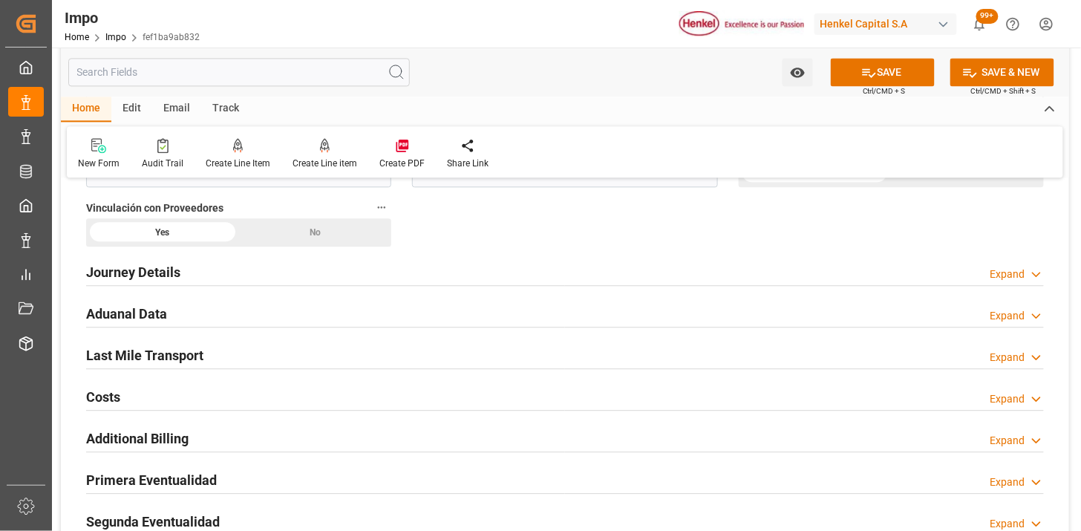
drag, startPoint x: 273, startPoint y: 354, endPoint x: 377, endPoint y: 287, distance: 123.8
click at [273, 354] on div "Last Mile Transport Expand" at bounding box center [565, 354] width 958 height 28
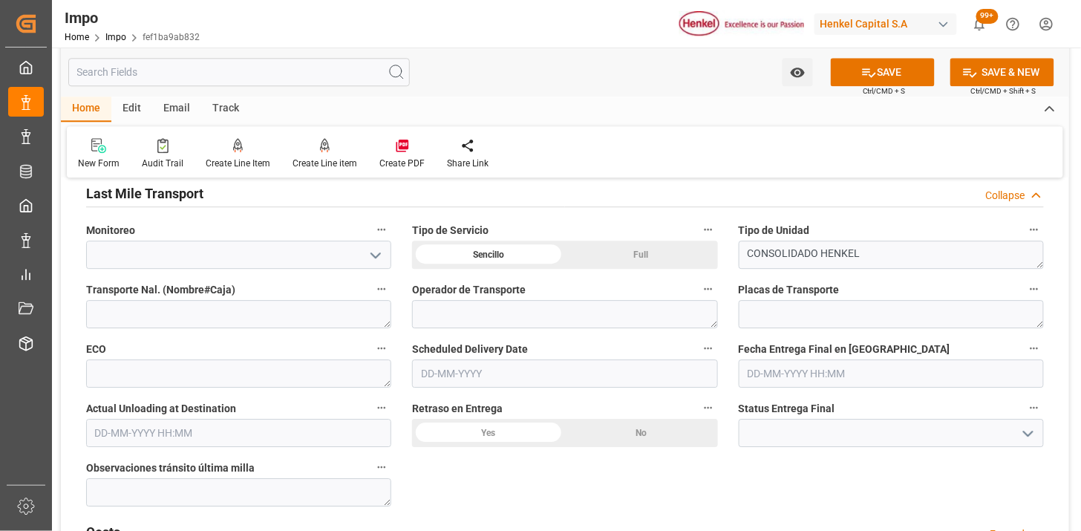
scroll to position [1135, 0]
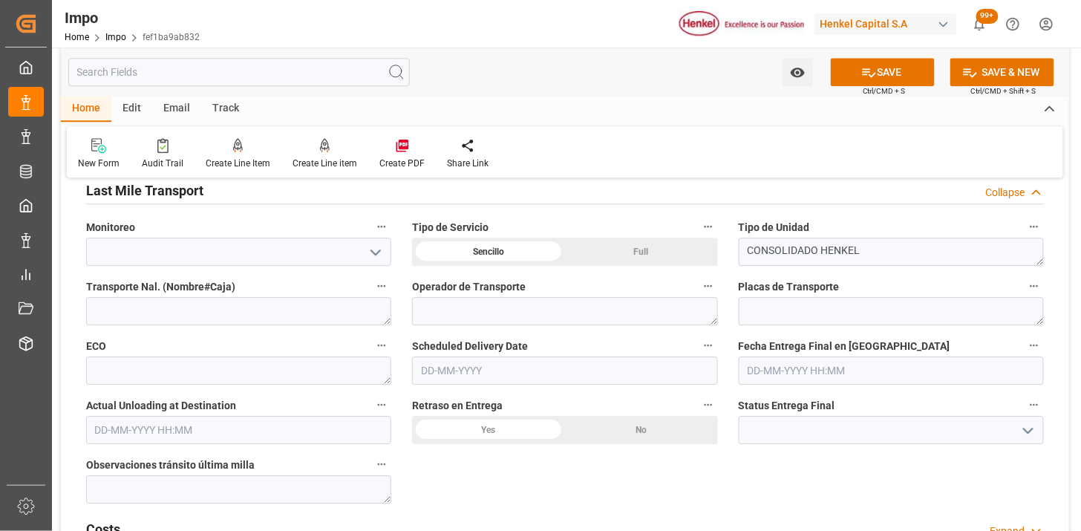
click at [462, 365] on input "text" at bounding box center [564, 371] width 305 height 28
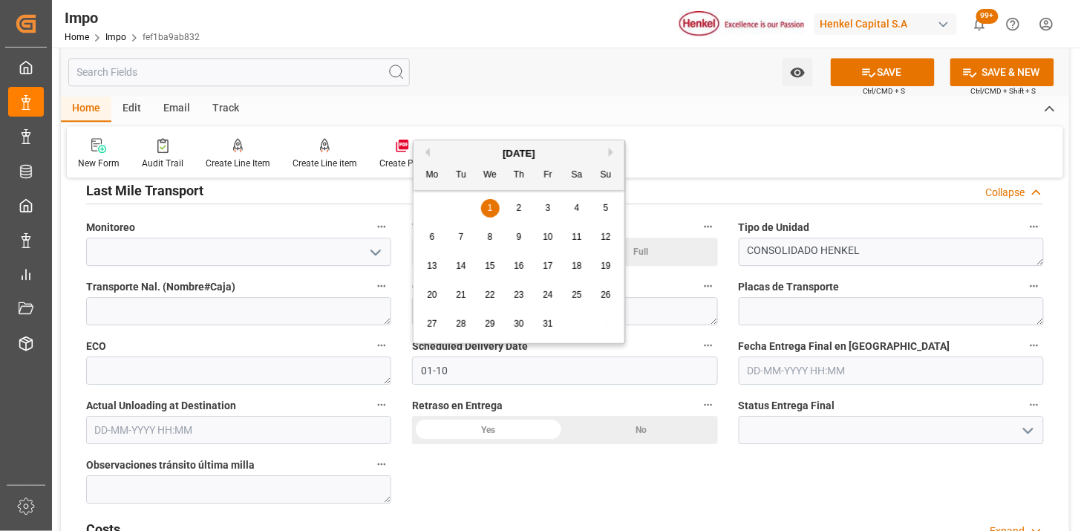
type input "01-10-2025"
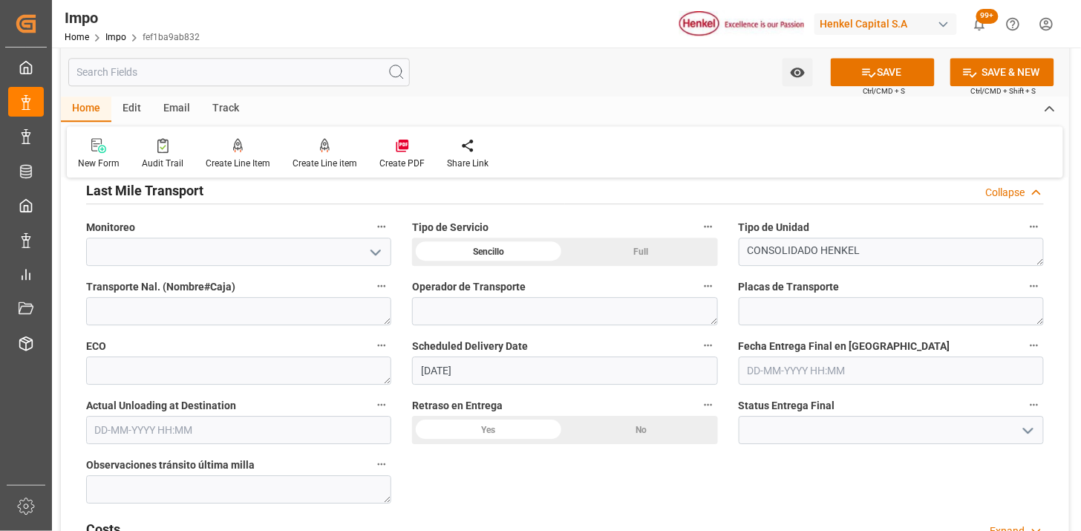
click at [389, 334] on div "ECO" at bounding box center [239, 360] width 326 height 59
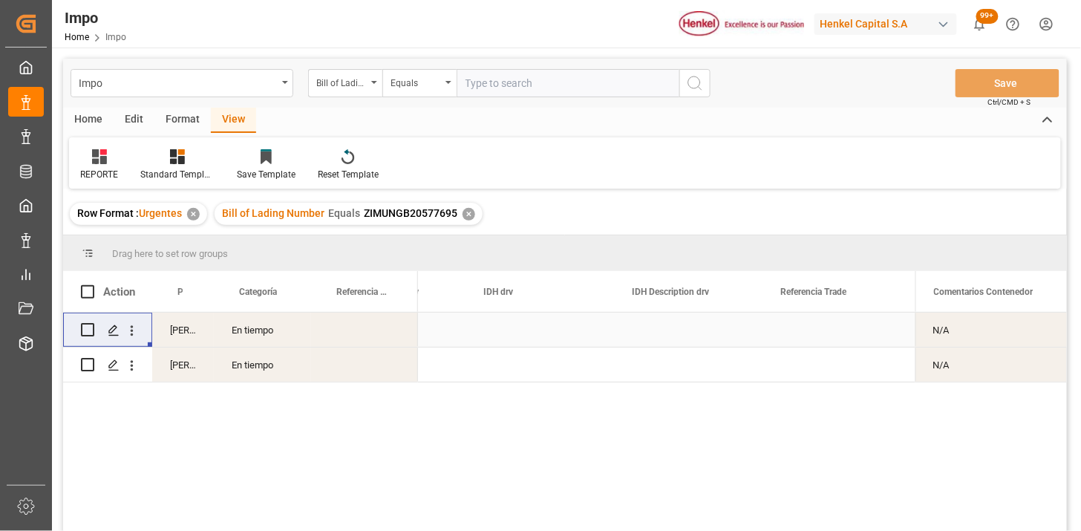
scroll to position [0, 3944]
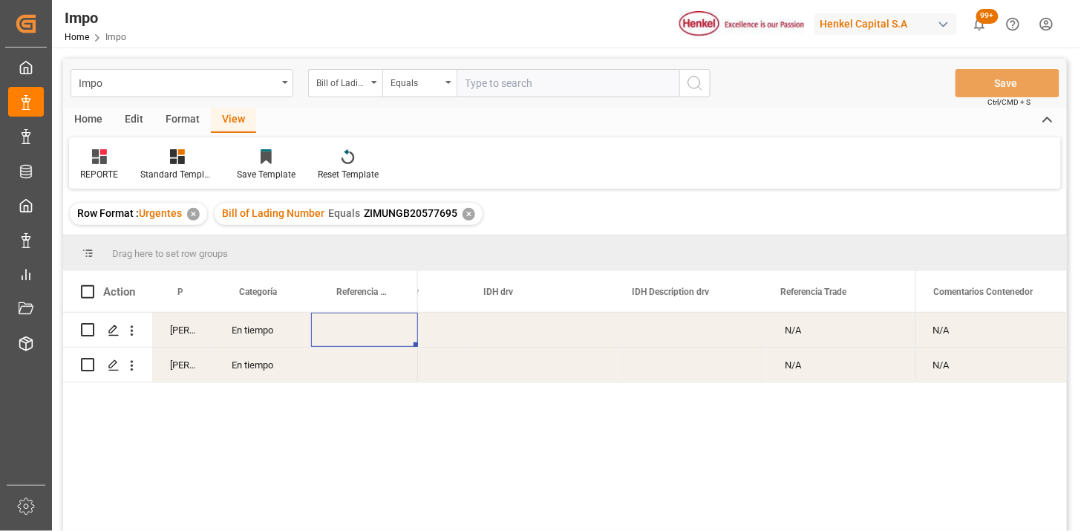
click at [323, 325] on div "Press SPACE to select this row." at bounding box center [364, 330] width 107 height 34
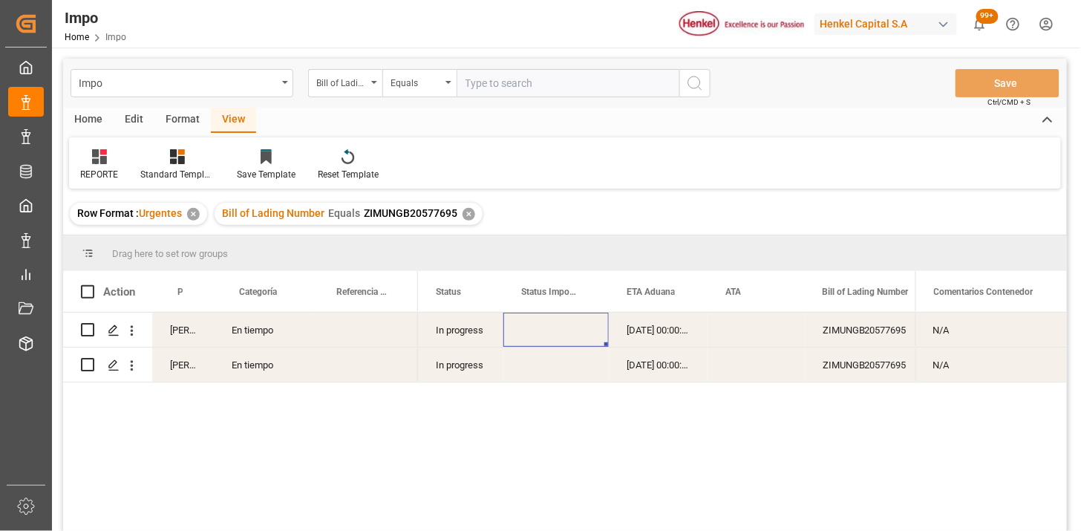
click at [837, 328] on div "ZIMUNGB20577695" at bounding box center [879, 330] width 149 height 34
click at [838, 328] on div "ZIMUNGB20577695" at bounding box center [879, 330] width 149 height 34
click at [838, 328] on input "ZIMUNGB20577695" at bounding box center [879, 339] width 125 height 28
paste input "8"
type input "ZIMUNGB20577698"
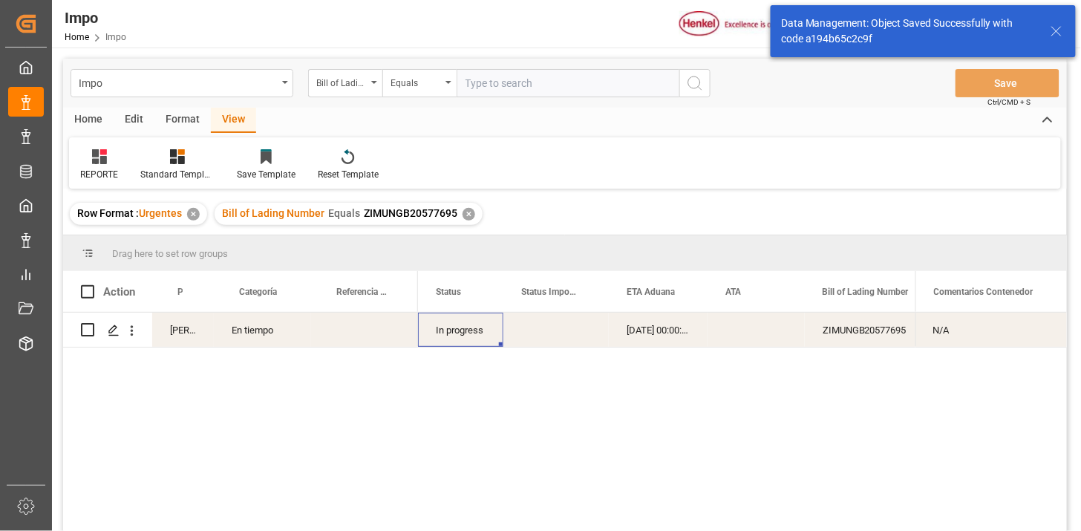
click at [508, 91] on input "text" at bounding box center [568, 83] width 223 height 28
paste input "ZIMUNGB20577698"
type input "ZIMUNGB20577698"
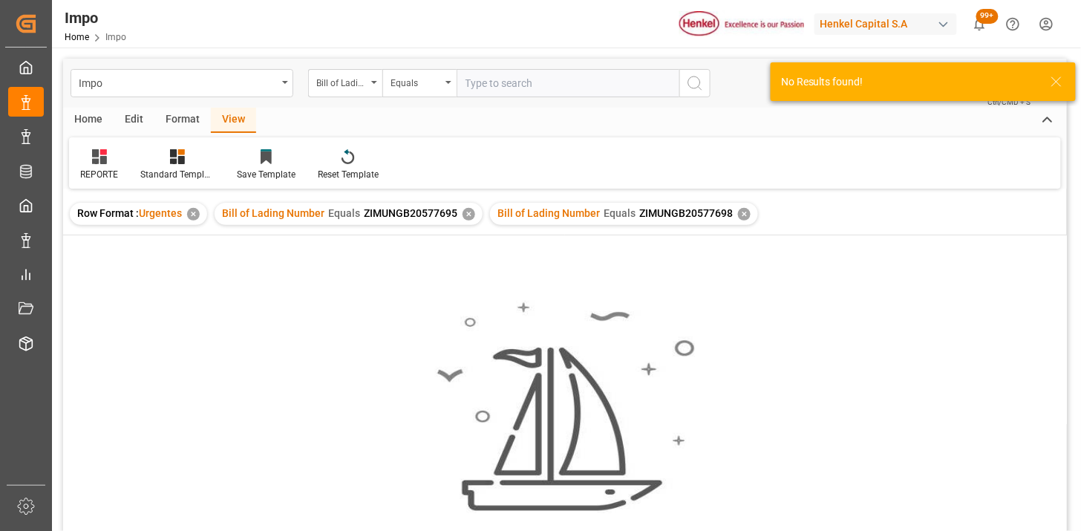
click at [466, 214] on div "✕" at bounding box center [469, 214] width 13 height 13
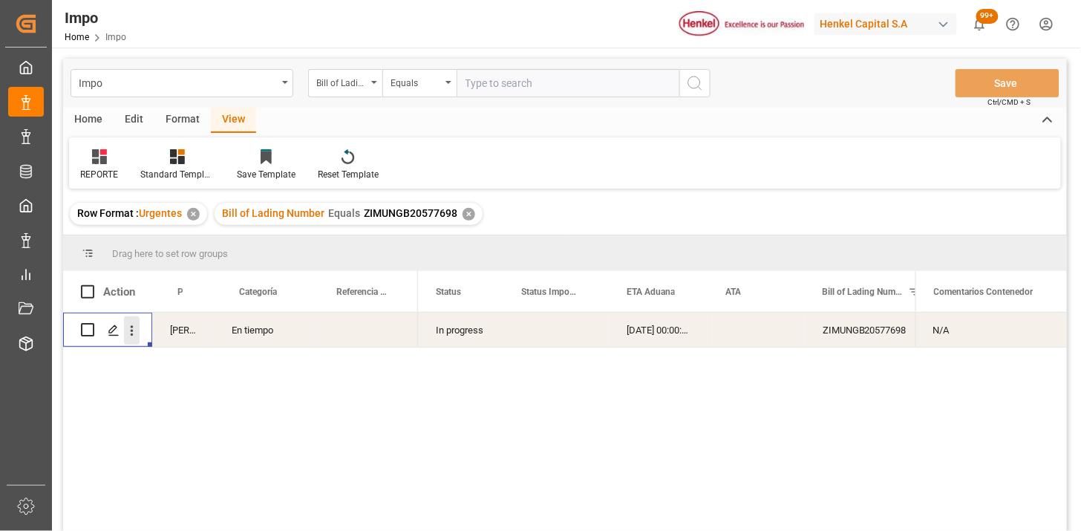
click at [127, 339] on button "open menu" at bounding box center [132, 330] width 16 height 28
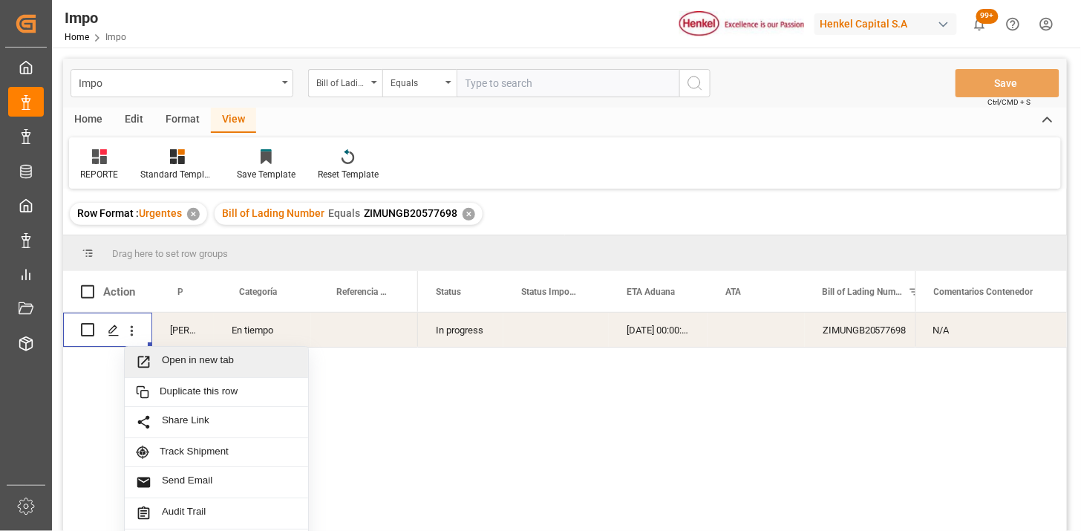
click at [188, 360] on span "Open in new tab" at bounding box center [229, 362] width 135 height 16
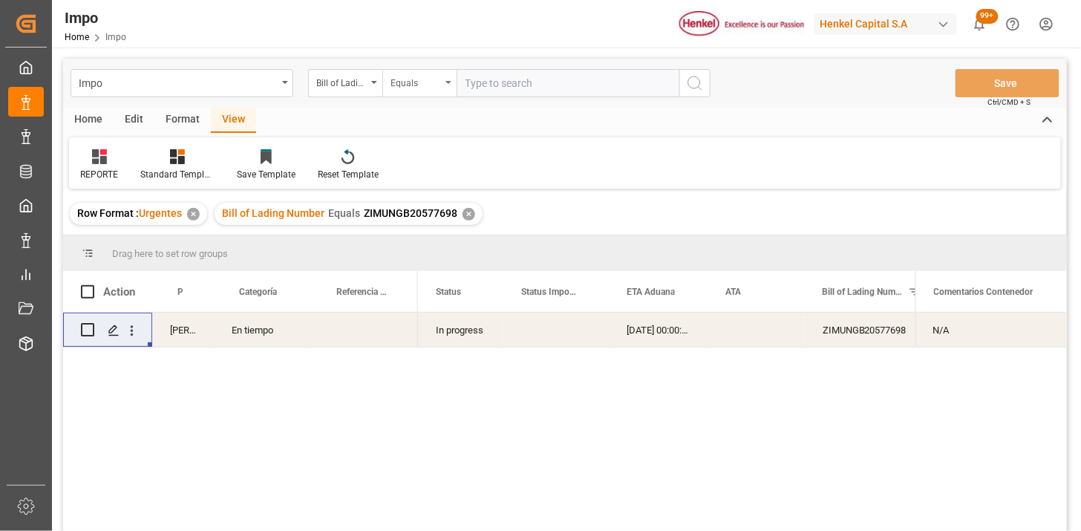
drag, startPoint x: 437, startPoint y: 86, endPoint x: 413, endPoint y: 90, distance: 24.1
click at [420, 89] on div "Equals" at bounding box center [416, 81] width 51 height 17
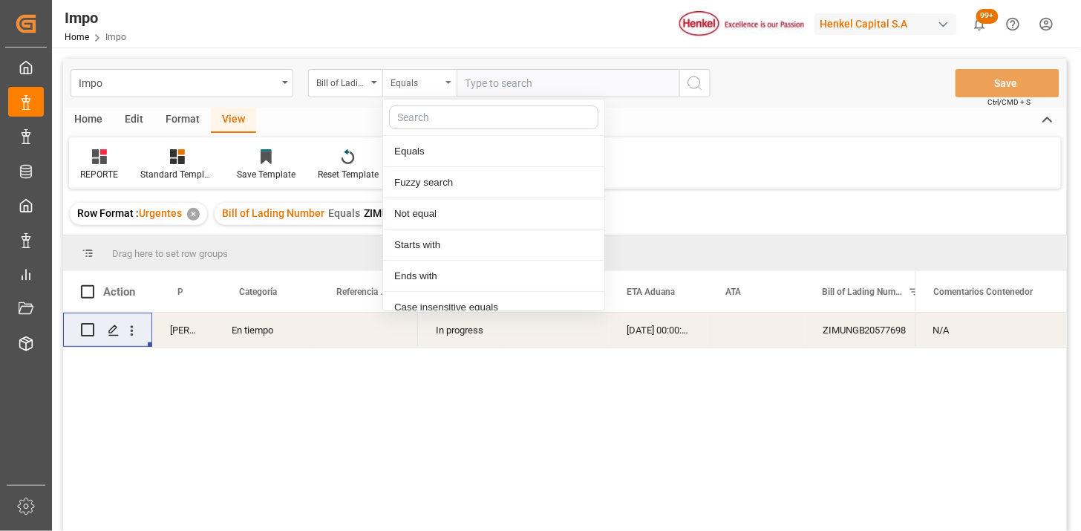
scroll to position [74, 0]
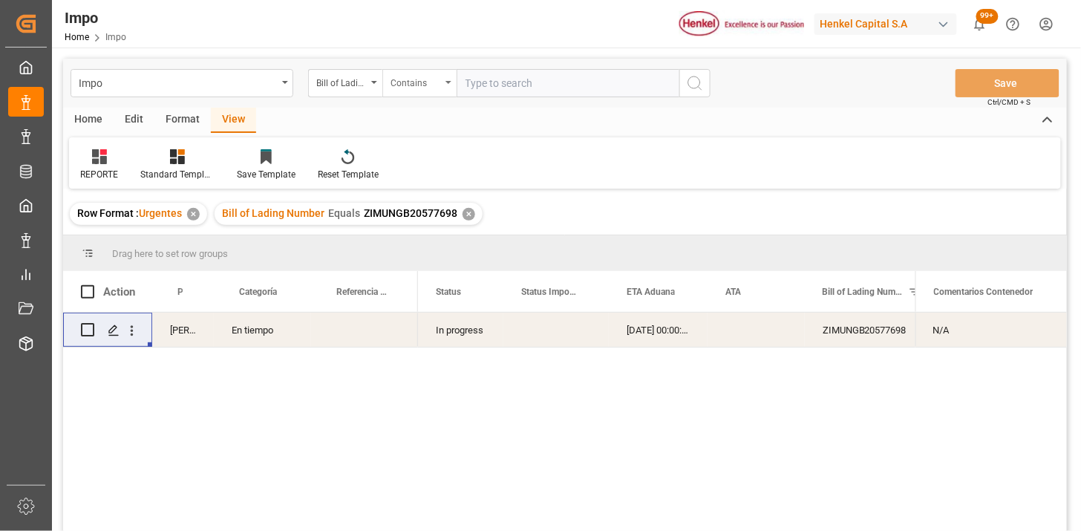
paste input "ZIMUNGB20577695"
click at [849, 339] on div "ZIMUNGB20577698" at bounding box center [879, 330] width 149 height 34
click at [600, 89] on input "ZIMUNGB20577695," at bounding box center [568, 83] width 223 height 28
paste input "ZIMUNGB20577698"
type input "ZIMUNGB20577695,ZIMUNGB20577698"
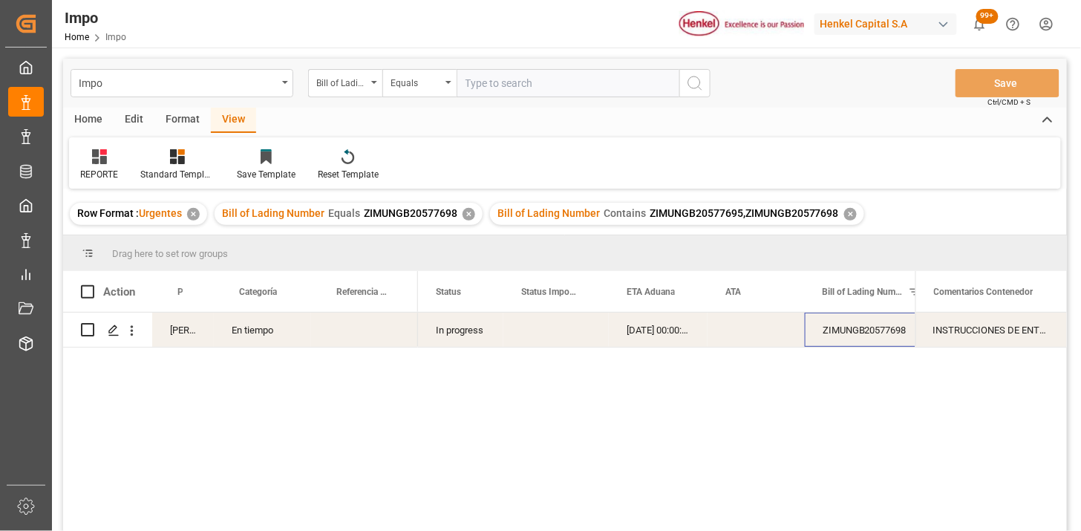
click at [468, 216] on div "✕" at bounding box center [469, 214] width 13 height 13
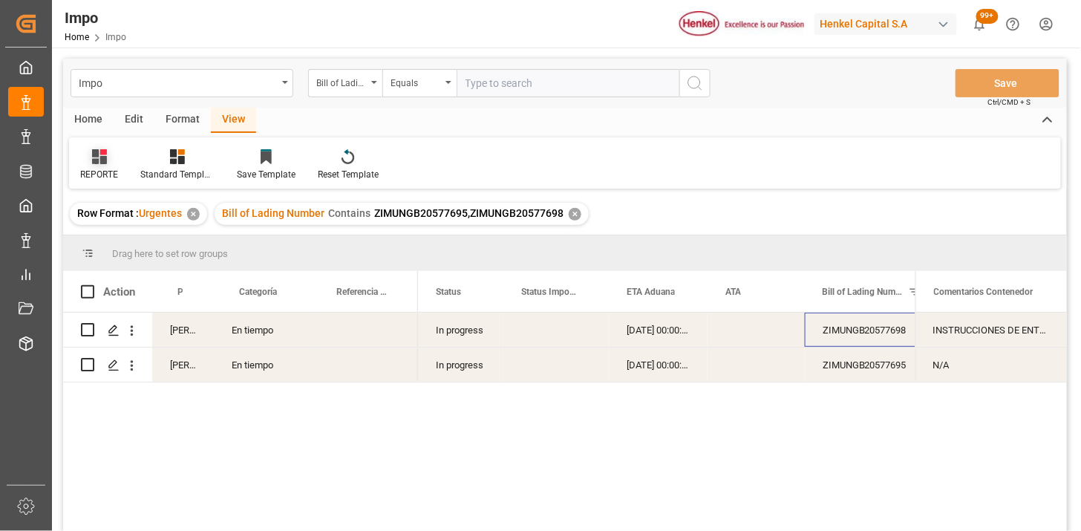
click at [100, 165] on div "REPORTE" at bounding box center [99, 165] width 60 height 33
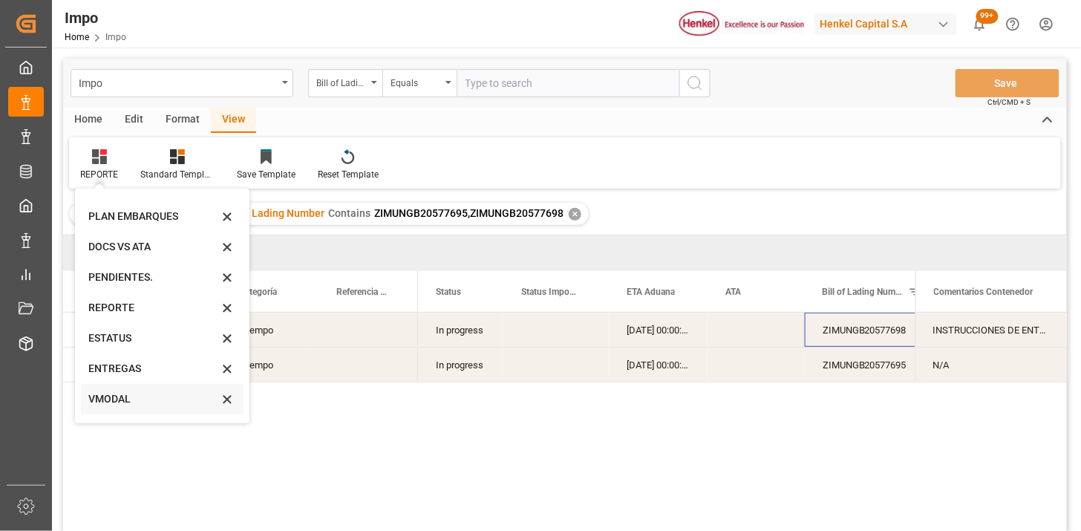
scroll to position [82, 0]
drag, startPoint x: 127, startPoint y: 394, endPoint x: 135, endPoint y: 397, distance: 8.5
click at [126, 394] on div "NEW DOCS" at bounding box center [153, 402] width 130 height 16
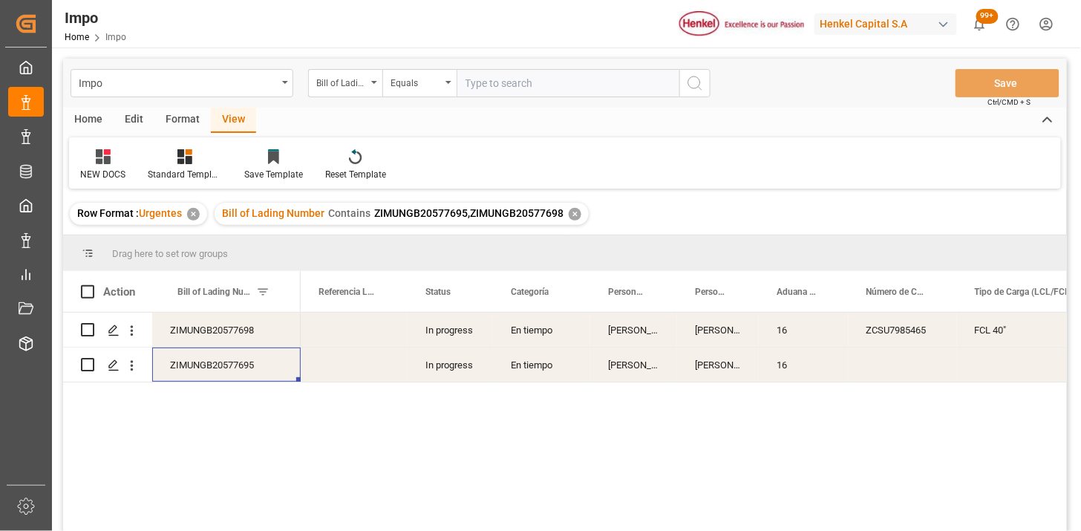
click at [263, 368] on div "ZIMUNGB20577695" at bounding box center [226, 365] width 149 height 34
click at [250, 342] on div "ZIMUNGB20577698" at bounding box center [226, 330] width 149 height 34
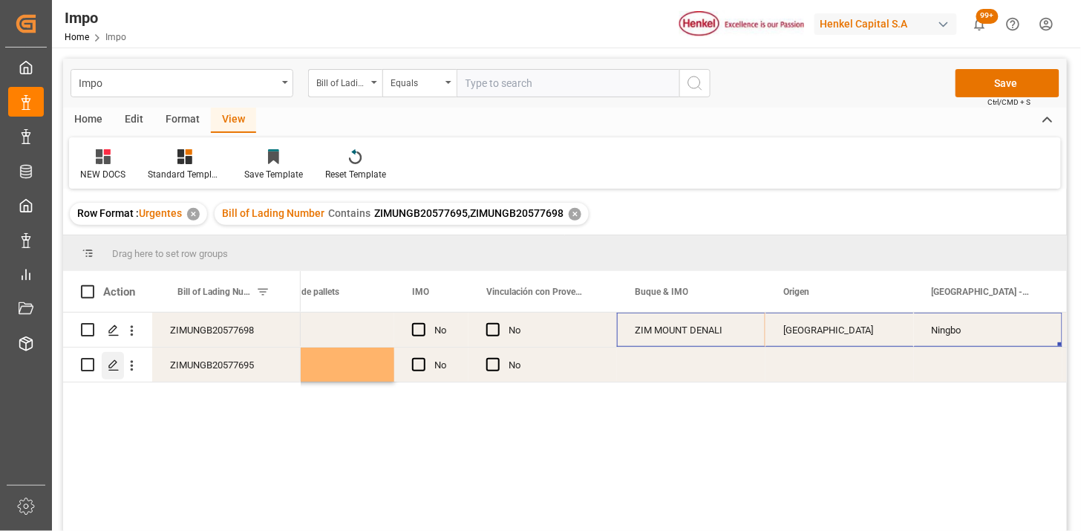
scroll to position [0, 0]
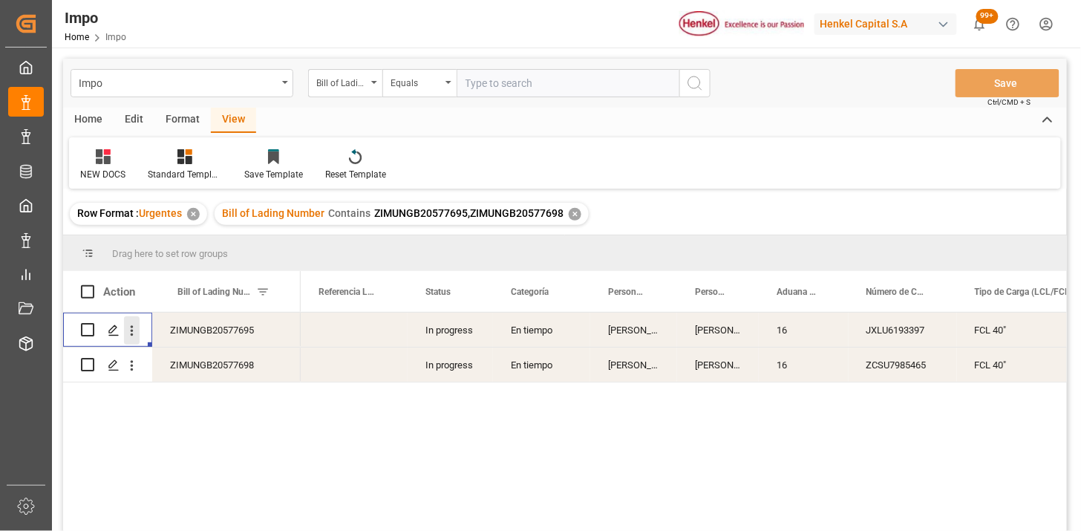
click at [129, 333] on icon "open menu" at bounding box center [132, 331] width 16 height 16
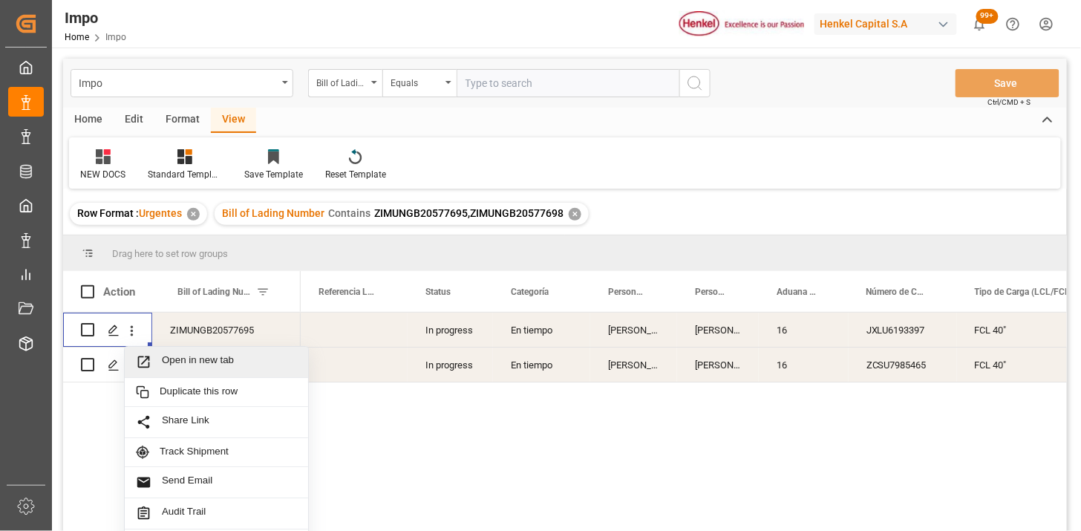
click at [195, 359] on span "Open in new tab" at bounding box center [229, 362] width 135 height 16
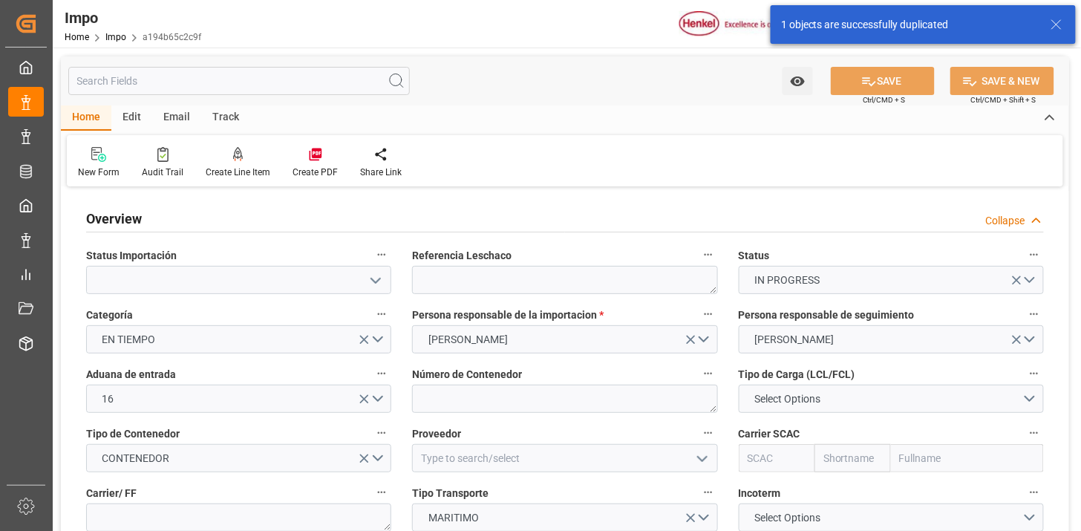
type input "[DATE]"
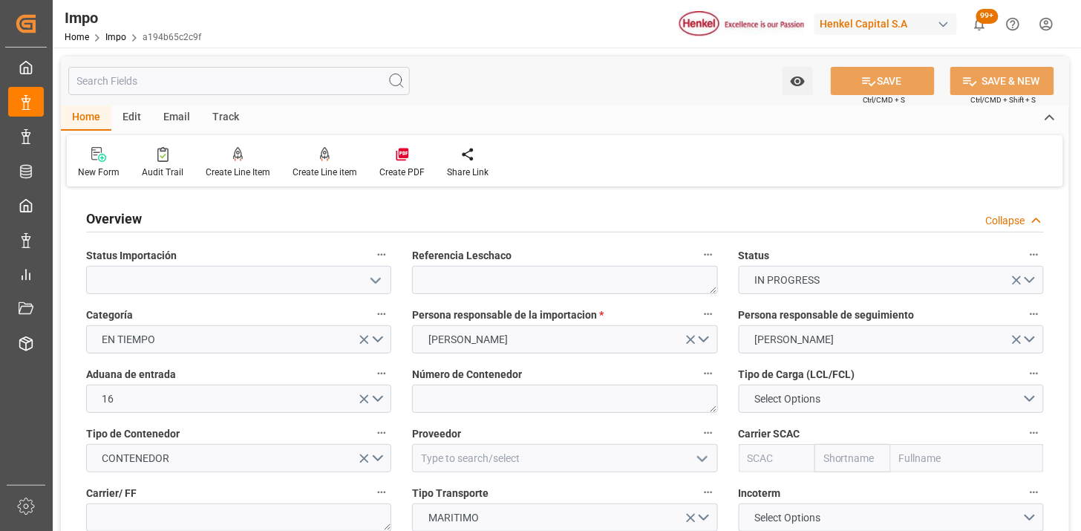
scroll to position [82, 0]
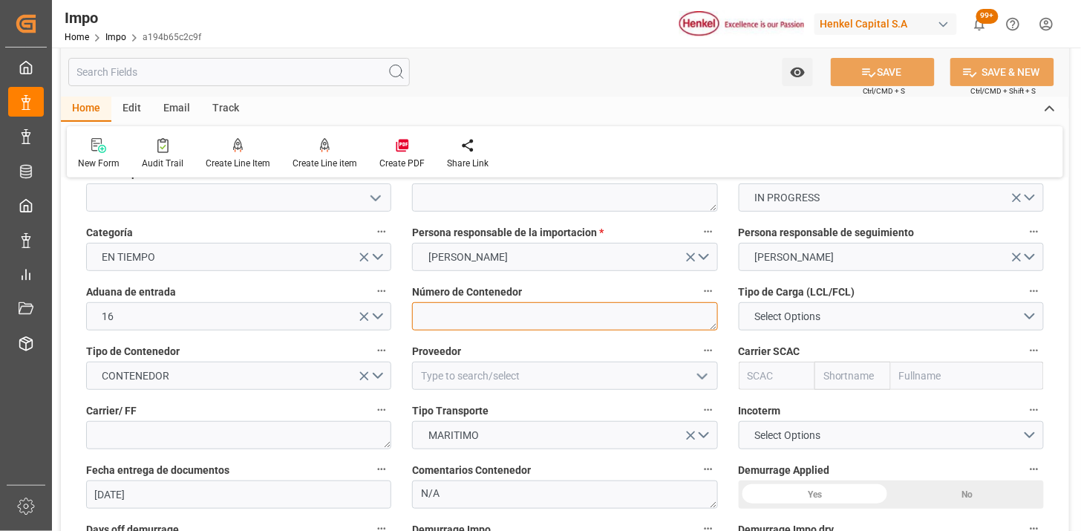
click at [486, 313] on textarea at bounding box center [564, 316] width 305 height 28
paste textarea "ZCSU7985465"
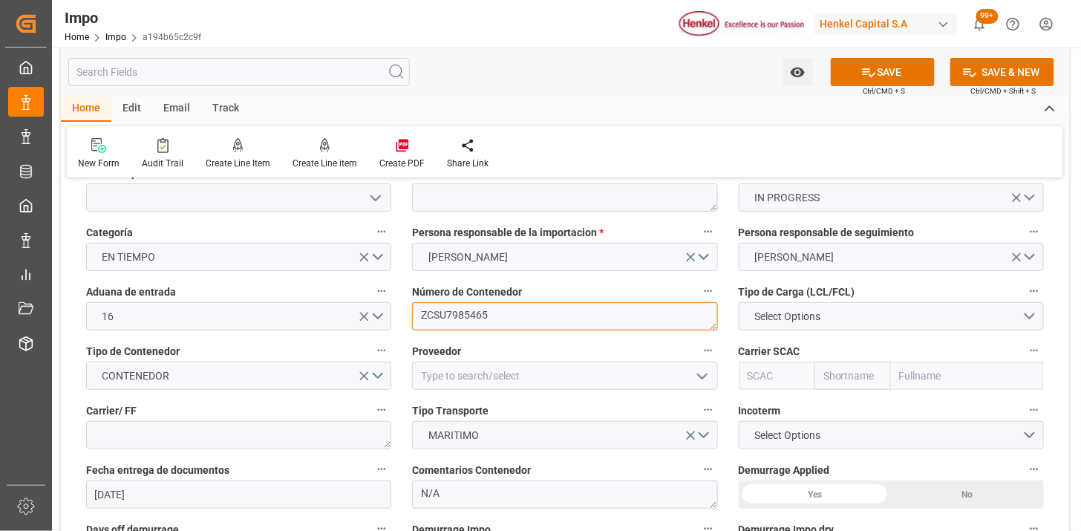
type textarea "ZCSU7985465"
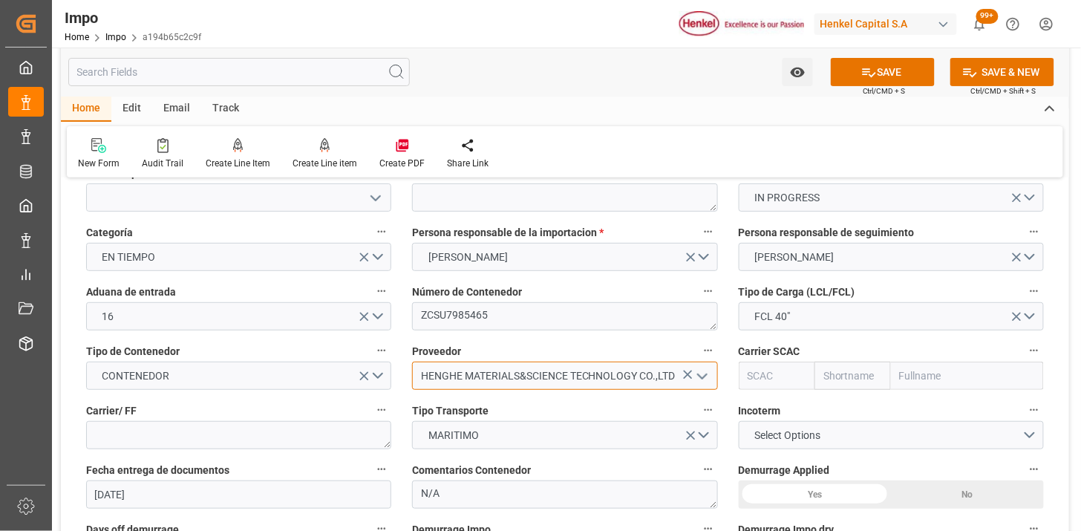
type input "HENGHE MATERIALS&SCIENCE TECHNOLOGY CO.,LTD"
type input "ZIMU"
type input "ZIM"
type input "ZIM Integrated Shipping Services Ltd."
type input "ZIMU"
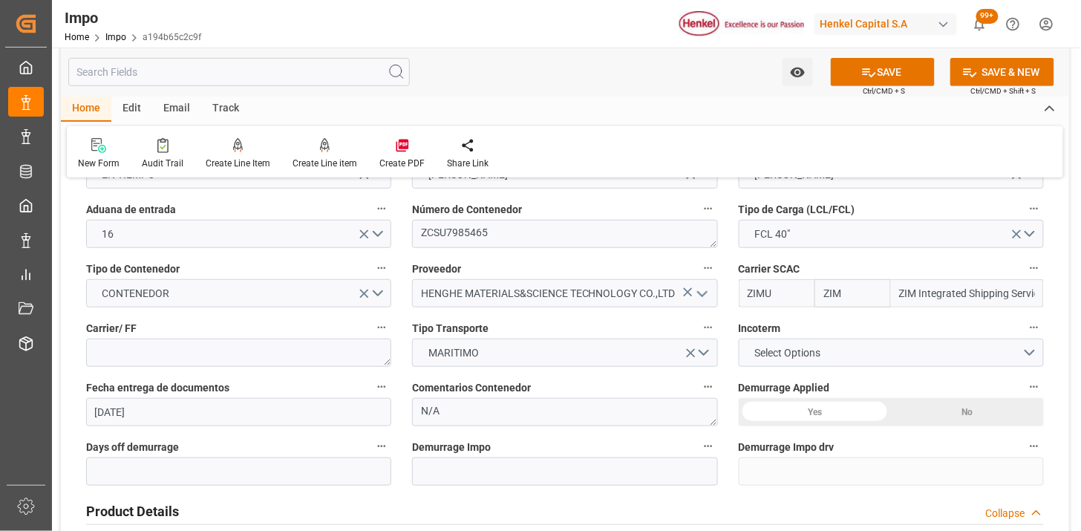
scroll to position [247, 0]
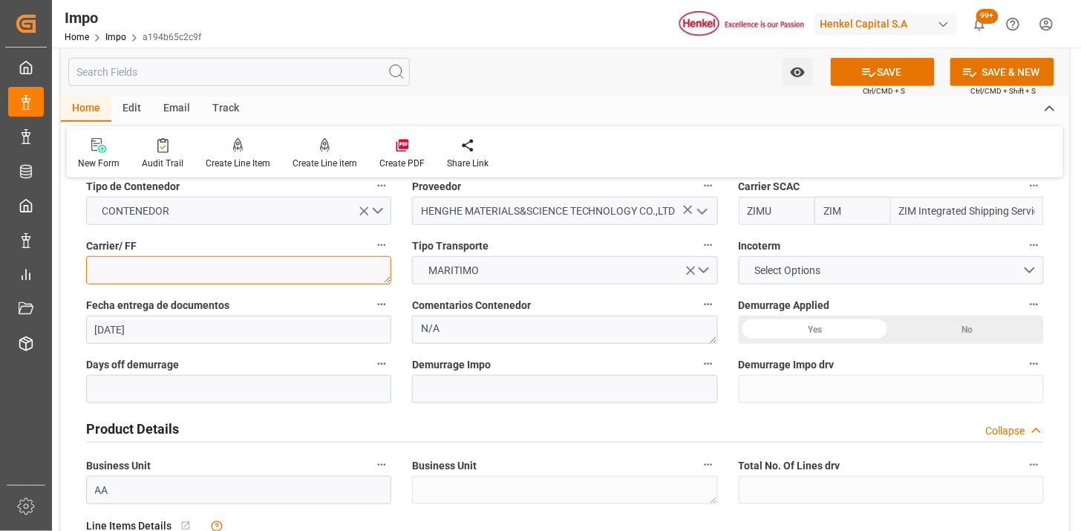
click at [331, 273] on textarea at bounding box center [238, 270] width 305 height 28
type textarea "ZIM"
drag, startPoint x: 783, startPoint y: 268, endPoint x: 793, endPoint y: 297, distance: 30.8
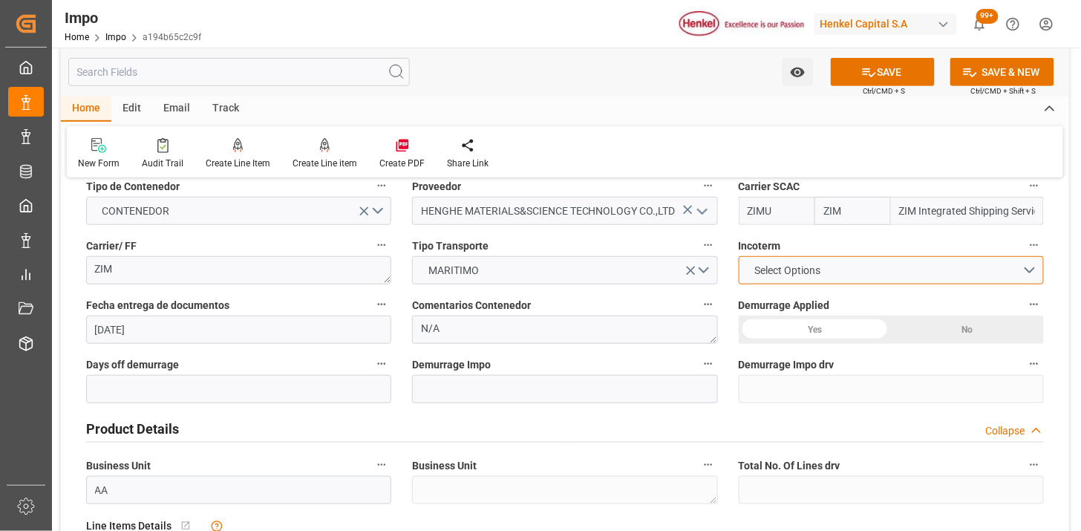
click at [784, 267] on span "Select Options" at bounding box center [787, 271] width 81 height 16
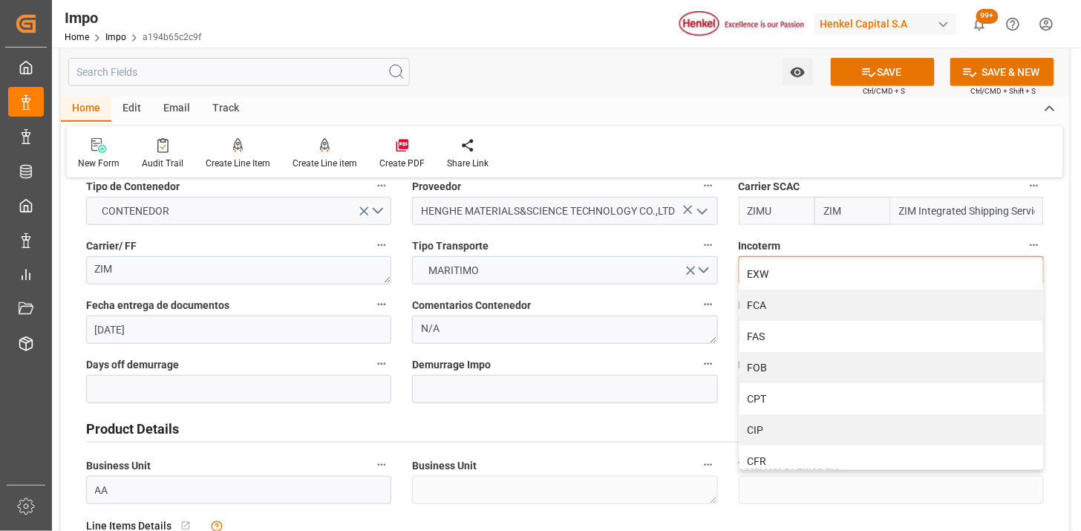
scroll to position [82, 0]
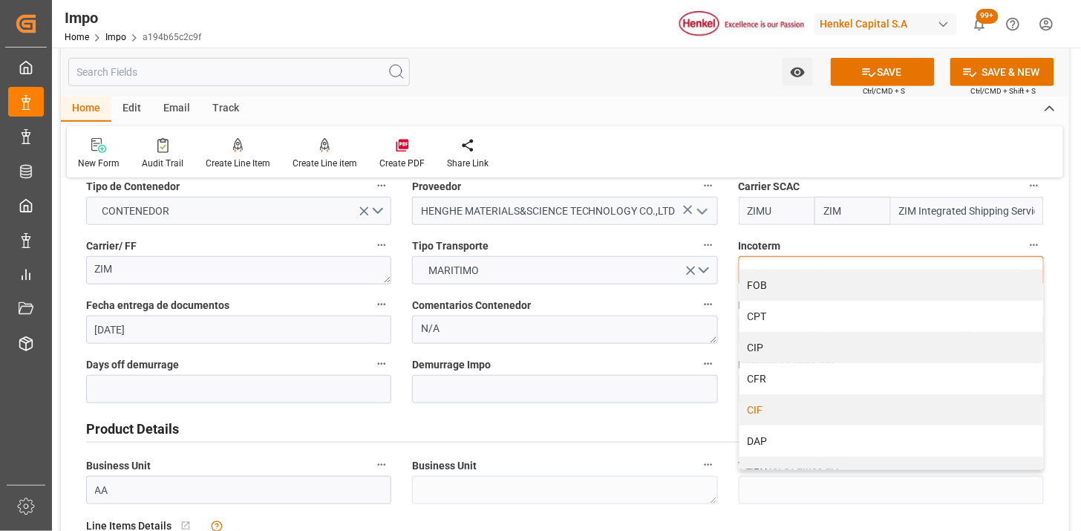
click at [804, 405] on div "CIF" at bounding box center [892, 409] width 304 height 31
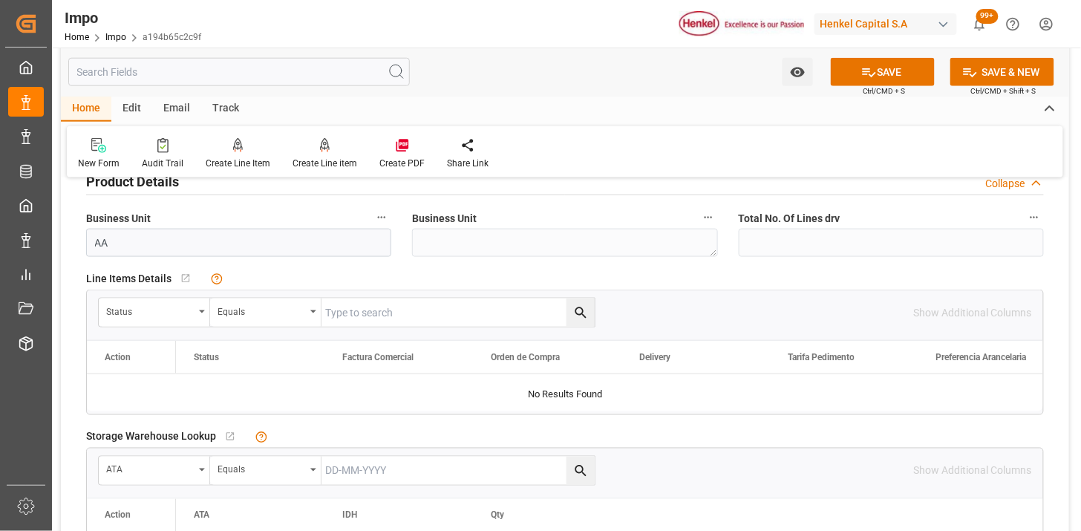
scroll to position [577, 0]
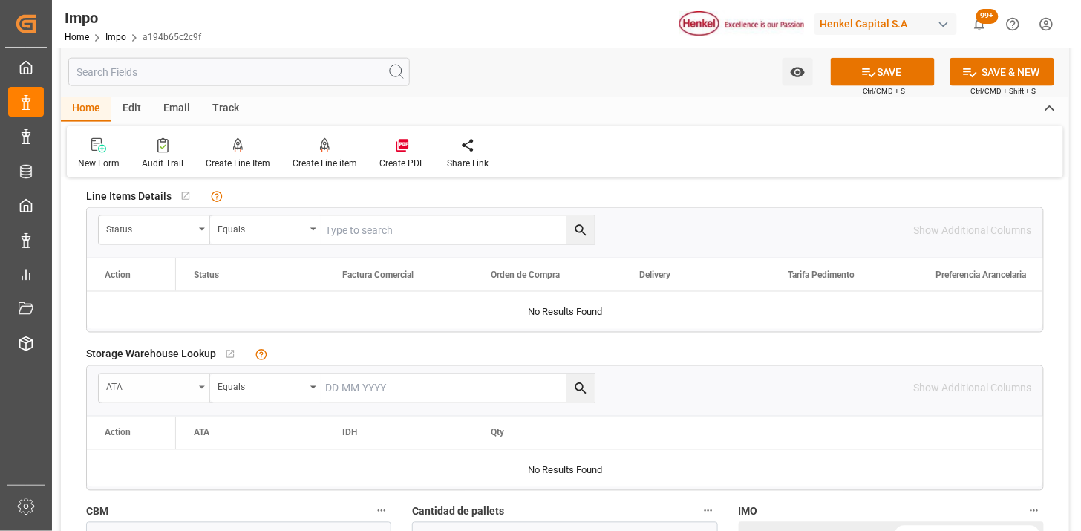
click at [150, 386] on div "ATA" at bounding box center [150, 385] width 88 height 17
click at [138, 226] on div "Status" at bounding box center [150, 227] width 88 height 17
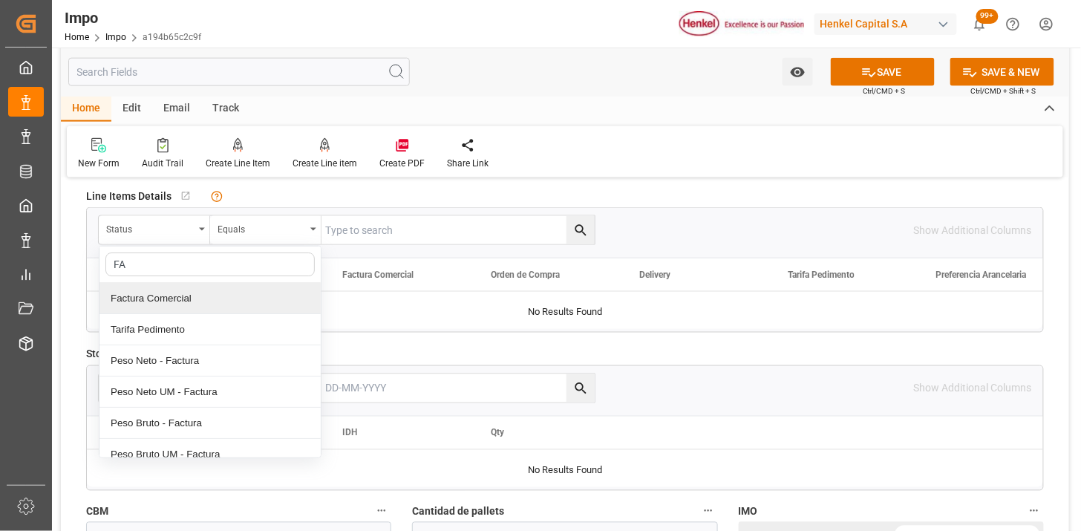
type input "FAC"
drag, startPoint x: 194, startPoint y: 302, endPoint x: 324, endPoint y: 245, distance: 142.0
click at [194, 302] on div "Factura Comercial" at bounding box center [210, 298] width 221 height 31
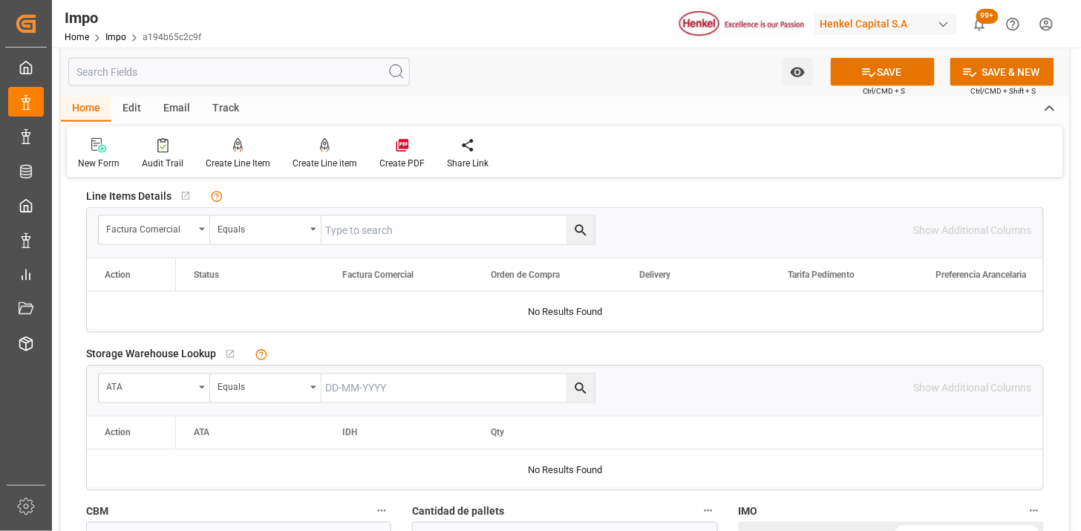
click at [337, 235] on input "text" at bounding box center [458, 230] width 273 height 28
paste input "HHX251776"
type input "HHX251776"
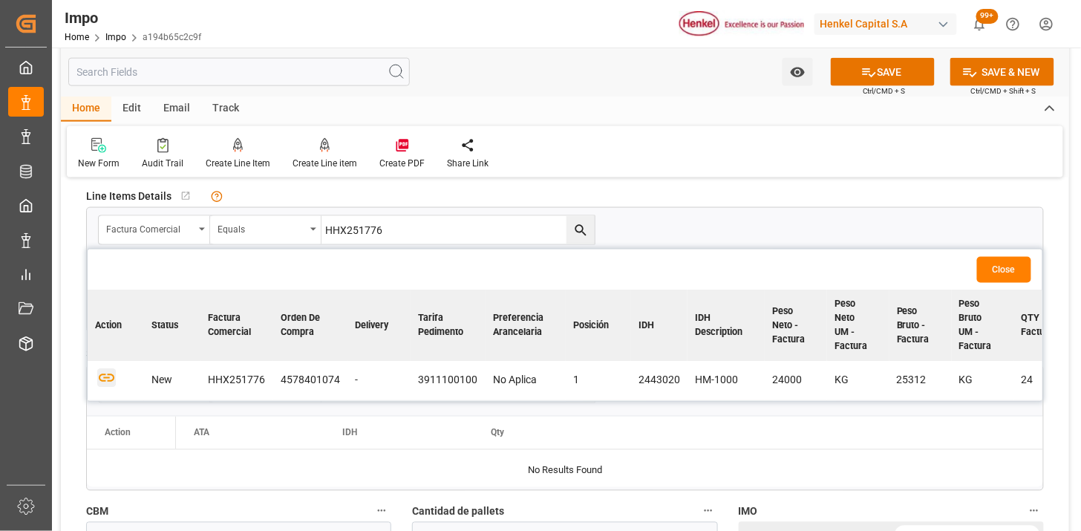
click at [105, 377] on icon "button" at bounding box center [107, 379] width 16 height 8
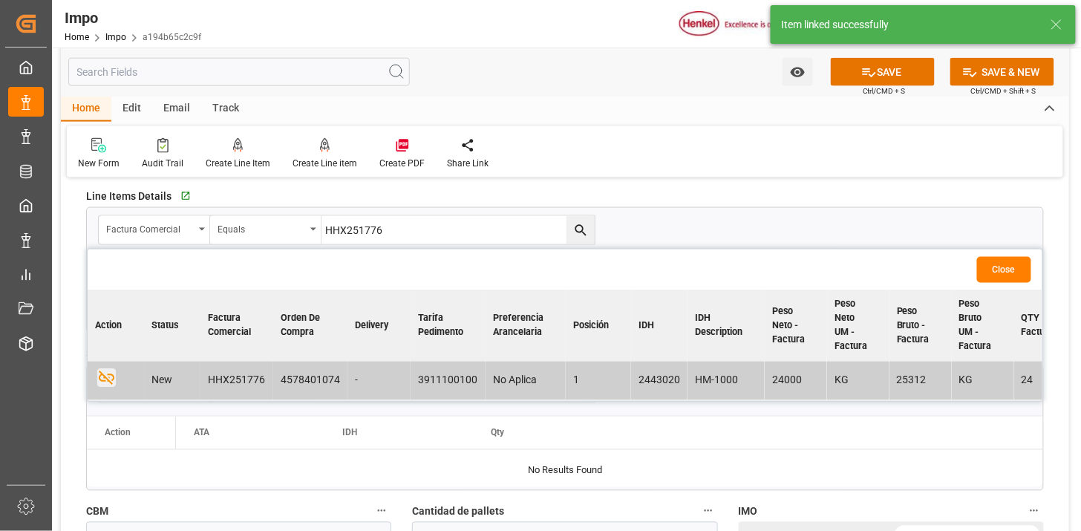
click at [1012, 262] on button "Close" at bounding box center [1004, 270] width 54 height 26
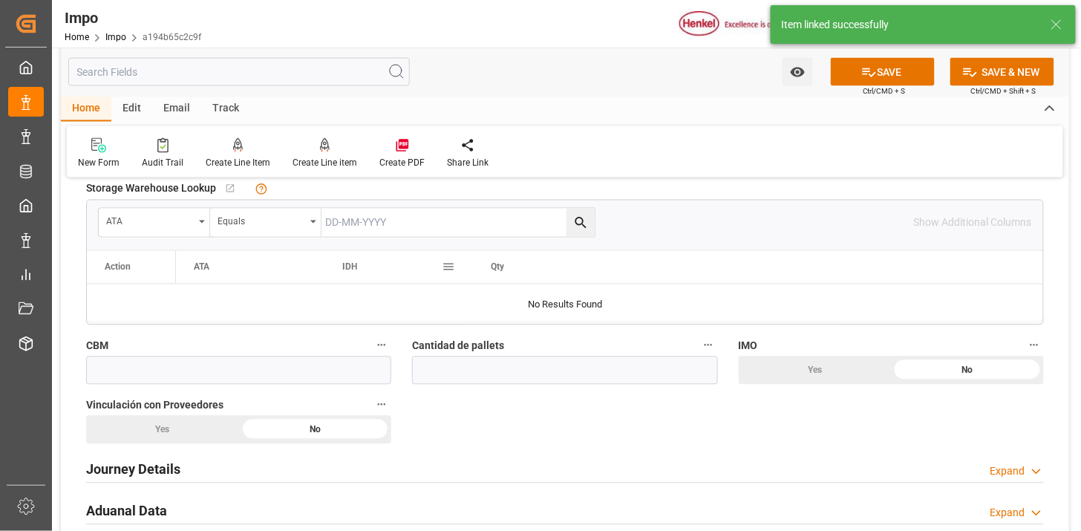
scroll to position [825, 0]
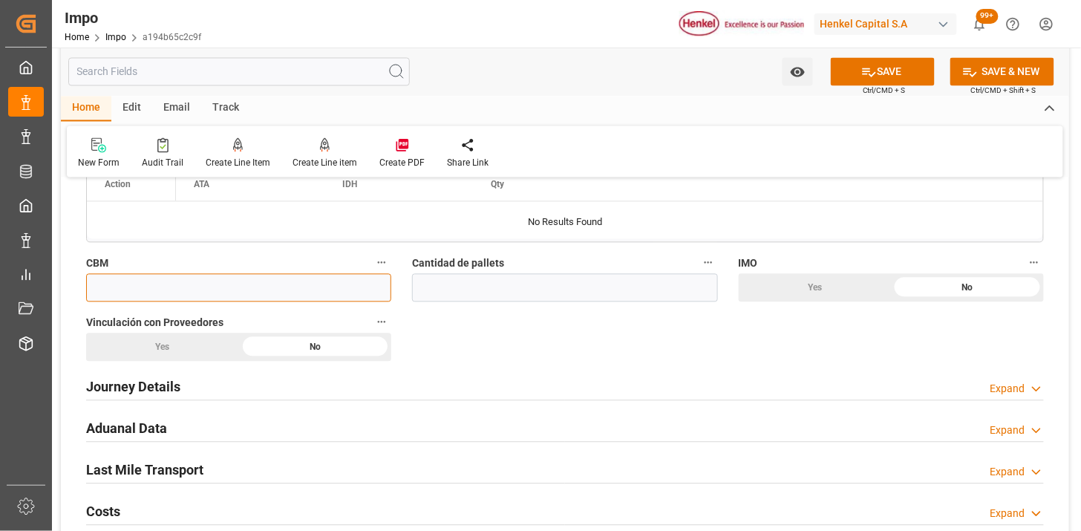
click at [354, 288] on input "text" at bounding box center [238, 288] width 305 height 28
type input "48"
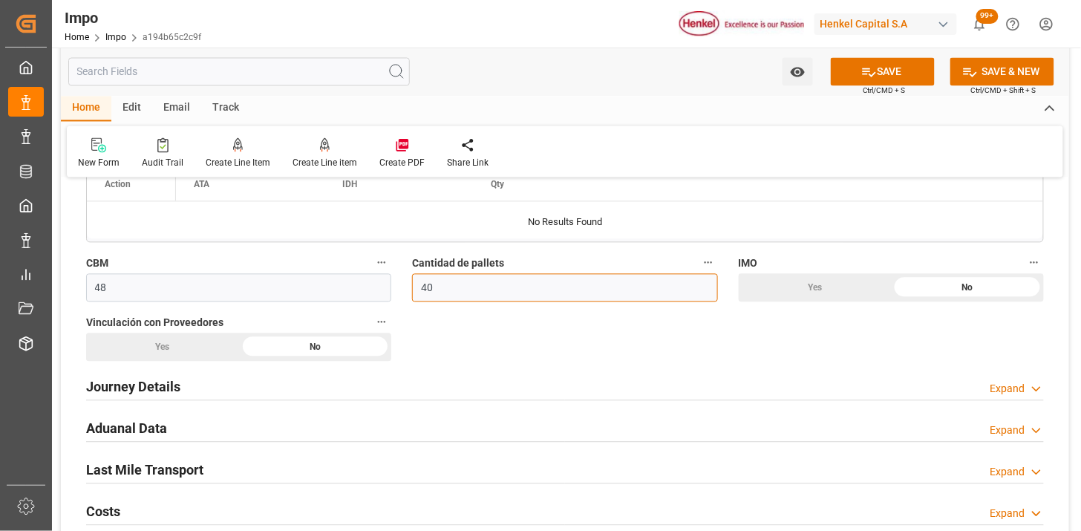
type input "40"
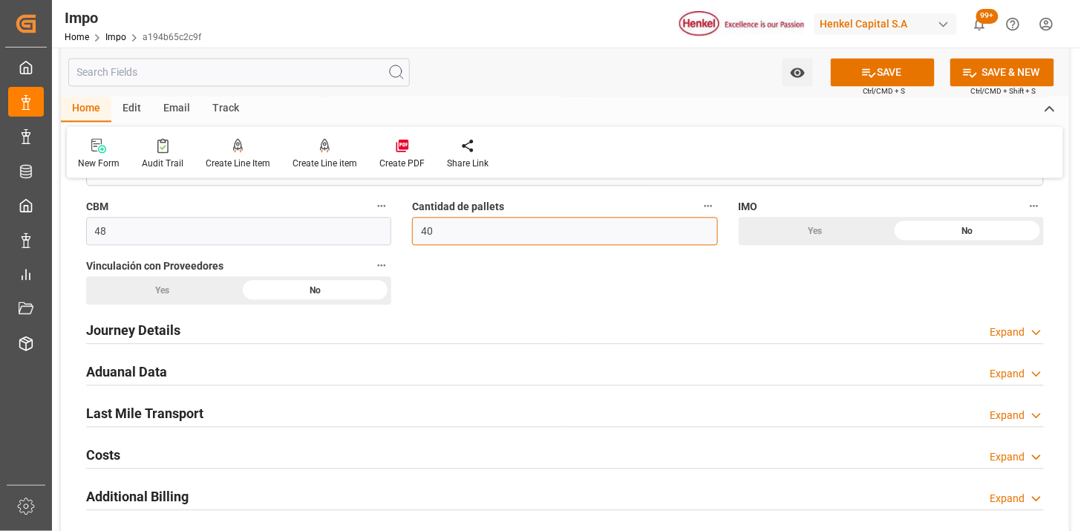
scroll to position [990, 0]
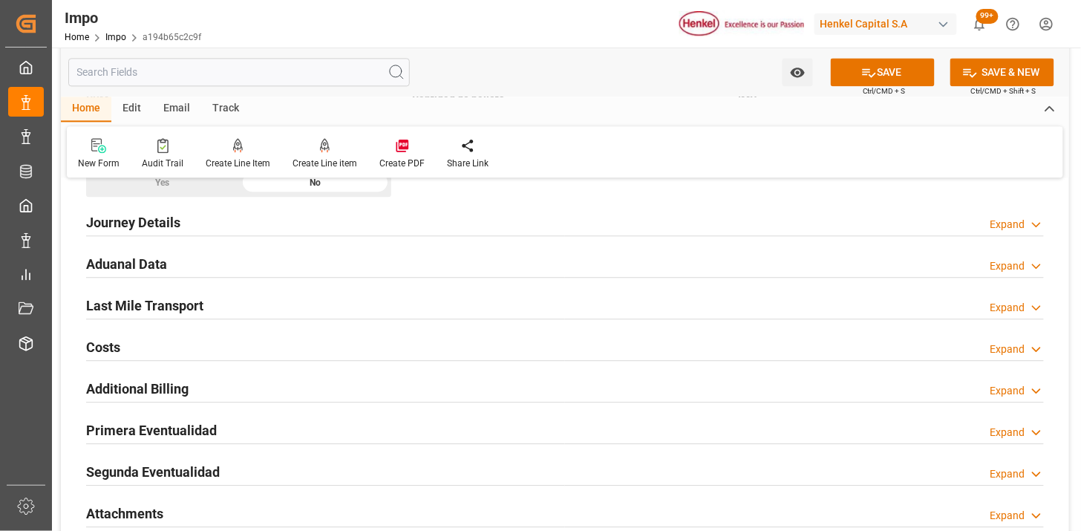
click at [204, 226] on div "Journey Details Expand" at bounding box center [565, 221] width 958 height 28
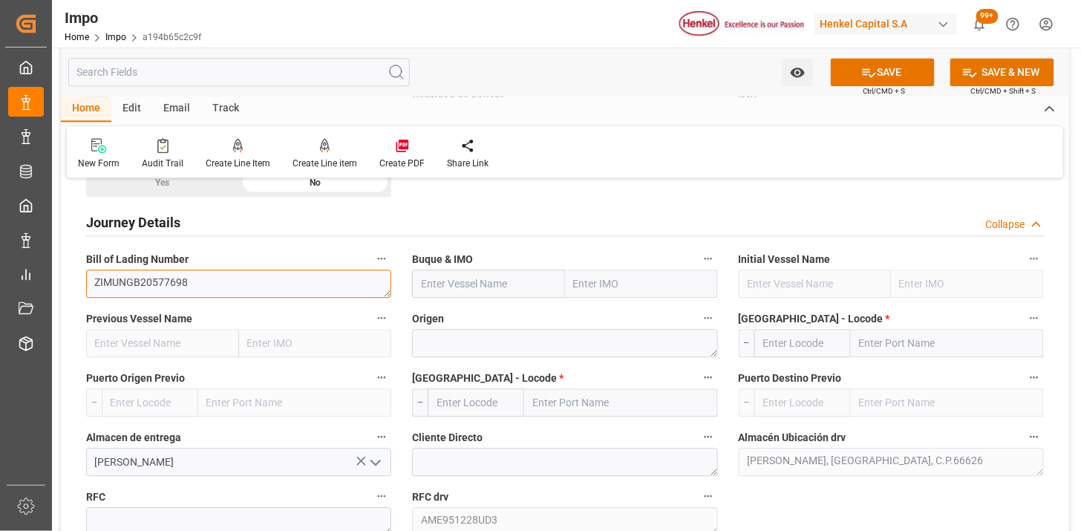
click at [355, 282] on textarea "ZIMUNGB20577698" at bounding box center [238, 284] width 305 height 28
click at [271, 292] on textarea "ZIMUNGB20577698" at bounding box center [238, 284] width 305 height 28
click at [470, 288] on input "text" at bounding box center [488, 284] width 153 height 28
paste input "ZIM MOUNT DENAL"
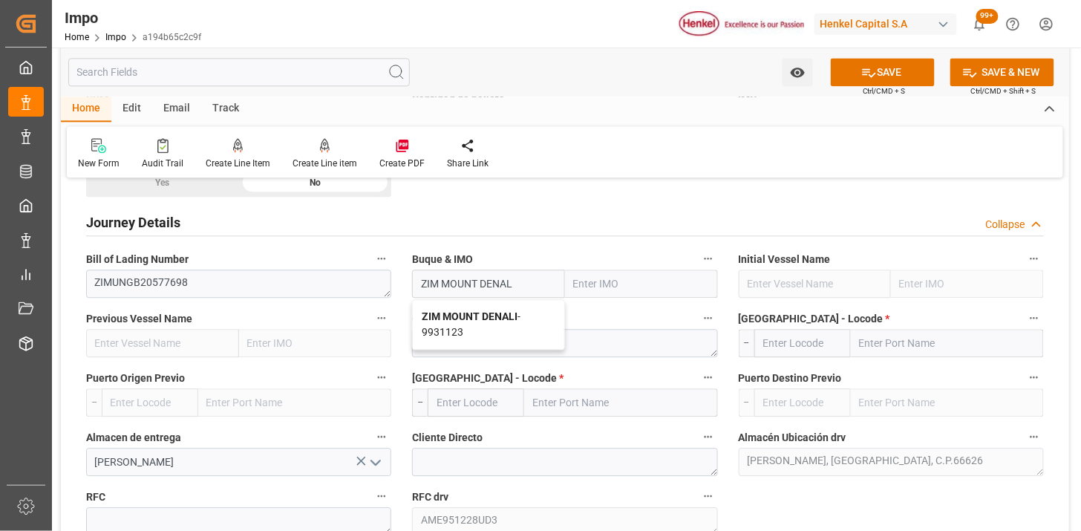
type input "ZIM MOUNT DENALI"
type input "9931123"
type input "ZIM MOUNT DENALI"
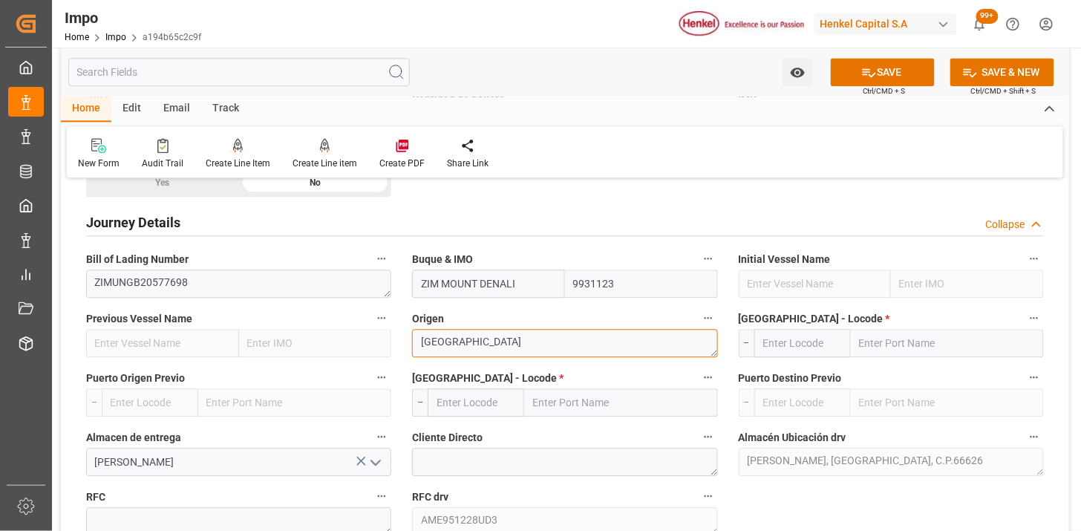
type textarea "[GEOGRAPHIC_DATA]"
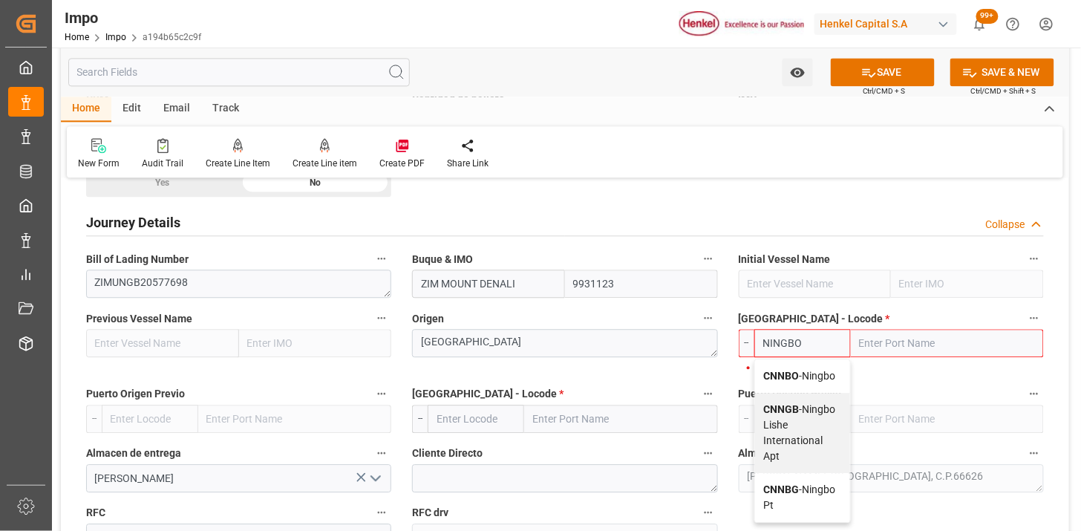
type input "CNNBO"
type input "Ningbo"
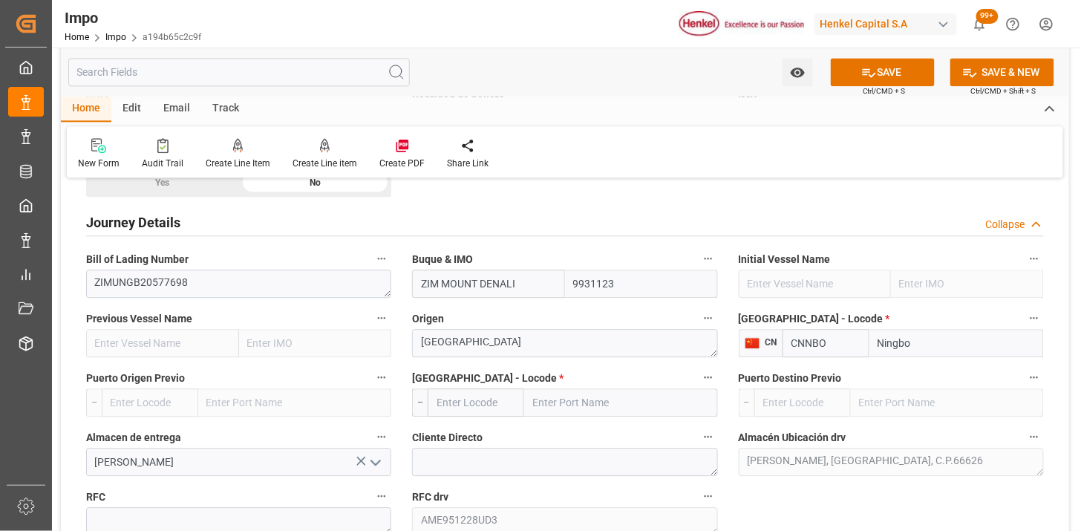
type input "CNNBO"
type input "MXZLO"
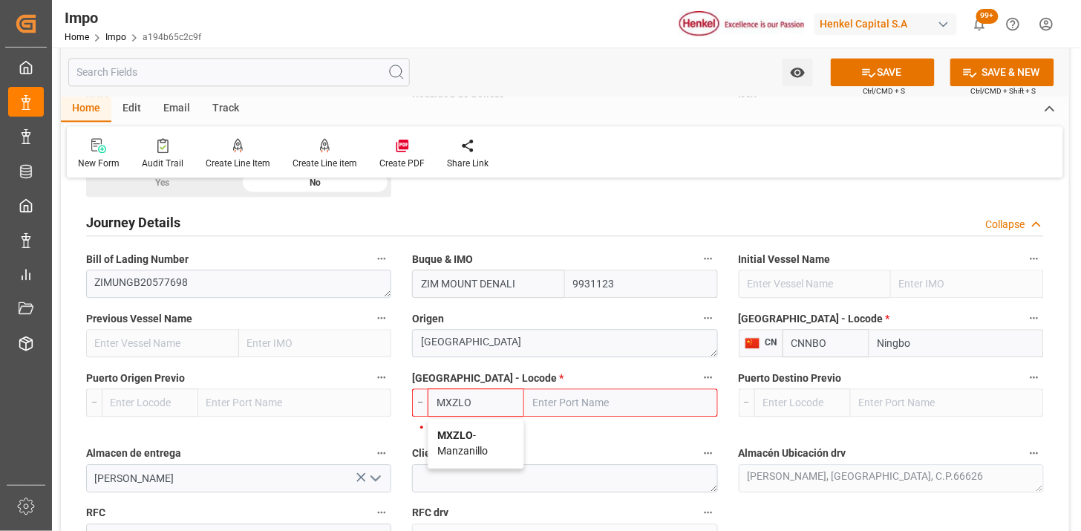
type input "Manzanillo"
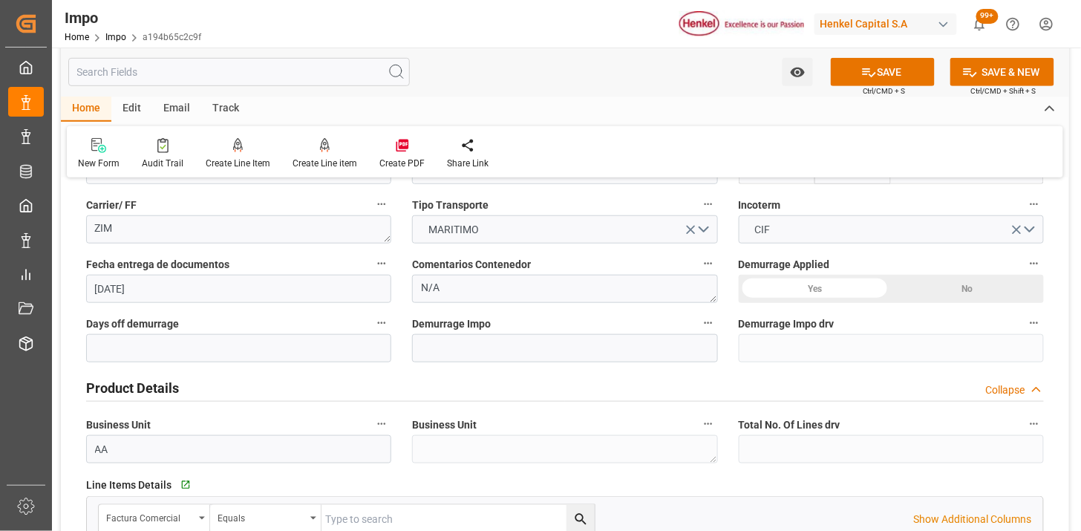
scroll to position [247, 0]
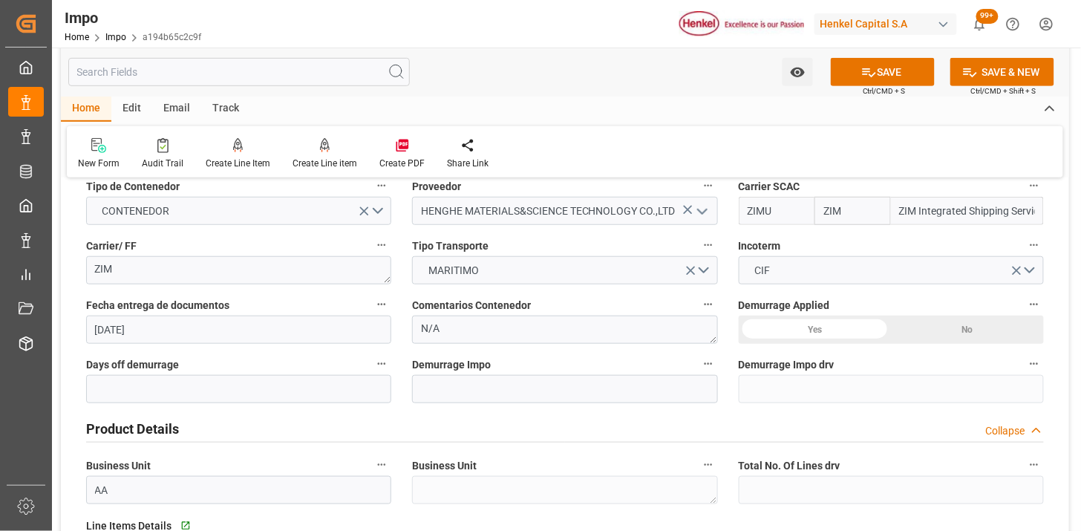
type input "MXZLO"
click at [492, 324] on textarea "N/A" at bounding box center [564, 330] width 305 height 28
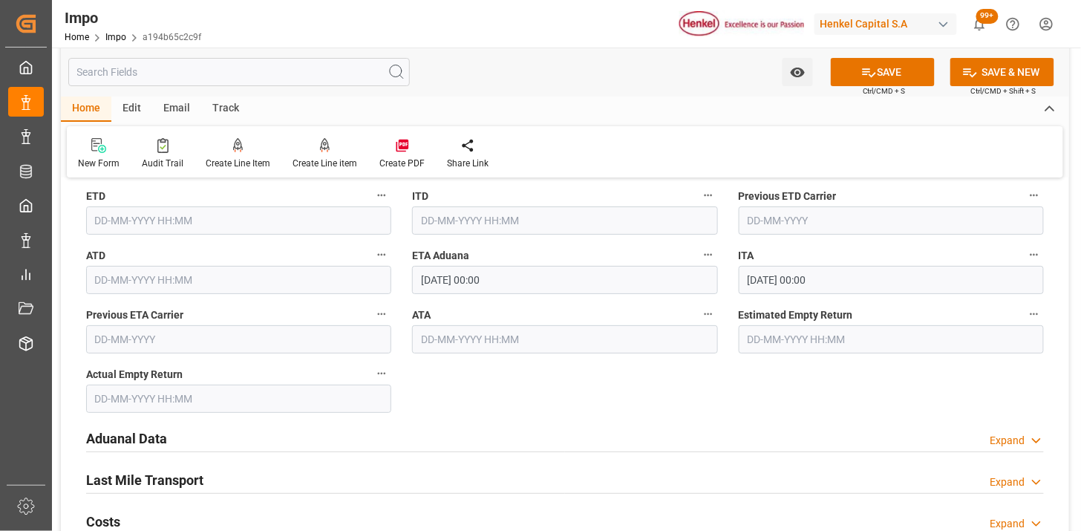
scroll to position [1650, 0]
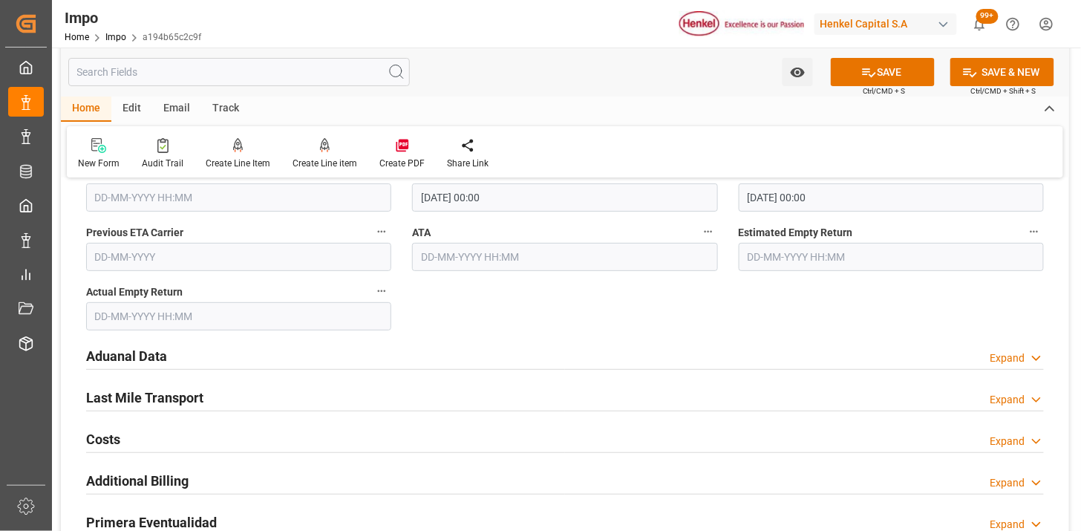
type textarea "INSTRUCCIONES DE ENTREGA"
click at [525, 198] on input "[DATE] 00:00" at bounding box center [564, 197] width 305 height 28
click at [526, 198] on input "[DATE] 00:00" at bounding box center [564, 197] width 305 height 28
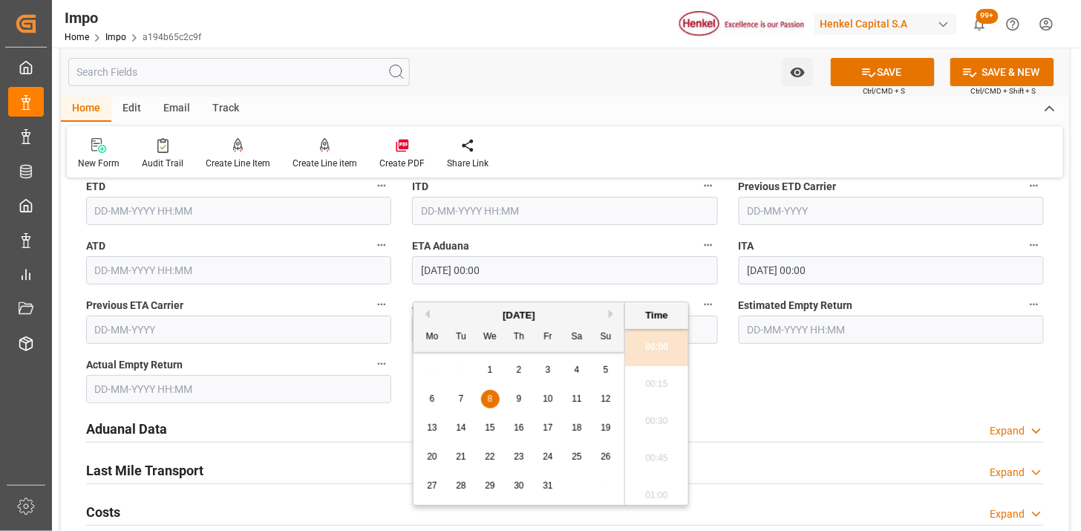
scroll to position [1568, 0]
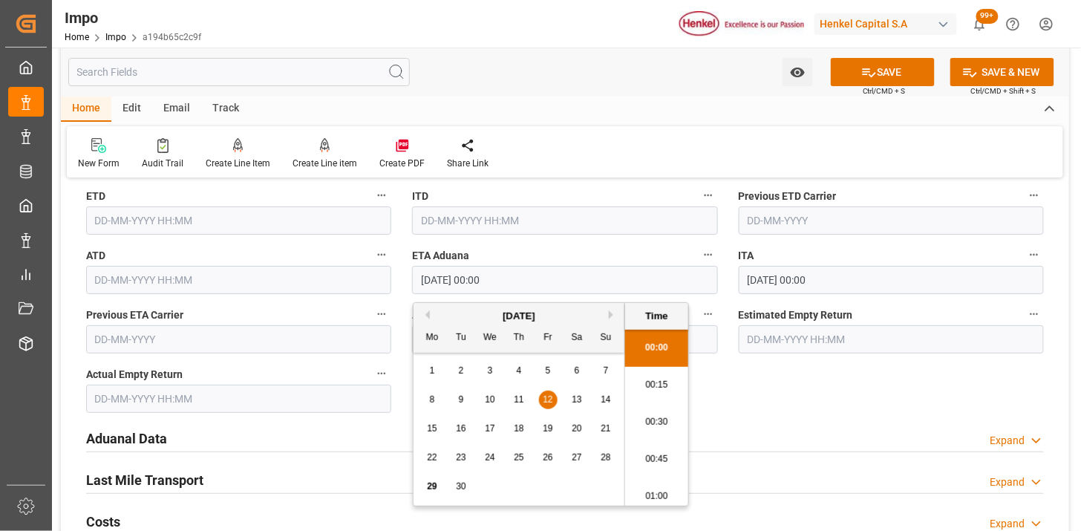
click at [494, 275] on input "12-09-2025 00:00" at bounding box center [564, 280] width 305 height 28
type input "[DATE] 00:00"
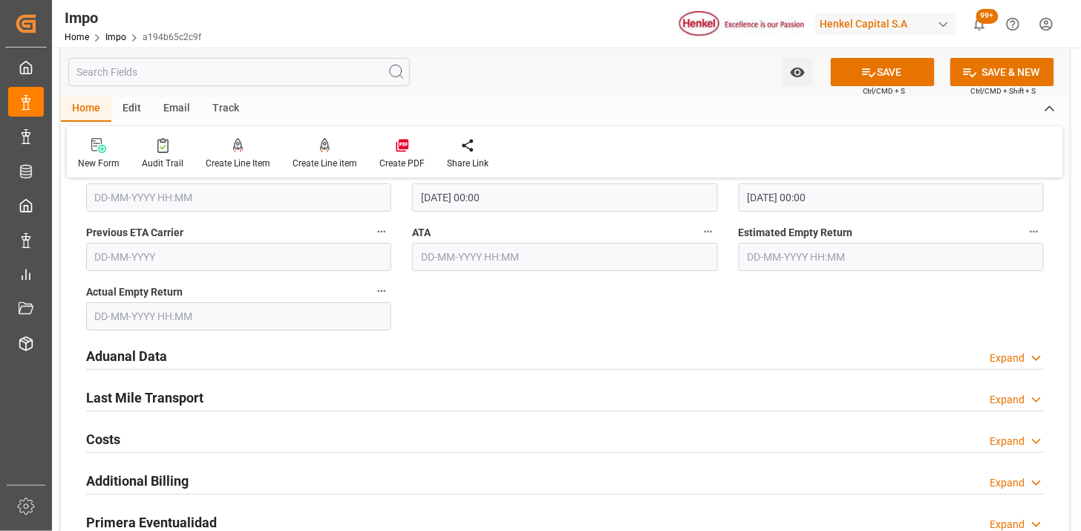
scroll to position [1733, 0]
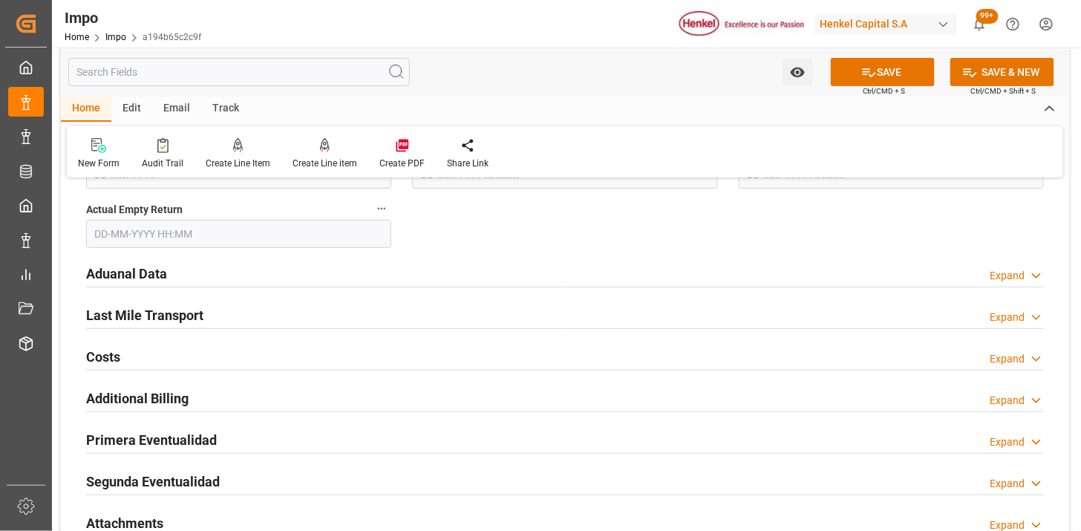
click at [288, 273] on div "Aduanal Data Expand" at bounding box center [565, 272] width 958 height 28
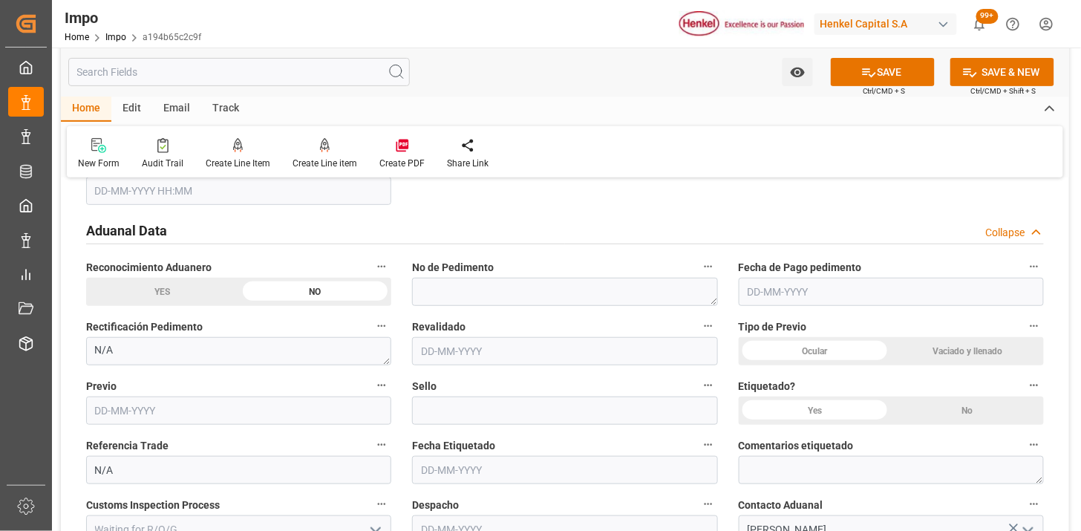
scroll to position [1815, 0]
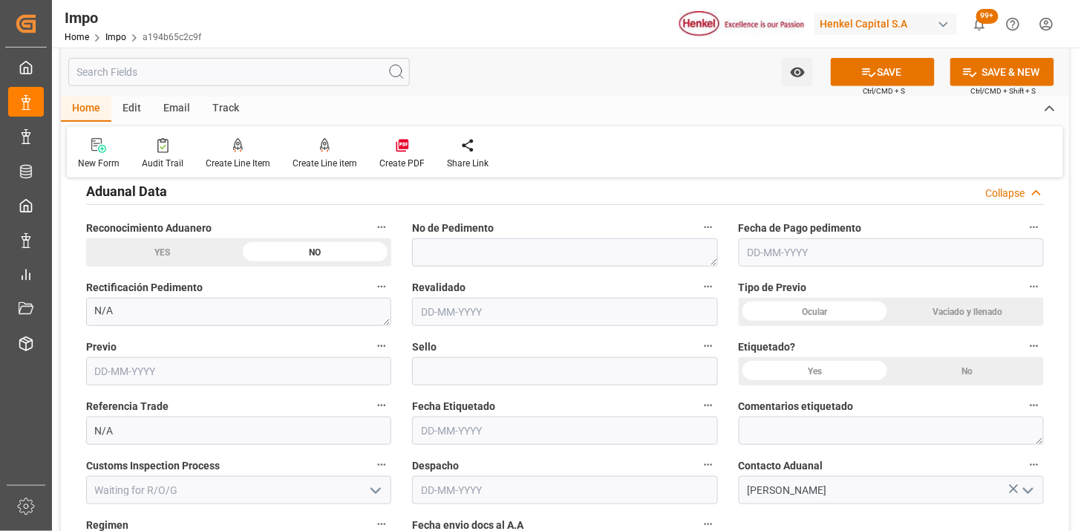
click at [808, 319] on div "Ocular" at bounding box center [815, 312] width 153 height 28
drag, startPoint x: 978, startPoint y: 371, endPoint x: 597, endPoint y: 324, distance: 384.0
click at [979, 371] on div "No" at bounding box center [967, 371] width 153 height 28
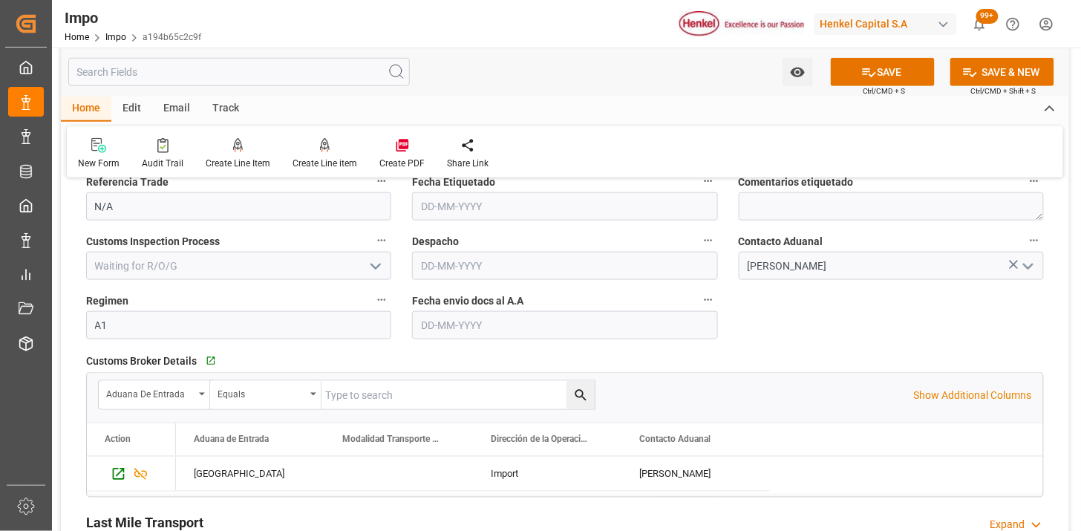
scroll to position [2063, 0]
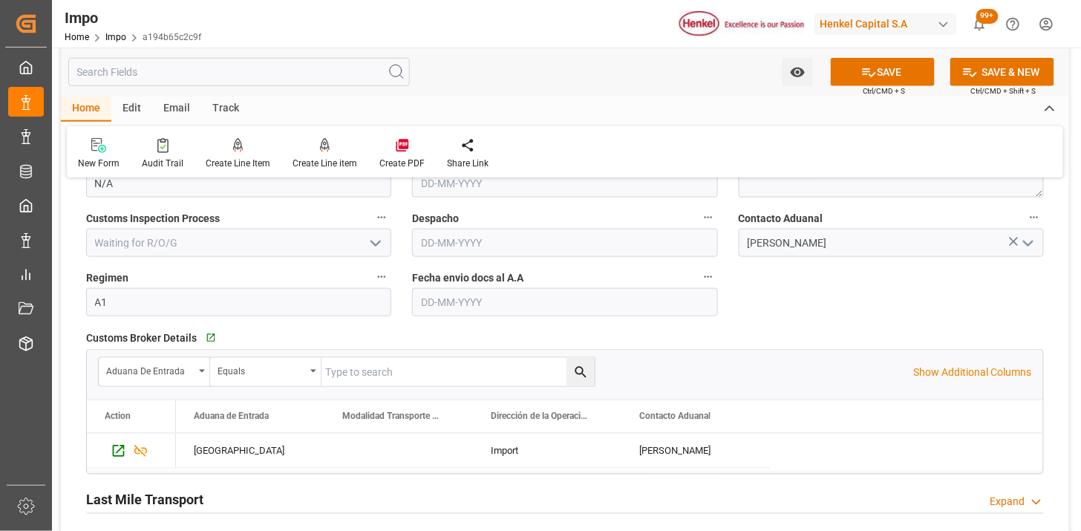
click at [466, 294] on input "text" at bounding box center [564, 302] width 305 height 28
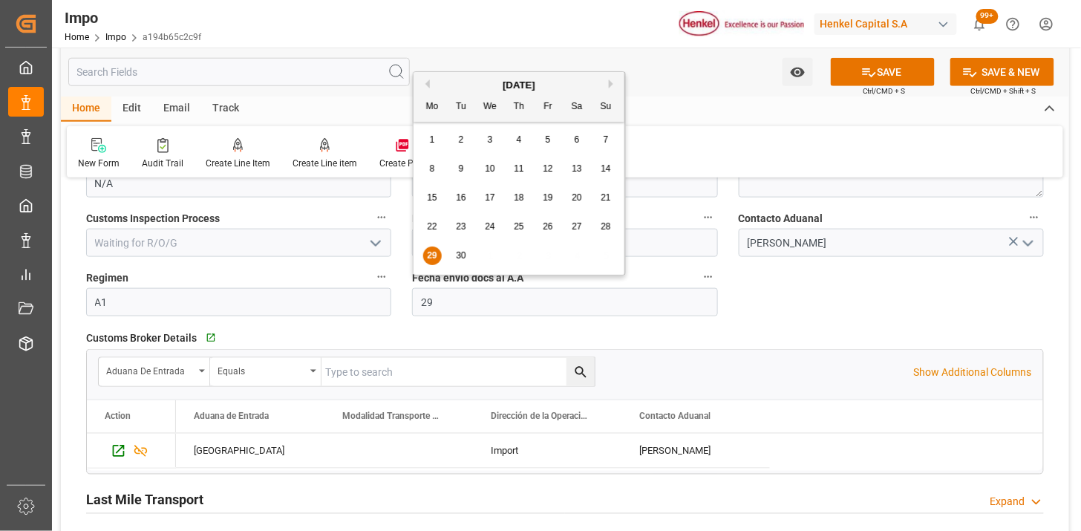
type input "[DATE]"
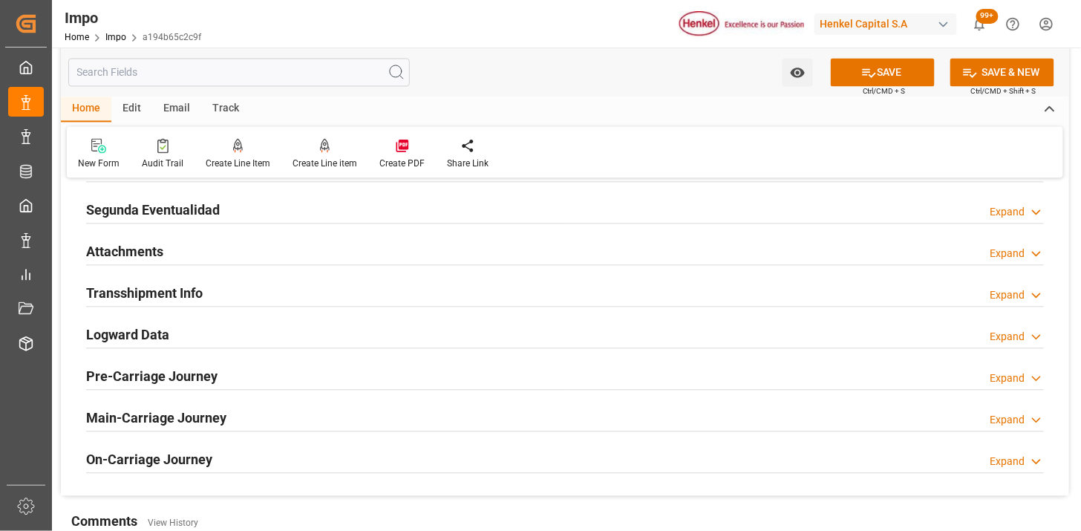
scroll to position [2558, 0]
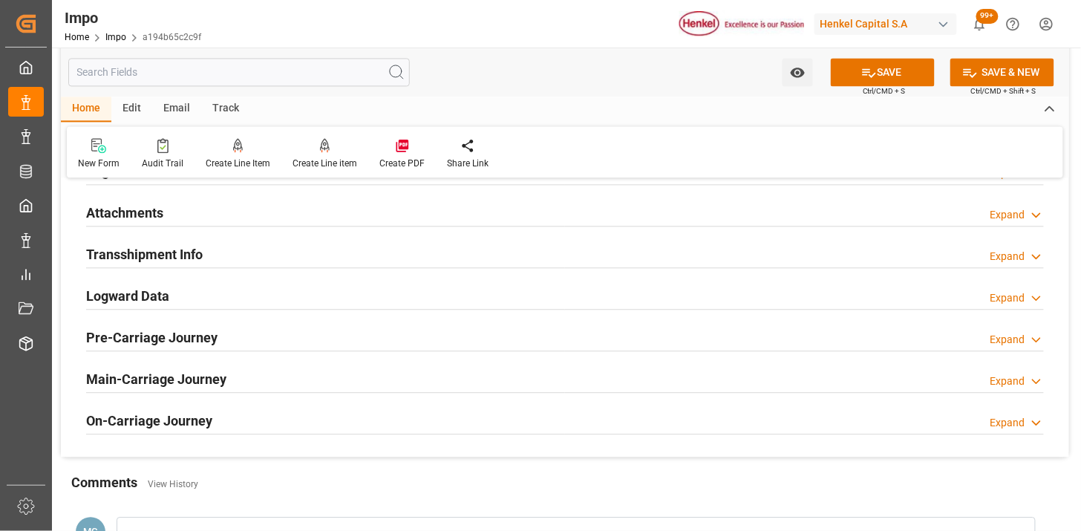
click at [225, 218] on div "Attachments Expand" at bounding box center [565, 212] width 958 height 28
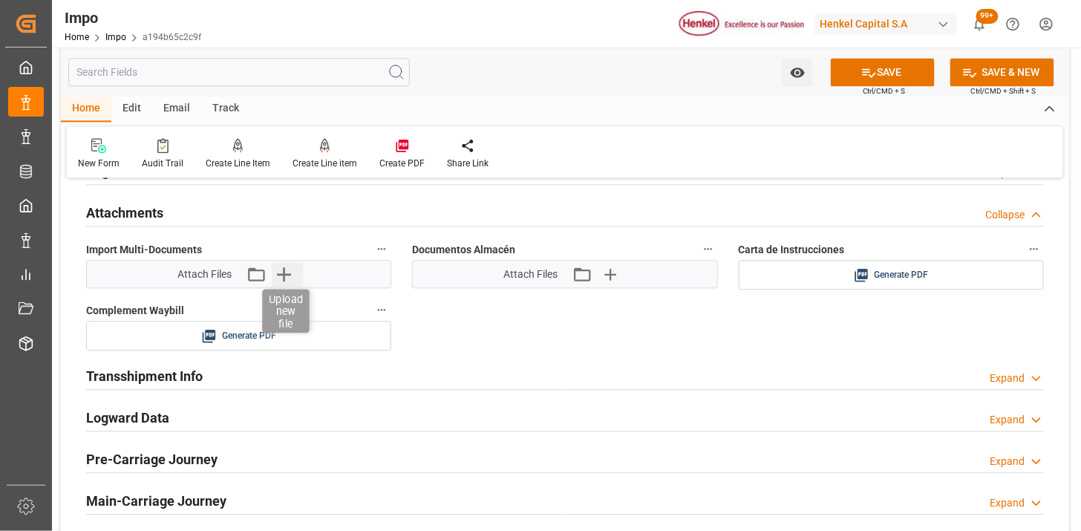
click at [287, 277] on icon "button" at bounding box center [284, 274] width 24 height 24
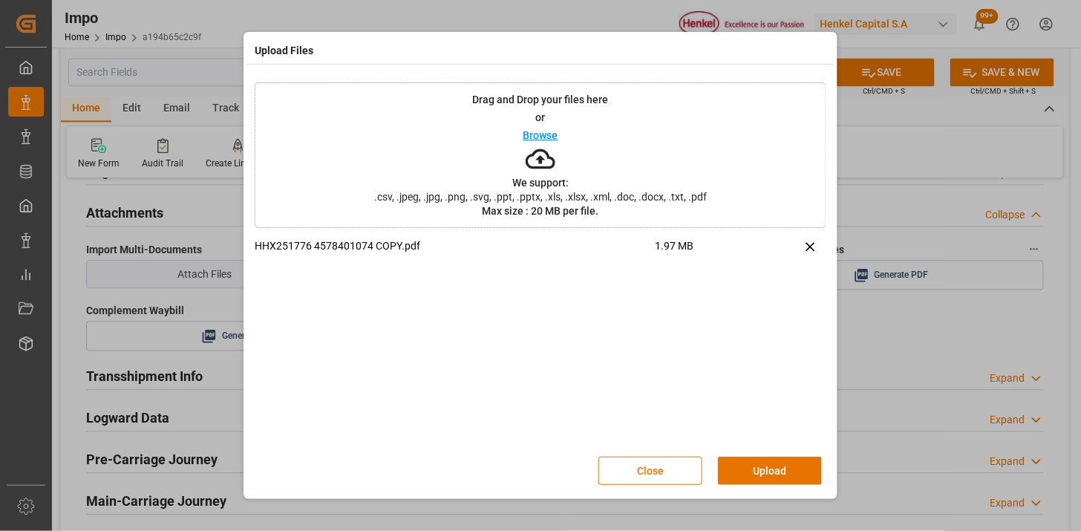
drag, startPoint x: 749, startPoint y: 468, endPoint x: 630, endPoint y: 481, distance: 119.6
click at [749, 466] on button "Upload" at bounding box center [770, 471] width 104 height 28
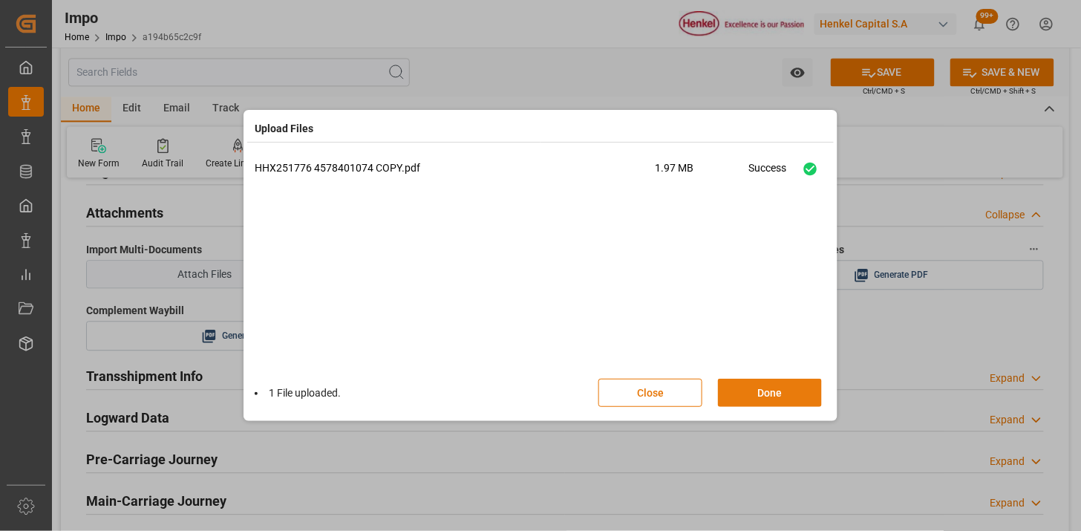
click at [773, 381] on button "Done" at bounding box center [770, 393] width 104 height 28
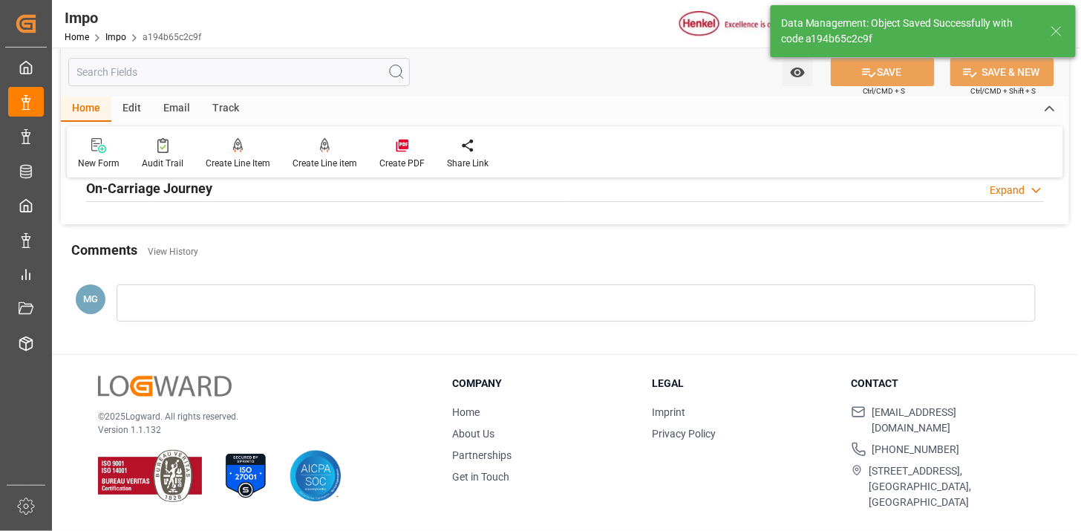
type textarea "AA"
type input "1"
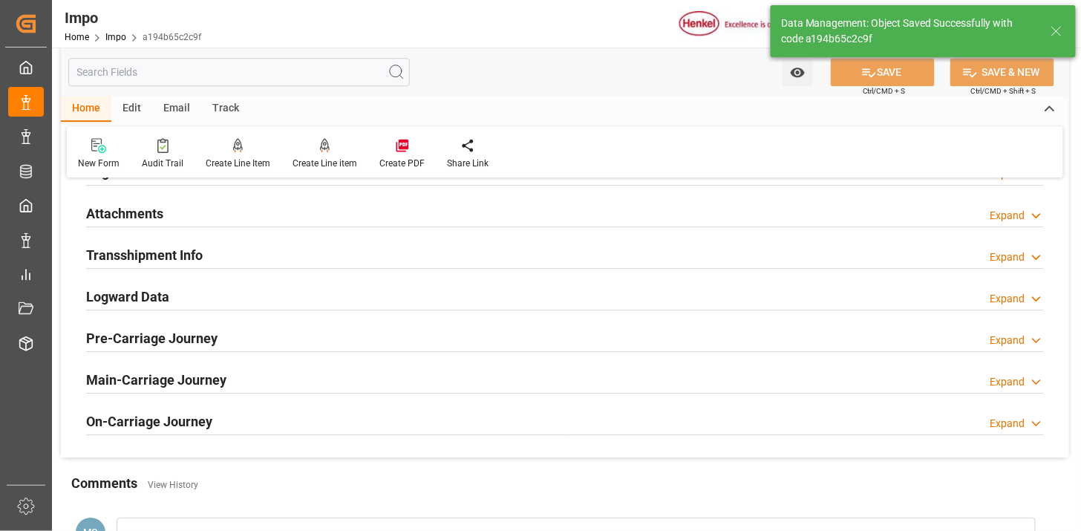
click at [316, 220] on div "Attachments Expand" at bounding box center [565, 212] width 958 height 28
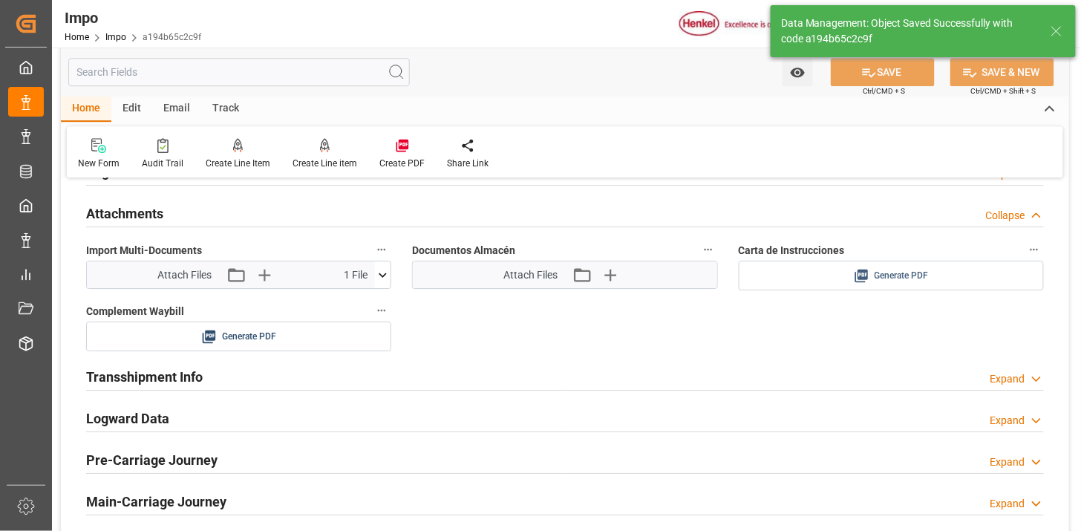
click at [910, 276] on span "Generate PDF" at bounding box center [902, 276] width 54 height 19
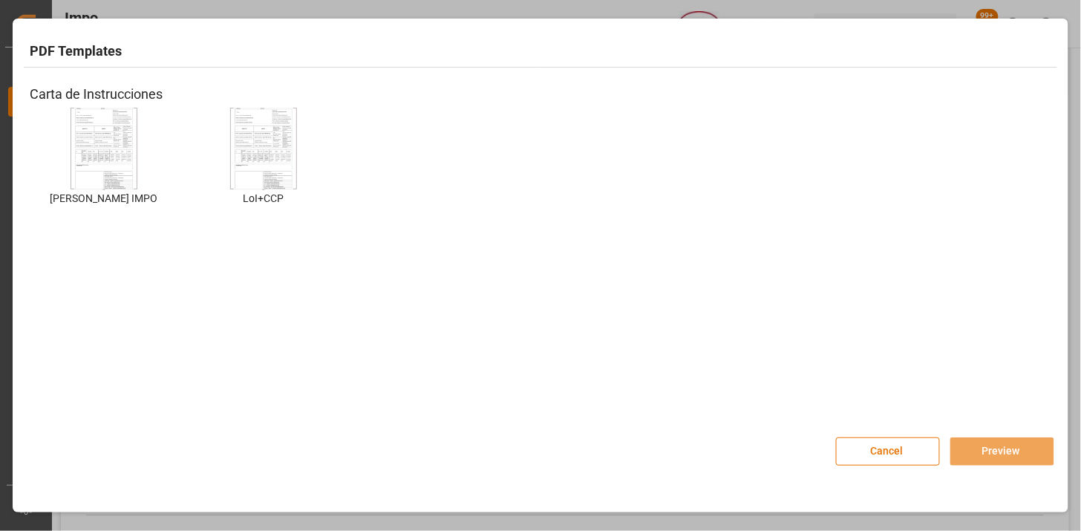
click at [112, 149] on img at bounding box center [103, 149] width 59 height 84
click at [968, 459] on button "Preview" at bounding box center [1003, 451] width 104 height 28
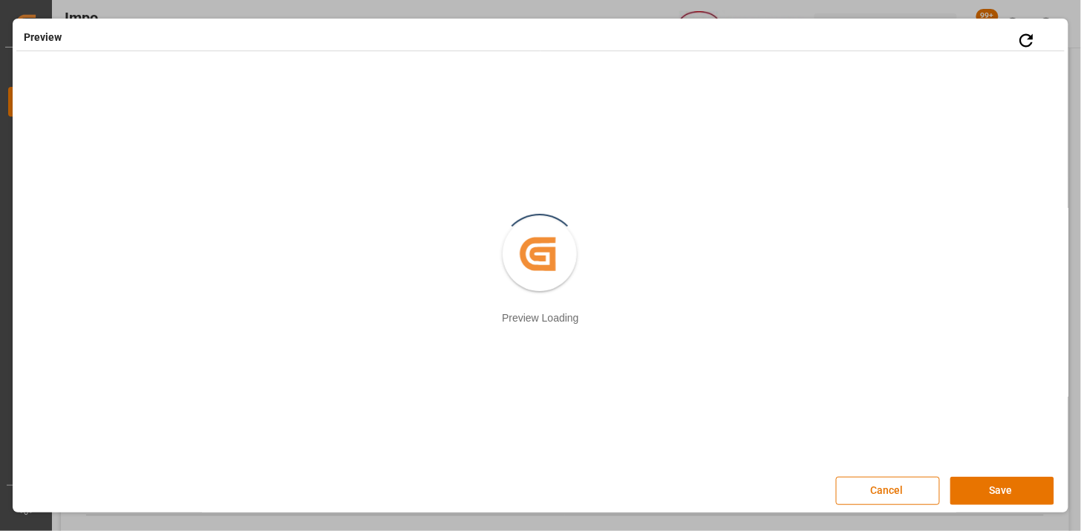
scroll to position [2, 0]
click at [963, 487] on button "Save" at bounding box center [1003, 489] width 104 height 28
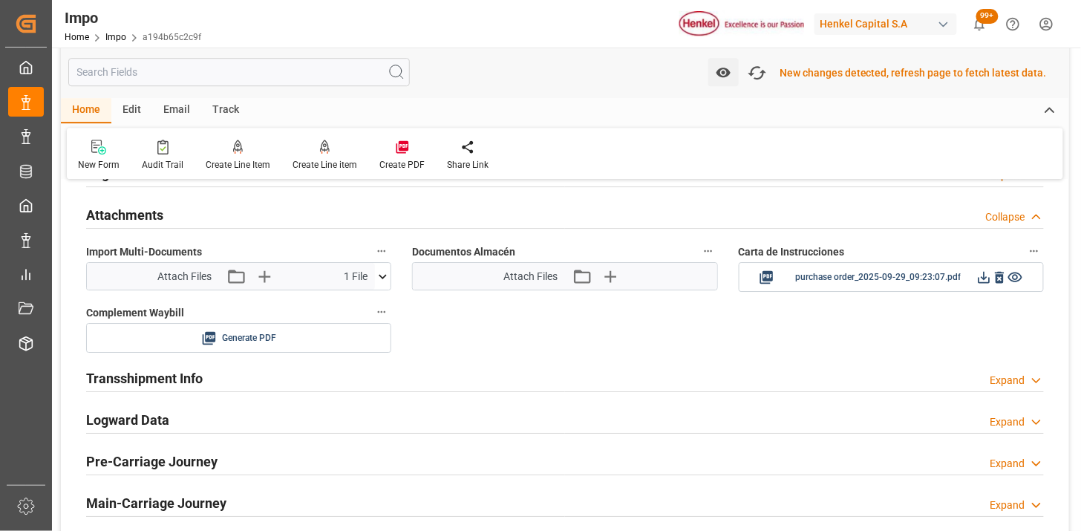
scroll to position [1292, 0]
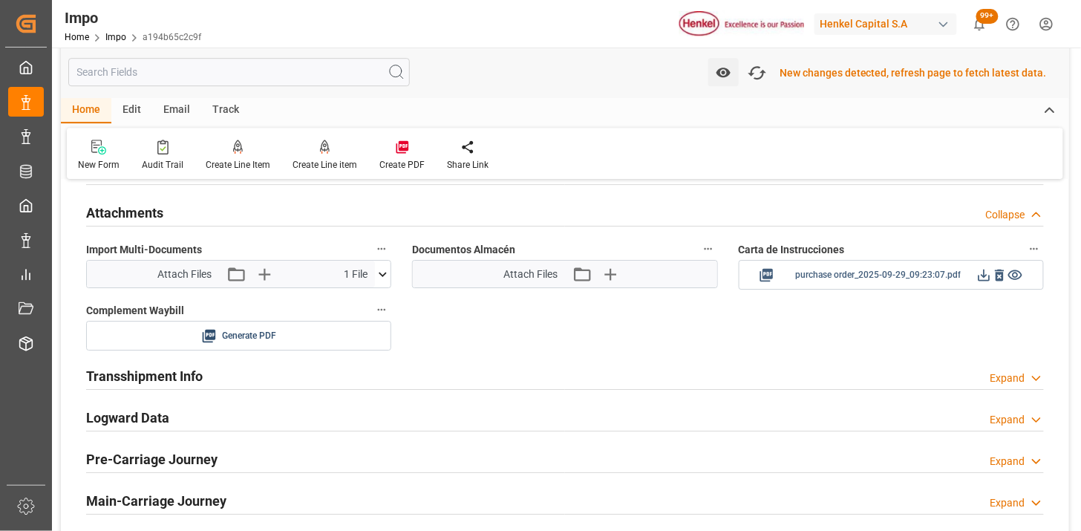
click at [986, 277] on icon at bounding box center [985, 275] width 16 height 16
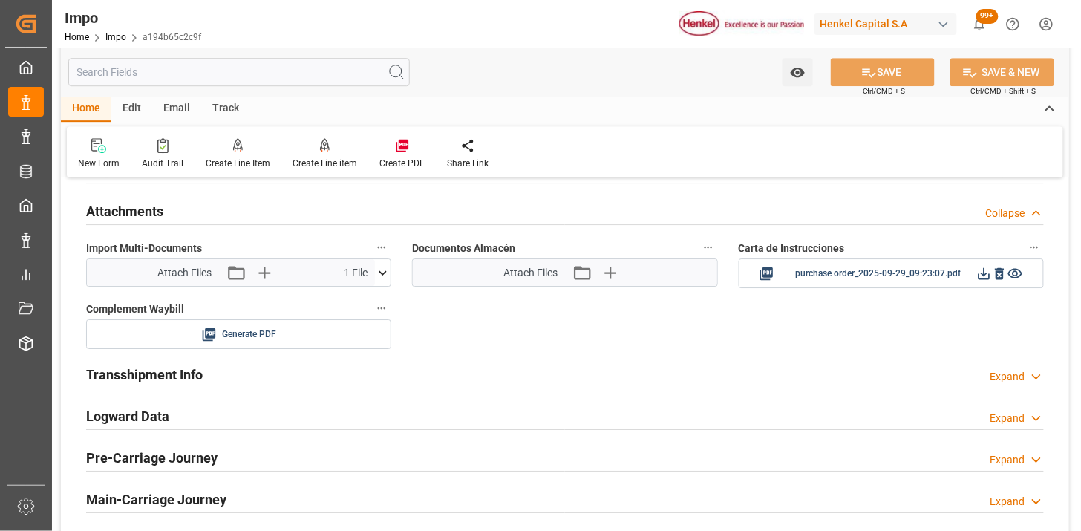
scroll to position [1290, 0]
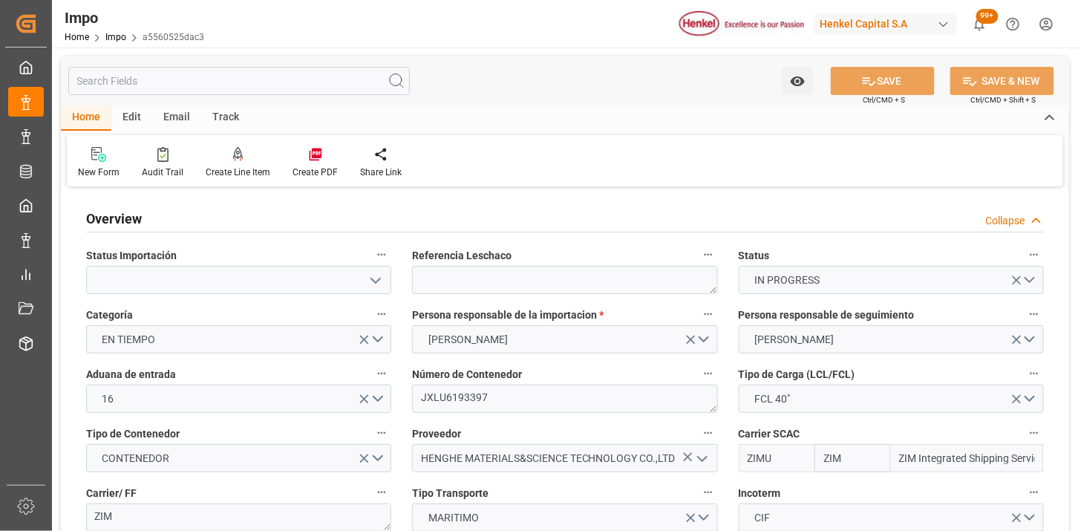
type input "ZIM"
type input "ZIM Integrated Shipping Services Ltd."
type input "48"
type input "40"
type input "[DATE]"
